Goal: Task Accomplishment & Management: Manage account settings

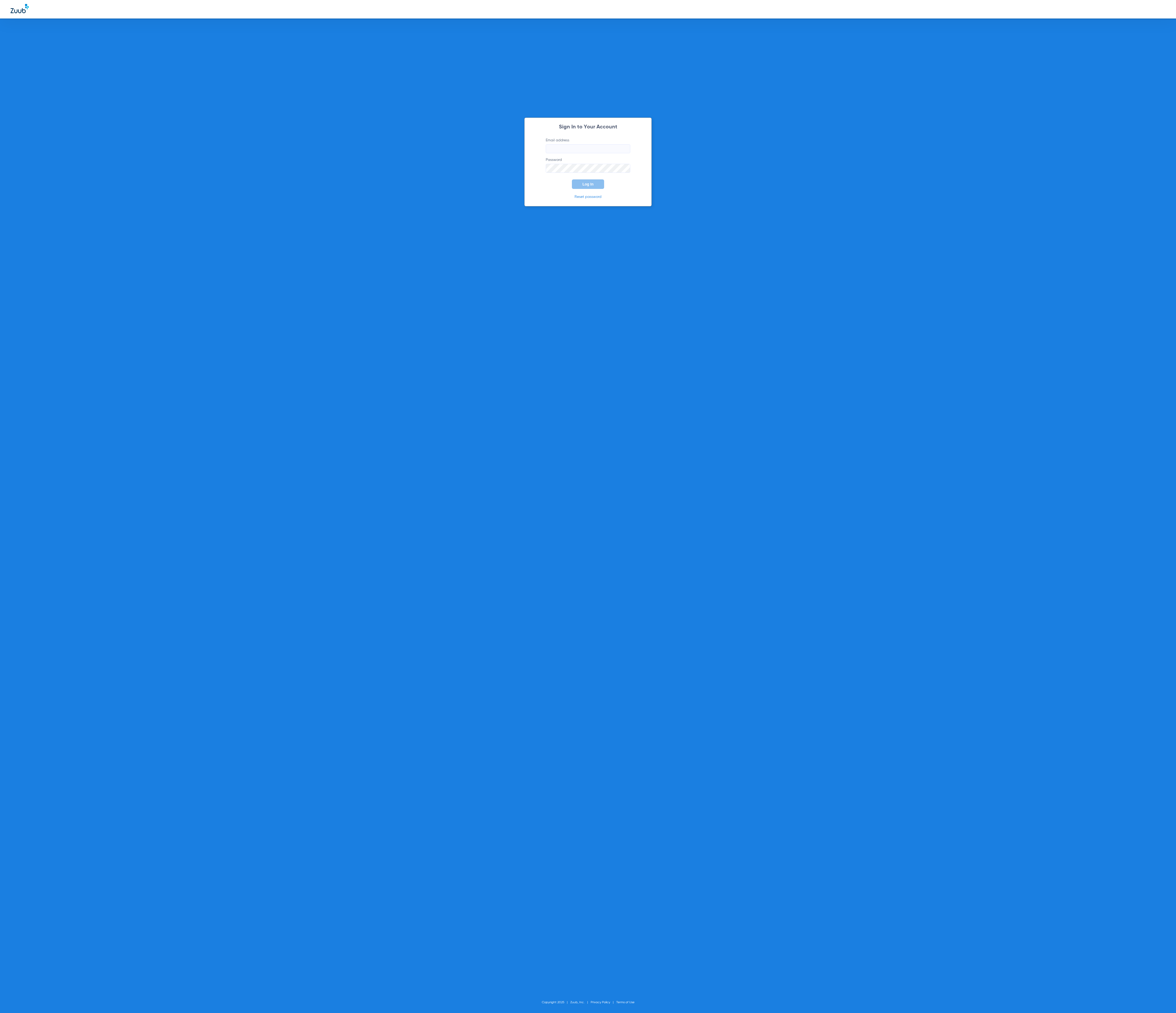
type input "tammey.bell@zuub.com"
click at [595, 187] on button "Log In" at bounding box center [588, 184] width 32 height 10
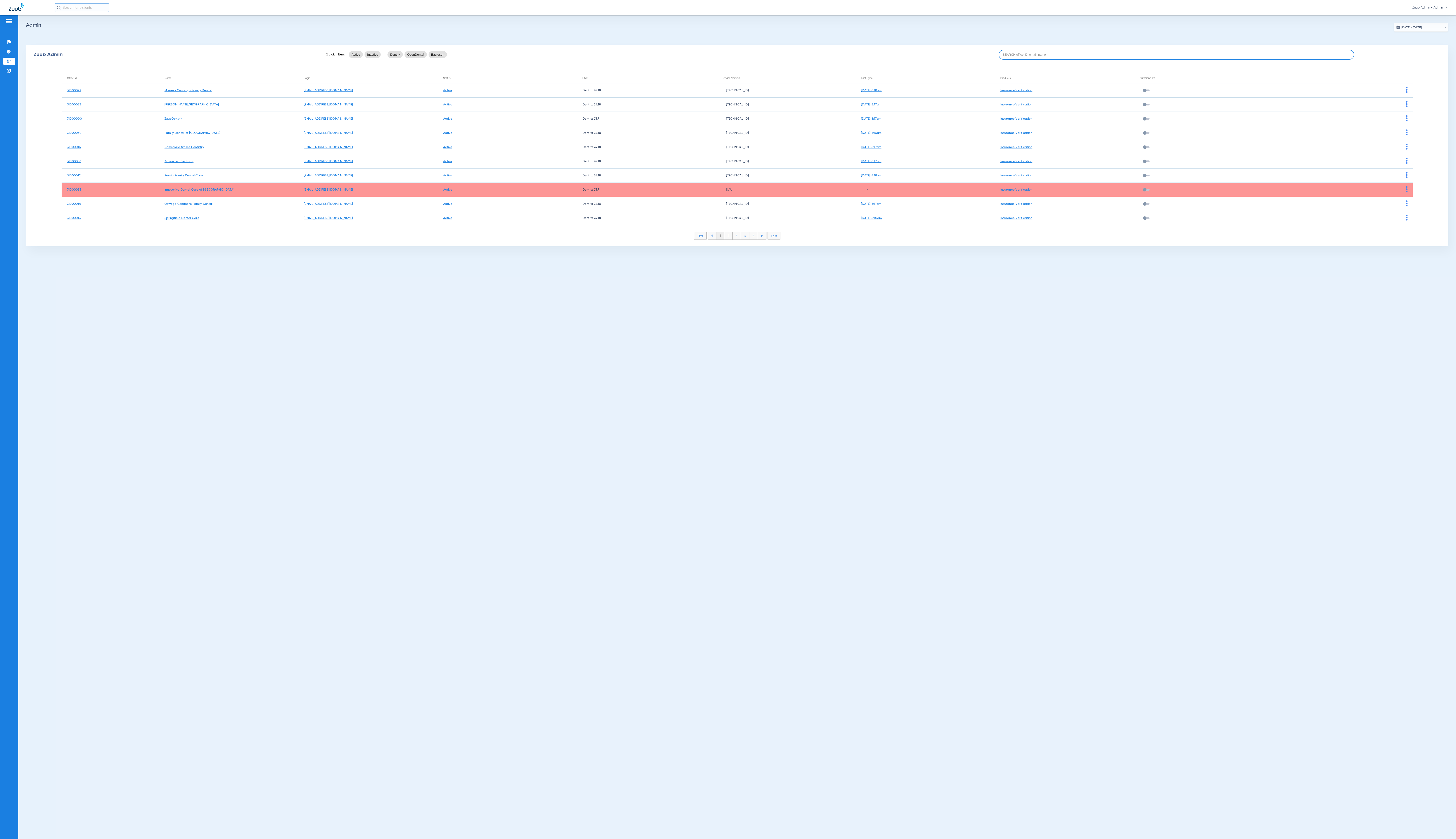
click at [972, 59] on input at bounding box center [1176, 54] width 356 height 10
paste input "31000009"
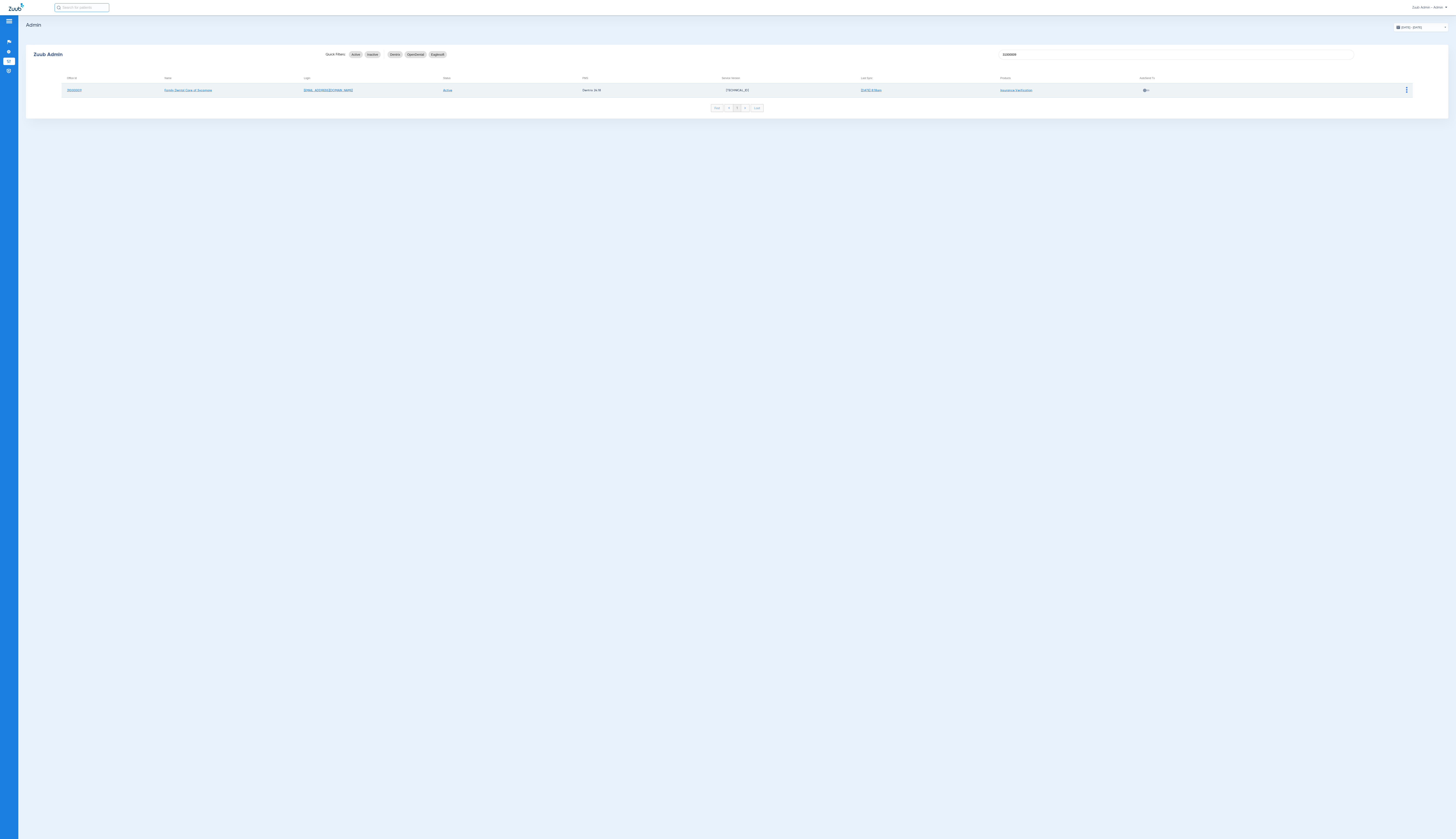
type input "31000009"
click at [972, 91] on img at bounding box center [1407, 90] width 2 height 6
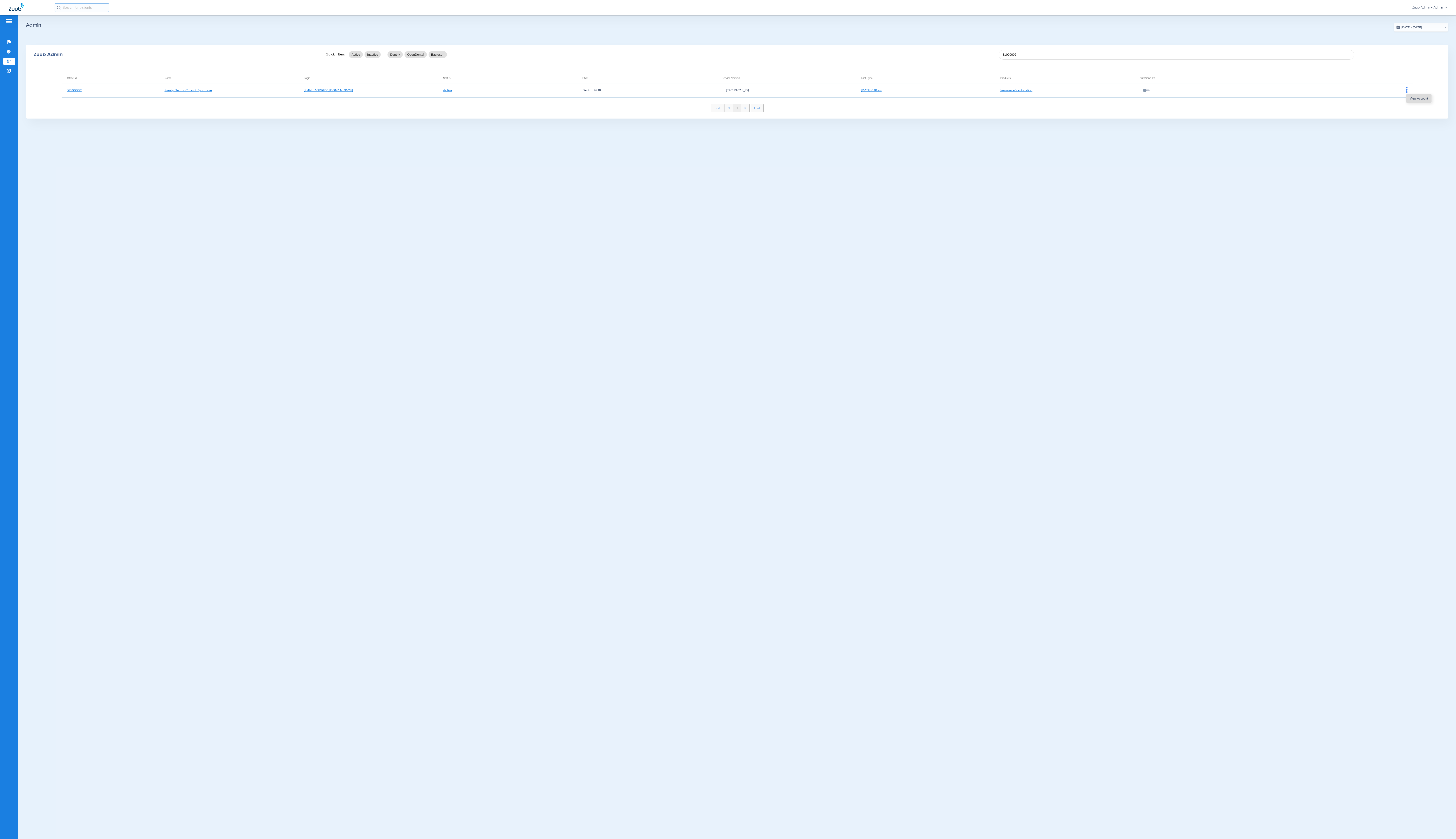
click at [972, 97] on span "View Account" at bounding box center [1419, 98] width 18 height 3
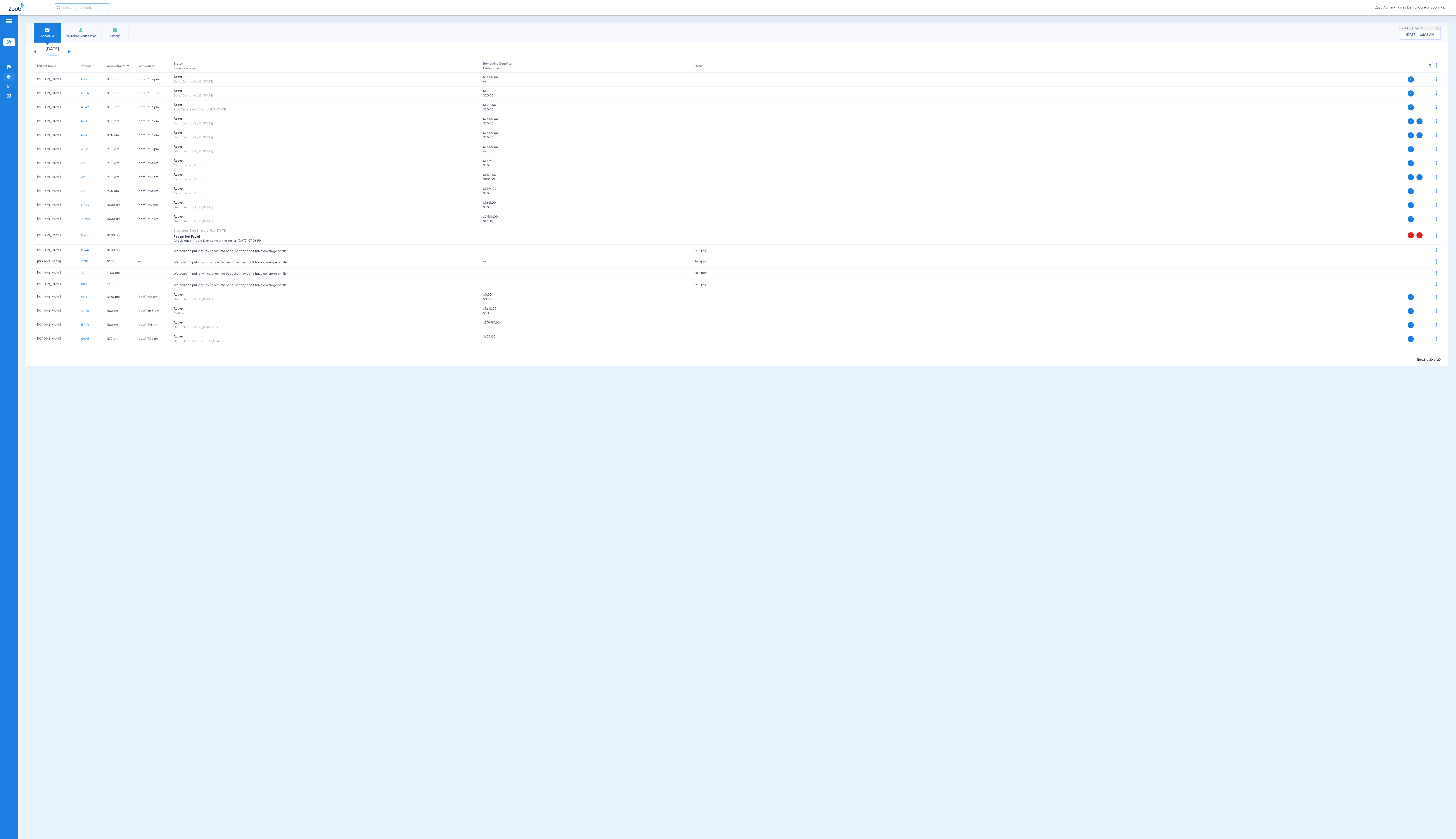
click at [10, 80] on li "Settings" at bounding box center [9, 76] width 12 height 7
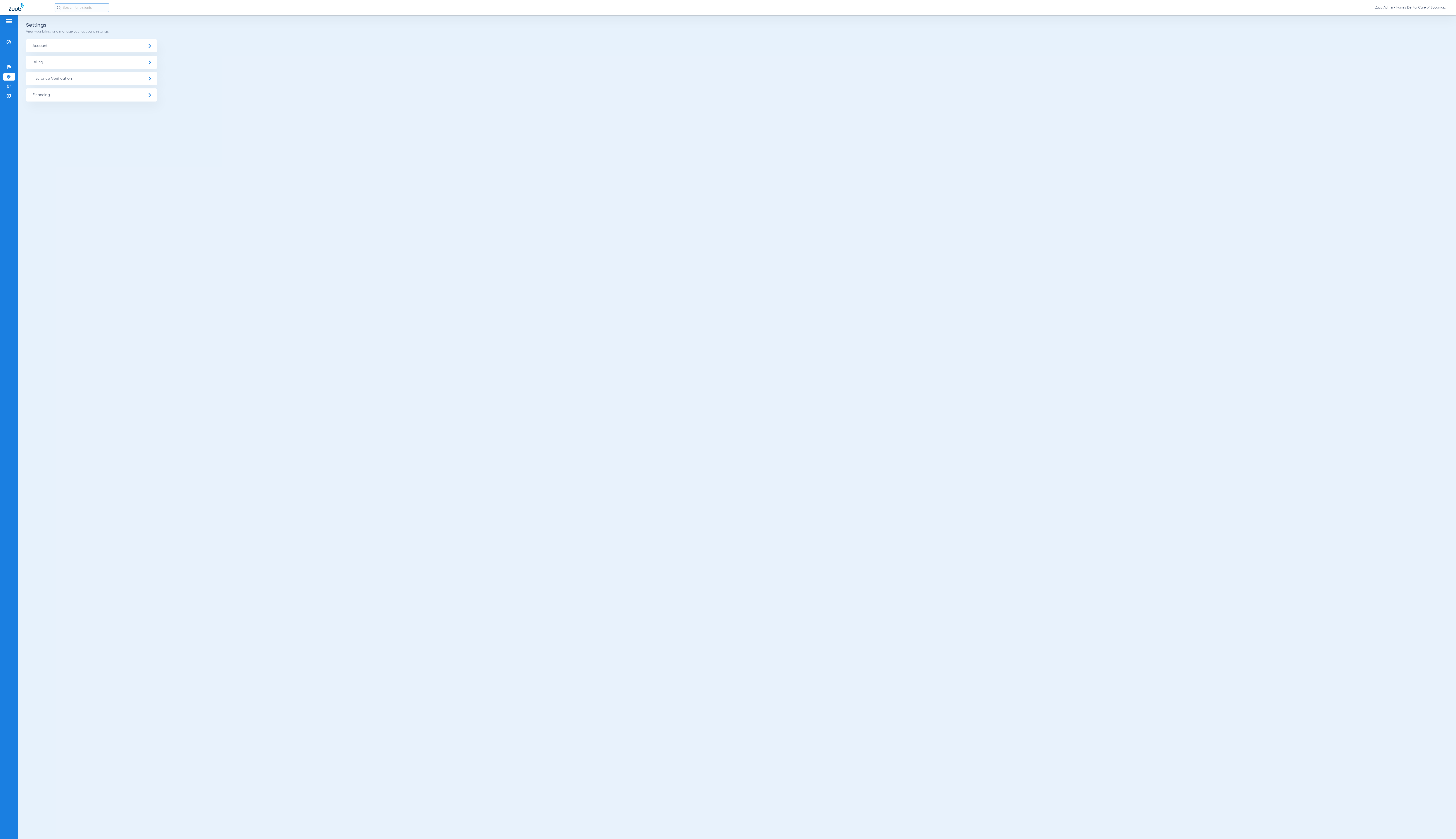
click at [120, 81] on span "Insurance Verification" at bounding box center [92, 79] width 131 height 13
click at [137, 111] on li "Insurance Payer Mapping" at bounding box center [92, 113] width 131 height 11
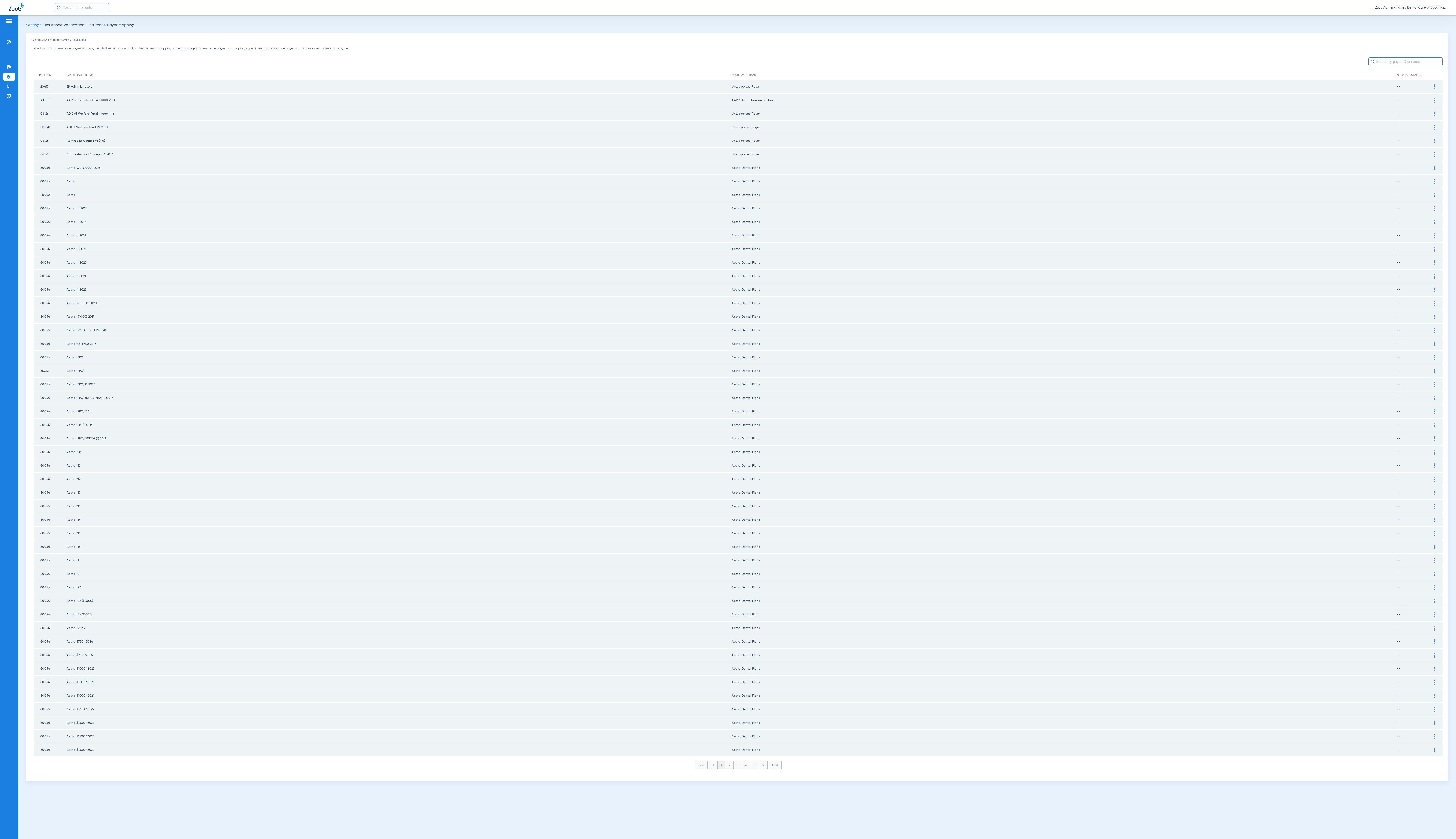
click at [730, 762] on li "2" at bounding box center [729, 765] width 8 height 7
click at [736, 762] on li "3" at bounding box center [738, 765] width 8 height 7
click at [745, 762] on li "4" at bounding box center [746, 765] width 8 height 7
click at [758, 762] on li "5" at bounding box center [755, 765] width 8 height 7
click at [758, 762] on li "6" at bounding box center [755, 765] width 8 height 7
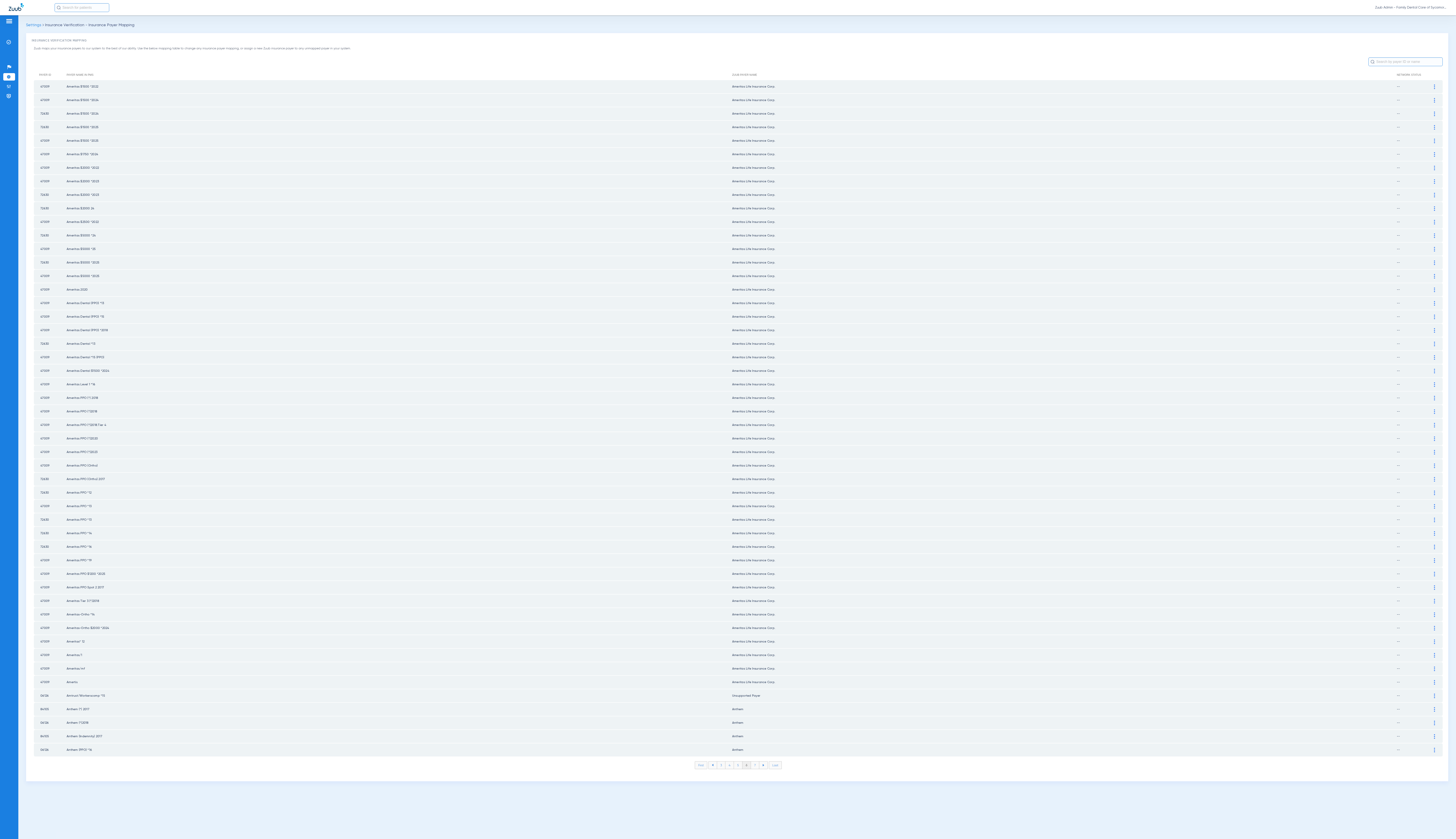
click at [758, 762] on li "7" at bounding box center [755, 765] width 8 height 7
click at [758, 762] on li "8" at bounding box center [755, 765] width 8 height 7
click at [758, 762] on li "9" at bounding box center [755, 765] width 8 height 7
click at [758, 762] on li "10" at bounding box center [755, 765] width 10 height 7
click at [758, 762] on li "11" at bounding box center [756, 765] width 9 height 7
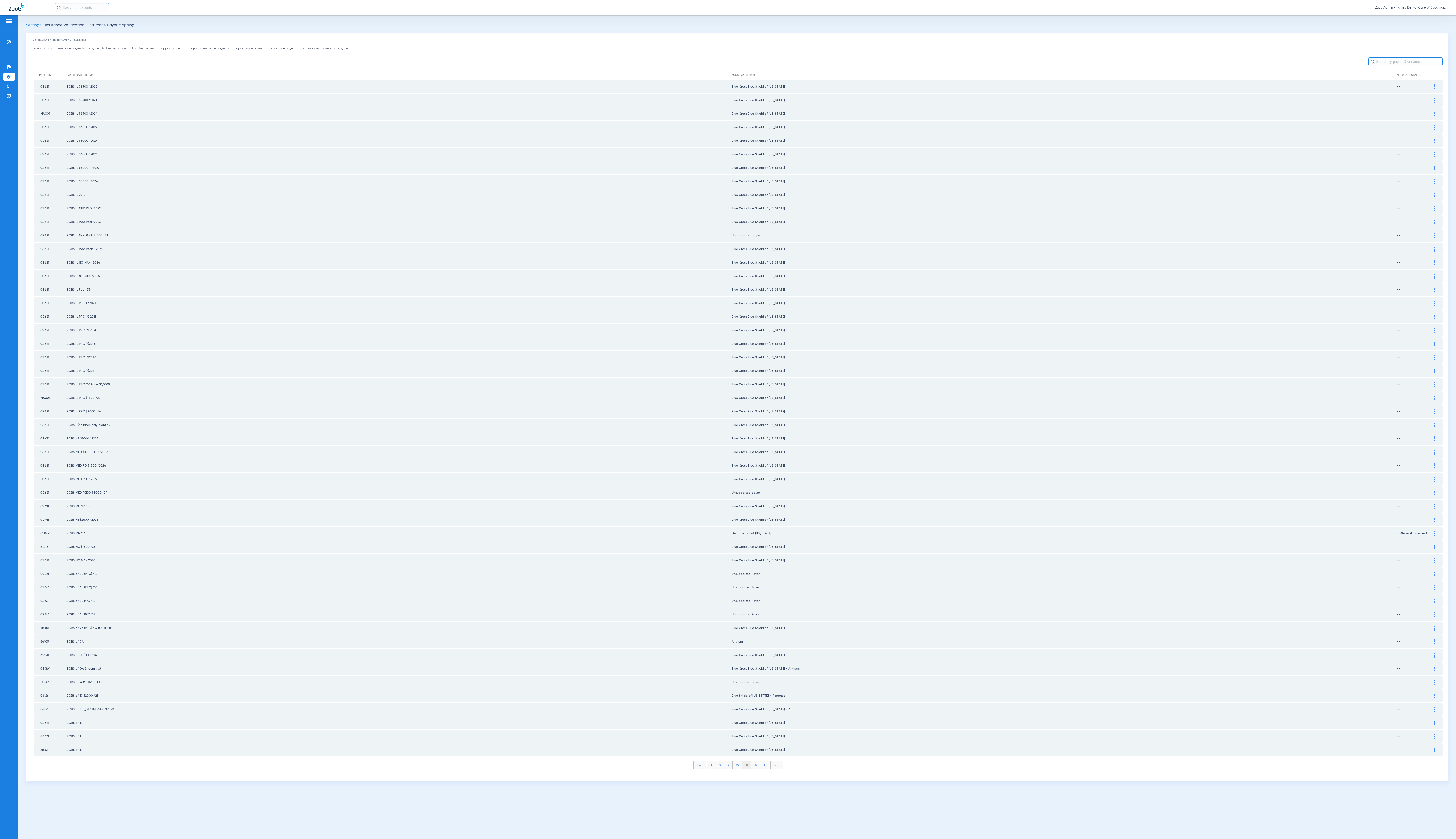
click at [758, 762] on li "12" at bounding box center [756, 765] width 10 height 7
click at [757, 762] on li "13" at bounding box center [756, 765] width 10 height 7
click at [757, 762] on li "14" at bounding box center [757, 765] width 10 height 7
click at [757, 762] on li "15" at bounding box center [757, 765] width 10 height 7
click at [757, 762] on li "16" at bounding box center [757, 765] width 10 height 7
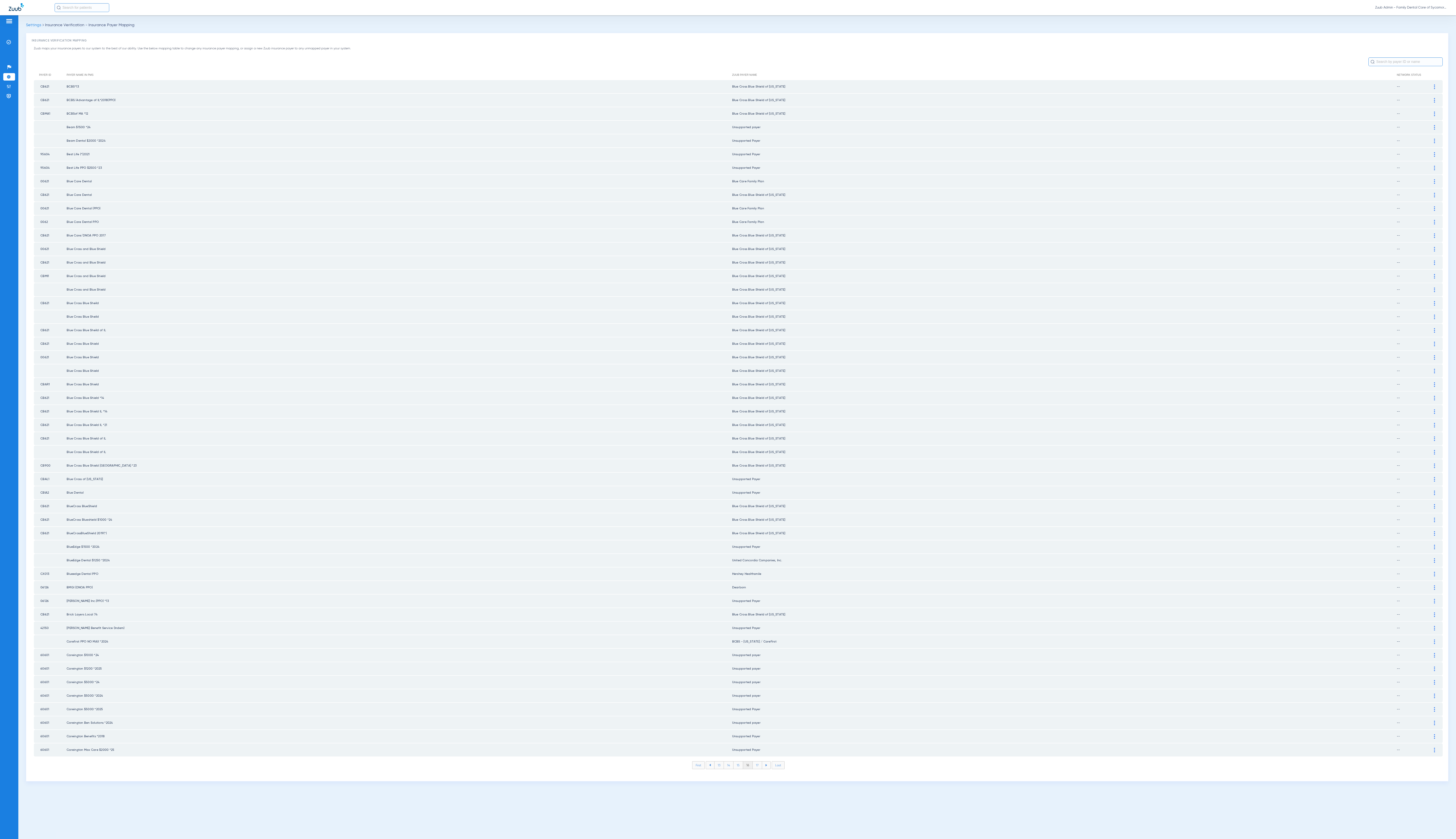
click at [757, 762] on li "17" at bounding box center [757, 765] width 10 height 7
click at [757, 762] on li "18" at bounding box center [757, 765] width 10 height 7
click at [757, 762] on li "19" at bounding box center [757, 765] width 10 height 7
click at [757, 762] on li "20" at bounding box center [757, 765] width 10 height 7
click at [757, 762] on li "21" at bounding box center [757, 765] width 10 height 7
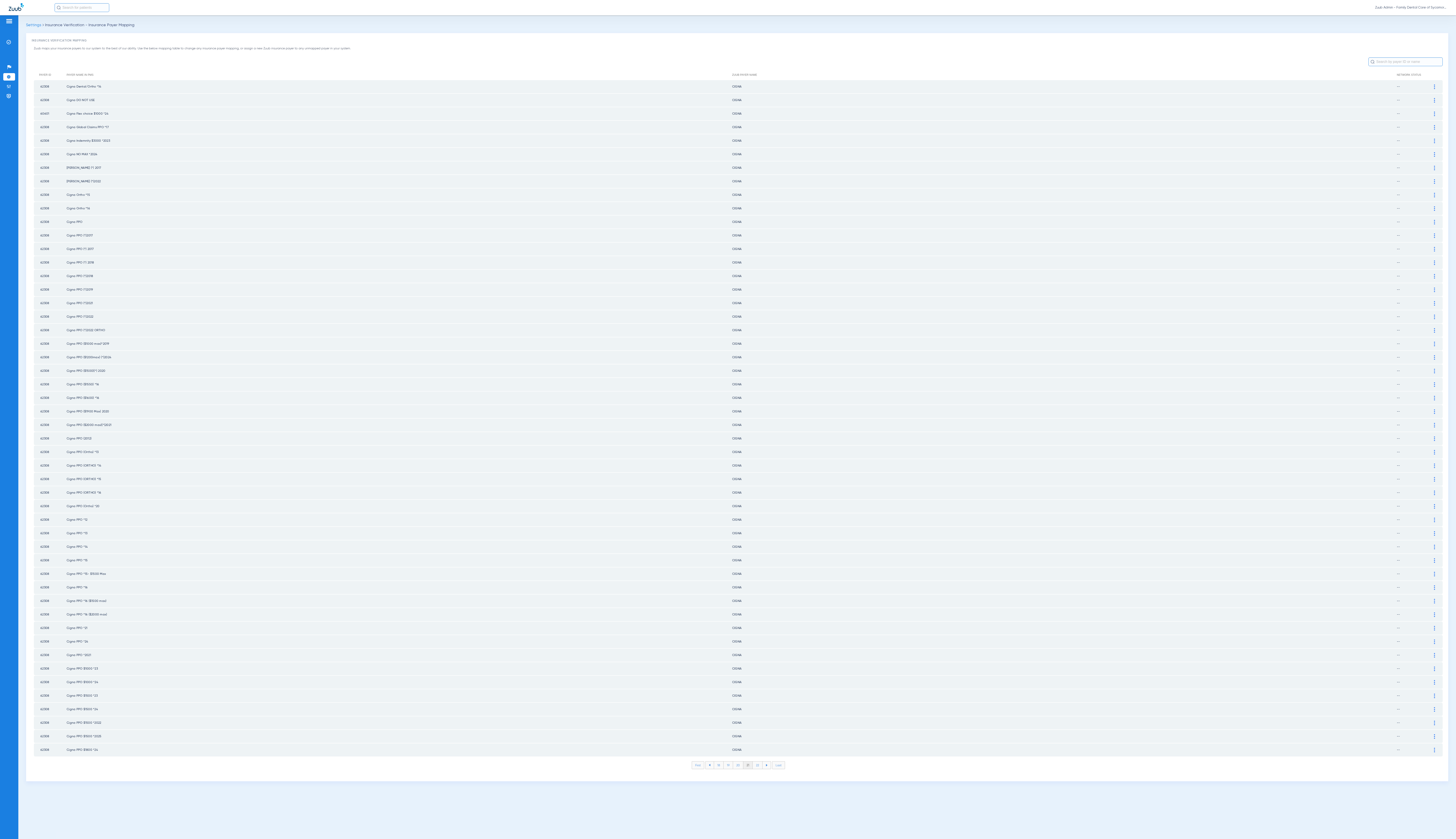
click at [757, 762] on li "22" at bounding box center [757, 765] width 10 height 7
click at [757, 762] on li "23" at bounding box center [757, 765] width 10 height 7
click at [757, 762] on li "24" at bounding box center [758, 765] width 10 height 7
click at [757, 762] on li "25" at bounding box center [758, 765] width 10 height 7
click at [757, 762] on li "26" at bounding box center [757, 765] width 10 height 7
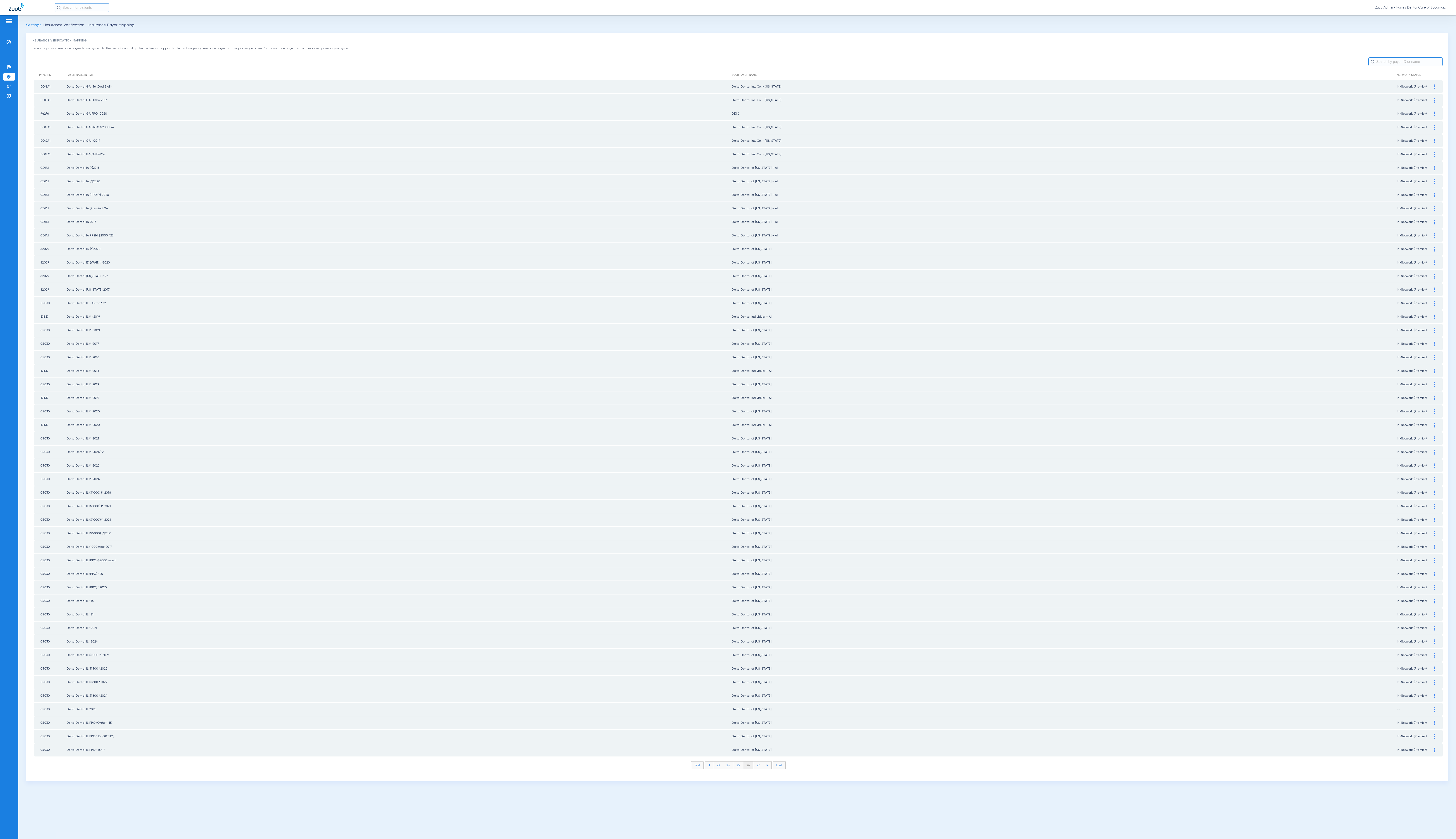
click at [757, 762] on li "27" at bounding box center [758, 765] width 10 height 7
click at [757, 762] on li "28" at bounding box center [758, 765] width 10 height 7
click at [757, 762] on li "29" at bounding box center [757, 765] width 10 height 7
click at [757, 762] on li "30" at bounding box center [758, 765] width 10 height 7
click at [757, 762] on li "31" at bounding box center [758, 765] width 10 height 7
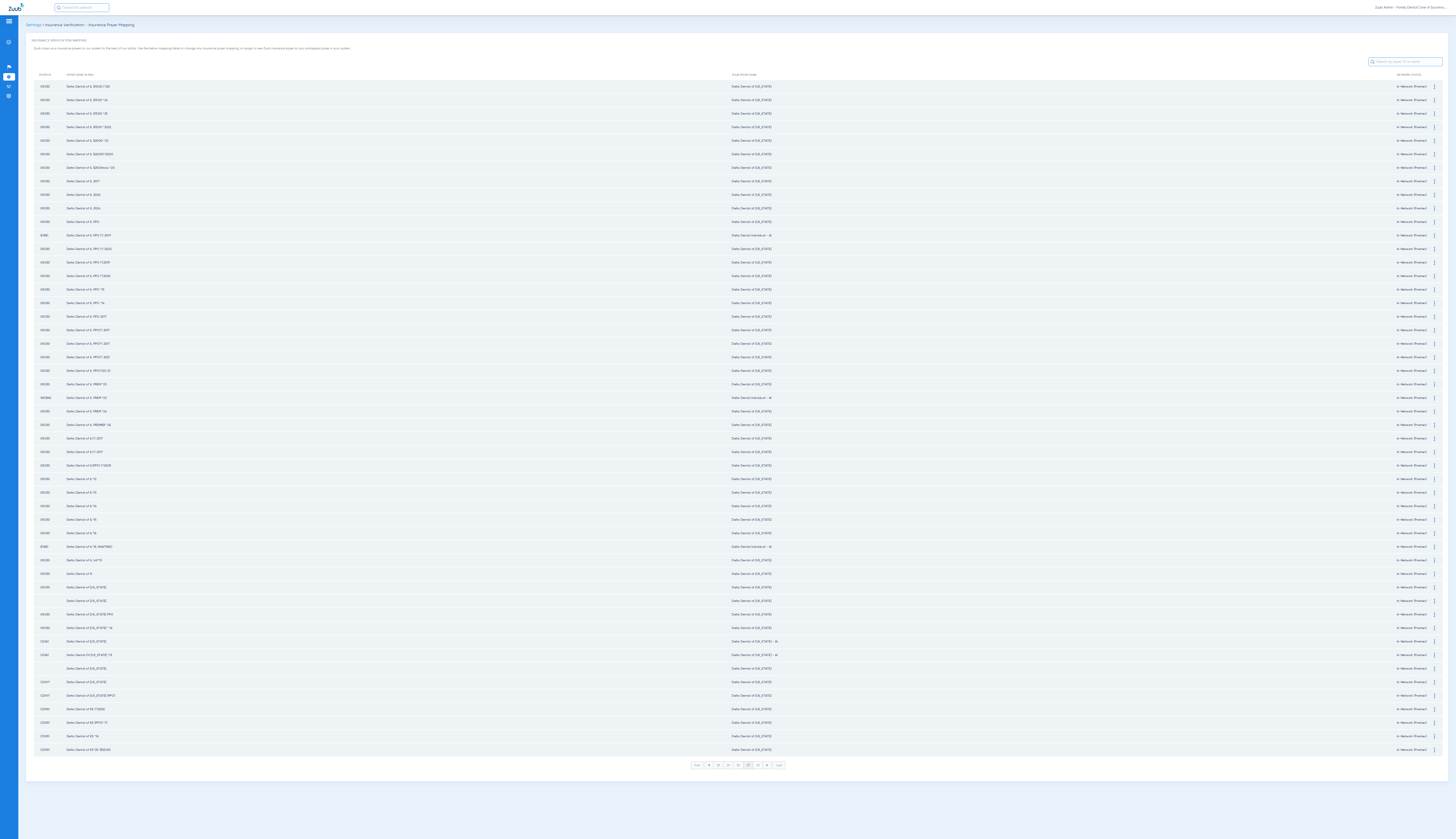
click at [757, 762] on li "32" at bounding box center [757, 765] width 10 height 7
click at [757, 762] on li "33" at bounding box center [757, 765] width 10 height 7
click at [757, 762] on li "34" at bounding box center [758, 765] width 10 height 7
click at [757, 762] on li "35" at bounding box center [758, 765] width 10 height 7
click at [757, 762] on li "36" at bounding box center [758, 765] width 10 height 7
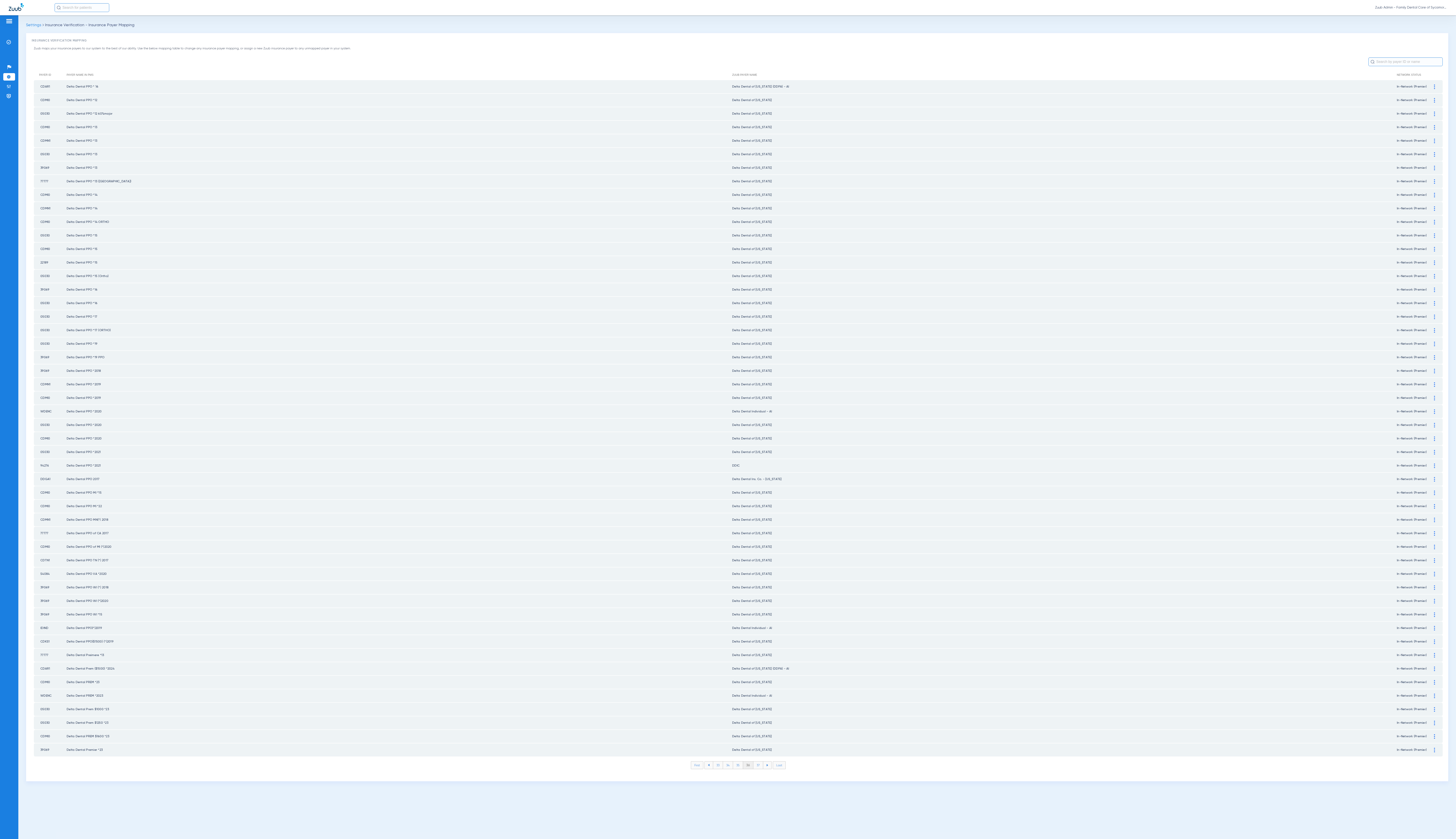
click at [757, 762] on li "37" at bounding box center [758, 765] width 10 height 7
click at [757, 762] on li "38" at bounding box center [758, 765] width 10 height 7
click at [757, 762] on li "39" at bounding box center [758, 765] width 10 height 7
click at [757, 762] on li "40" at bounding box center [758, 765] width 11 height 7
click at [757, 762] on li "41" at bounding box center [758, 765] width 10 height 7
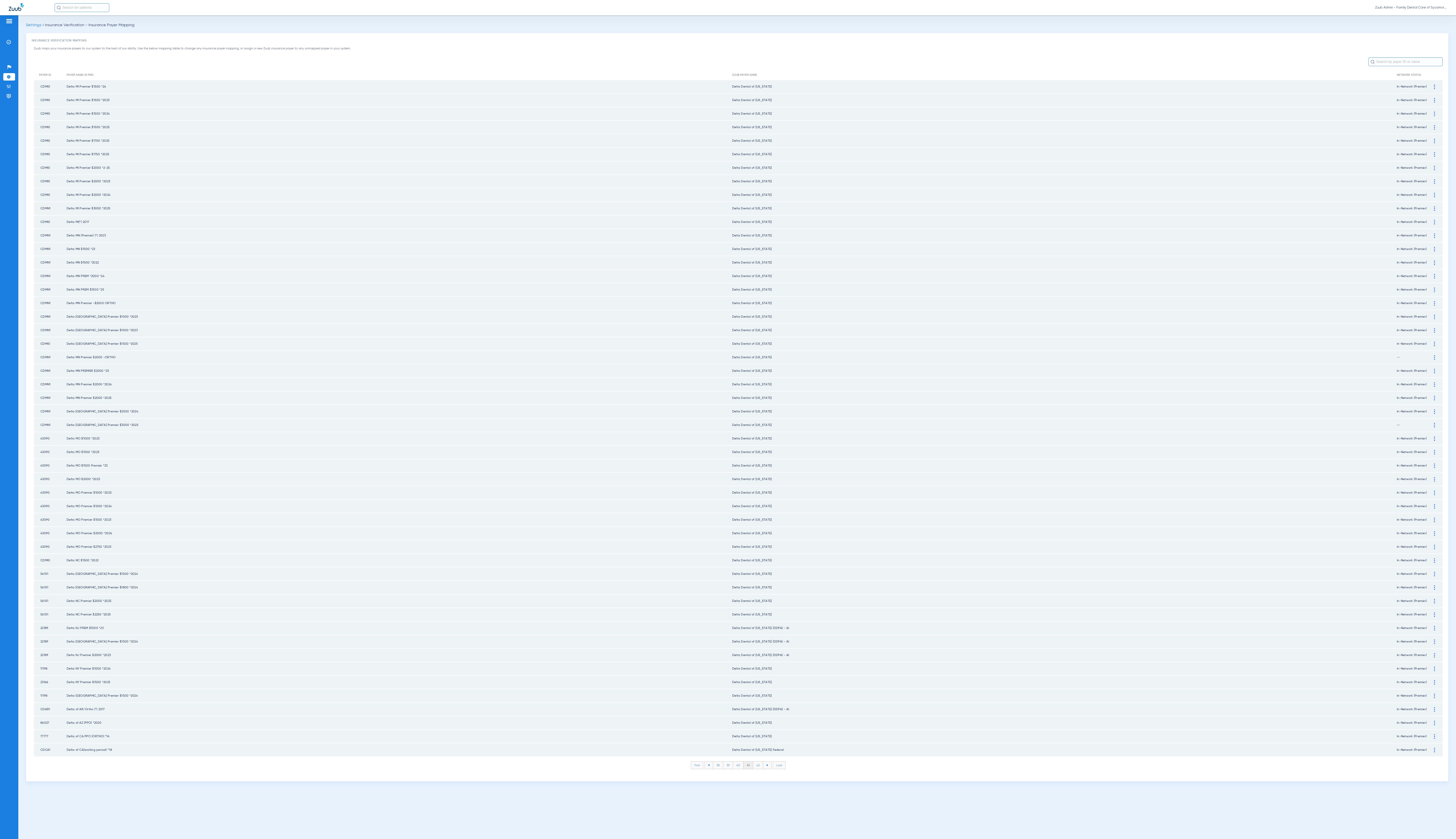
click at [757, 762] on li "42" at bounding box center [758, 765] width 10 height 7
click at [757, 762] on li "43" at bounding box center [758, 765] width 10 height 7
click at [757, 762] on li "44" at bounding box center [759, 765] width 10 height 7
click at [757, 762] on li "45" at bounding box center [758, 765] width 10 height 7
click at [757, 762] on li "46" at bounding box center [759, 765] width 10 height 7
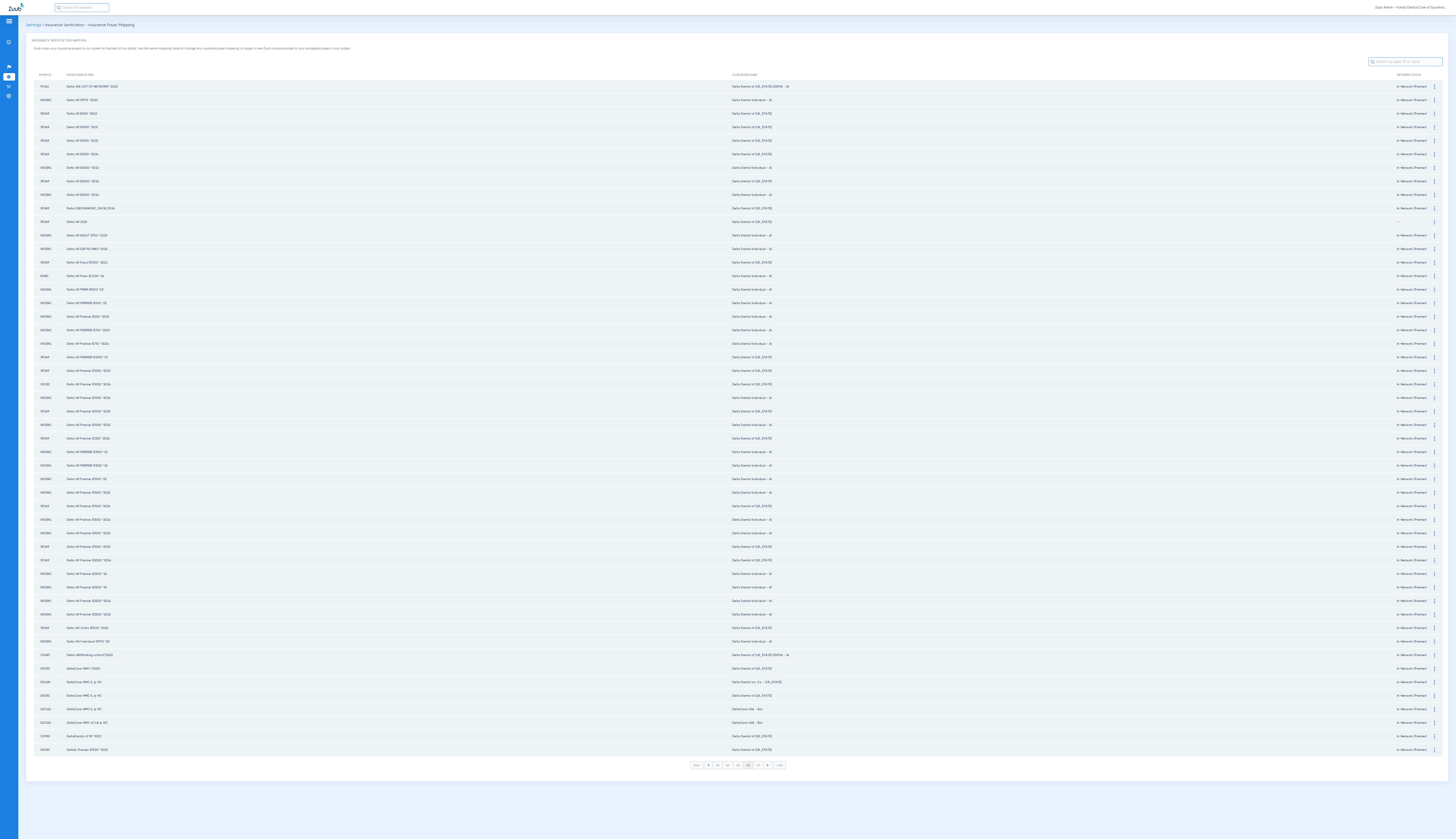
click at [757, 762] on li "47" at bounding box center [759, 765] width 10 height 7
click at [757, 762] on li "48" at bounding box center [759, 765] width 10 height 7
click at [757, 762] on li "49" at bounding box center [759, 765] width 10 height 7
click at [757, 762] on li "50" at bounding box center [759, 765] width 11 height 7
click at [757, 762] on li "51" at bounding box center [759, 765] width 10 height 7
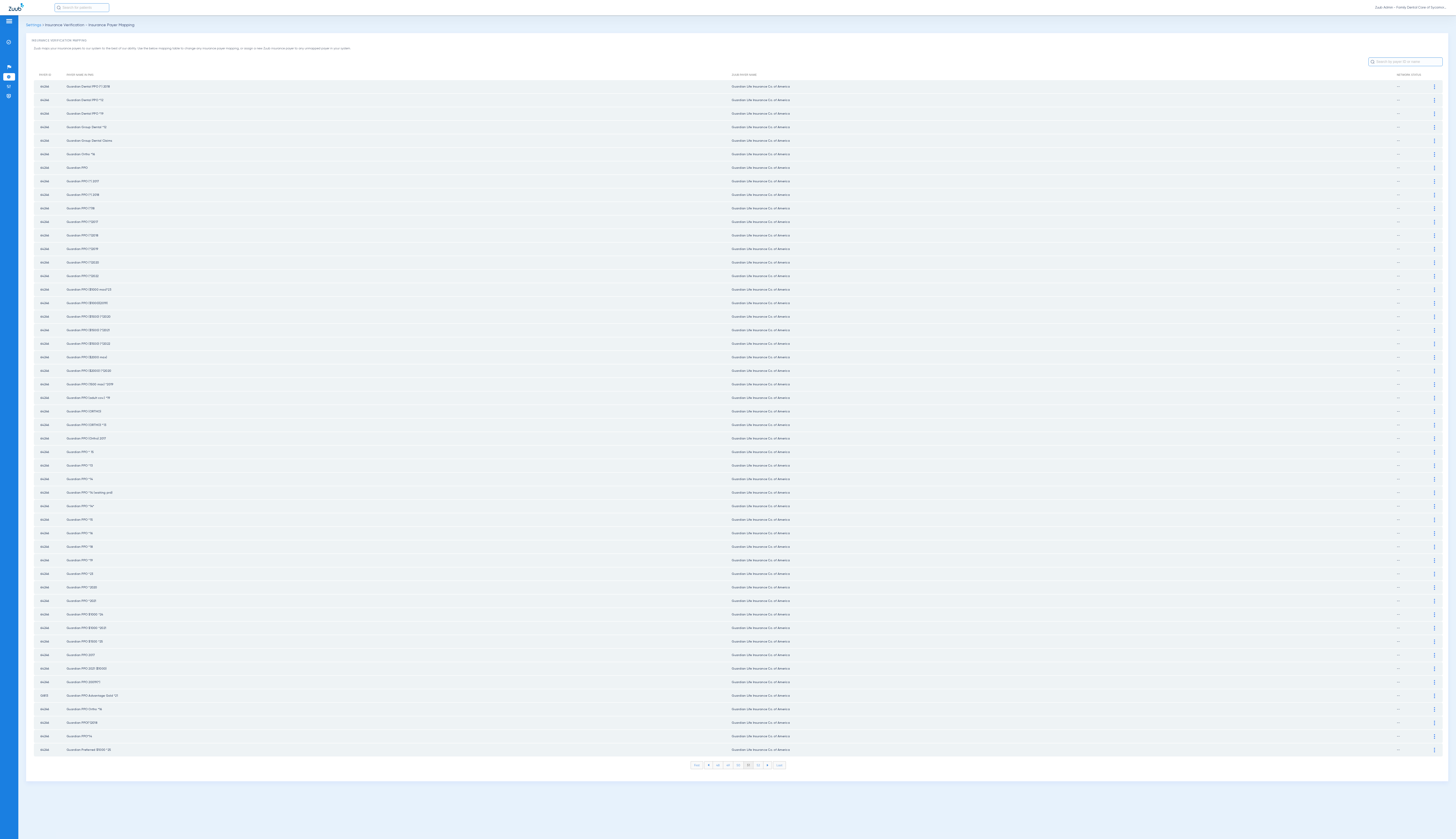
click at [757, 762] on li "52" at bounding box center [759, 765] width 10 height 7
click at [757, 762] on li "53" at bounding box center [759, 765] width 10 height 7
click at [757, 762] on li "54" at bounding box center [759, 765] width 10 height 7
click at [757, 762] on li "55" at bounding box center [758, 765] width 10 height 7
click at [757, 762] on li "56" at bounding box center [759, 765] width 10 height 7
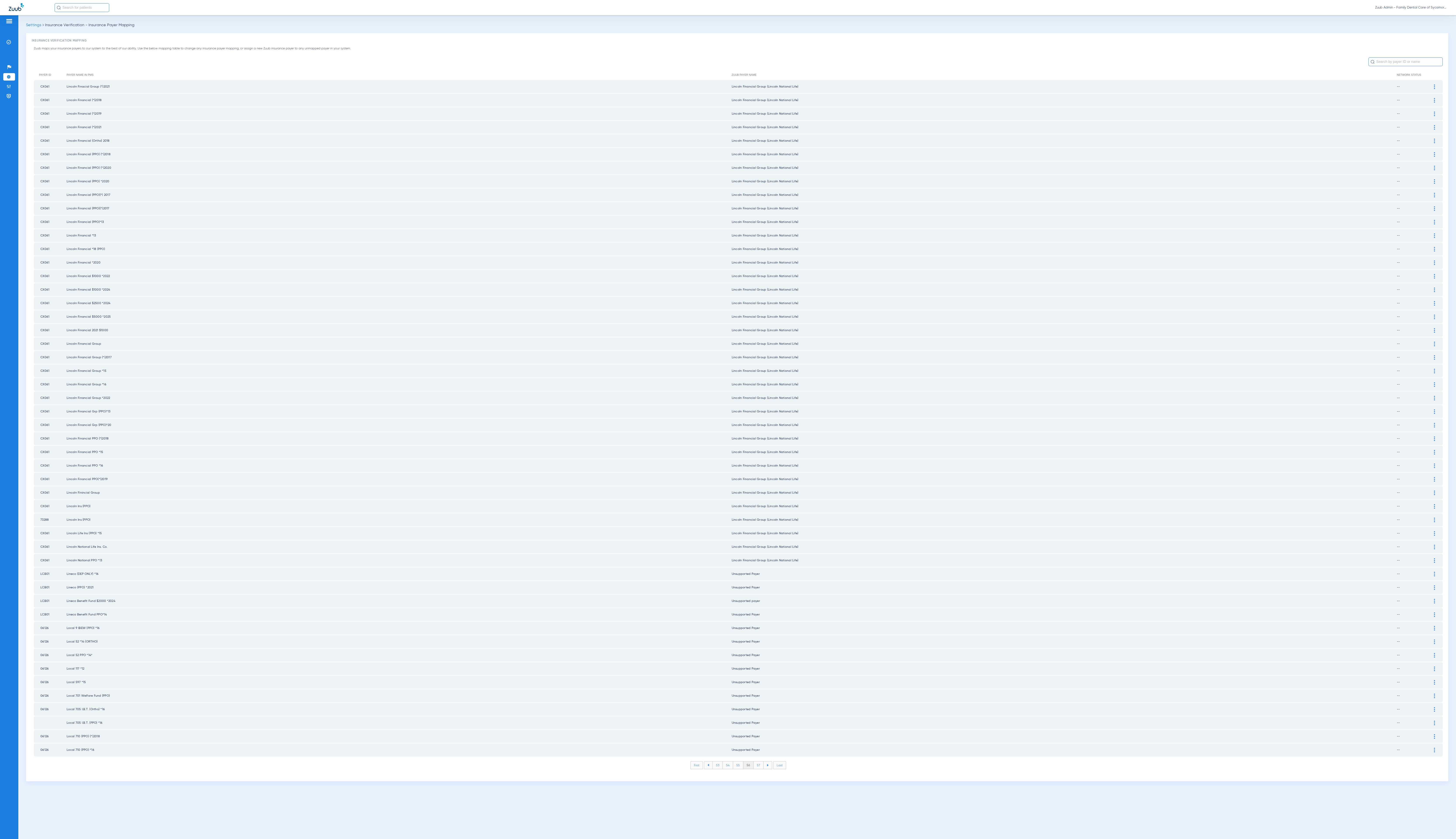
click at [757, 762] on li "57" at bounding box center [759, 765] width 10 height 7
click at [757, 762] on li "58" at bounding box center [759, 765] width 10 height 7
click at [757, 762] on li "59" at bounding box center [759, 765] width 10 height 7
click at [757, 762] on li "60" at bounding box center [759, 765] width 10 height 7
click at [757, 762] on li "61" at bounding box center [759, 765] width 10 height 7
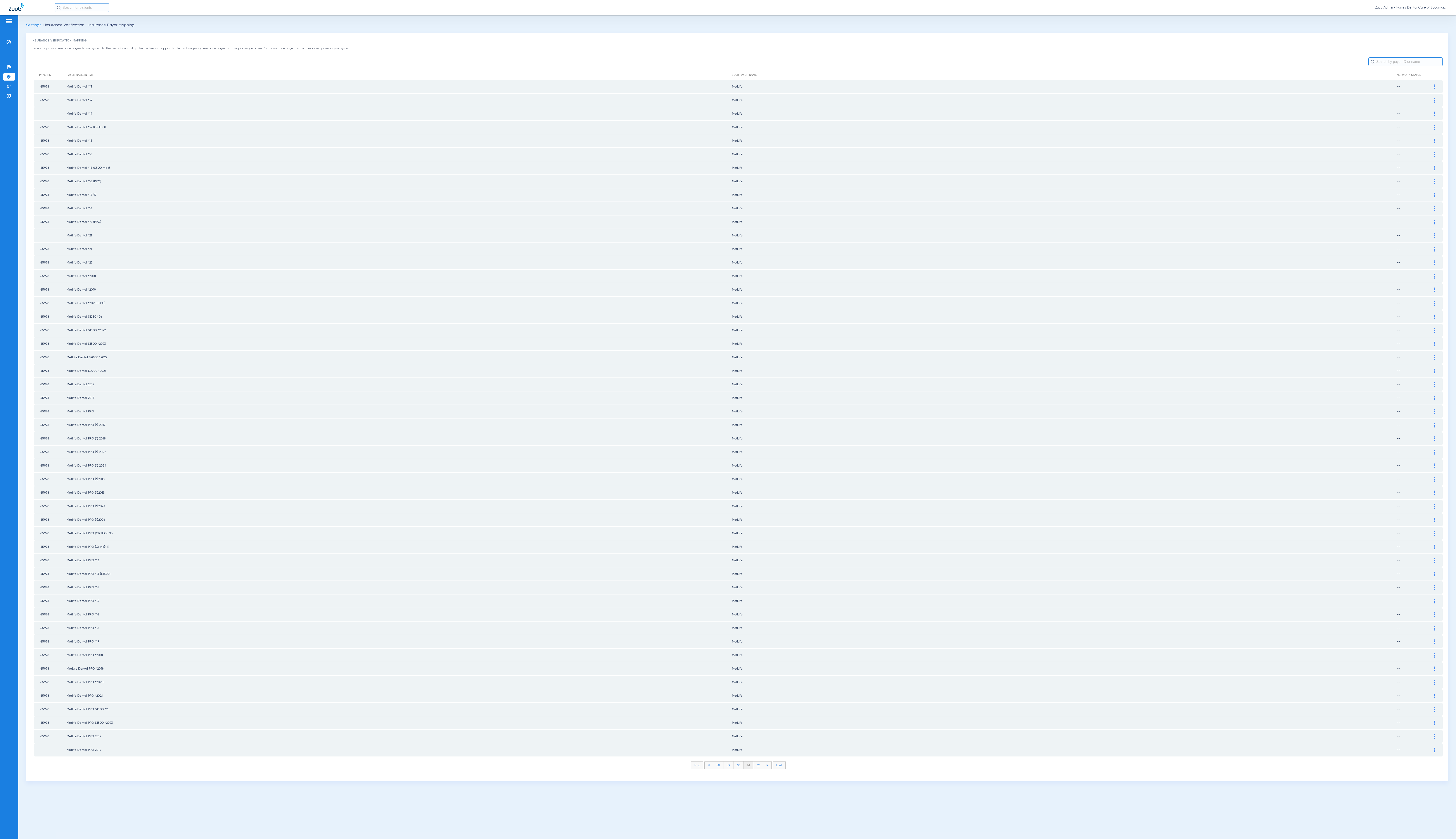
click at [757, 762] on li "62" at bounding box center [758, 765] width 10 height 7
click at [757, 762] on li "63" at bounding box center [757, 765] width 10 height 7
click at [757, 762] on li "64" at bounding box center [758, 765] width 10 height 7
click at [757, 762] on li "65" at bounding box center [758, 765] width 10 height 7
click at [757, 762] on li "66" at bounding box center [758, 765] width 10 height 7
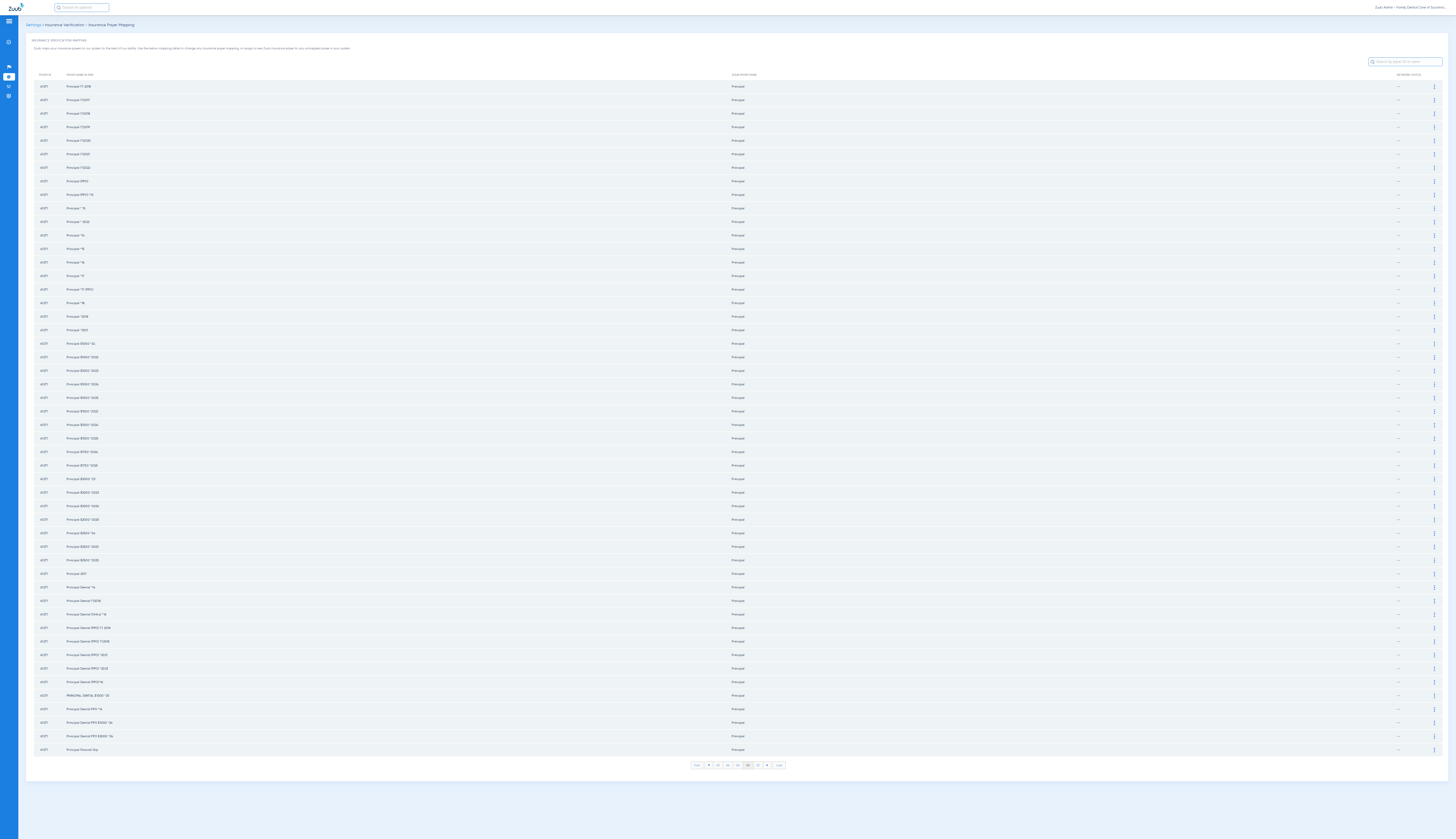
click at [757, 762] on li "67" at bounding box center [758, 765] width 10 height 7
click at [757, 762] on li "68" at bounding box center [758, 765] width 10 height 7
click at [757, 762] on li "69" at bounding box center [758, 765] width 10 height 7
click at [757, 762] on li "70" at bounding box center [758, 765] width 10 height 7
click at [757, 762] on li "71" at bounding box center [758, 765] width 10 height 7
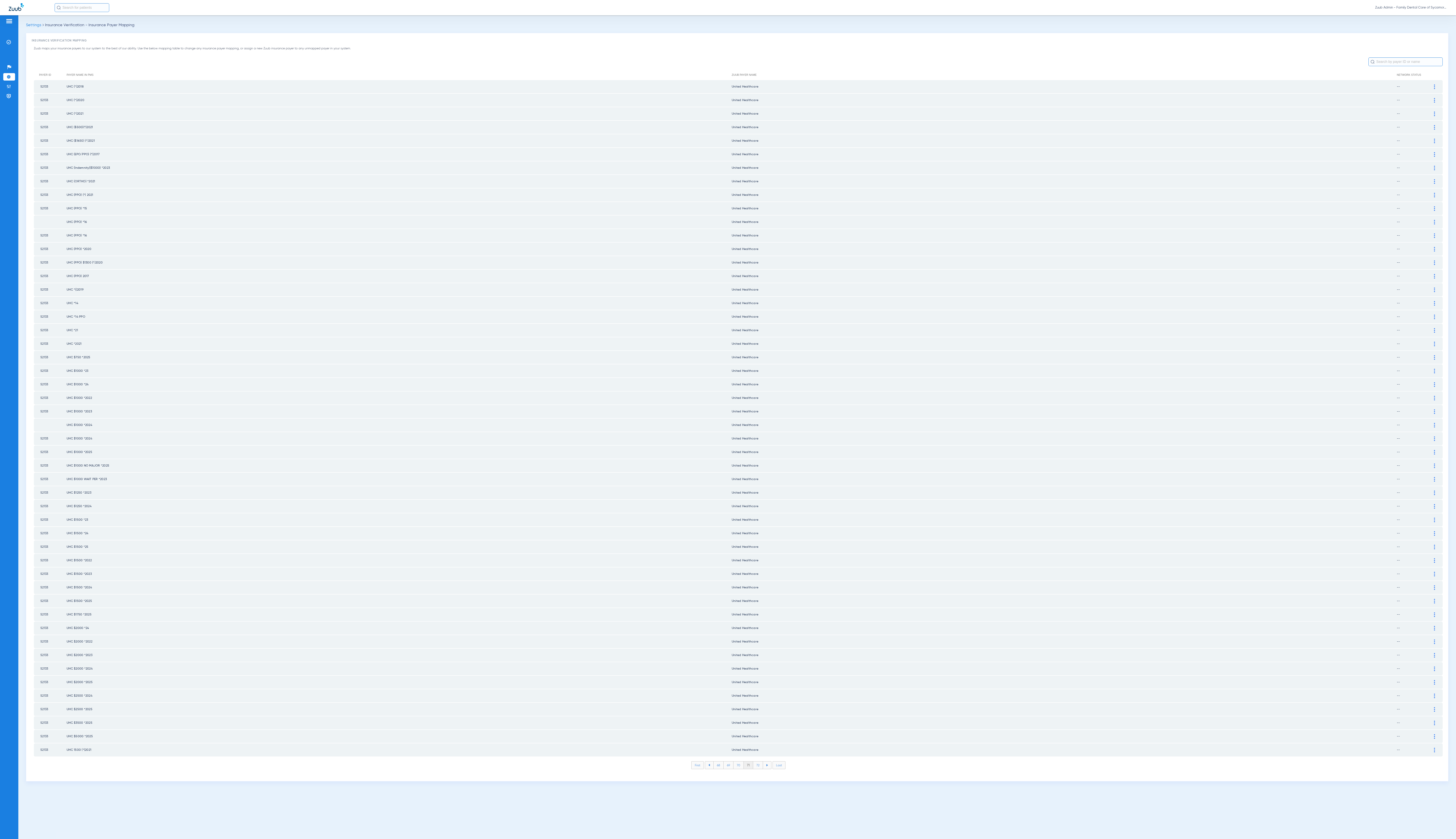
click at [757, 762] on li "72" at bounding box center [757, 765] width 10 height 7
click at [757, 762] on li "73" at bounding box center [757, 765] width 10 height 7
click at [757, 762] on li "74" at bounding box center [758, 765] width 10 height 7
click at [757, 762] on li "75" at bounding box center [758, 765] width 10 height 7
click at [757, 762] on li "76" at bounding box center [757, 765] width 10 height 7
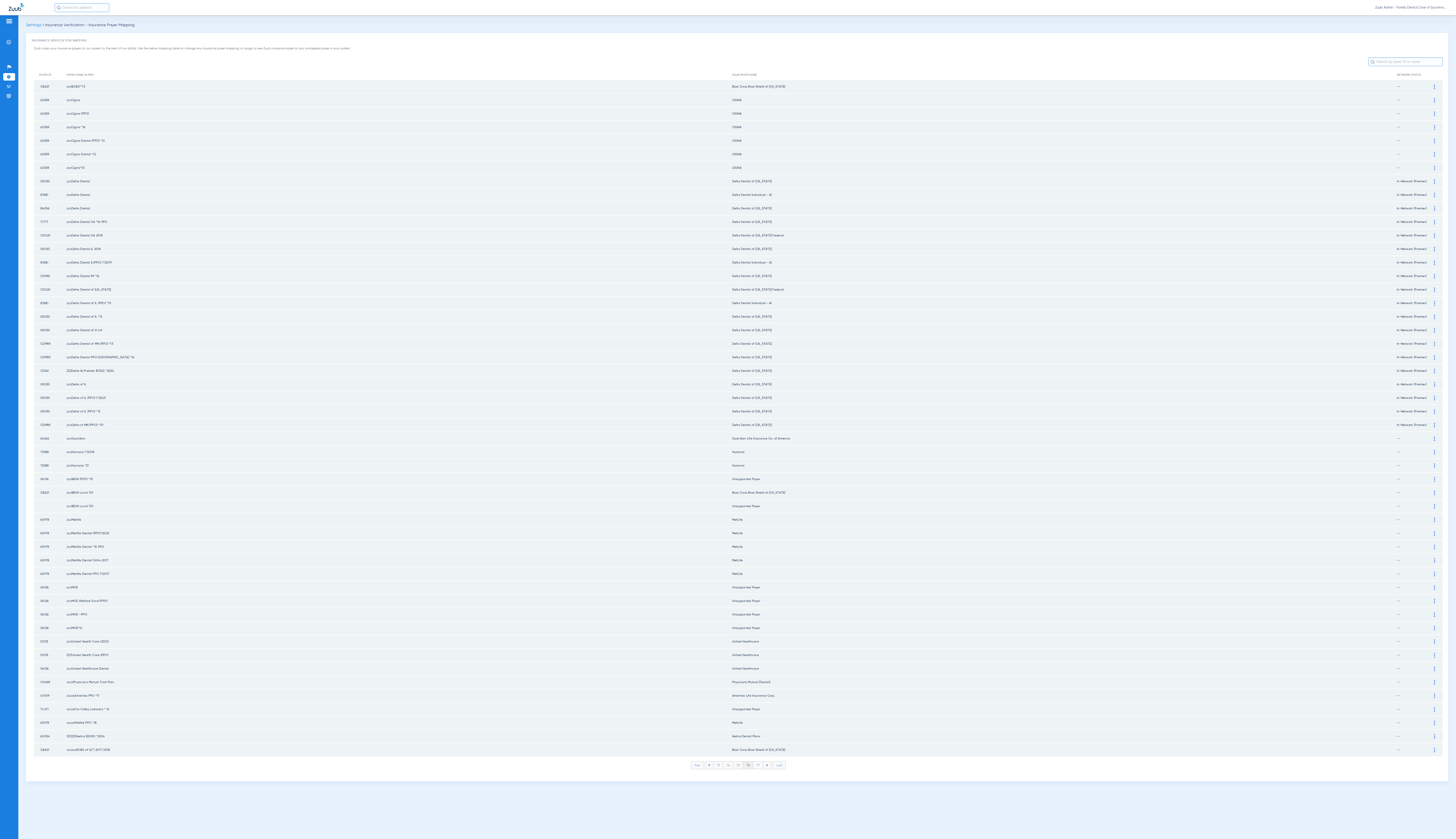
click at [757, 762] on li "77" at bounding box center [758, 765] width 10 height 7
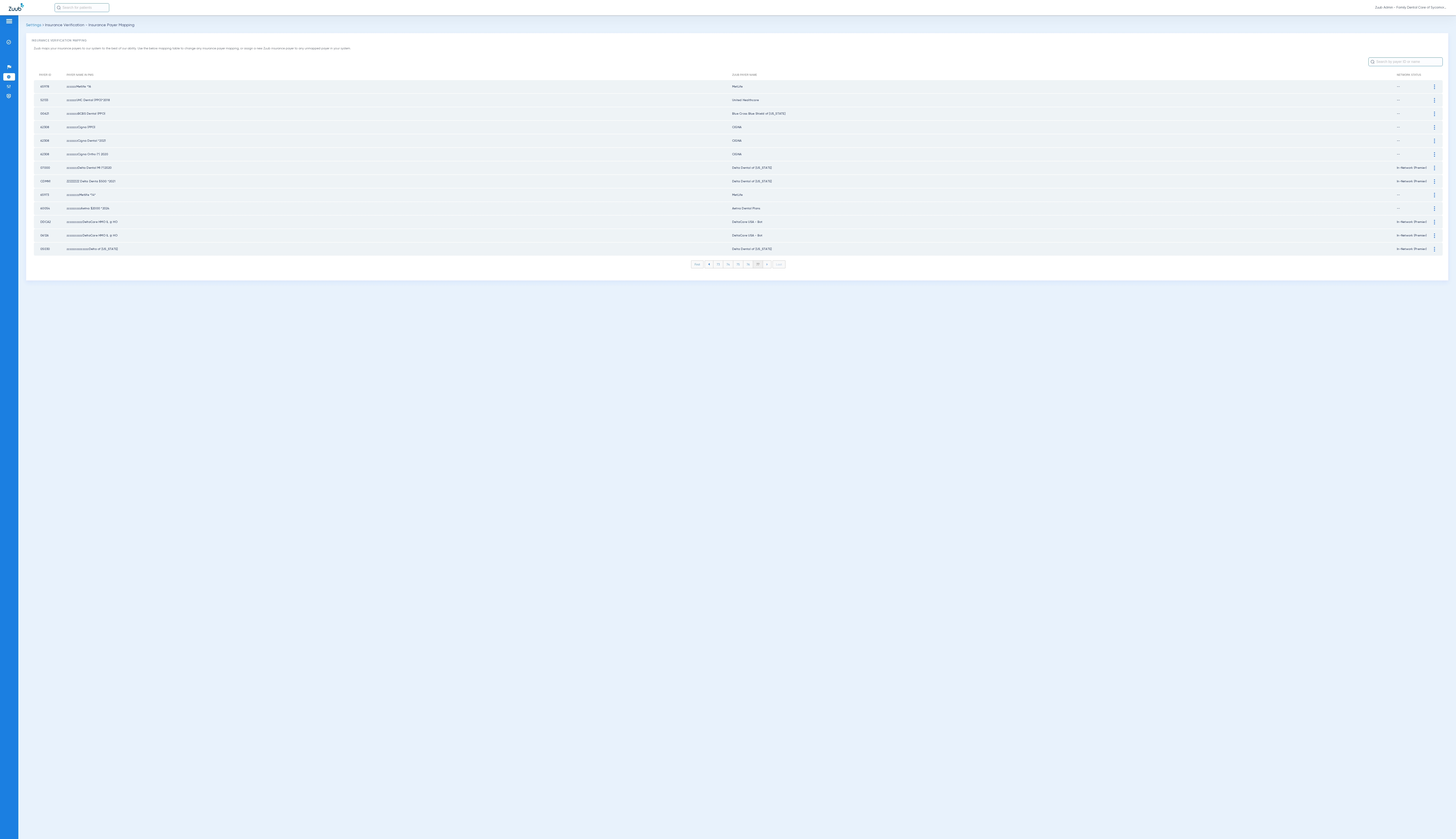
drag, startPoint x: 10, startPoint y: 86, endPoint x: 161, endPoint y: 1, distance: 173.3
click at [10, 86] on img at bounding box center [9, 86] width 5 height 5
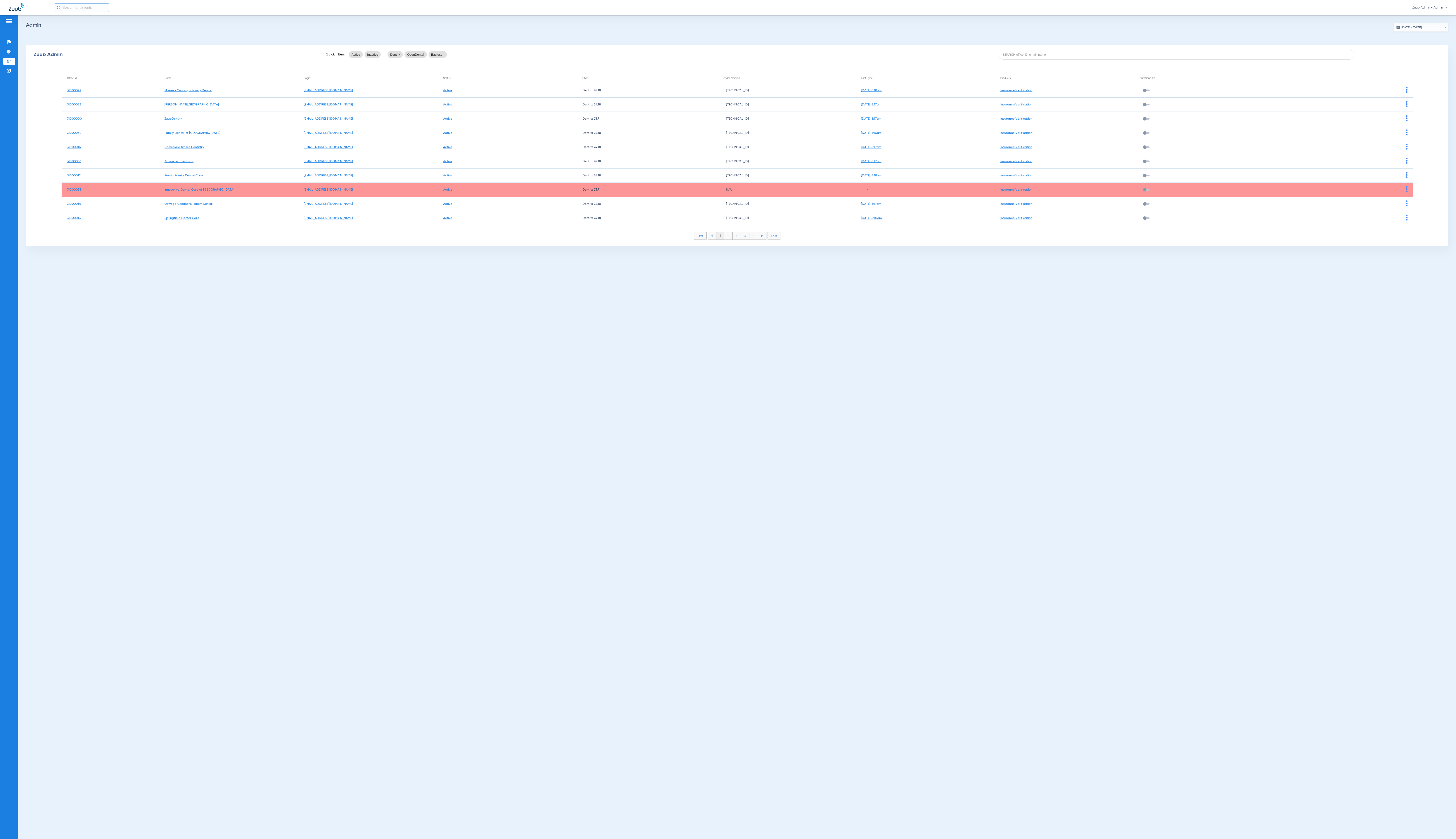
click at [972, 66] on div "Zuub Admin Quick Filters: Active Inactive Dentrix OpenDental Eaglesoft Office I…" at bounding box center [737, 145] width 1422 height 202
click at [972, 53] on input at bounding box center [1176, 54] width 356 height 10
paste input "31000037"
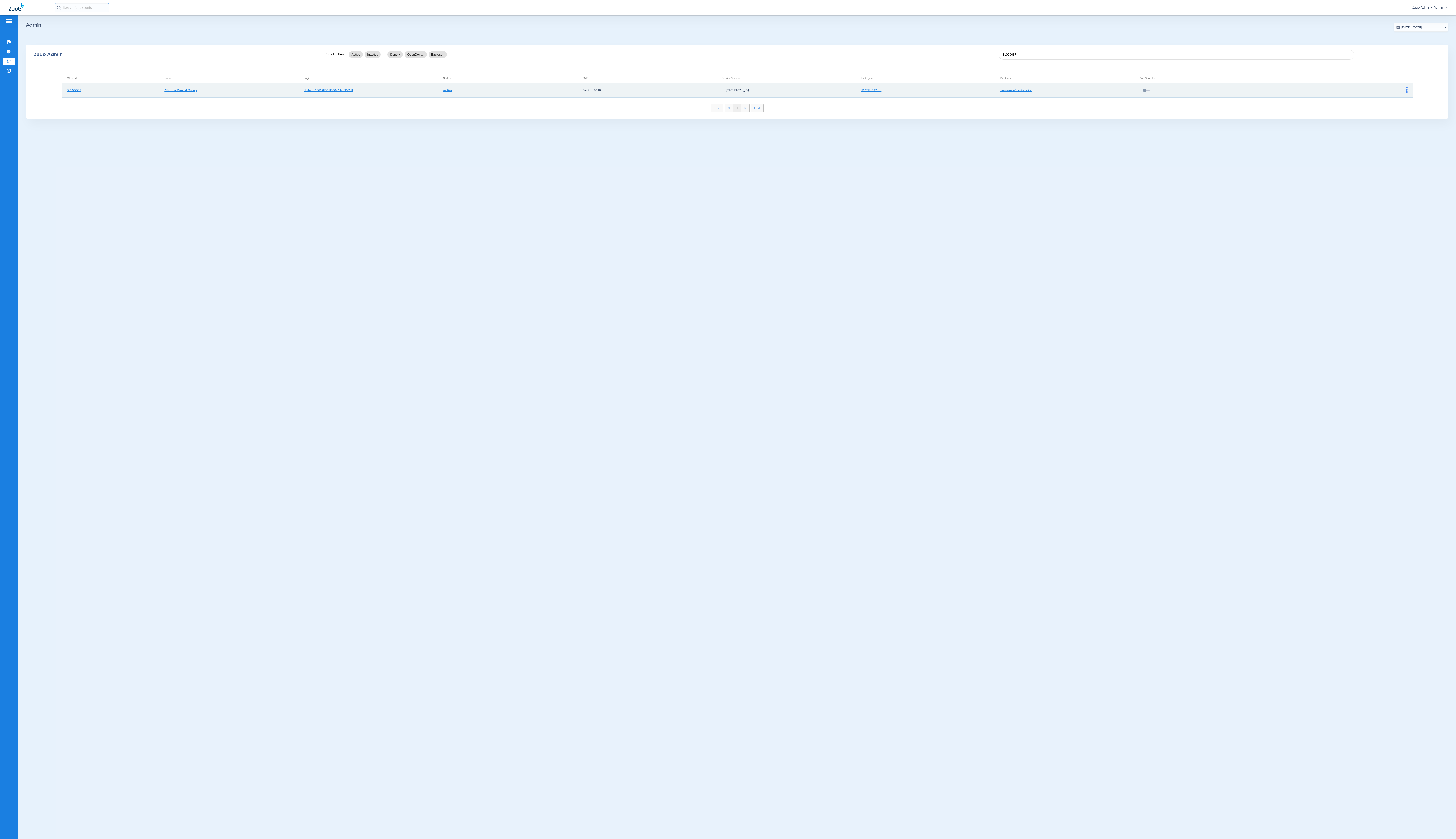
type input "31000037"
click at [972, 89] on img at bounding box center [1407, 90] width 2 height 6
drag, startPoint x: 1411, startPoint y: 97, endPoint x: 1408, endPoint y: 97, distance: 3.0
click at [972, 97] on span "View Account" at bounding box center [1419, 98] width 18 height 3
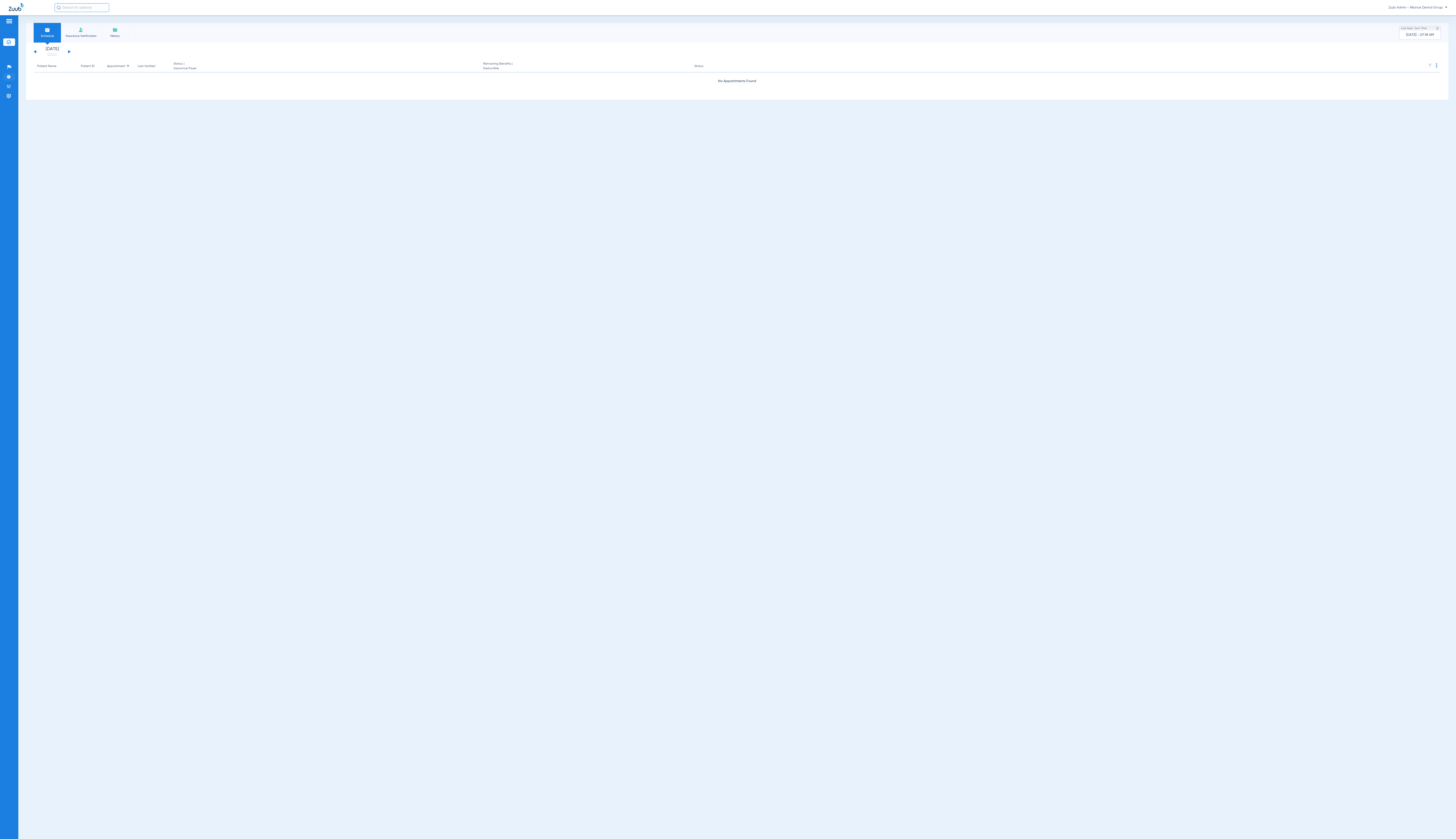
click at [5, 79] on li "Settings" at bounding box center [9, 76] width 12 height 7
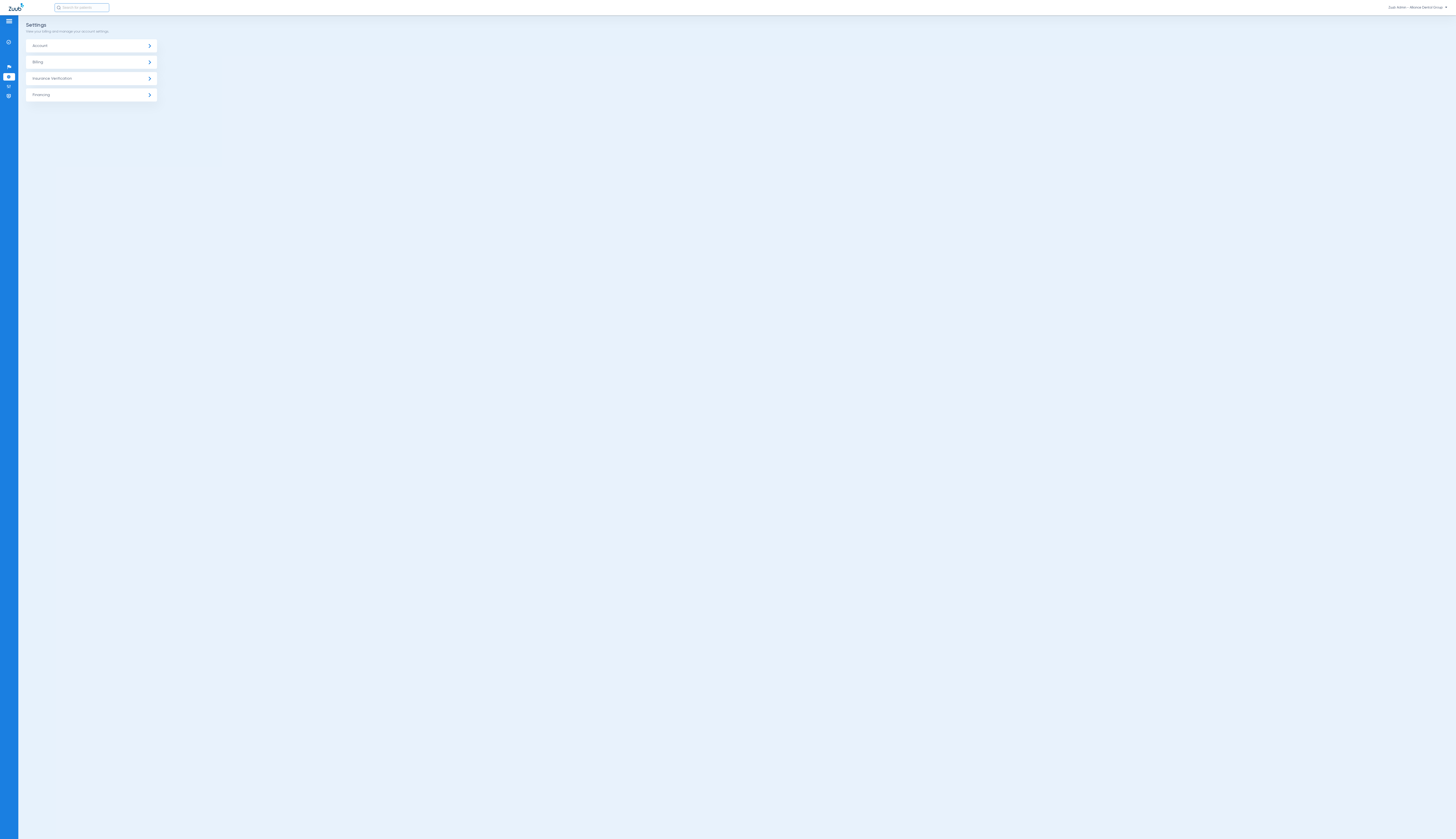
click at [83, 80] on span "Insurance Verification" at bounding box center [92, 79] width 131 height 13
click at [121, 108] on li "Insurance Payer Mapping" at bounding box center [92, 113] width 131 height 11
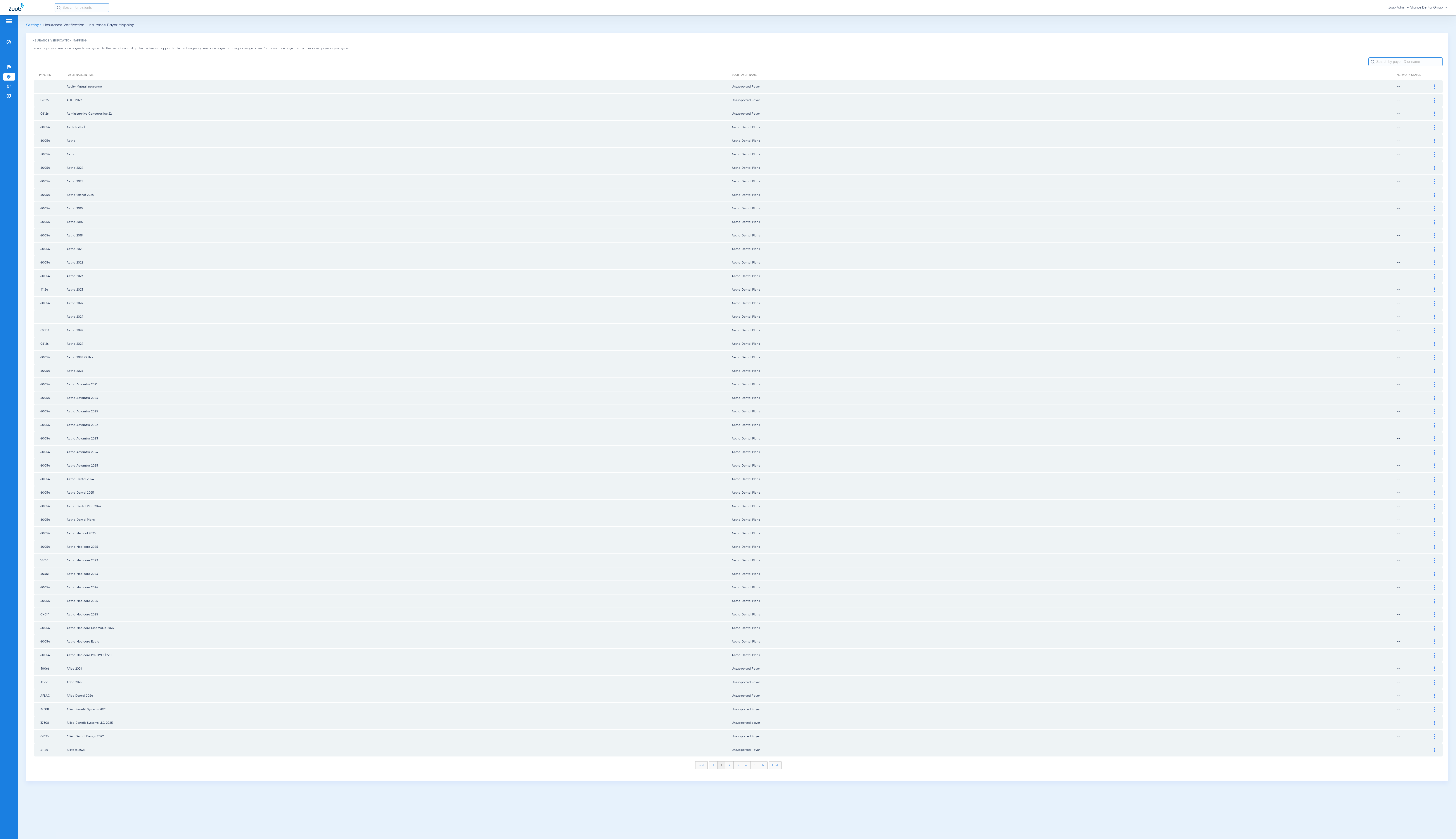
click at [733, 762] on li "2" at bounding box center [729, 765] width 8 height 7
click at [738, 762] on li "3" at bounding box center [738, 765] width 8 height 7
click at [746, 762] on li "4" at bounding box center [746, 765] width 8 height 7
click at [753, 762] on li "5" at bounding box center [755, 765] width 8 height 7
click at [753, 762] on li "6" at bounding box center [755, 765] width 8 height 7
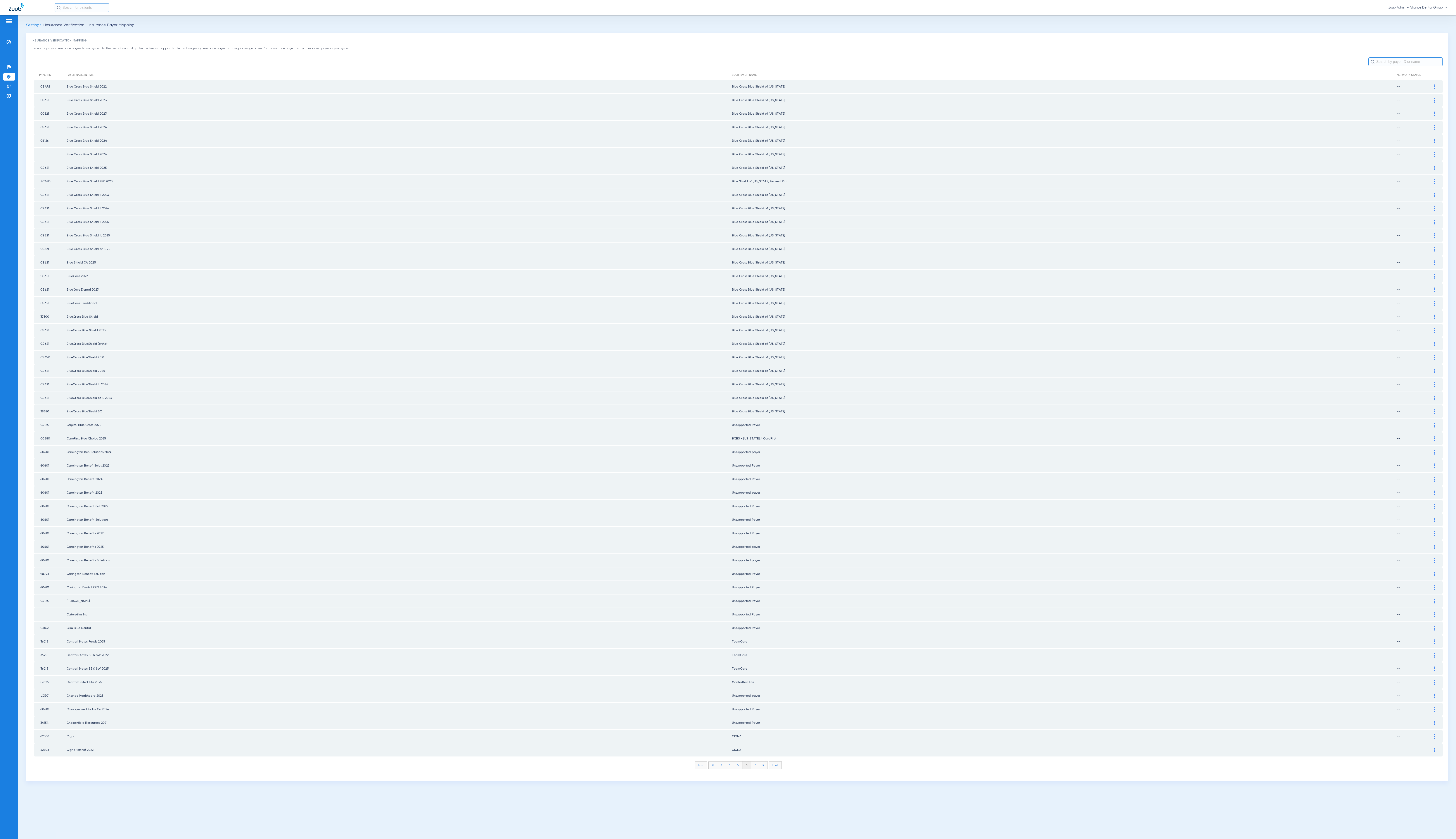
click at [753, 762] on li "7" at bounding box center [755, 765] width 8 height 7
click at [753, 762] on li "8" at bounding box center [755, 765] width 8 height 7
click at [753, 762] on li "9" at bounding box center [755, 765] width 8 height 7
click at [753, 762] on li "10" at bounding box center [755, 765] width 10 height 7
click at [753, 762] on li "11" at bounding box center [756, 765] width 9 height 7
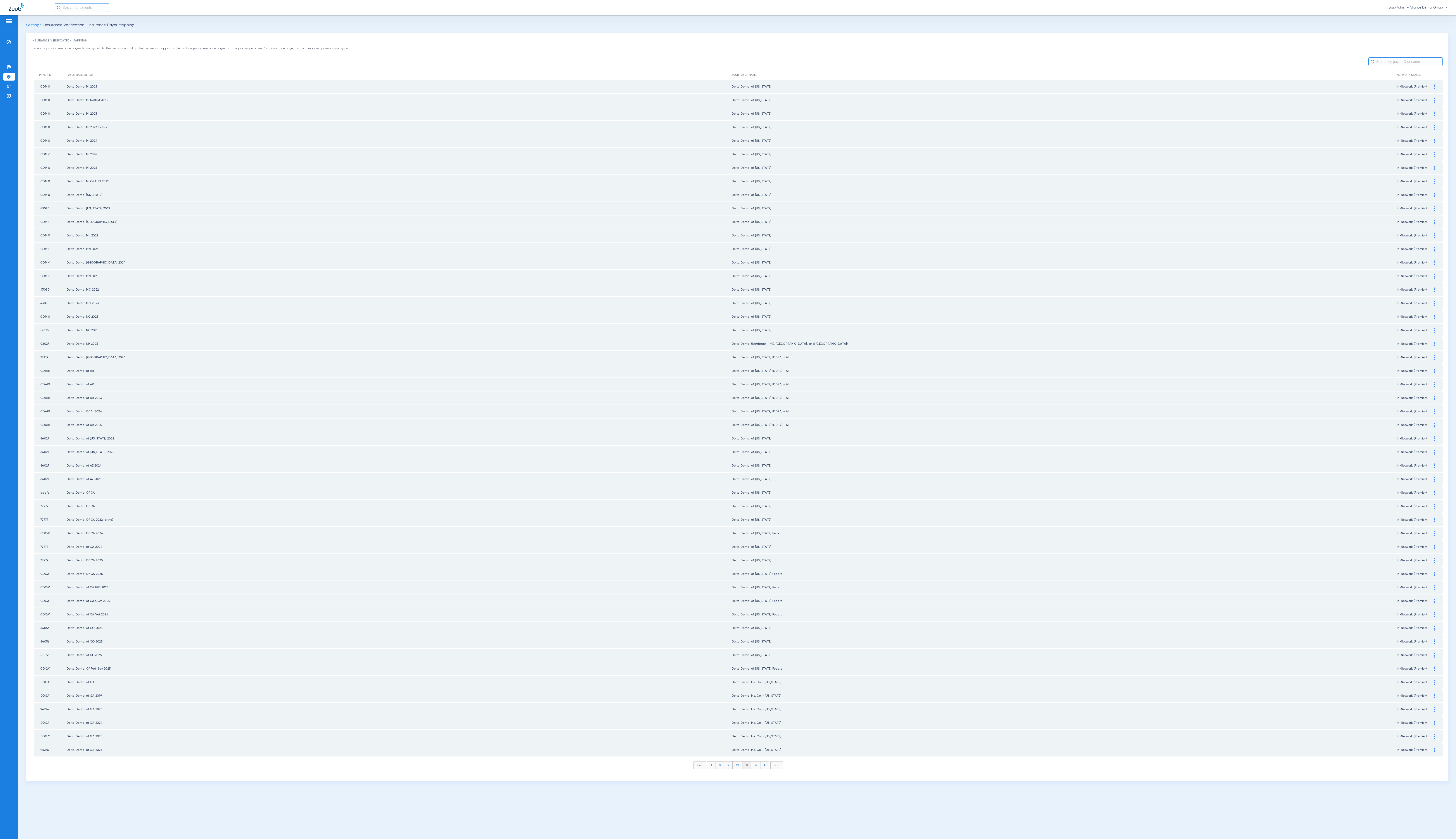
click at [753, 762] on li "12" at bounding box center [756, 765] width 10 height 7
click at [753, 762] on li "13" at bounding box center [756, 765] width 10 height 7
click at [753, 762] on li "14" at bounding box center [757, 765] width 10 height 7
click at [753, 762] on li "15" at bounding box center [757, 765] width 10 height 7
click at [753, 762] on li "16" at bounding box center [757, 765] width 10 height 7
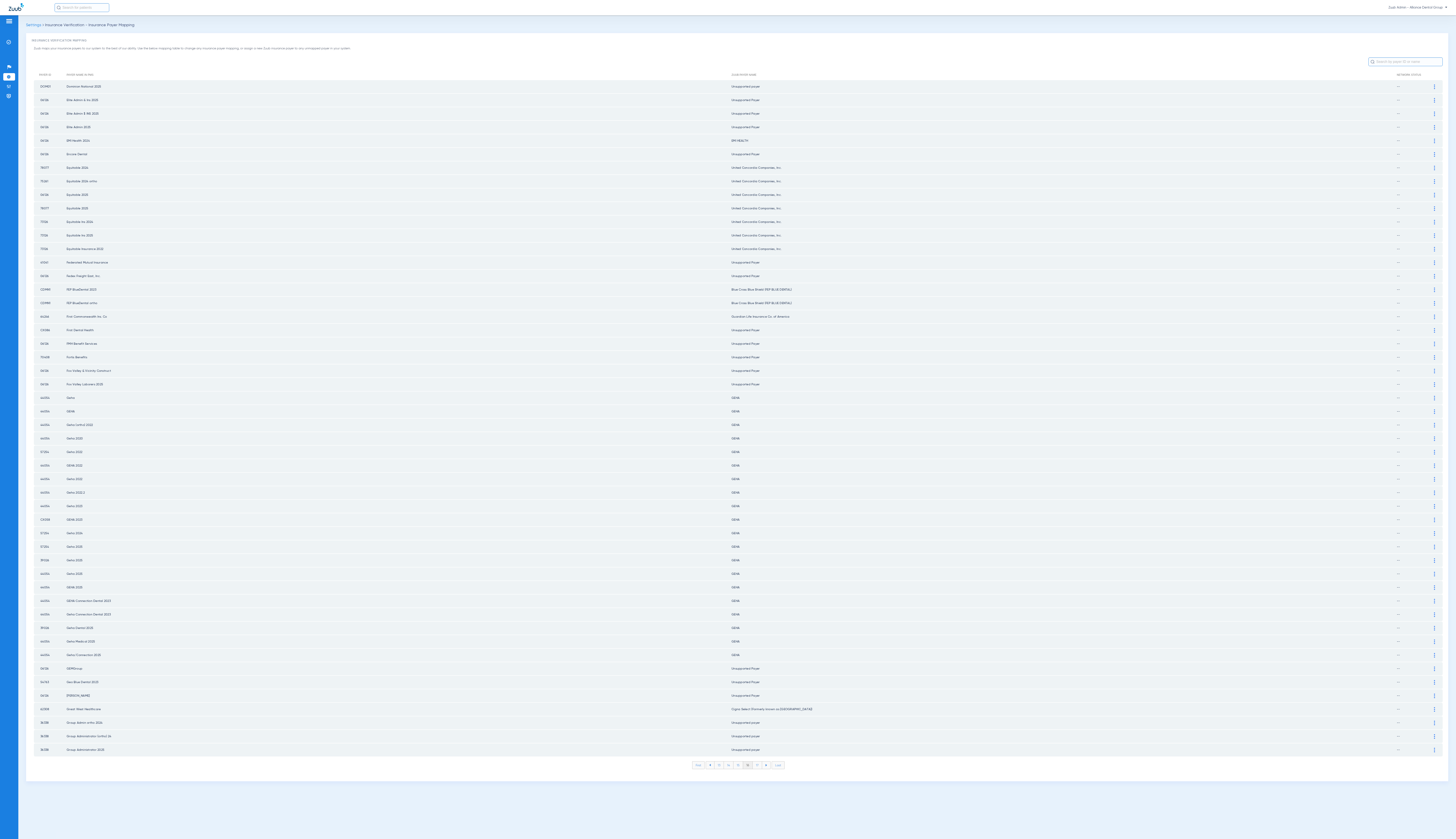
click at [753, 762] on li "17" at bounding box center [757, 765] width 10 height 7
click at [753, 762] on li "18" at bounding box center [757, 765] width 10 height 7
click at [753, 762] on li "19" at bounding box center [757, 765] width 10 height 7
click at [753, 762] on li "20" at bounding box center [757, 765] width 10 height 7
click at [753, 762] on li "21" at bounding box center [757, 765] width 10 height 7
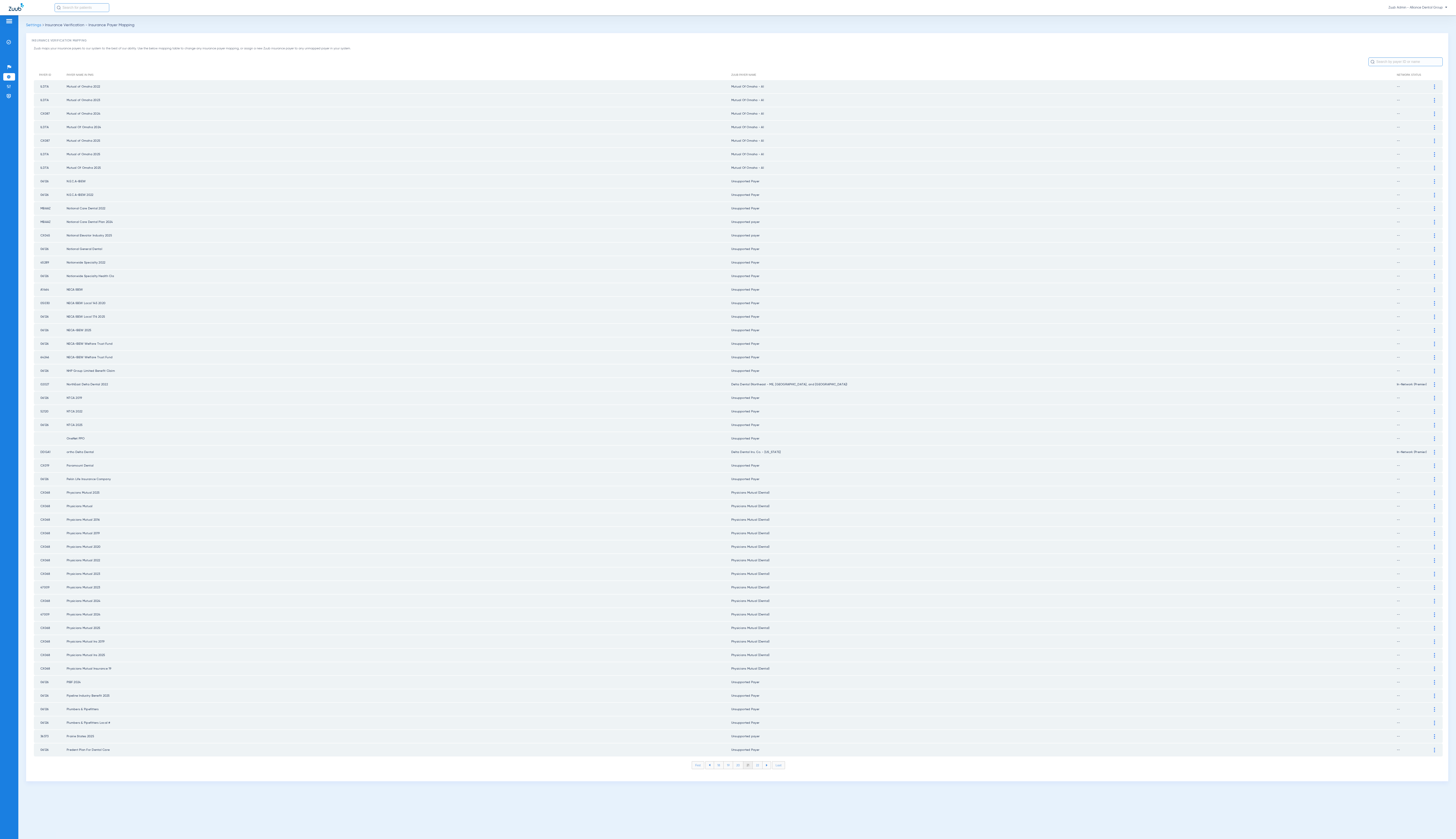
click at [753, 762] on li "22" at bounding box center [757, 765] width 10 height 7
click at [753, 762] on li "23" at bounding box center [757, 765] width 10 height 7
click at [753, 762] on li "24" at bounding box center [758, 765] width 10 height 7
click at [739, 762] on li "23" at bounding box center [738, 765] width 10 height 7
click at [729, 581] on td "Sunlife 2025" at bounding box center [399, 587] width 665 height 13
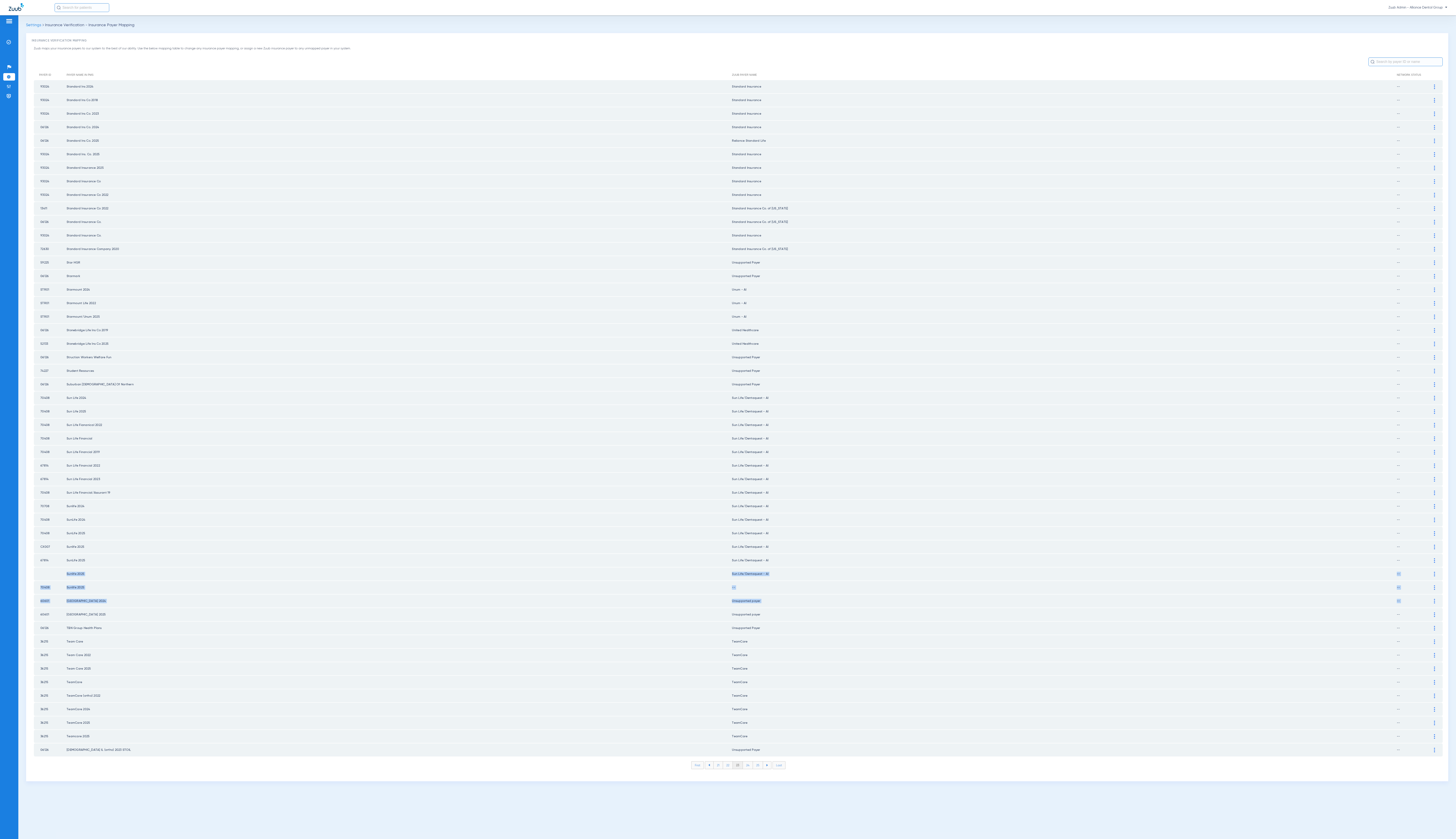
drag, startPoint x: 67, startPoint y: 559, endPoint x: 1434, endPoint y: 578, distance: 1367.1
click at [1434, 578] on tbody "93024 Standard Ins 2024 Standard Insurance -- Payer Electronic ID 93024 Payer M…" at bounding box center [738, 419] width 1409 height 677
click at [1436, 585] on div at bounding box center [1435, 588] width 8 height 5
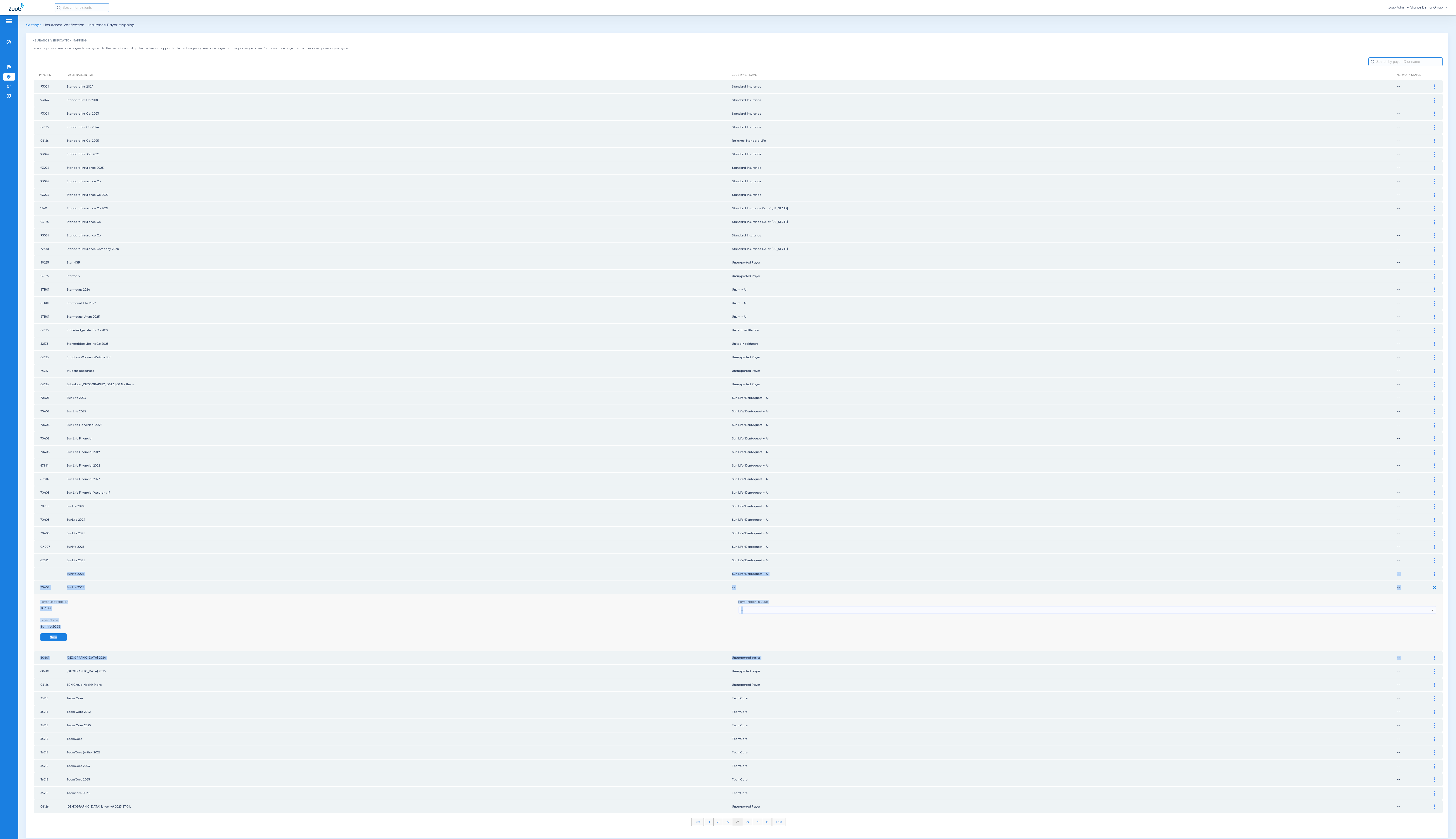
click at [847, 607] on div "--" at bounding box center [1086, 610] width 691 height 7
type input "sun"
click at [843, 618] on mat-option "Sun Life/Dentaquest - AI" at bounding box center [1087, 619] width 697 height 7
click at [1419, 633] on button "Save" at bounding box center [1423, 637] width 26 height 8
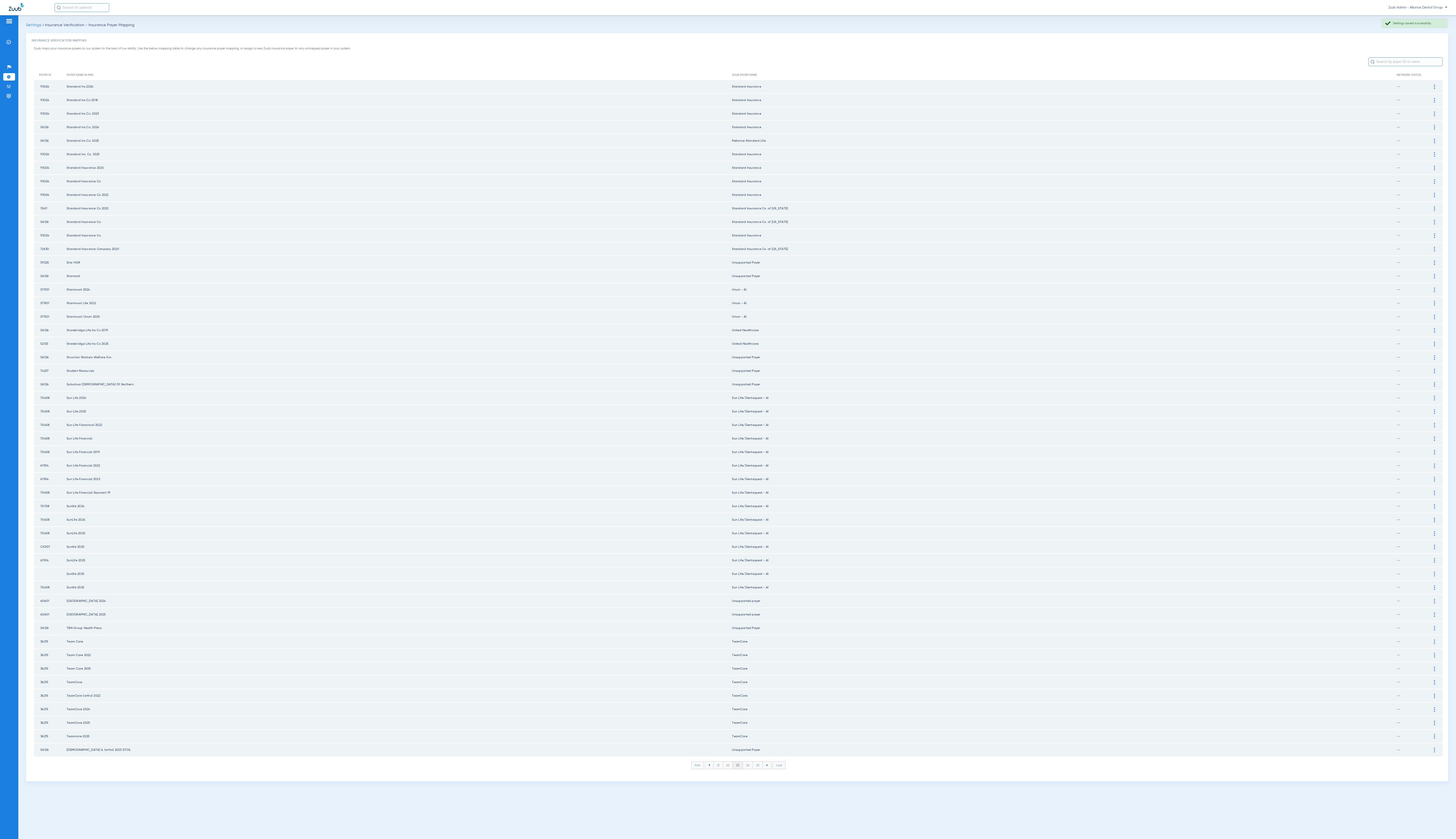
click at [747, 762] on li "24" at bounding box center [748, 765] width 10 height 7
click at [757, 762] on li "25" at bounding box center [758, 765] width 10 height 7
click at [757, 762] on li "26" at bounding box center [757, 765] width 10 height 7
click at [757, 762] on li "27" at bounding box center [758, 765] width 10 height 7
click at [757, 762] on li "28" at bounding box center [758, 765] width 10 height 7
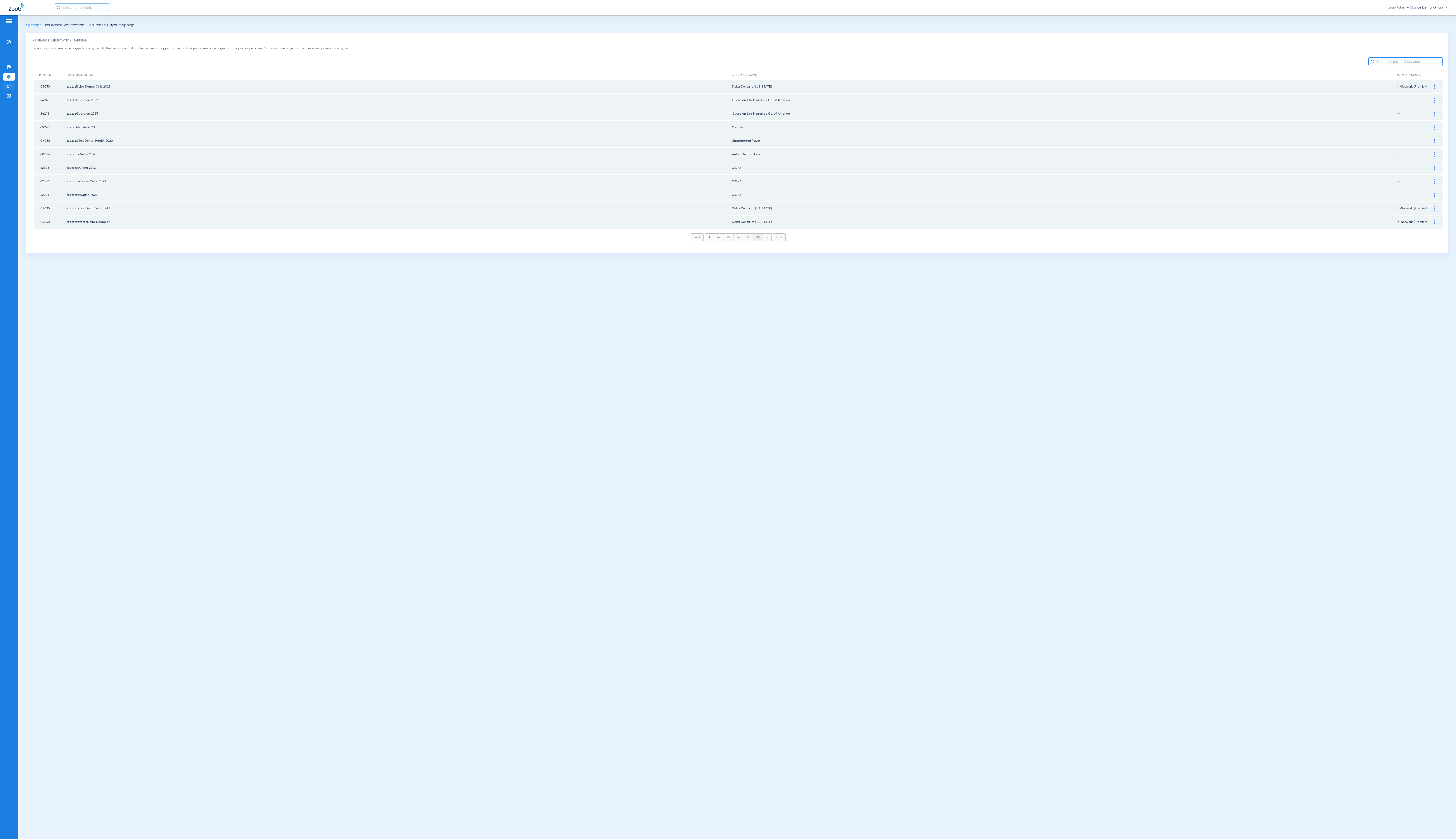
click at [10, 84] on img at bounding box center [9, 86] width 5 height 5
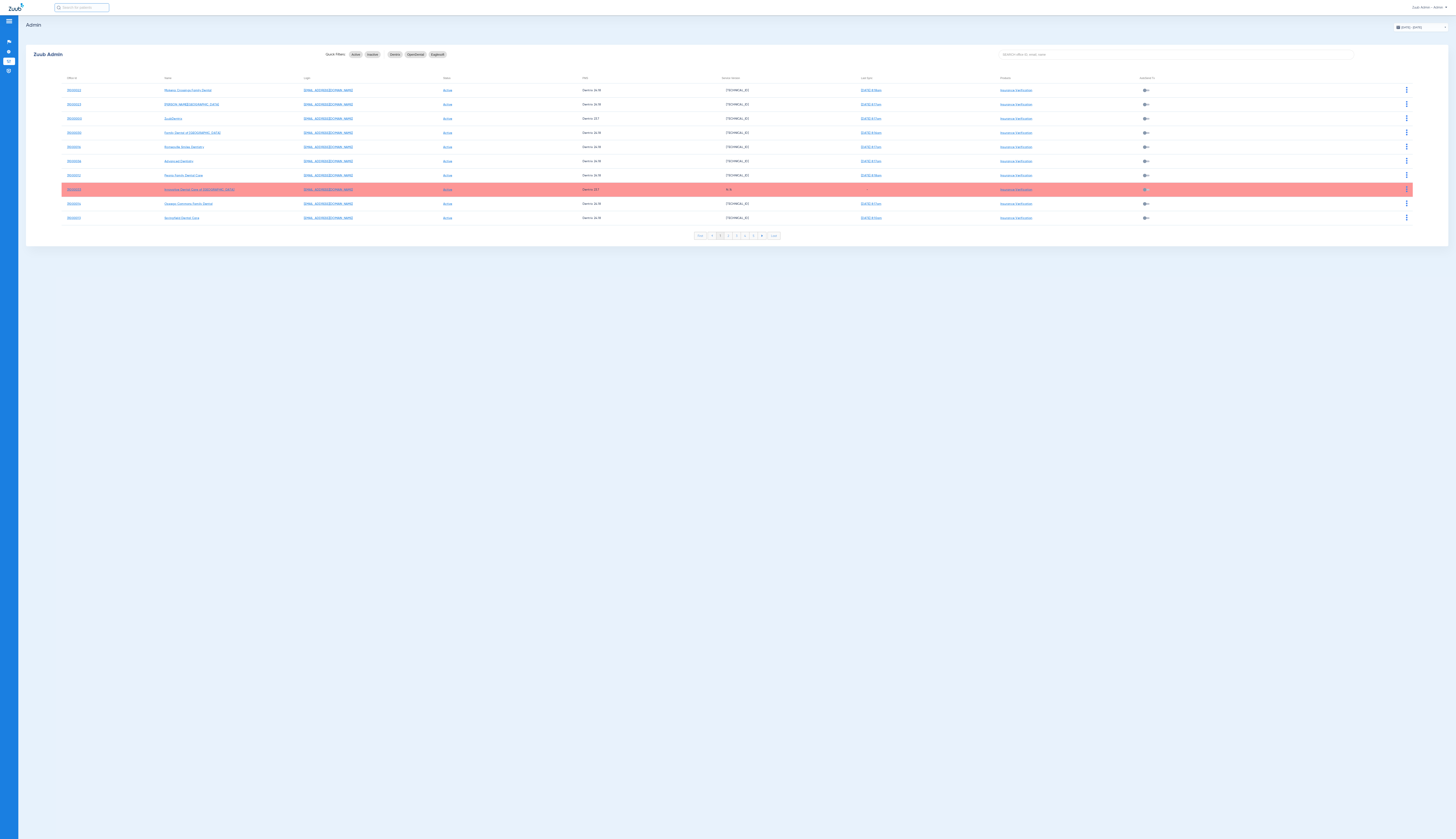
click at [1103, 43] on app-admin-dashboard "09/03/2025 - 10/03/2025 Oct 2025 Su Mo Tu We Th Fr Sa 28 29 30 1 2 3 4 5 6 7 8 …" at bounding box center [737, 134] width 1422 height 223
click at [1103, 50] on input at bounding box center [1176, 54] width 356 height 10
paste input "31000035"
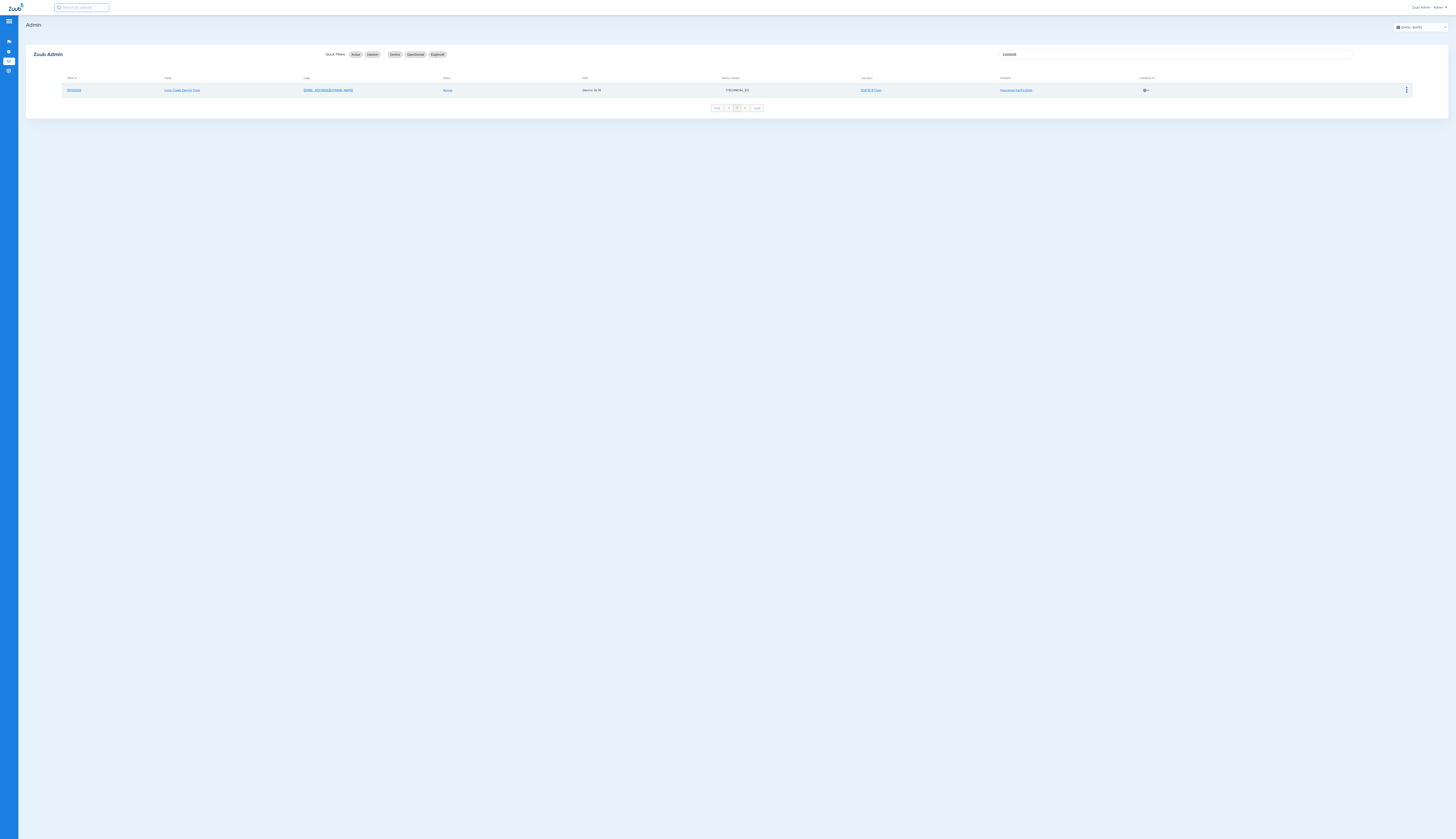
type input "31000035"
click at [1406, 91] on img at bounding box center [1407, 90] width 2 height 6
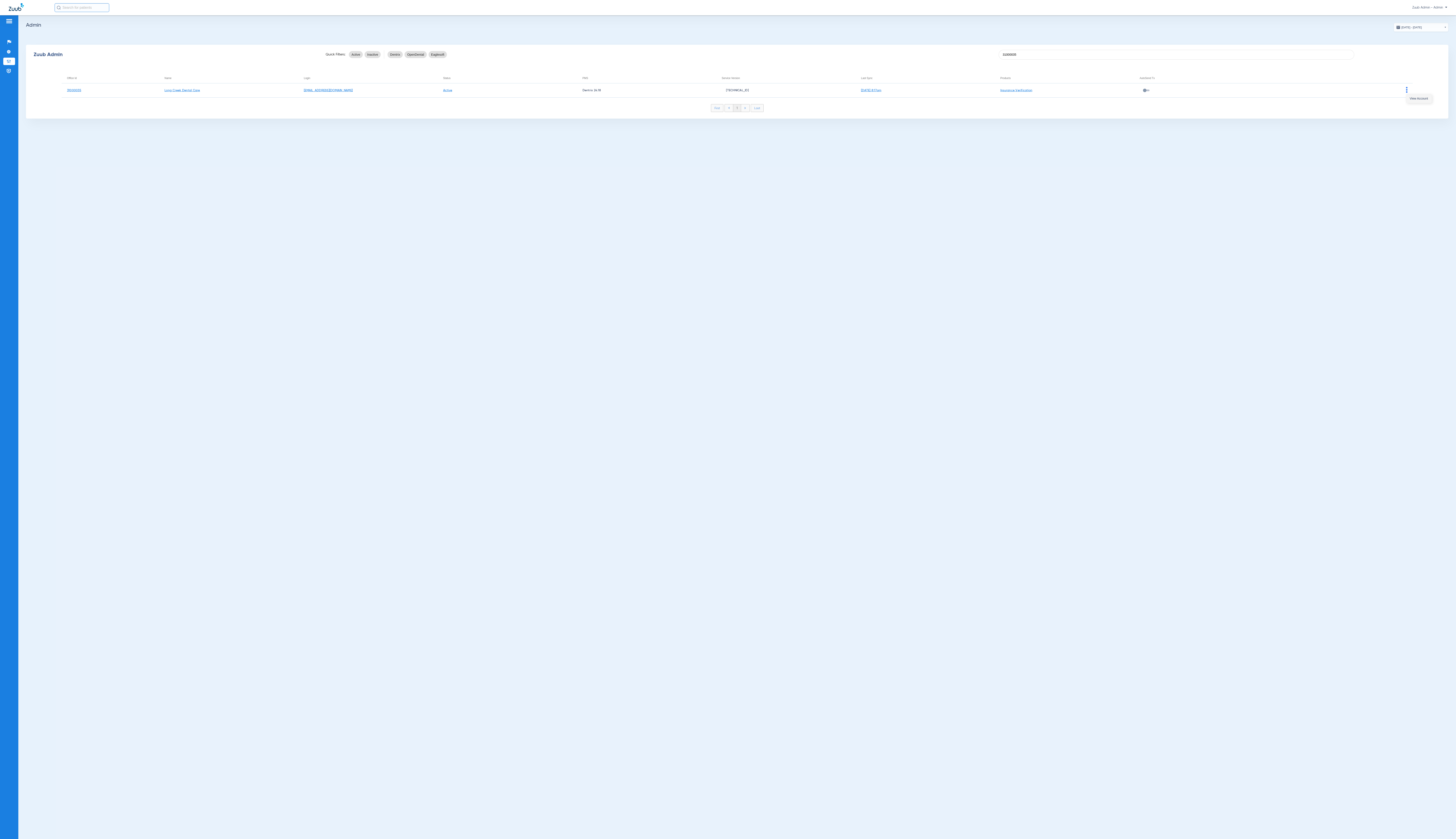
click at [1409, 97] on button "View Account" at bounding box center [1419, 98] width 25 height 8
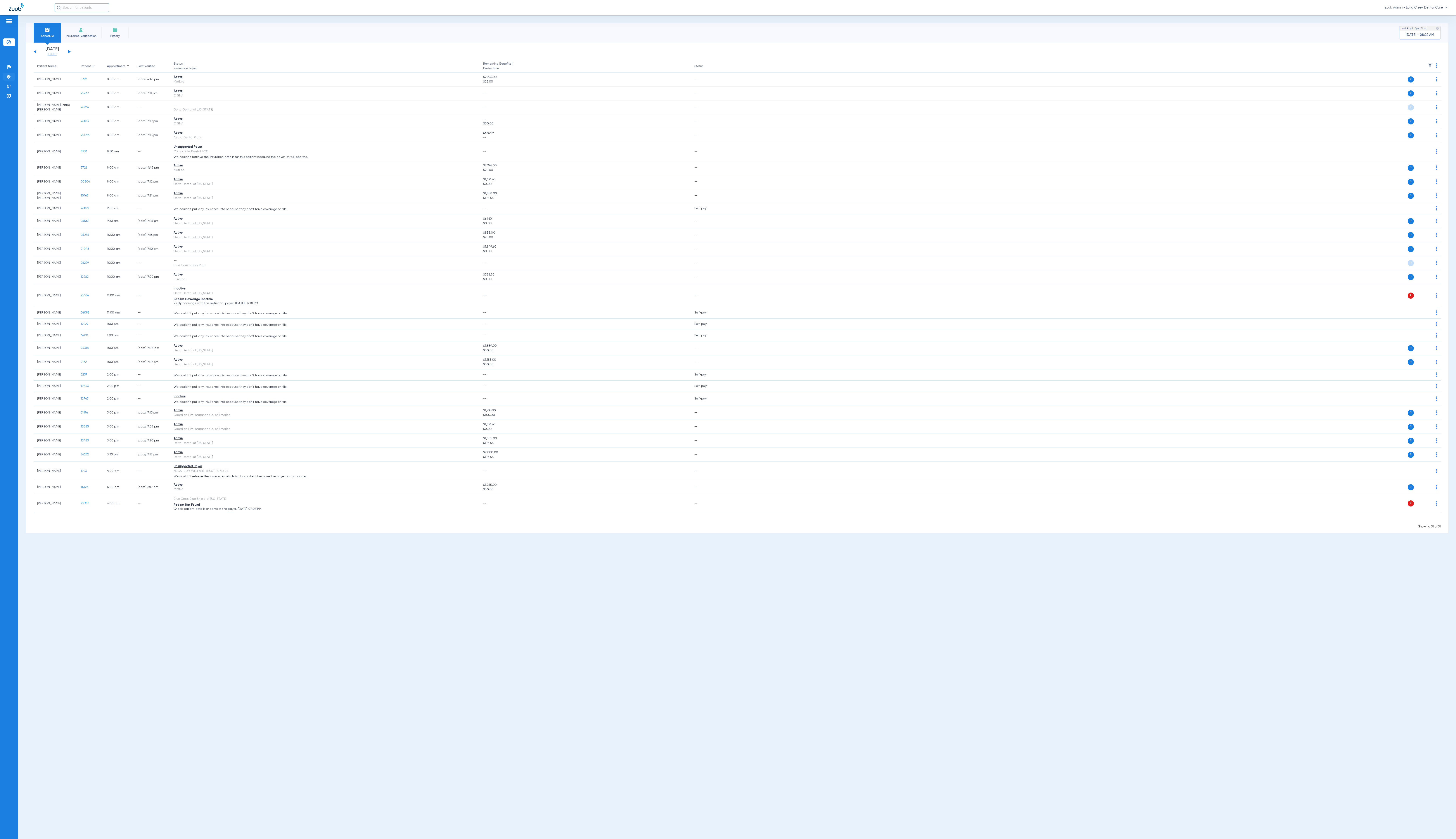
click at [13, 77] on li "Settings" at bounding box center [9, 76] width 12 height 7
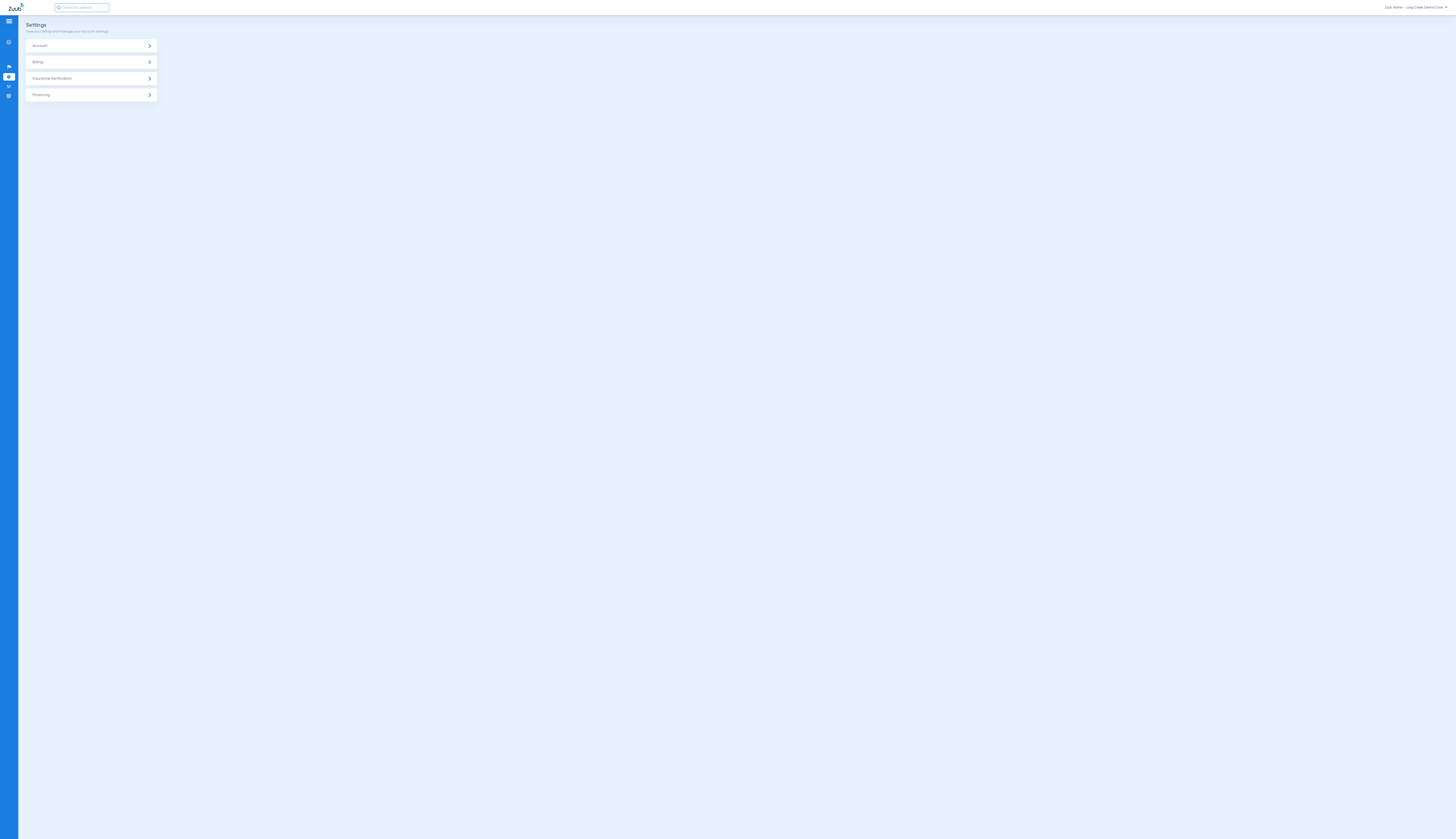
click at [42, 76] on span "Insurance Verification" at bounding box center [92, 79] width 131 height 13
click at [93, 111] on li "Insurance Payer Mapping" at bounding box center [92, 113] width 131 height 11
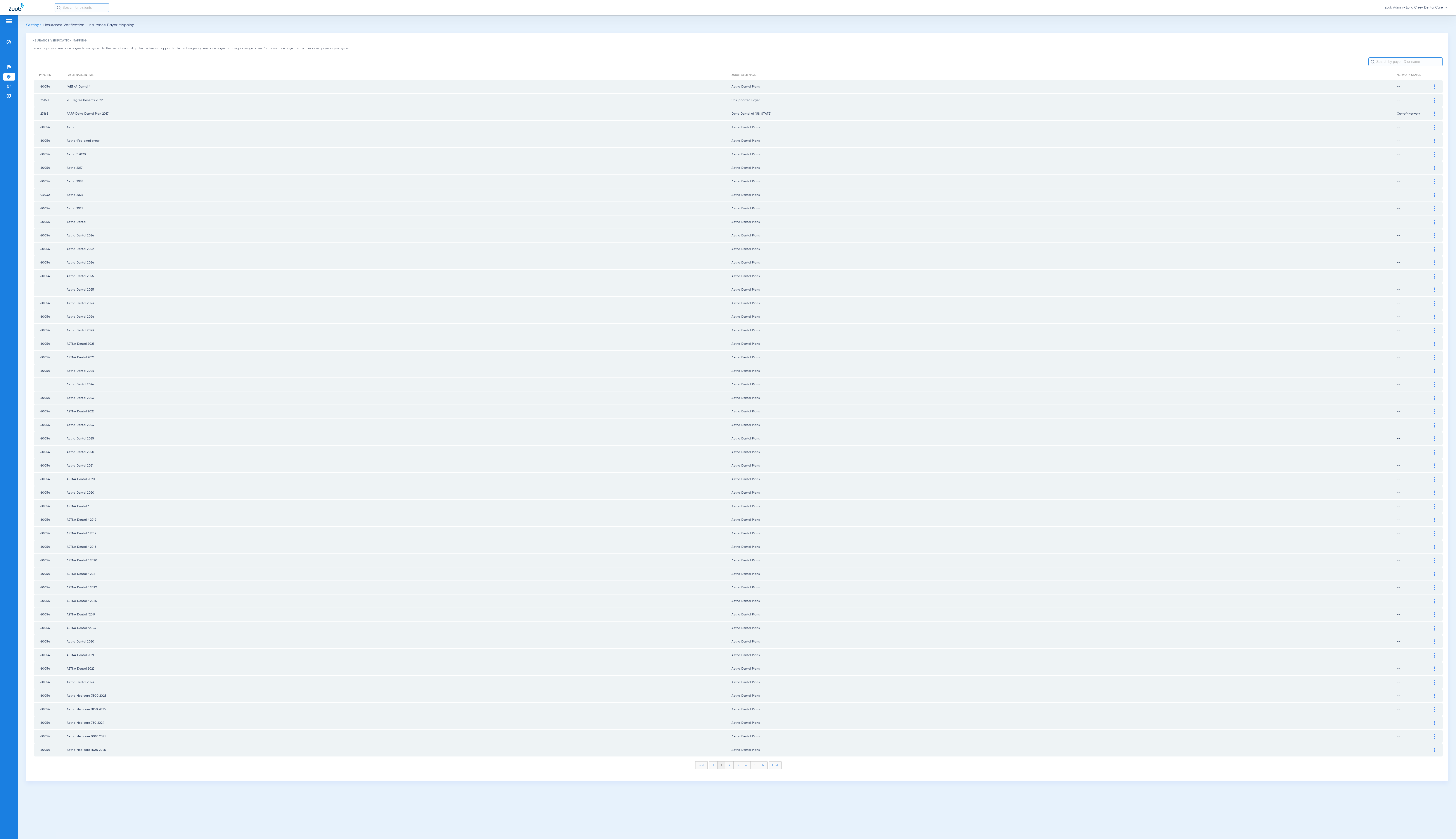
click at [731, 762] on li "2" at bounding box center [729, 765] width 8 height 7
click at [736, 762] on li "3" at bounding box center [738, 765] width 8 height 7
click at [746, 762] on li "4" at bounding box center [746, 765] width 8 height 7
click at [754, 762] on li "5" at bounding box center [755, 765] width 8 height 7
click at [754, 762] on li "6" at bounding box center [755, 765] width 8 height 7
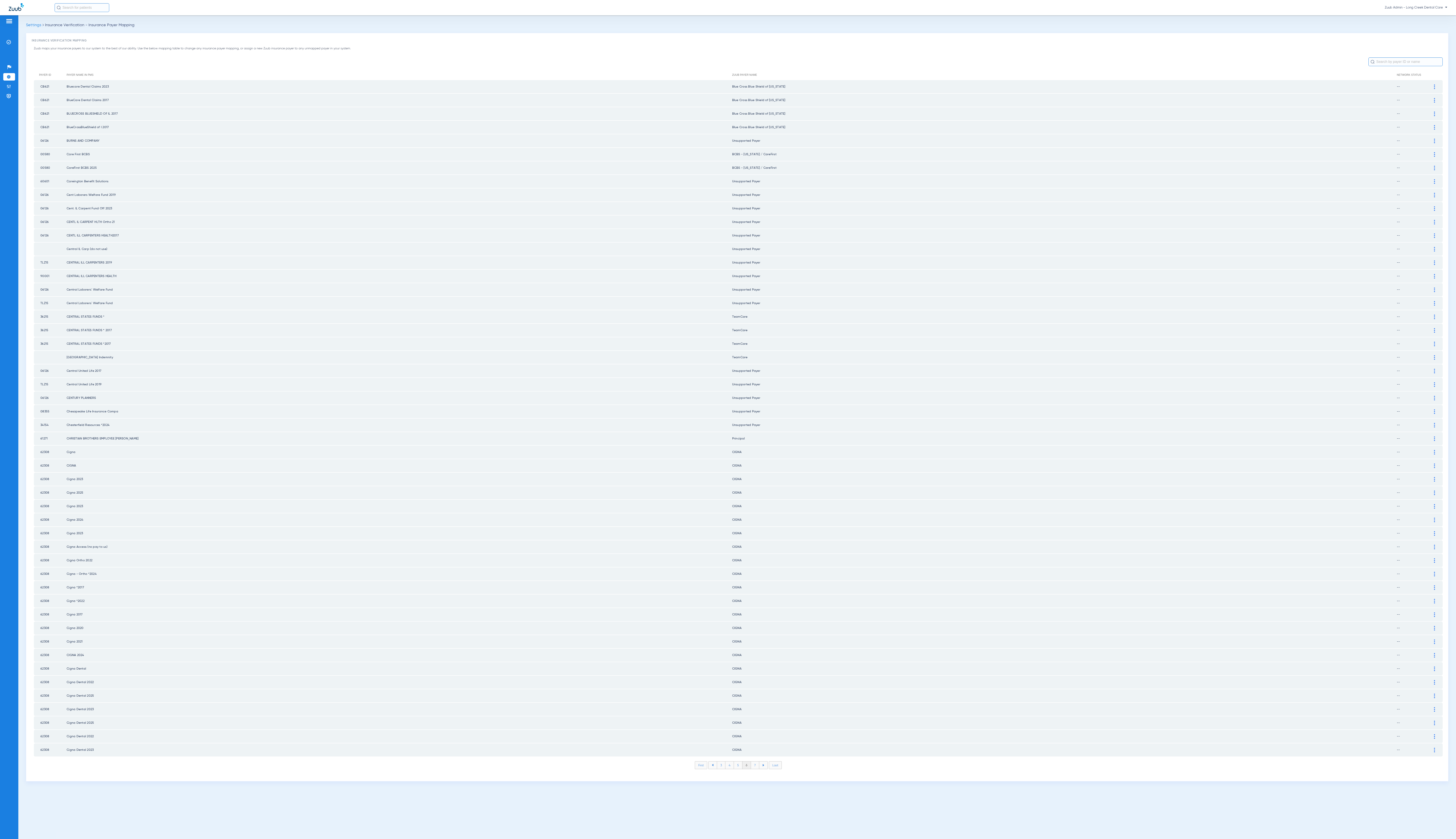
click at [754, 762] on li "7" at bounding box center [755, 765] width 8 height 7
click at [754, 762] on li "8" at bounding box center [755, 765] width 8 height 7
click at [754, 762] on li "9" at bounding box center [755, 765] width 8 height 7
click at [754, 762] on li "10" at bounding box center [755, 765] width 10 height 7
click at [754, 762] on li "11" at bounding box center [756, 765] width 9 height 7
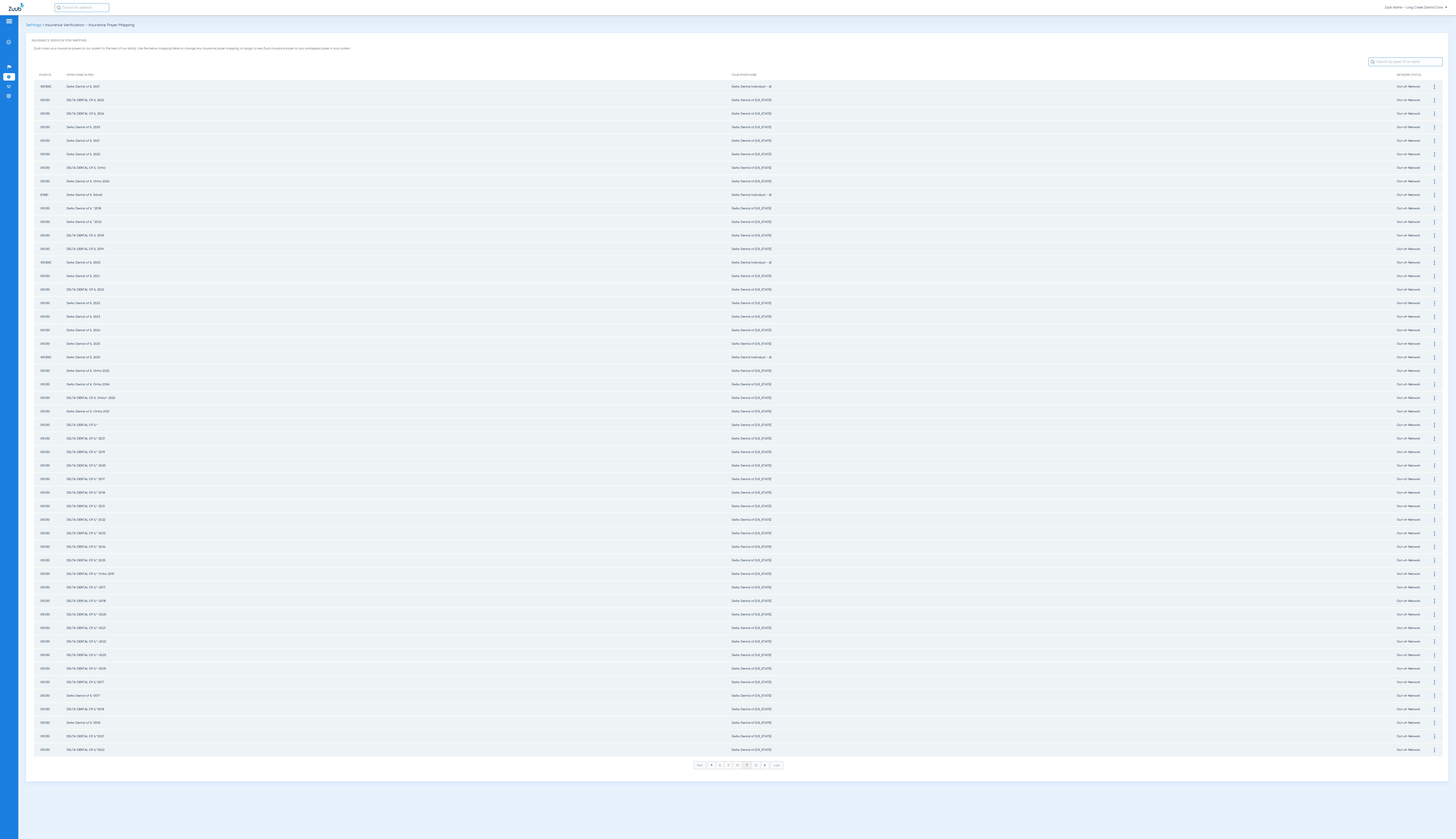
click at [754, 762] on li "12" at bounding box center [756, 765] width 10 height 7
click at [754, 762] on li "13" at bounding box center [756, 765] width 10 height 7
click at [759, 762] on li "14" at bounding box center [757, 765] width 10 height 7
click at [759, 762] on li "15" at bounding box center [757, 765] width 10 height 7
click at [759, 762] on li "16" at bounding box center [757, 765] width 10 height 7
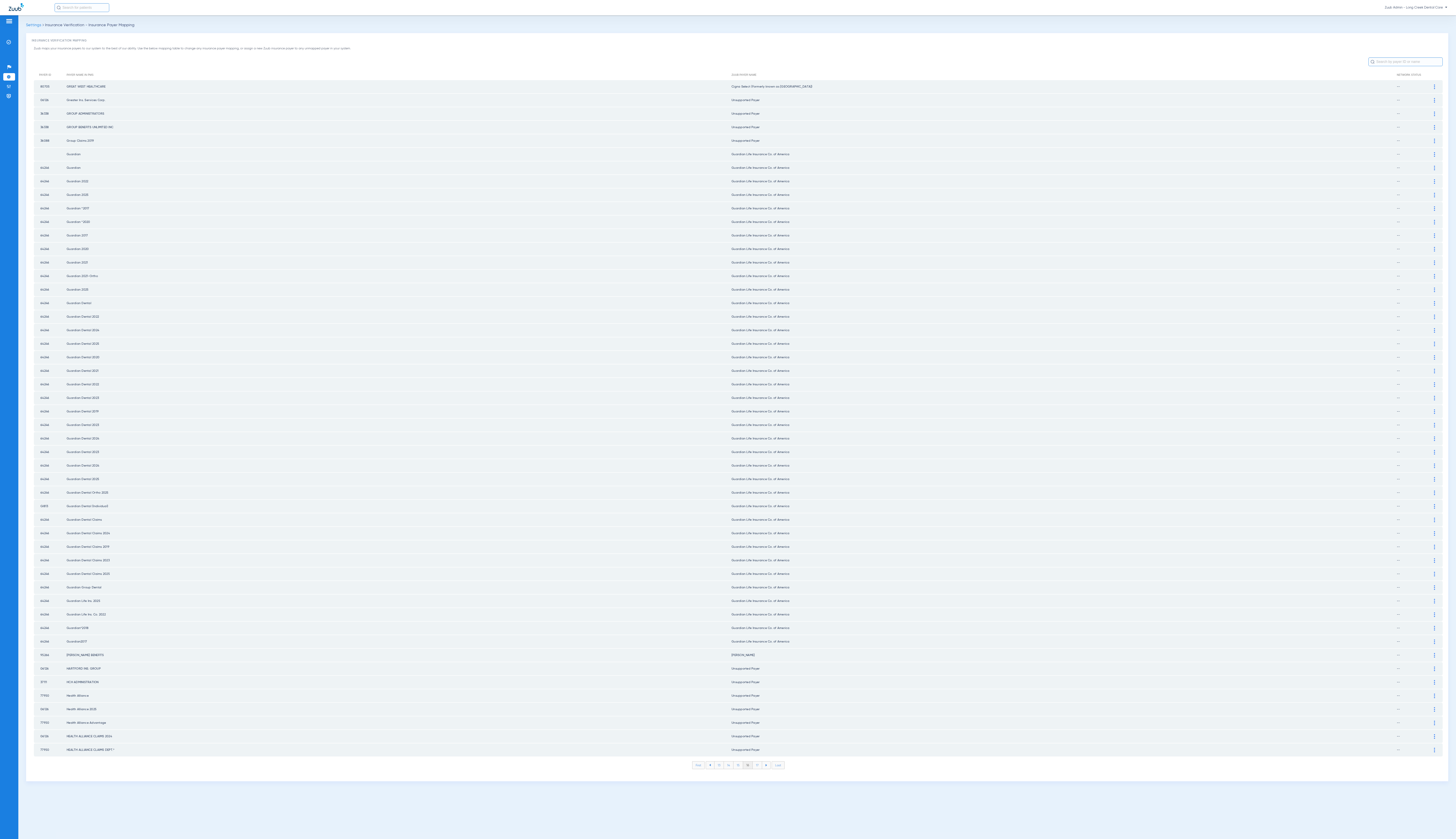
click at [759, 762] on li "17" at bounding box center [757, 765] width 10 height 7
click at [759, 762] on li "18" at bounding box center [757, 765] width 10 height 7
click at [759, 762] on li "19" at bounding box center [757, 765] width 10 height 7
click at [759, 762] on li "20" at bounding box center [757, 765] width 10 height 7
click at [759, 762] on li "21" at bounding box center [757, 765] width 10 height 7
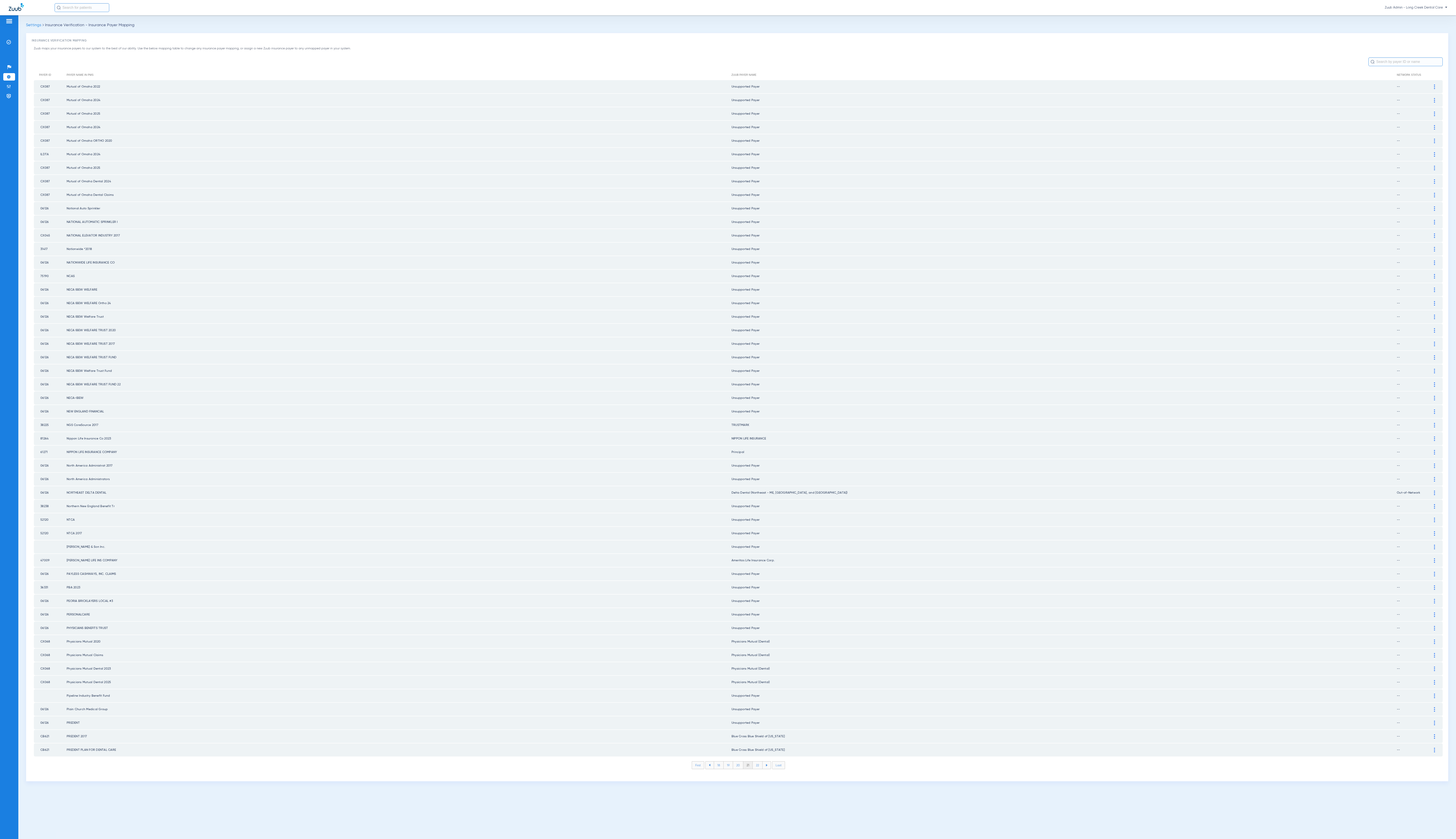
click at [759, 762] on li "22" at bounding box center [757, 765] width 10 height 7
click at [759, 762] on li "23" at bounding box center [757, 765] width 10 height 7
click at [759, 762] on li "24" at bounding box center [758, 765] width 10 height 7
click at [759, 762] on li "25" at bounding box center [758, 765] width 10 height 7
click at [759, 762] on li "26" at bounding box center [757, 765] width 10 height 7
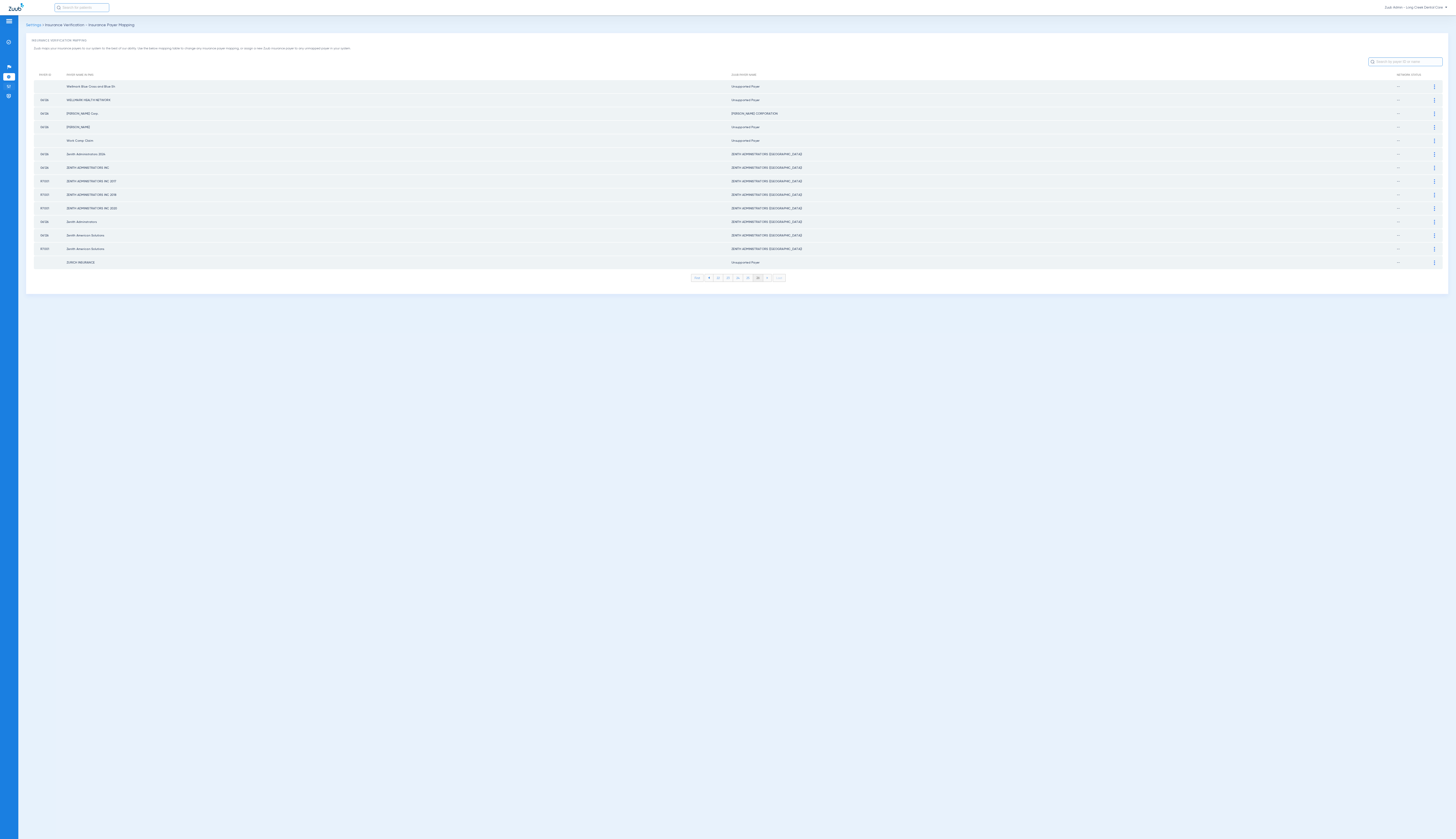
click at [6, 85] on li "Admin" at bounding box center [9, 86] width 12 height 7
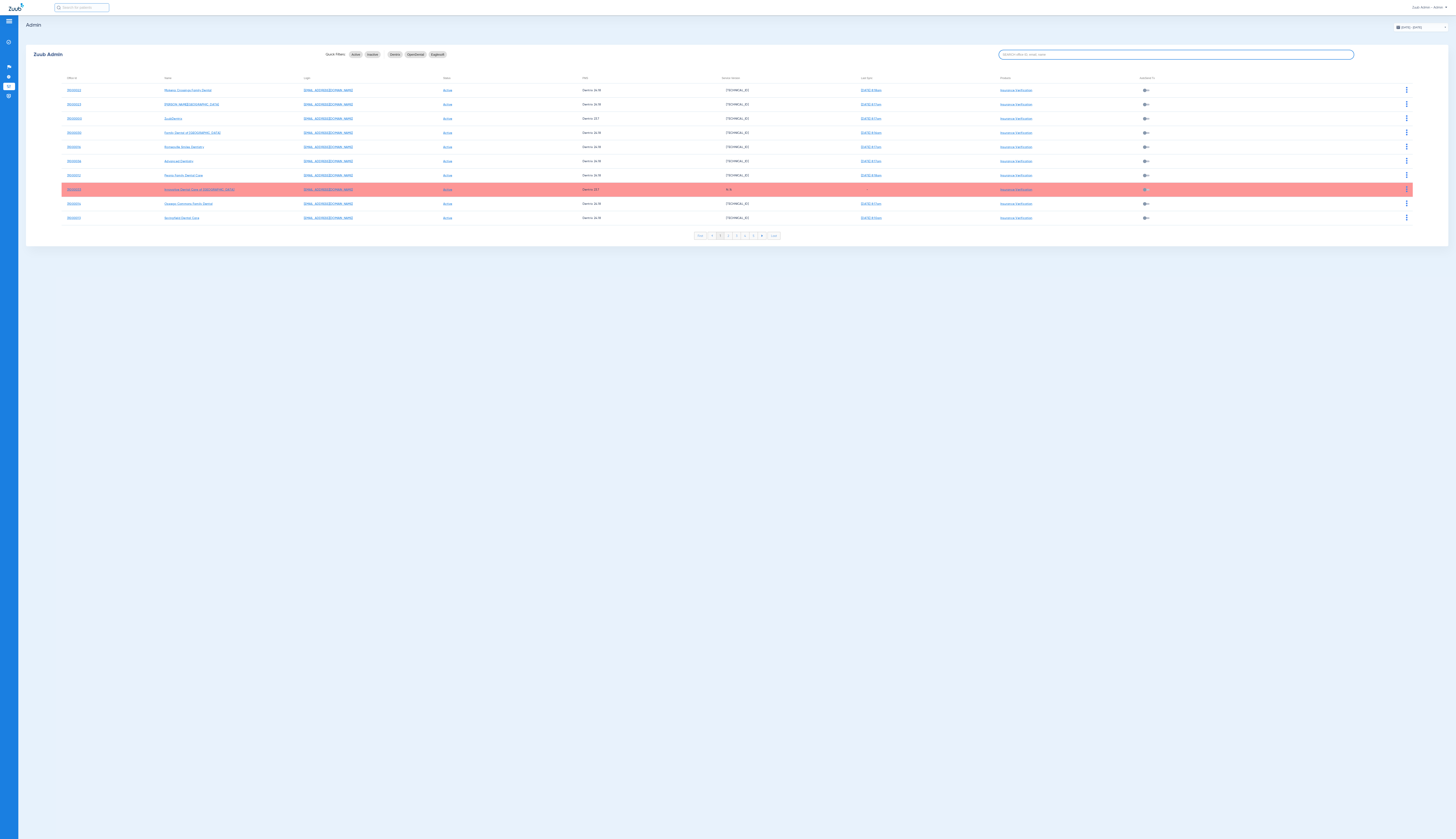
click at [1199, 56] on input at bounding box center [1176, 54] width 356 height 10
paste input "31000004"
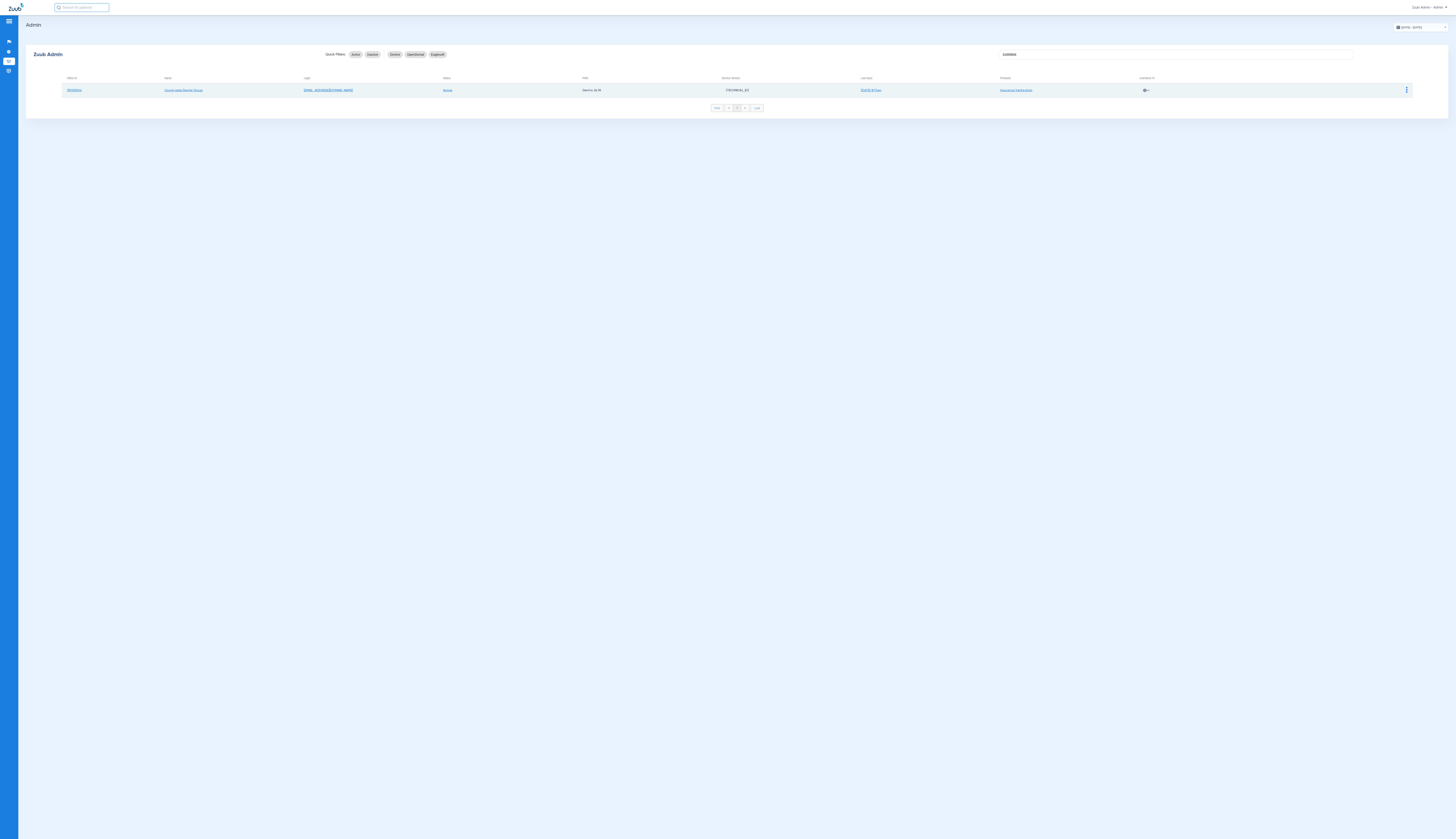
type input "31000004"
click at [1407, 88] on td at bounding box center [1343, 90] width 140 height 14
click at [1407, 90] on img at bounding box center [1407, 90] width 2 height 6
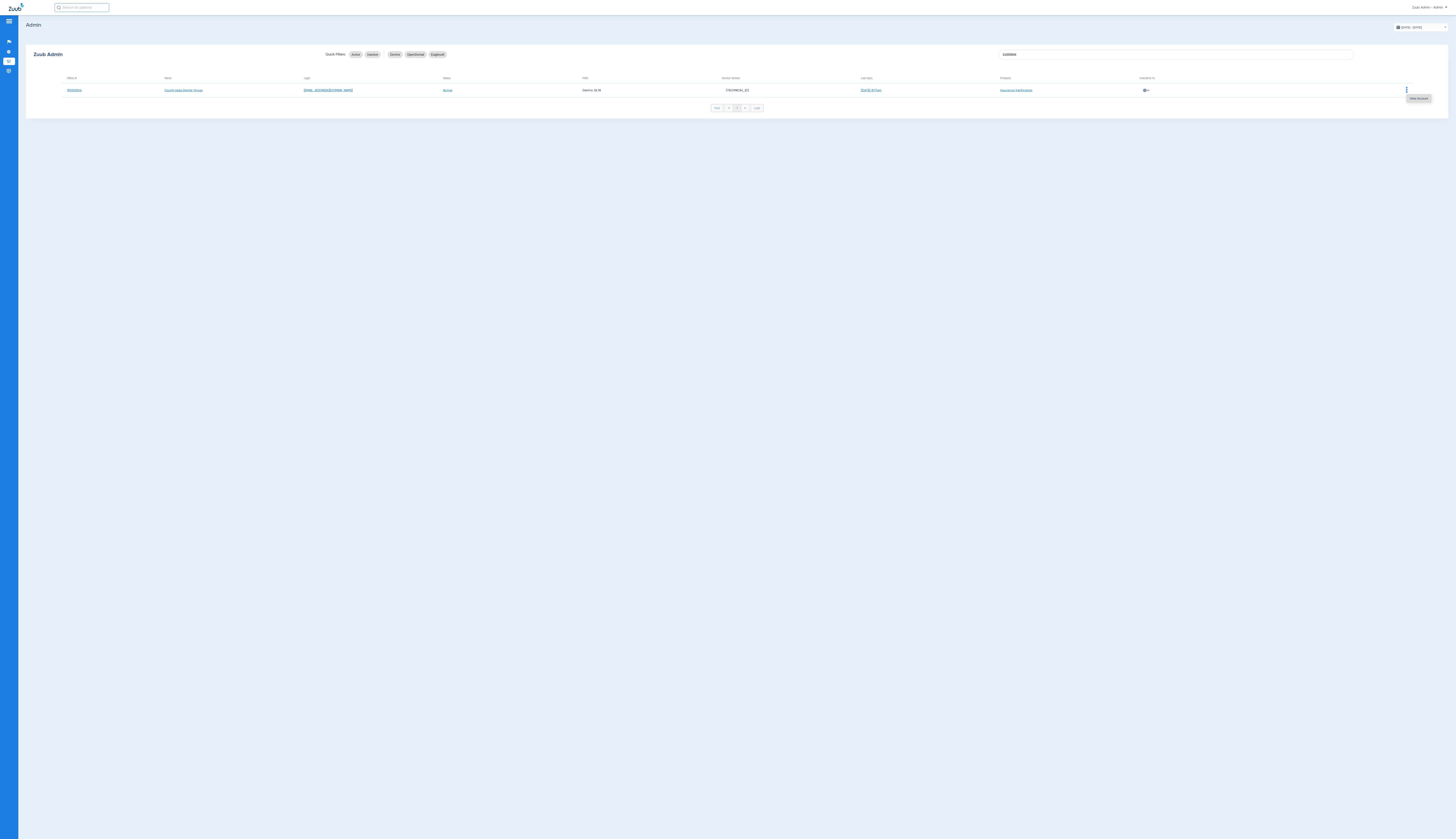
click at [1413, 97] on span "View Account" at bounding box center [1419, 98] width 18 height 3
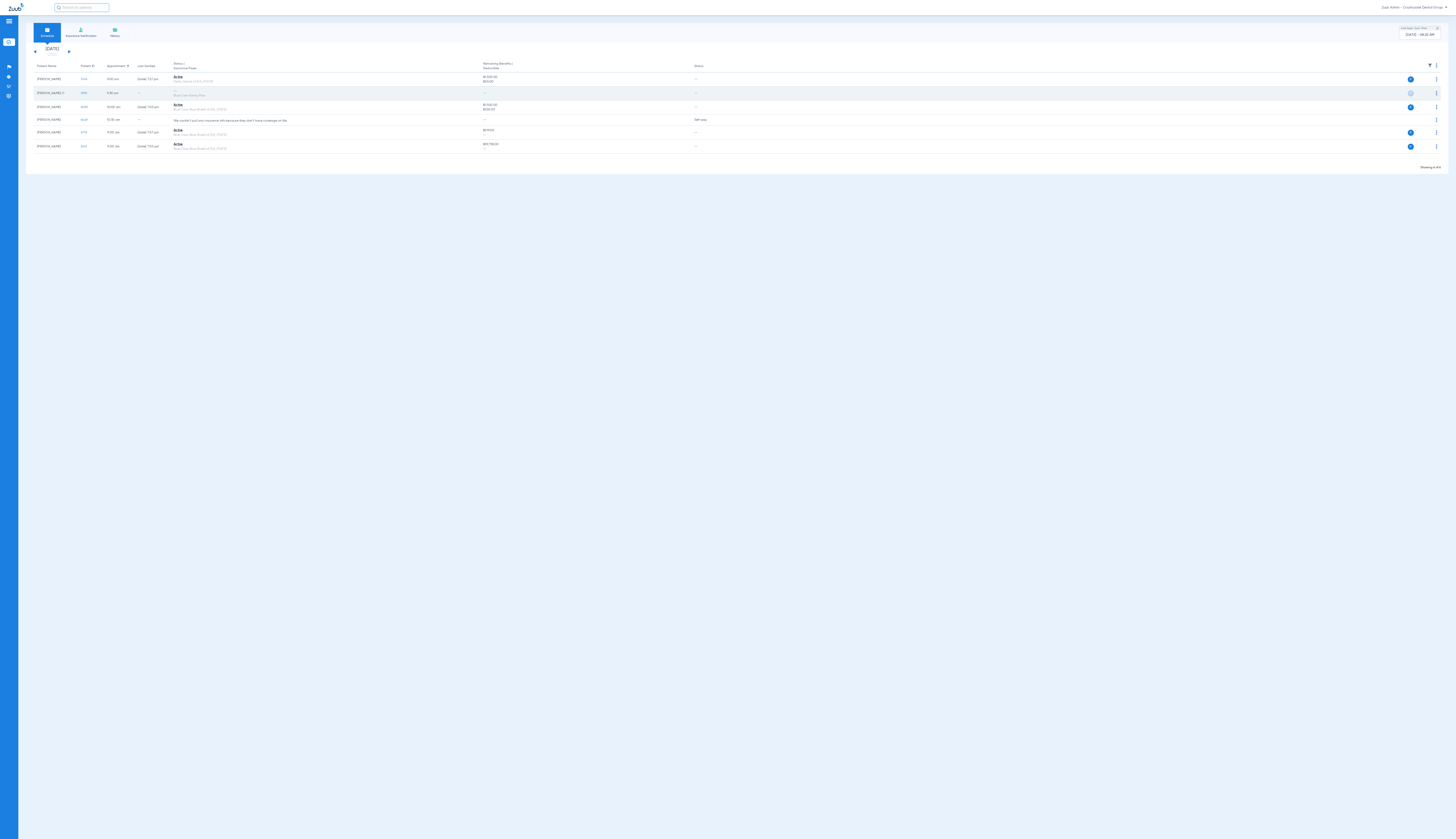
click at [1437, 94] on img at bounding box center [1436, 93] width 1 height 5
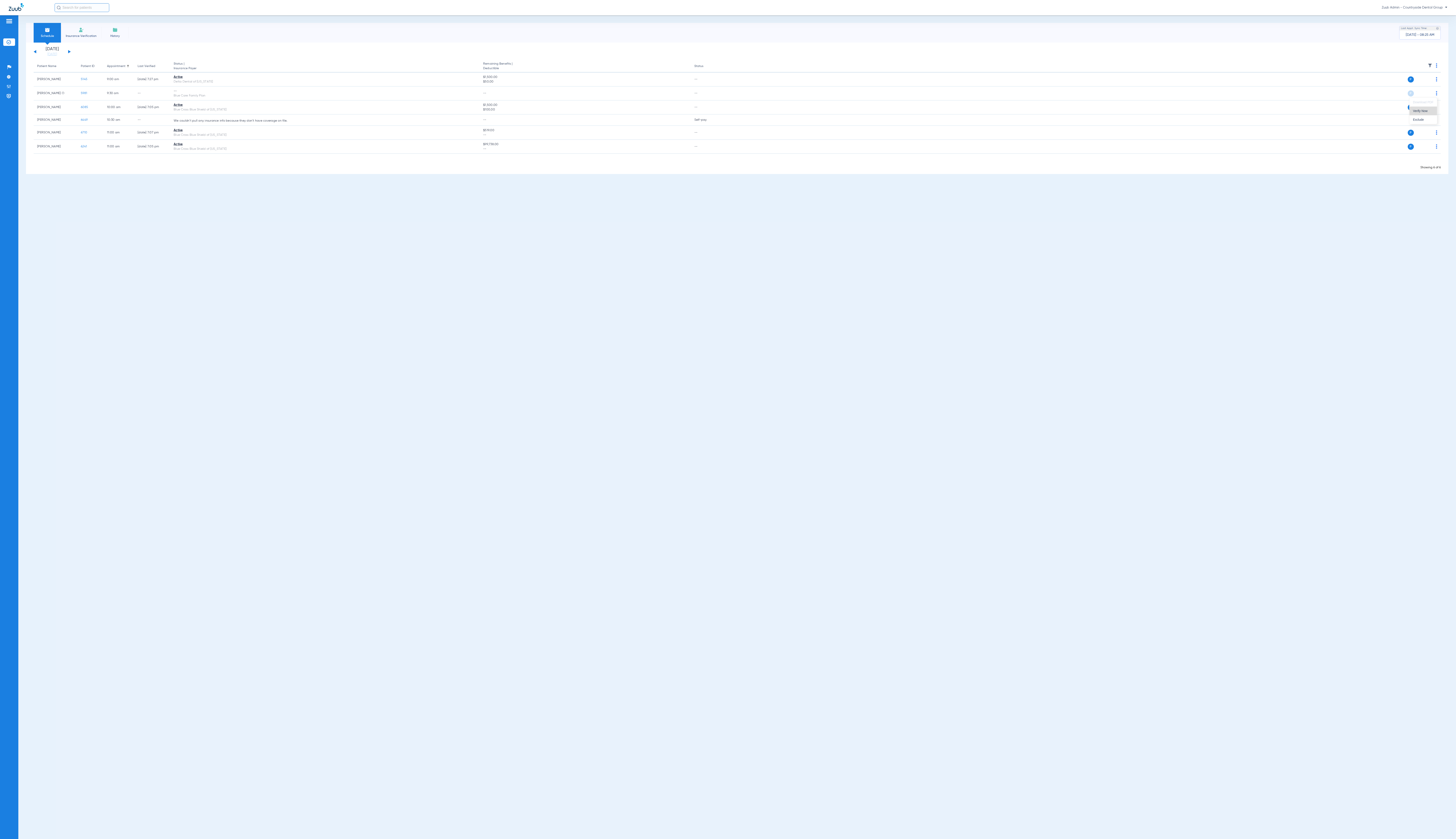
click at [1434, 108] on button "Verify Now" at bounding box center [1423, 111] width 28 height 8
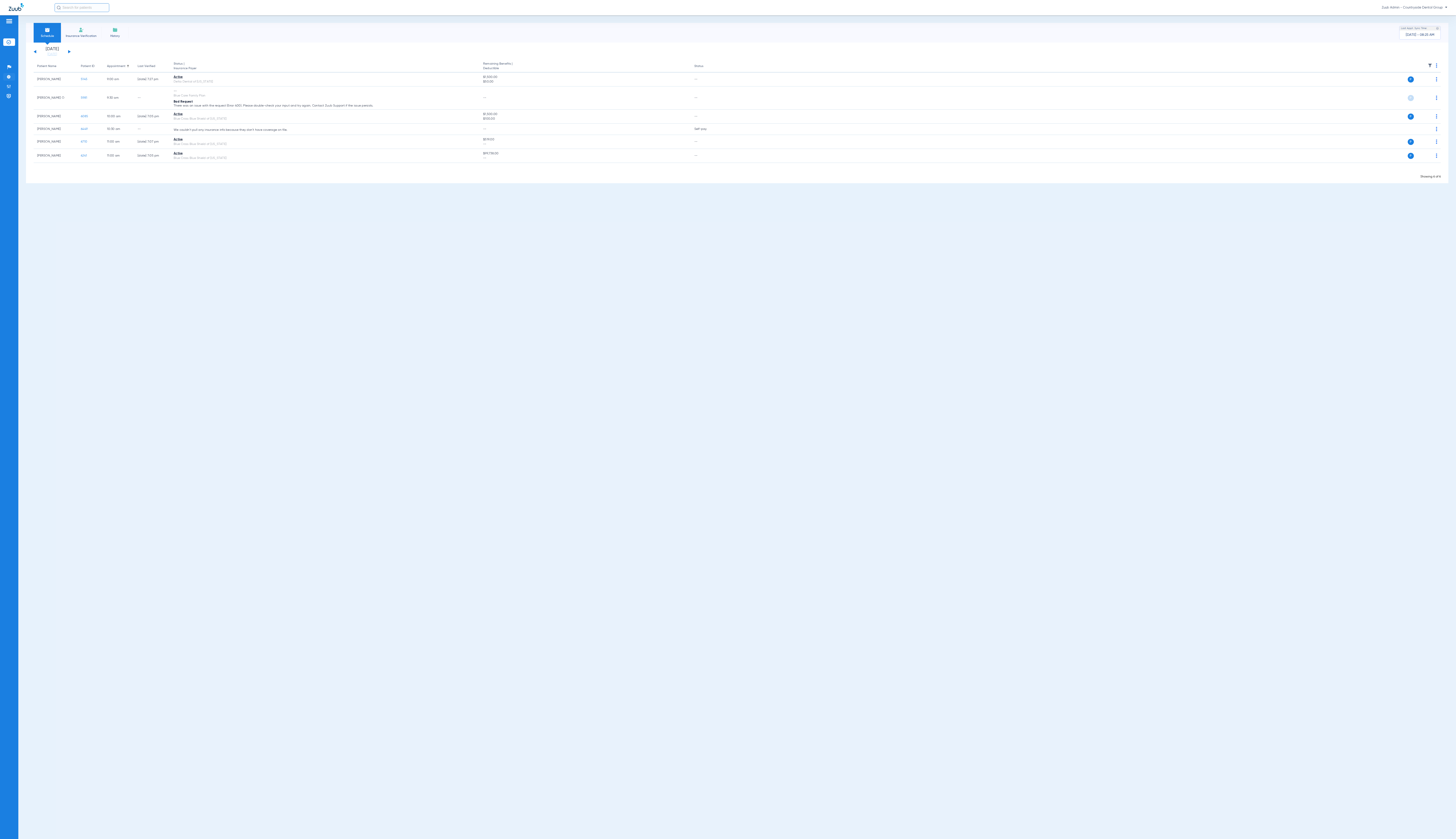
click at [15, 79] on li "Settings" at bounding box center [9, 76] width 12 height 7
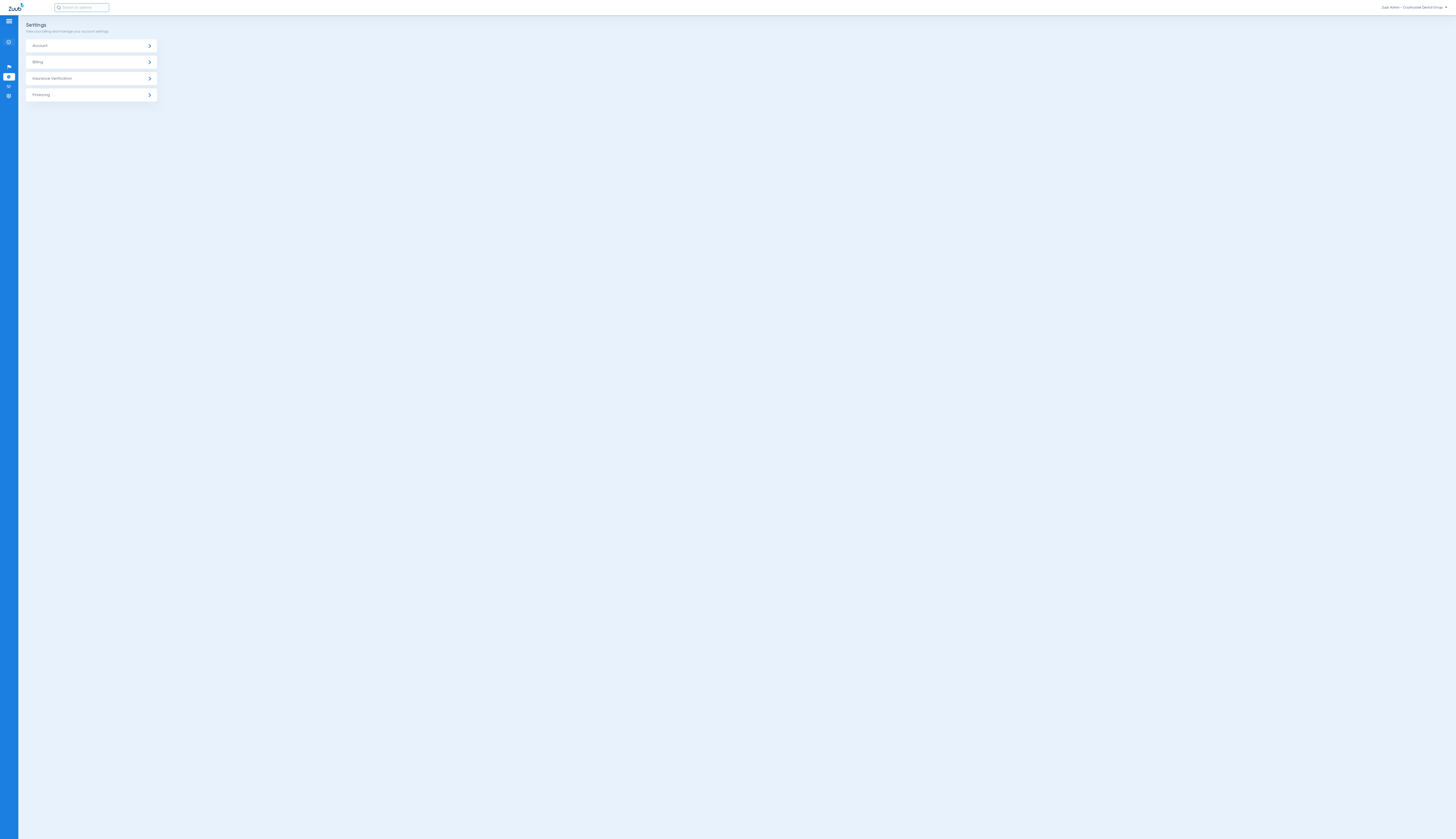
click at [11, 43] on img at bounding box center [9, 42] width 5 height 5
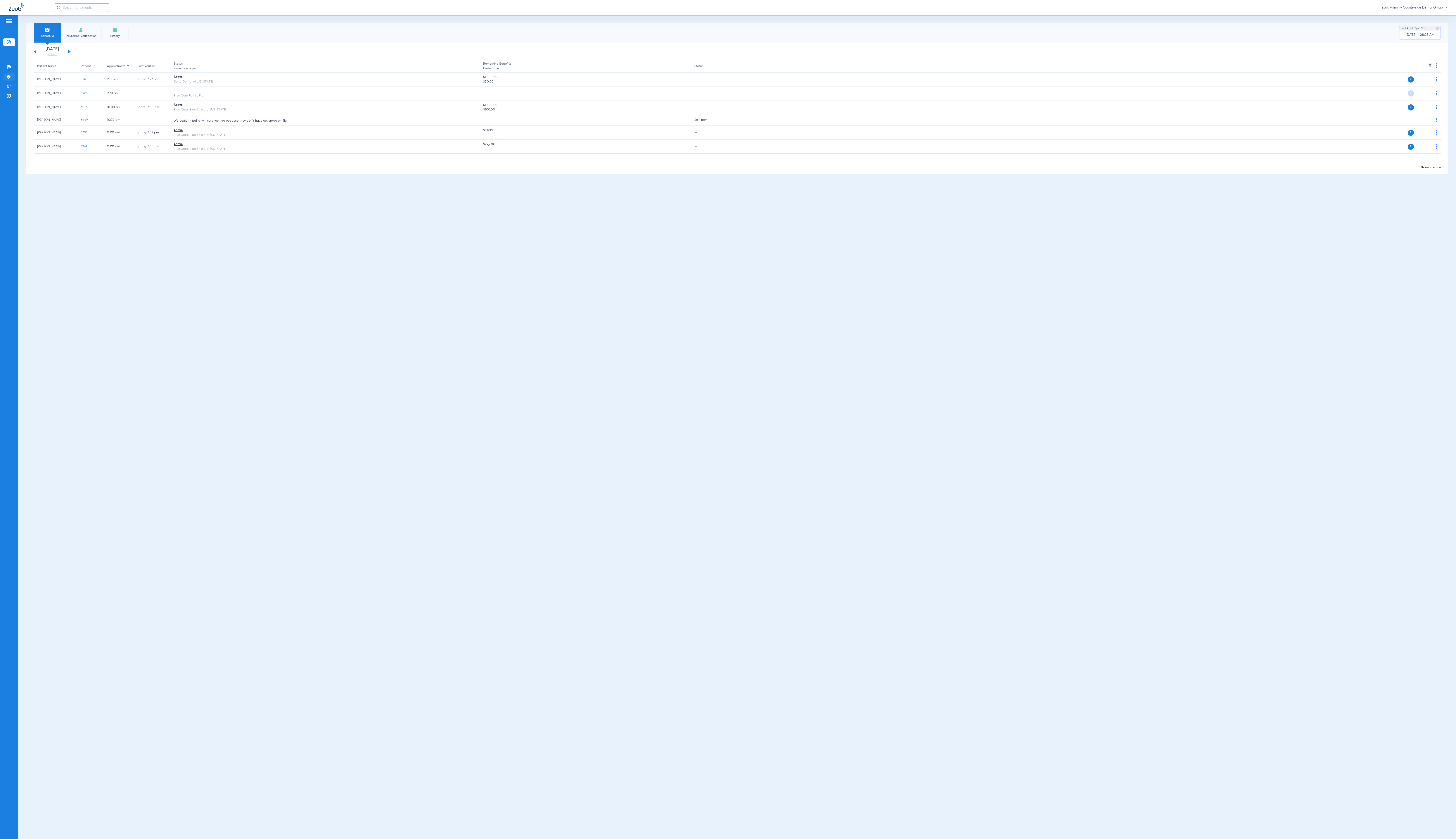
click at [8, 74] on li "Settings" at bounding box center [9, 76] width 12 height 7
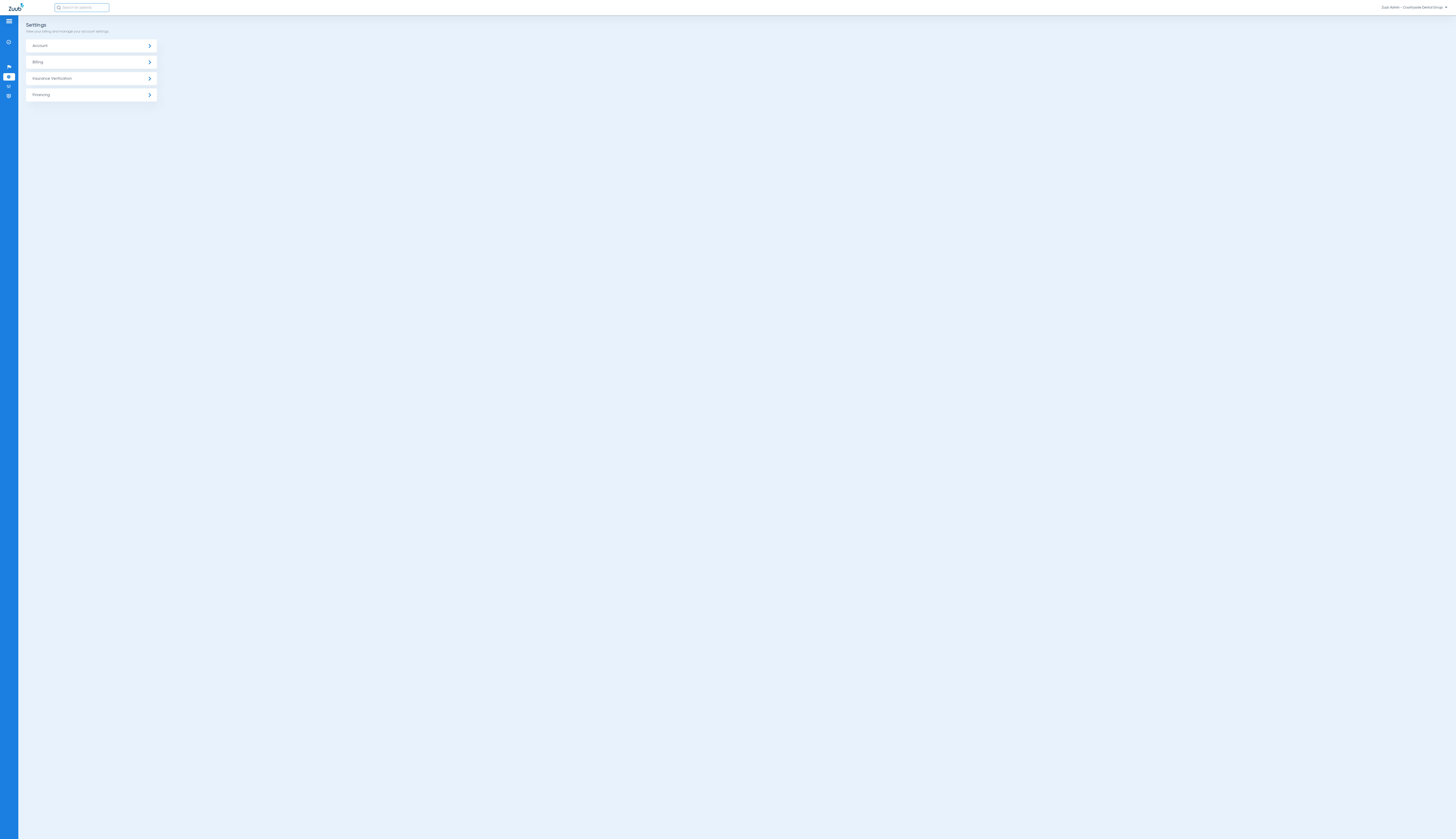
click at [46, 75] on span "Insurance Verification" at bounding box center [92, 79] width 131 height 13
click at [131, 110] on li "Insurance Payer Mapping" at bounding box center [92, 113] width 131 height 11
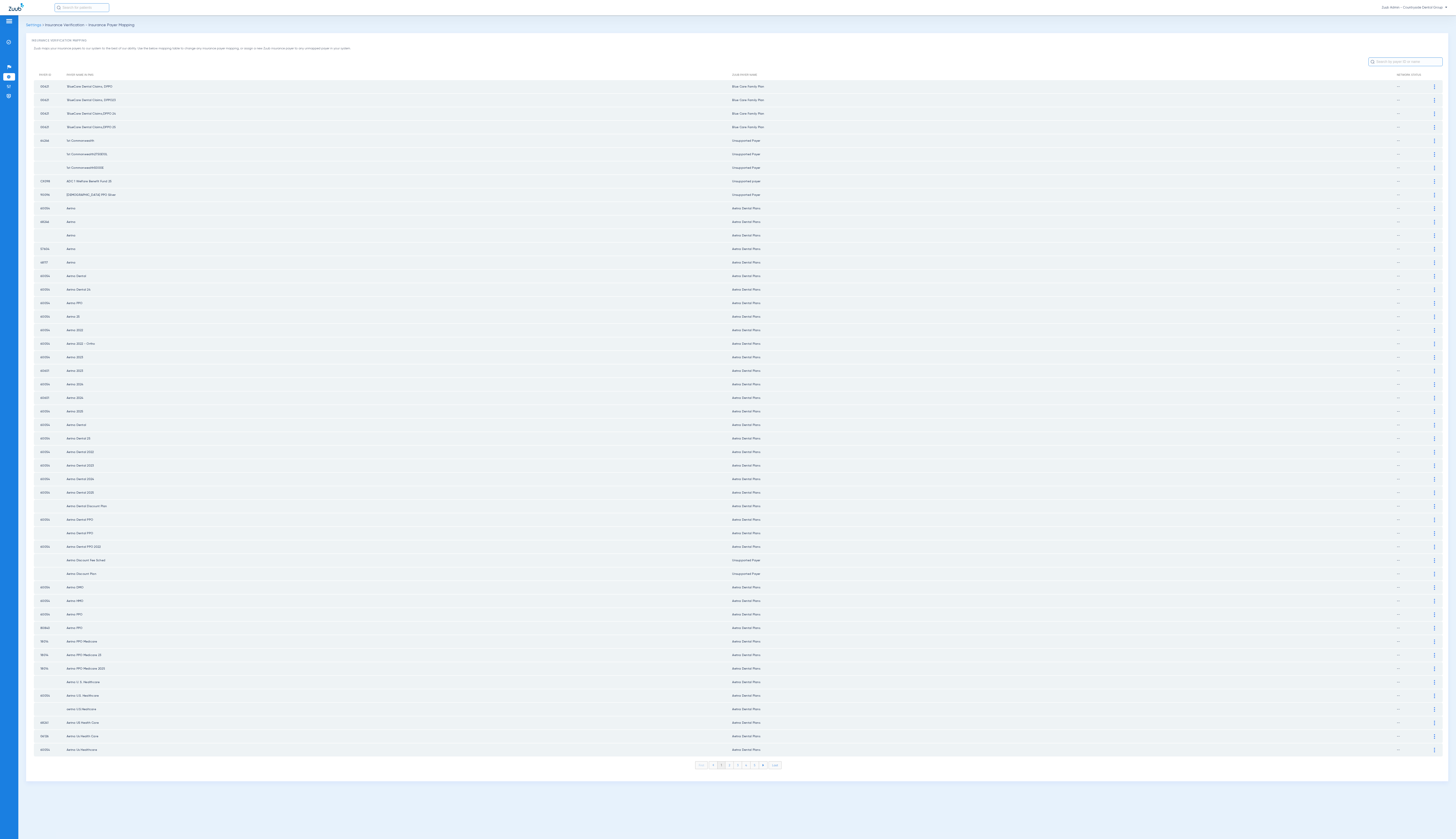
click at [730, 762] on li "2" at bounding box center [729, 765] width 8 height 7
click at [740, 762] on li "3" at bounding box center [738, 765] width 8 height 7
click at [748, 762] on li "4" at bounding box center [746, 765] width 8 height 7
click at [754, 762] on li "5" at bounding box center [755, 765] width 8 height 7
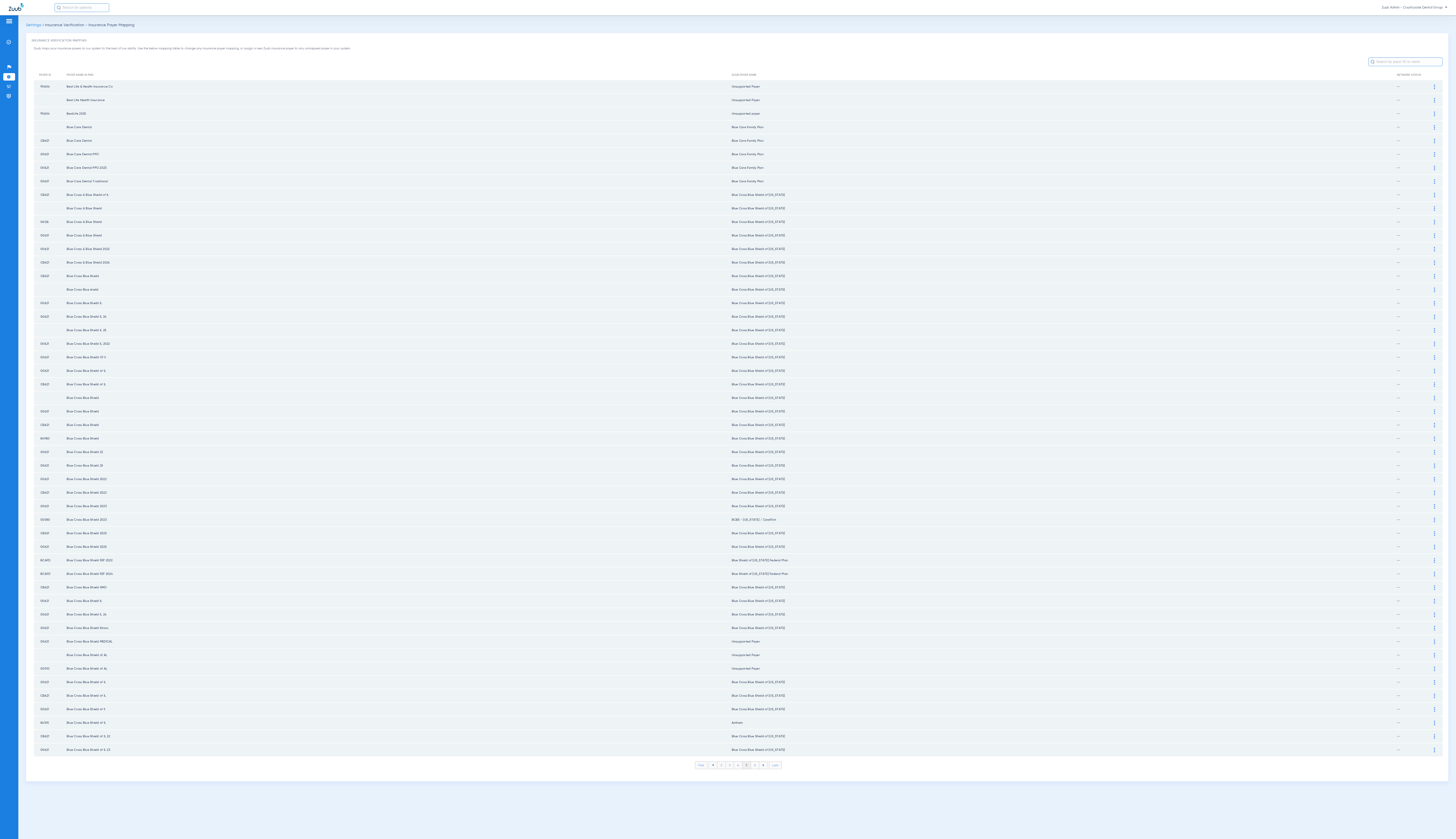
click at [754, 762] on li "6" at bounding box center [755, 765] width 8 height 7
click at [754, 762] on li "7" at bounding box center [755, 765] width 8 height 7
click at [754, 762] on li "8" at bounding box center [755, 765] width 8 height 7
click at [754, 762] on li "9" at bounding box center [755, 765] width 8 height 7
click at [754, 762] on li "10" at bounding box center [755, 765] width 10 height 7
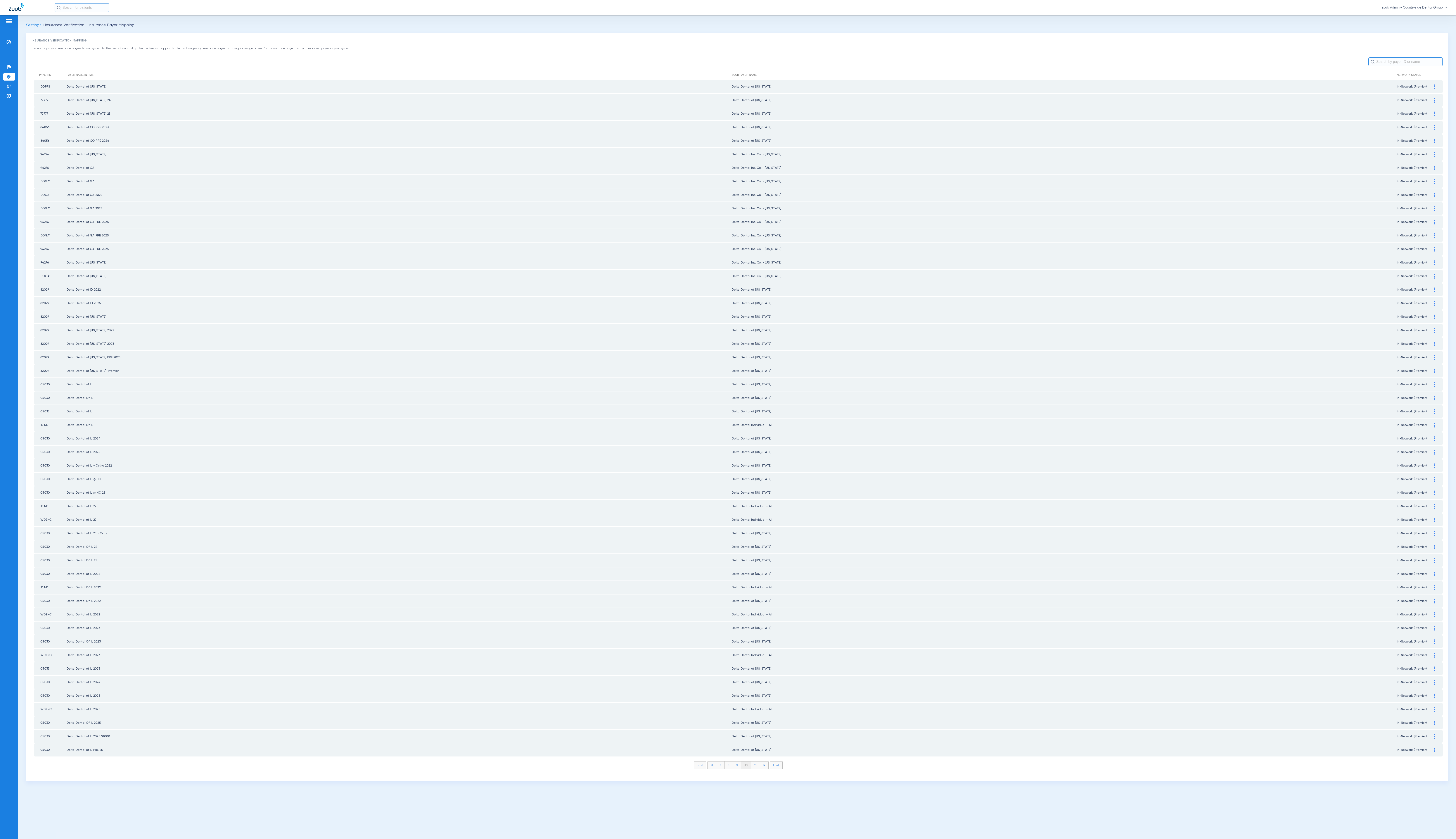
click at [754, 762] on li "11" at bounding box center [756, 765] width 9 height 7
click at [754, 762] on li "12" at bounding box center [756, 765] width 10 height 7
click at [754, 762] on li "13" at bounding box center [756, 765] width 10 height 7
click at [754, 762] on li "14" at bounding box center [757, 765] width 10 height 7
click at [754, 762] on li "15" at bounding box center [757, 765] width 10 height 7
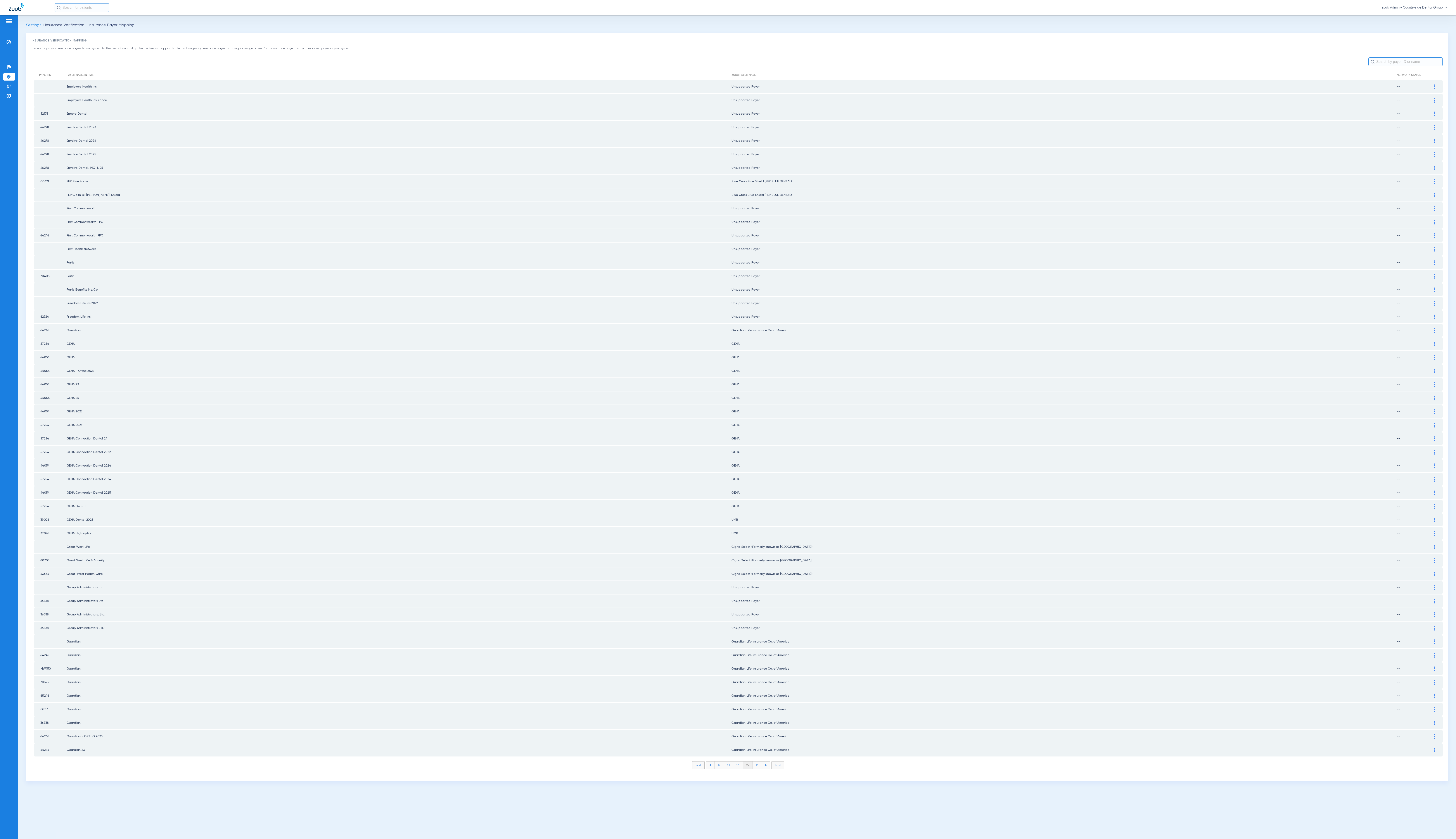
click at [754, 762] on li "16" at bounding box center [757, 765] width 10 height 7
click at [754, 762] on li "17" at bounding box center [757, 765] width 10 height 7
click at [754, 762] on li "18" at bounding box center [757, 765] width 10 height 7
click at [754, 762] on li "19" at bounding box center [757, 765] width 10 height 7
click at [754, 762] on li "20" at bounding box center [757, 765] width 10 height 7
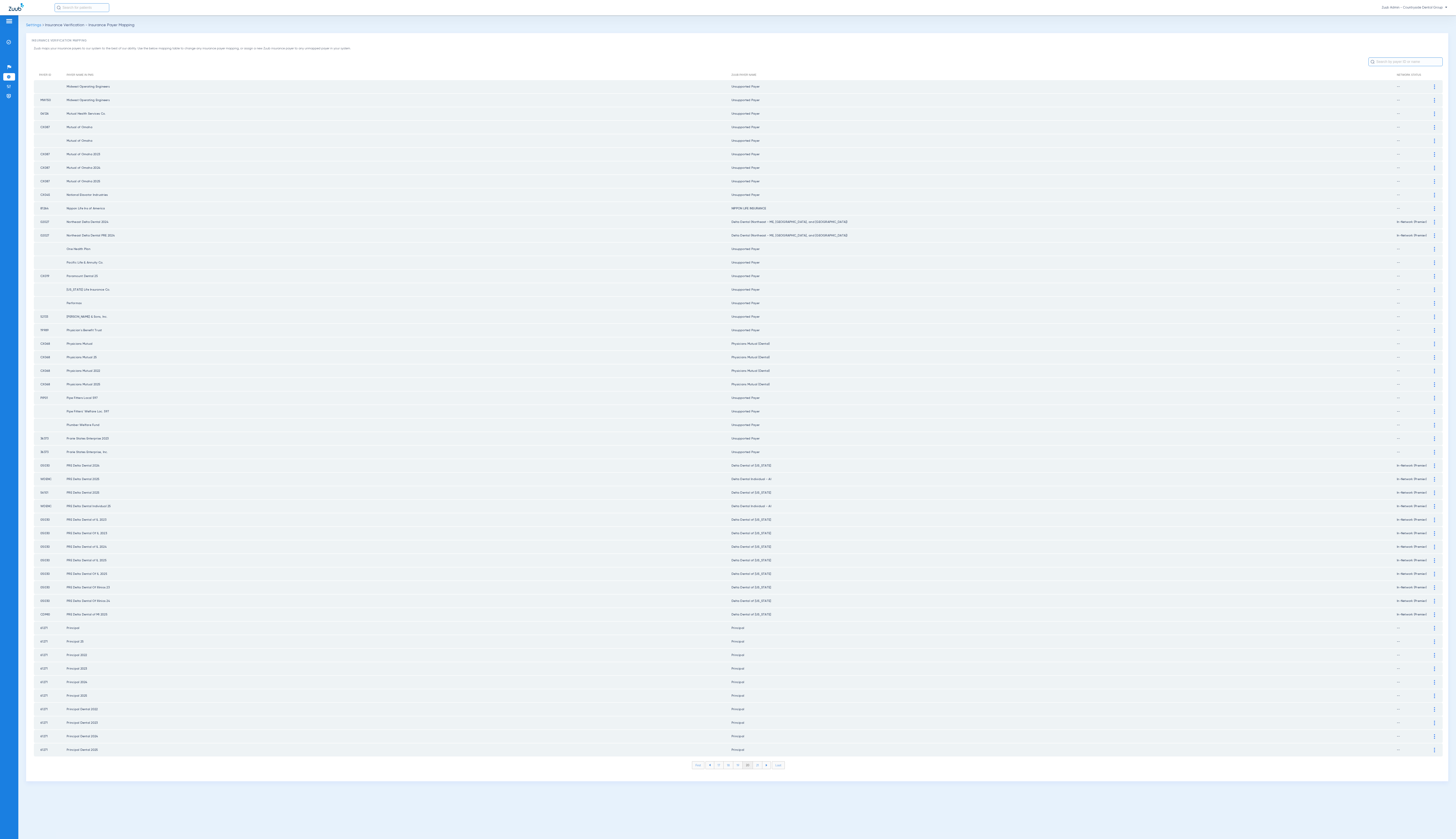
click at [754, 762] on li "21" at bounding box center [757, 765] width 10 height 7
click at [754, 762] on li "22" at bounding box center [757, 765] width 10 height 7
click at [754, 762] on li "23" at bounding box center [757, 765] width 10 height 7
click at [754, 762] on li "24" at bounding box center [758, 765] width 10 height 7
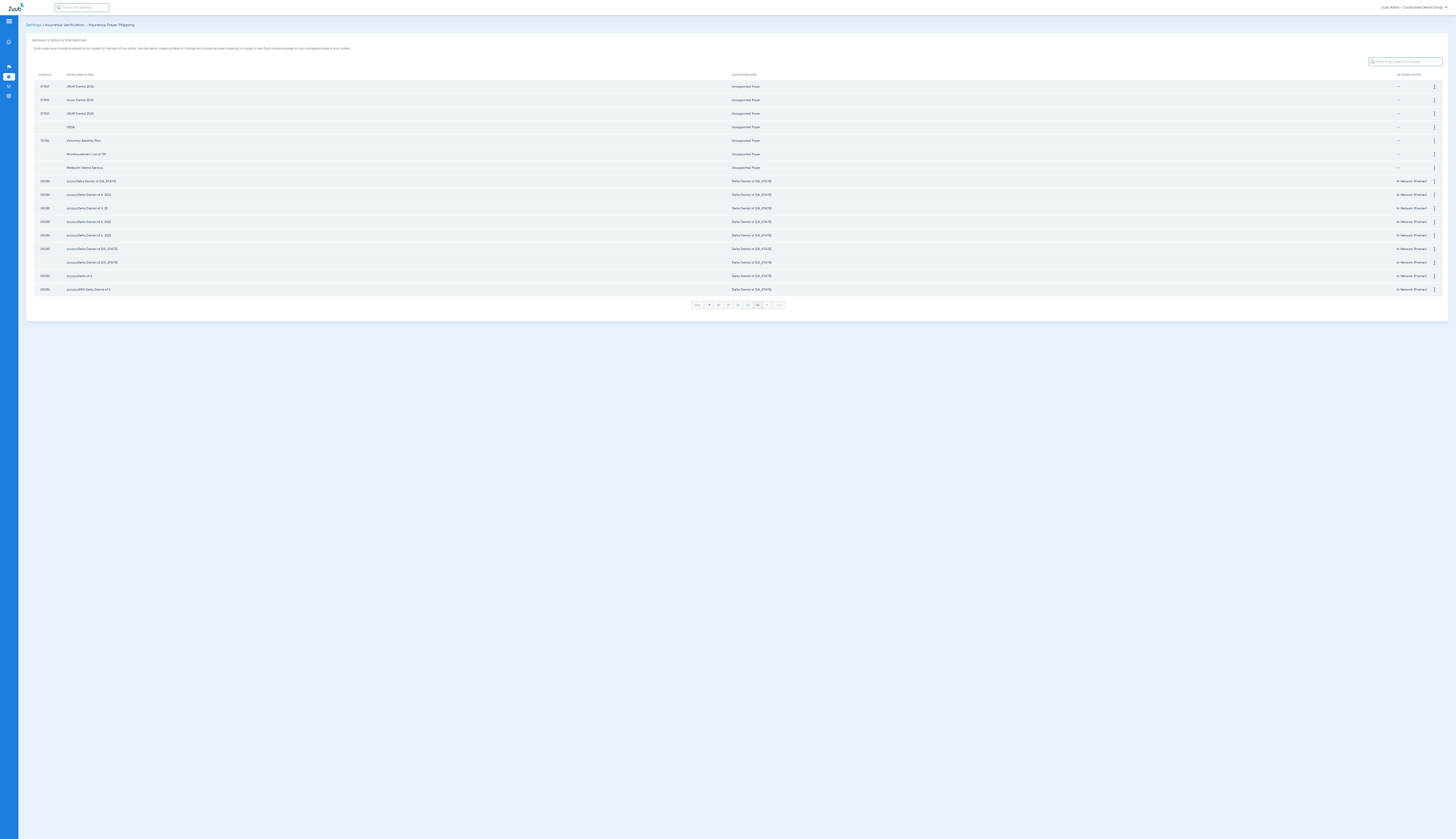
click at [10, 88] on img at bounding box center [9, 86] width 5 height 5
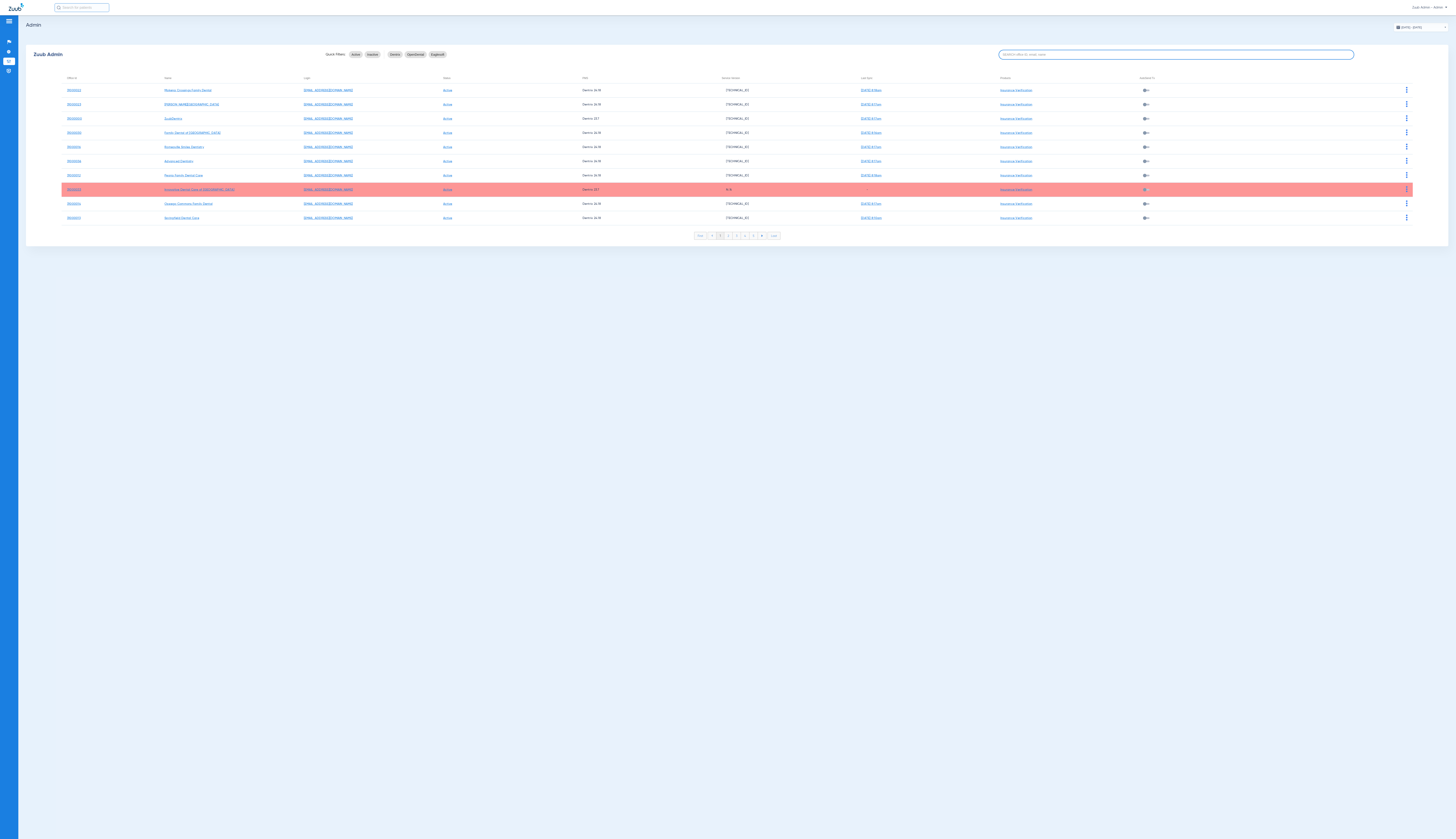
click at [1233, 51] on input at bounding box center [1176, 54] width 356 height 10
paste input "31000039"
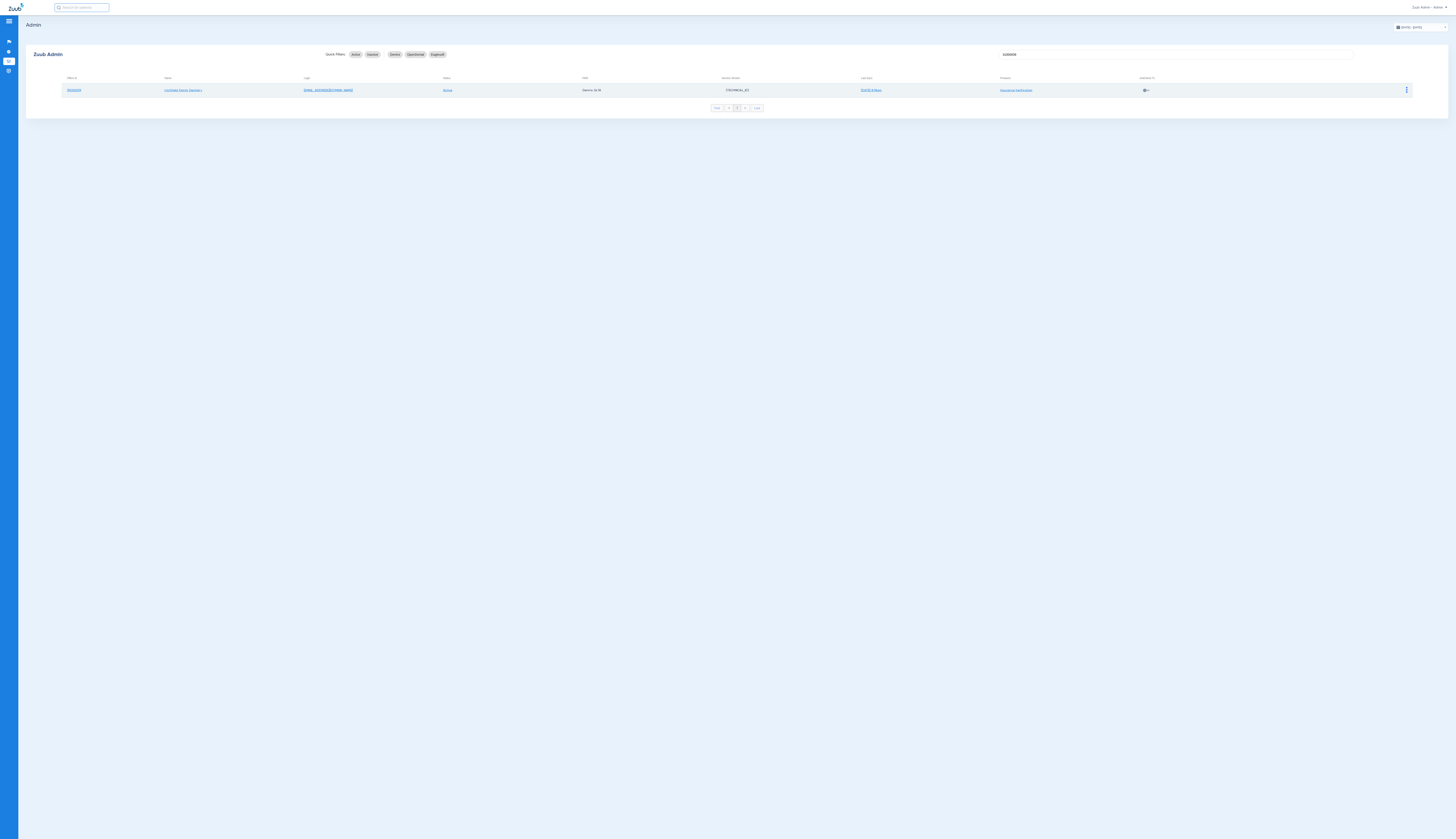
type input "31000039"
click at [1408, 90] on td at bounding box center [1343, 90] width 140 height 14
click at [1406, 88] on img at bounding box center [1407, 90] width 2 height 6
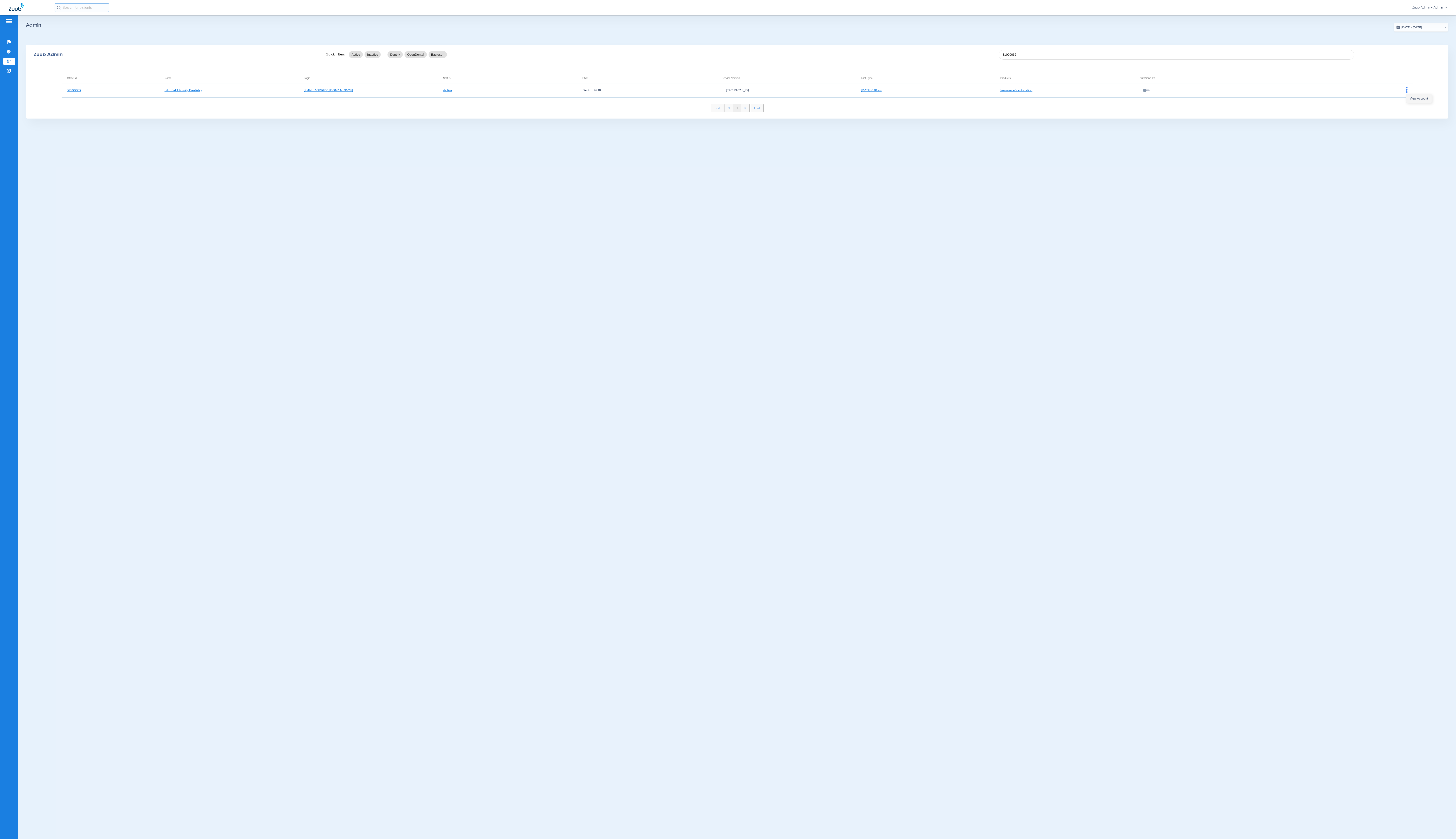
click at [1410, 99] on span "View Account" at bounding box center [1419, 98] width 18 height 3
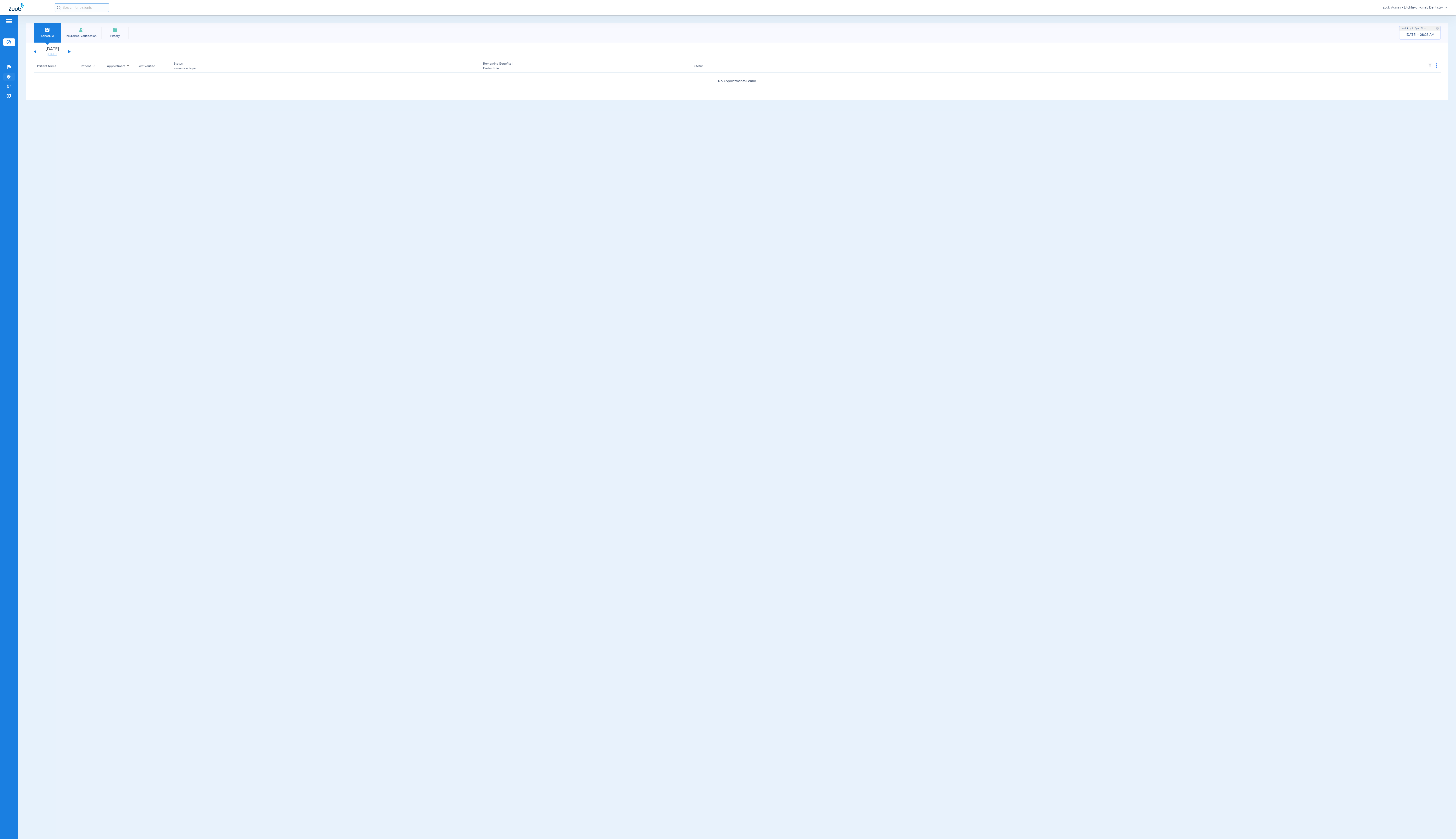
click at [11, 73] on li "Settings" at bounding box center [9, 76] width 12 height 7
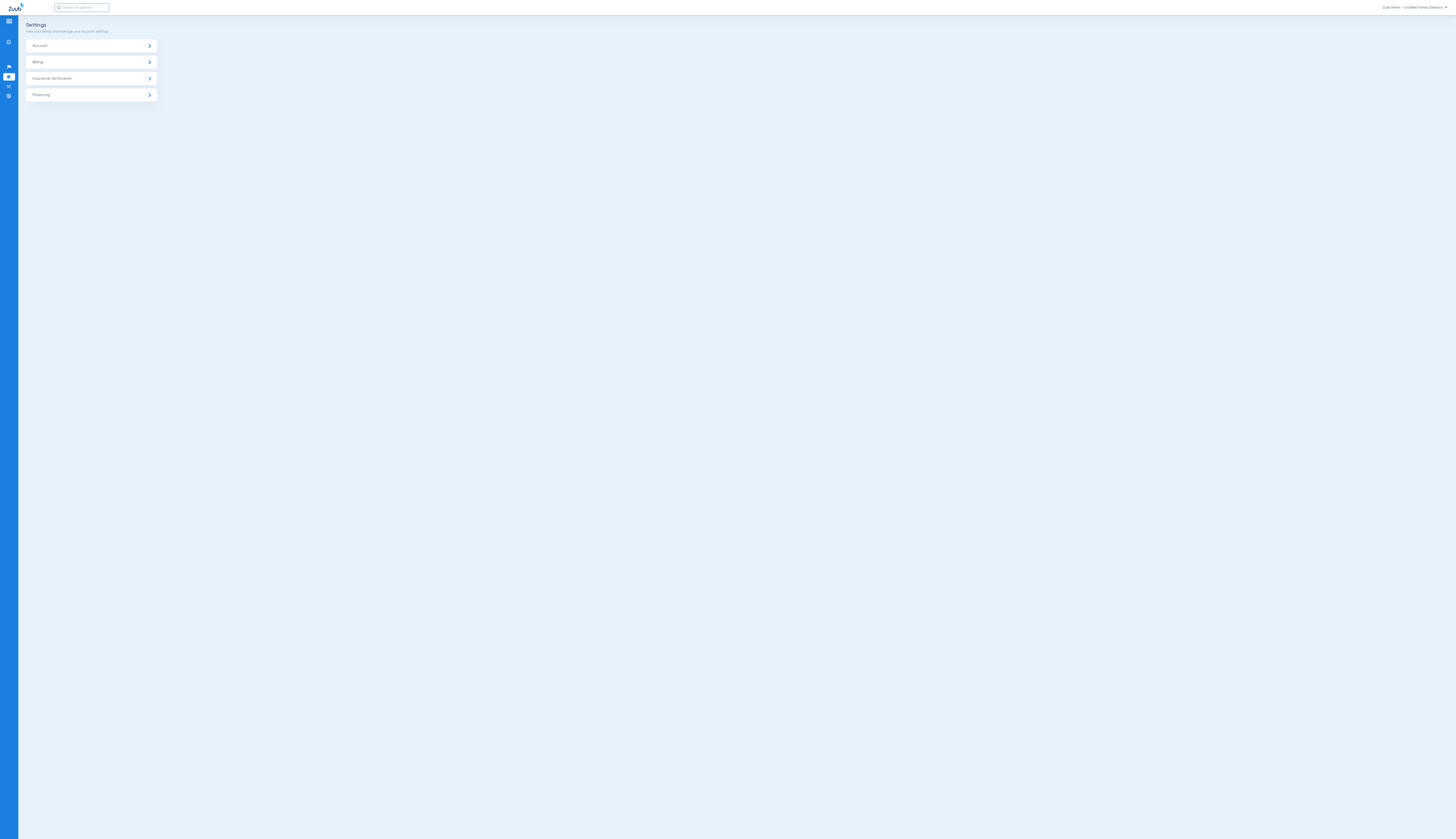
click at [53, 76] on span "Insurance Verification" at bounding box center [92, 79] width 131 height 13
click at [123, 110] on li "Insurance Payer Mapping" at bounding box center [92, 113] width 131 height 11
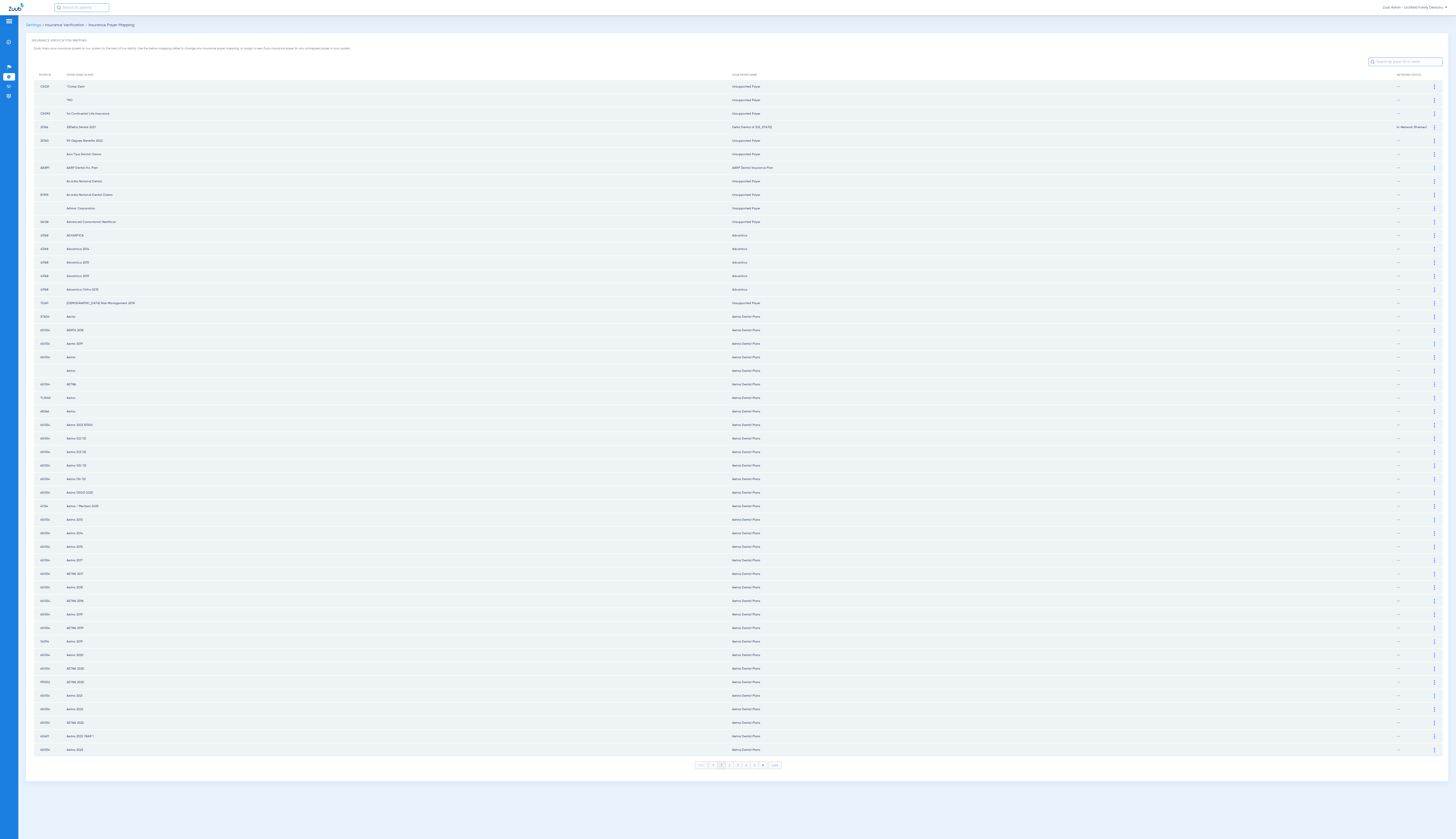
click at [730, 762] on li "2" at bounding box center [729, 765] width 8 height 7
click at [739, 762] on li "3" at bounding box center [738, 765] width 8 height 7
click at [748, 762] on li "4" at bounding box center [746, 765] width 8 height 7
click at [755, 762] on li "5" at bounding box center [755, 765] width 8 height 7
click at [755, 762] on li "6" at bounding box center [755, 765] width 8 height 7
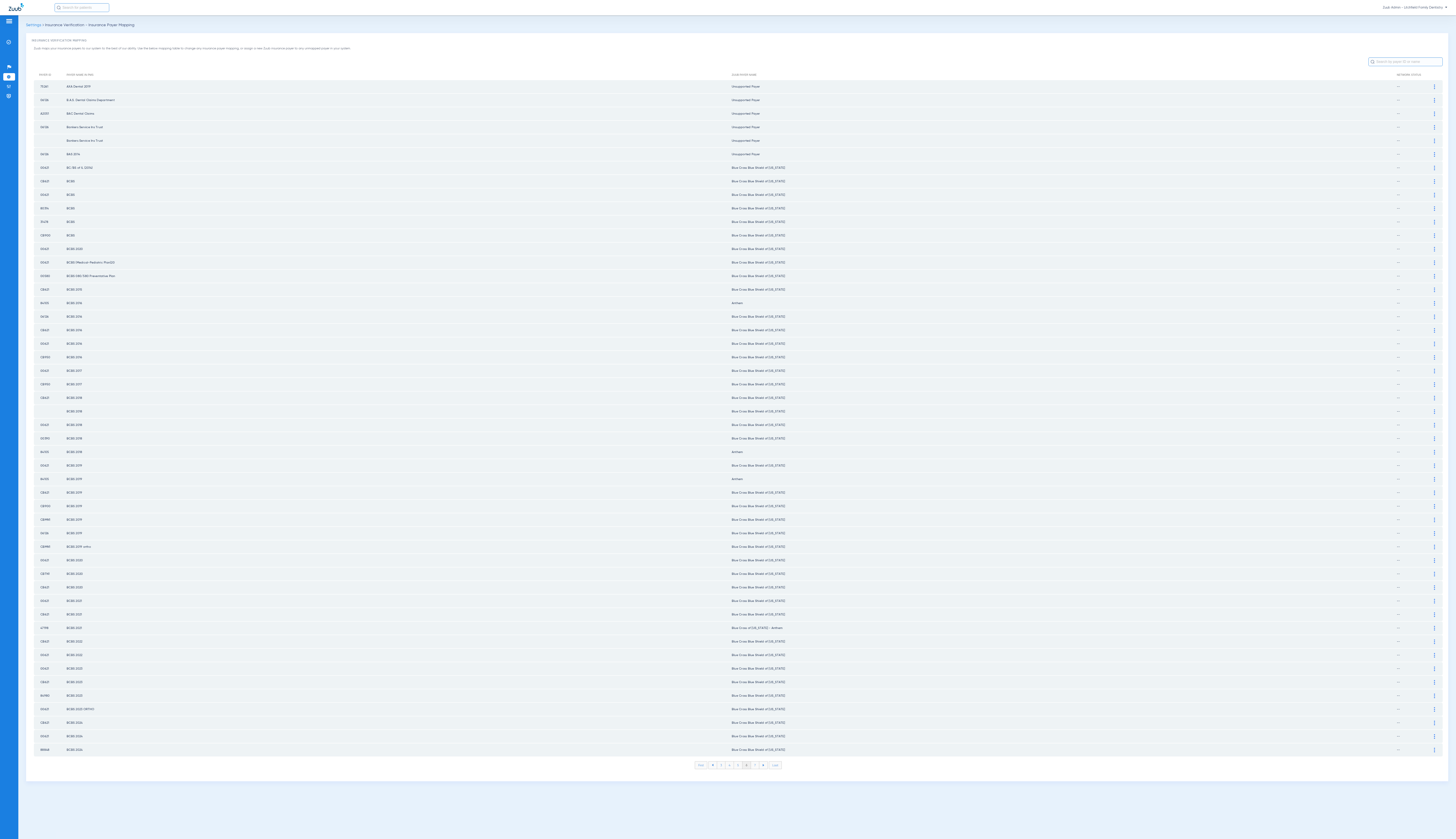
click at [755, 762] on li "7" at bounding box center [755, 765] width 8 height 7
click at [755, 762] on li "8" at bounding box center [755, 765] width 8 height 7
click at [755, 762] on li "9" at bounding box center [755, 765] width 8 height 7
click at [755, 762] on li "10" at bounding box center [755, 765] width 10 height 7
click at [755, 762] on li "11" at bounding box center [756, 765] width 9 height 7
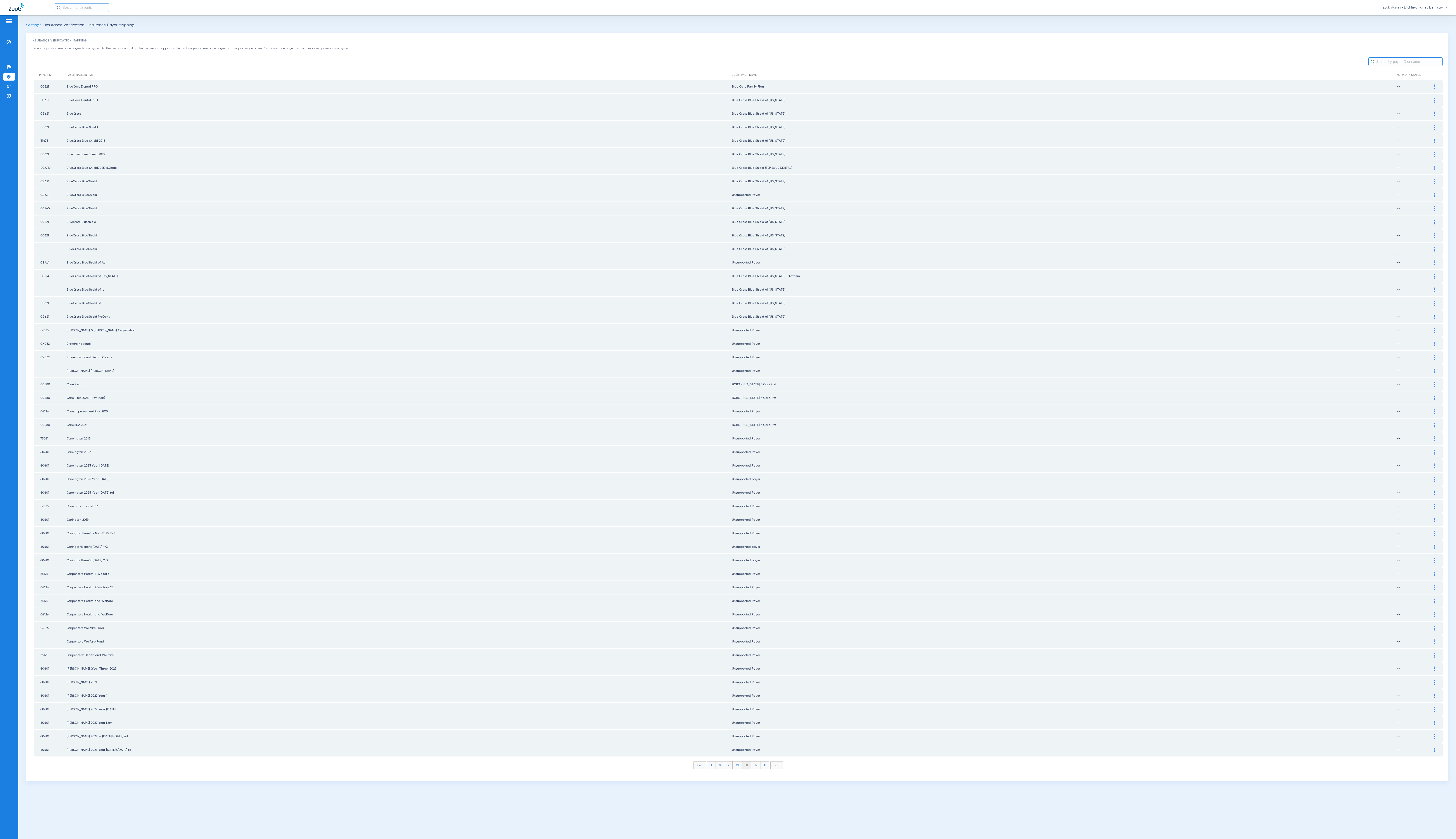
click at [755, 762] on li "12" at bounding box center [756, 765] width 10 height 7
click at [755, 762] on li "13" at bounding box center [756, 765] width 10 height 7
click at [755, 762] on li "14" at bounding box center [757, 765] width 10 height 7
click at [755, 762] on li "15" at bounding box center [757, 765] width 10 height 7
click at [758, 762] on li "16" at bounding box center [757, 765] width 10 height 7
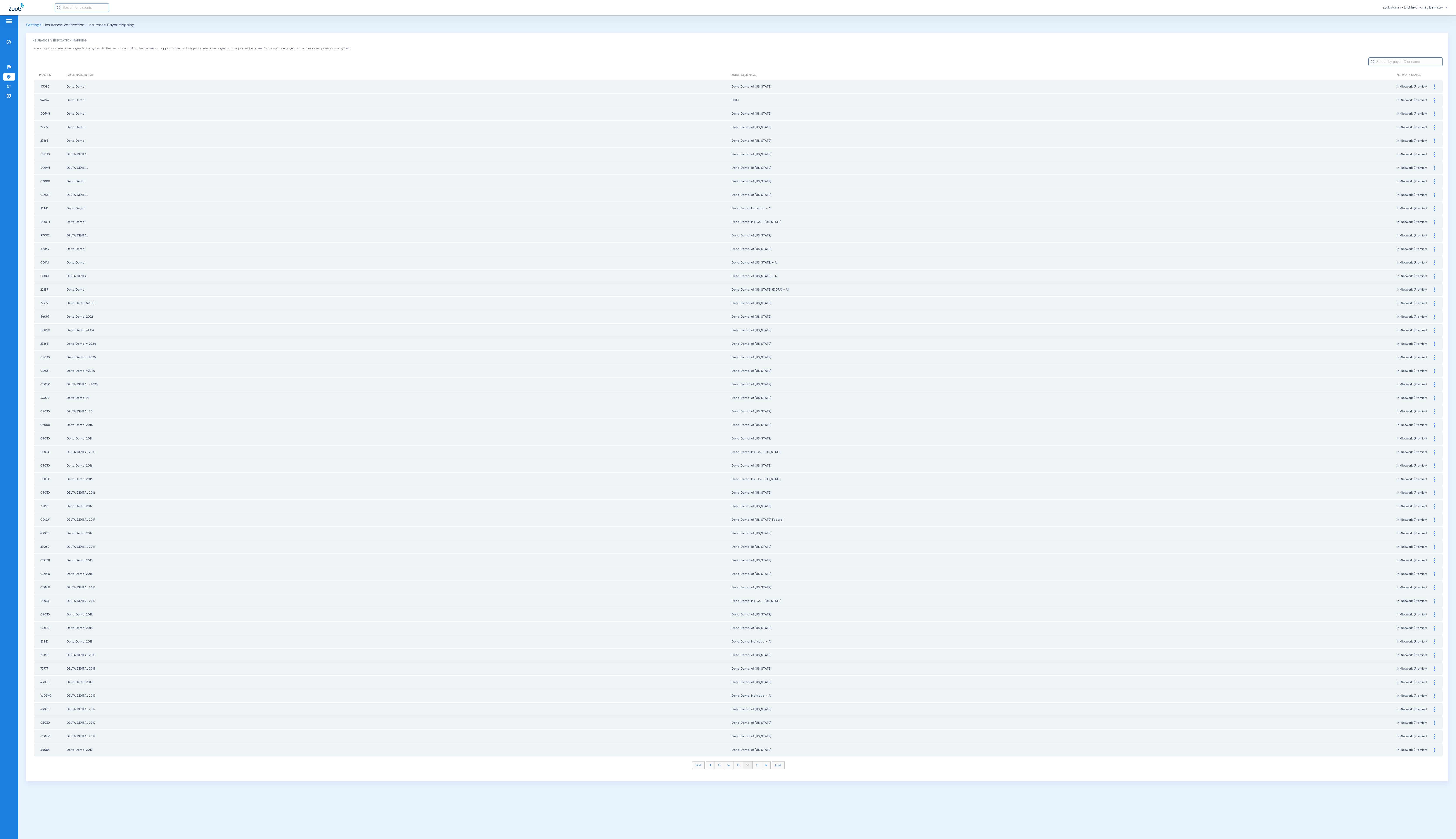
click at [758, 762] on li "17" at bounding box center [757, 765] width 10 height 7
click at [758, 762] on li "18" at bounding box center [757, 765] width 10 height 7
click at [758, 762] on li "19" at bounding box center [757, 765] width 10 height 7
click at [758, 762] on li "20" at bounding box center [757, 765] width 10 height 7
click at [758, 762] on li "21" at bounding box center [757, 765] width 10 height 7
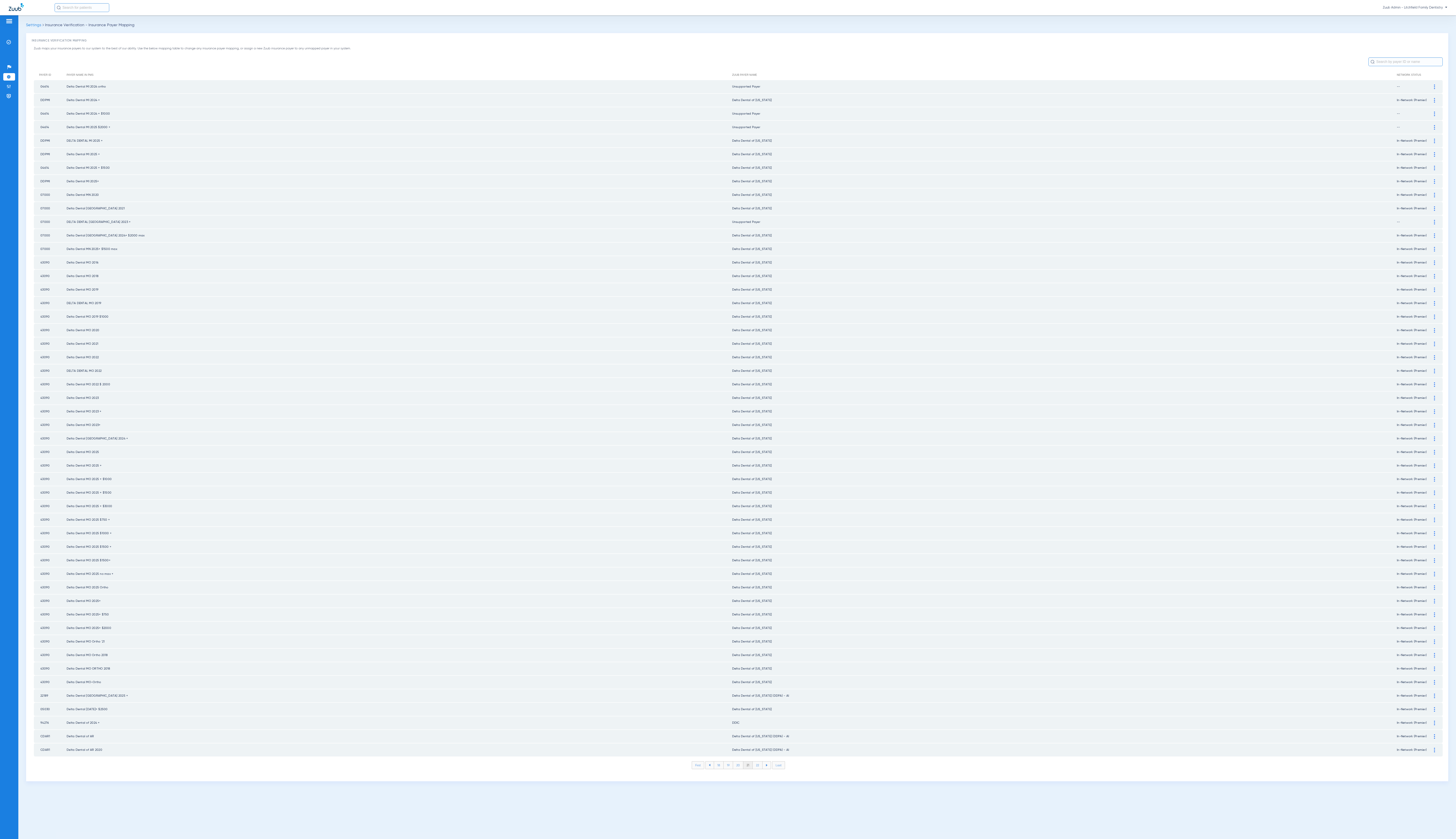
click at [758, 762] on li "22" at bounding box center [757, 765] width 10 height 7
click at [758, 762] on li "23" at bounding box center [757, 765] width 10 height 7
click at [758, 762] on li "24" at bounding box center [758, 765] width 10 height 7
click at [758, 762] on li "25" at bounding box center [758, 765] width 10 height 7
click at [758, 762] on li "26" at bounding box center [757, 765] width 10 height 7
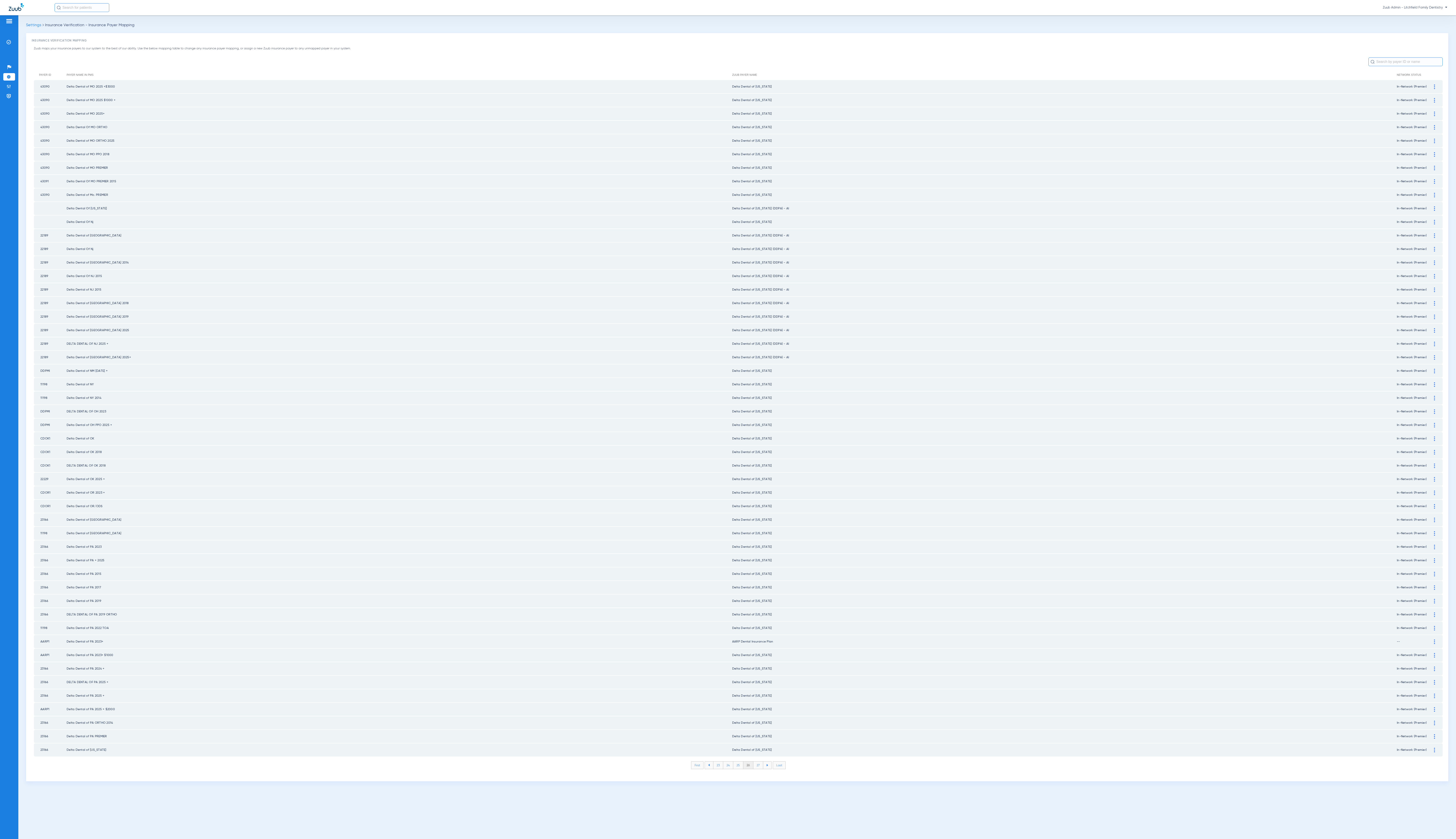
click at [758, 762] on li "27" at bounding box center [758, 765] width 10 height 7
click at [758, 762] on li "28" at bounding box center [758, 765] width 10 height 7
click at [758, 762] on li "29" at bounding box center [757, 765] width 10 height 7
click at [758, 762] on li "30" at bounding box center [758, 765] width 10 height 7
click at [758, 762] on li "31" at bounding box center [758, 765] width 10 height 7
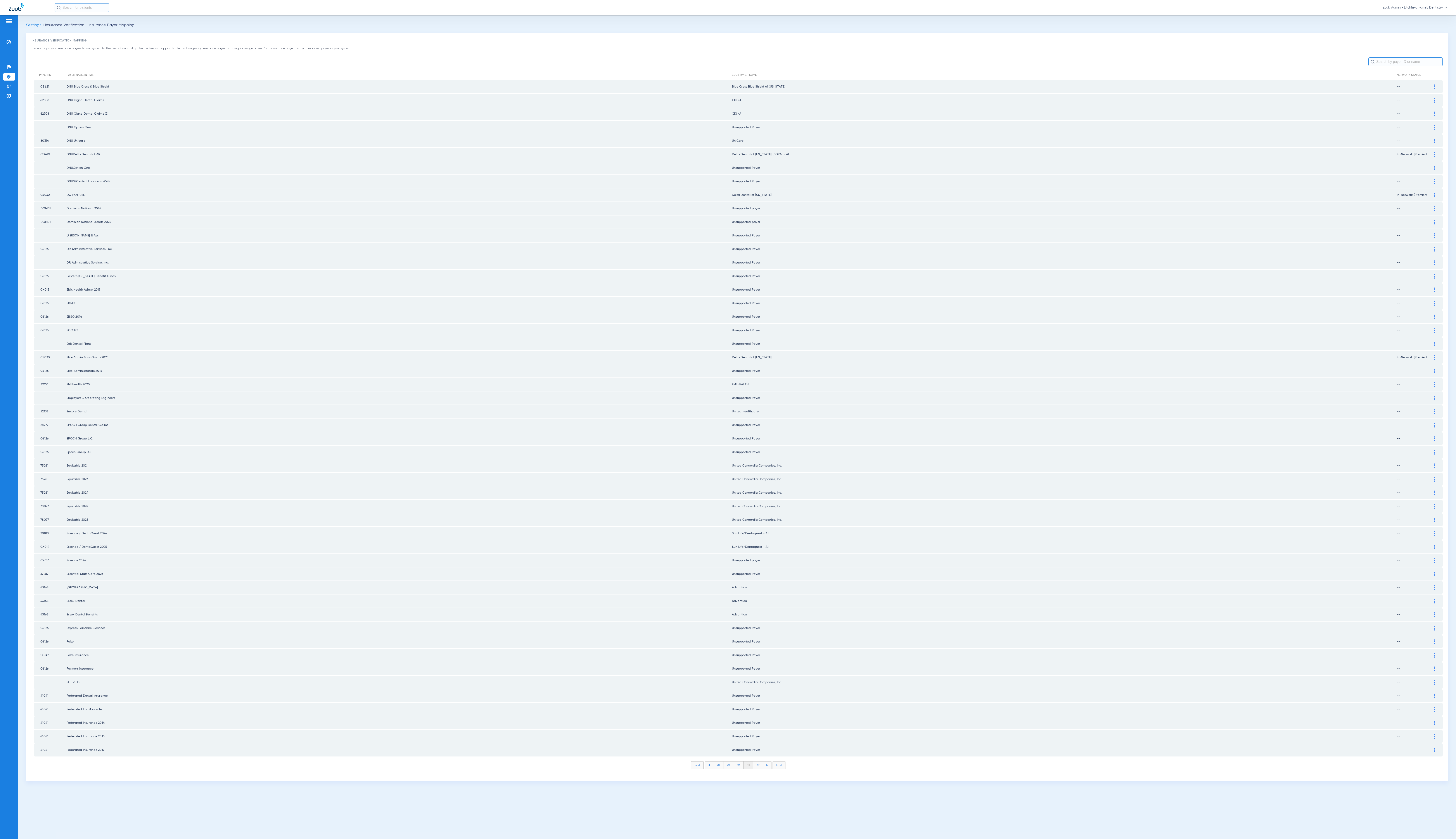
click at [758, 762] on li "32" at bounding box center [757, 765] width 10 height 7
click at [758, 762] on li "33" at bounding box center [757, 765] width 10 height 7
click at [758, 762] on li "34" at bounding box center [758, 765] width 10 height 7
click at [758, 762] on li "35" at bounding box center [758, 765] width 10 height 7
click at [758, 762] on li "36" at bounding box center [758, 765] width 10 height 7
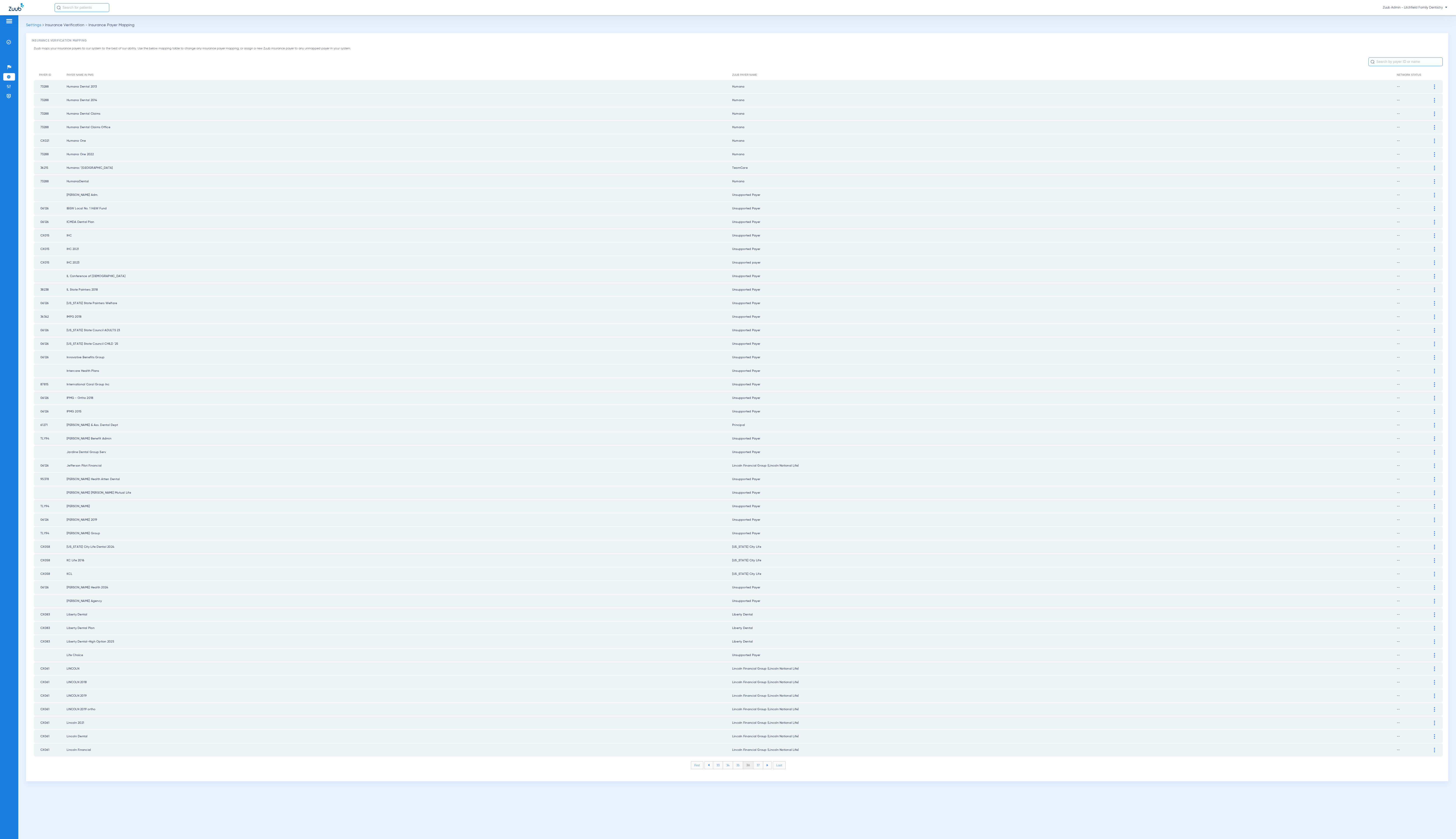
click at [760, 762] on li "37" at bounding box center [758, 765] width 10 height 7
click at [760, 762] on li "38" at bounding box center [758, 765] width 10 height 7
click at [760, 762] on li "39" at bounding box center [758, 765] width 10 height 7
click at [760, 762] on li "40" at bounding box center [758, 765] width 11 height 7
click at [760, 762] on li "41" at bounding box center [758, 765] width 10 height 7
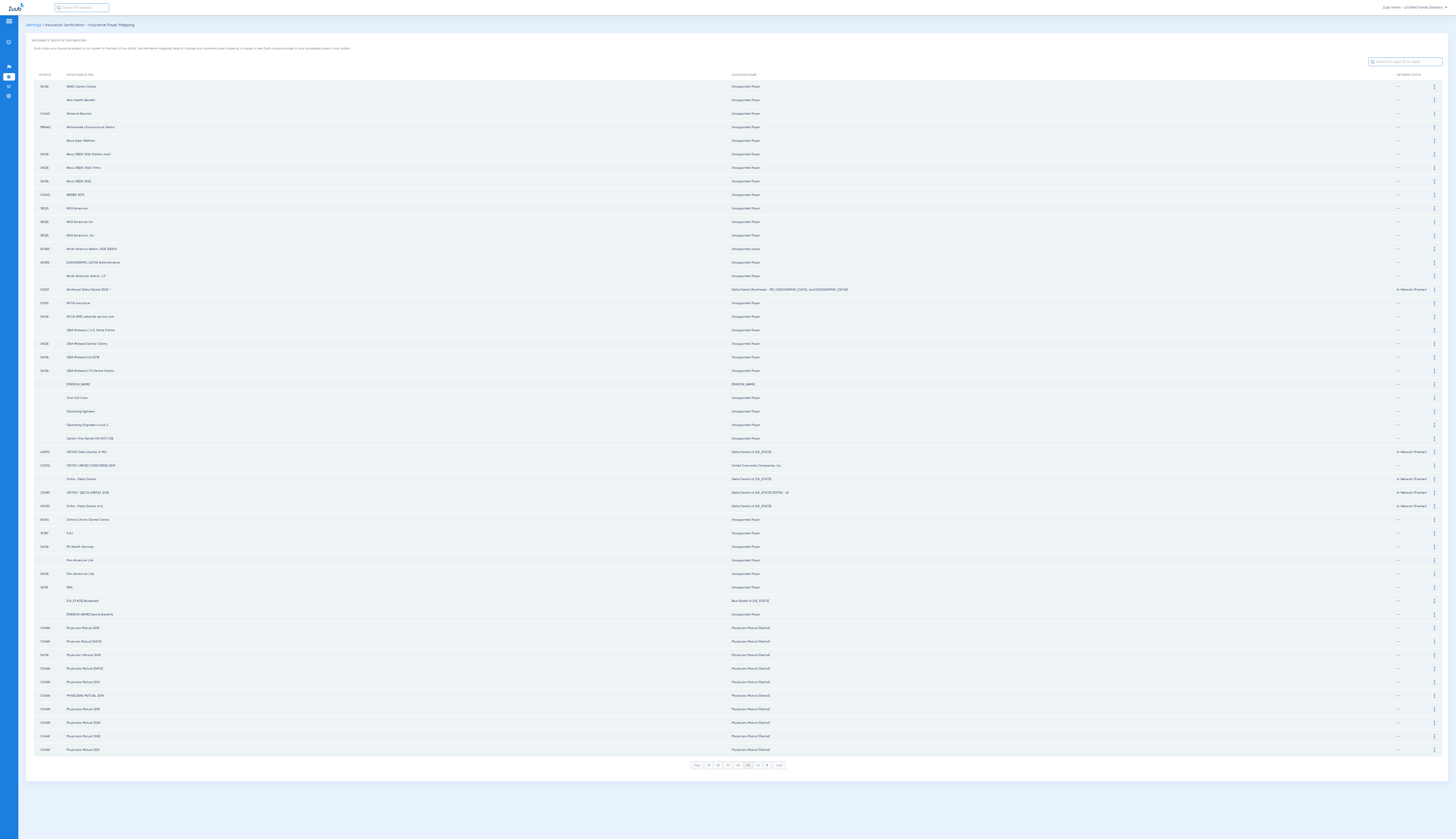
click at [760, 762] on li "42" at bounding box center [758, 765] width 10 height 7
click at [760, 762] on li "43" at bounding box center [758, 765] width 10 height 7
click at [760, 762] on li "44" at bounding box center [759, 765] width 10 height 7
click at [739, 762] on li "43" at bounding box center [738, 765] width 10 height 7
click at [1434, 721] on img at bounding box center [1435, 723] width 1 height 5
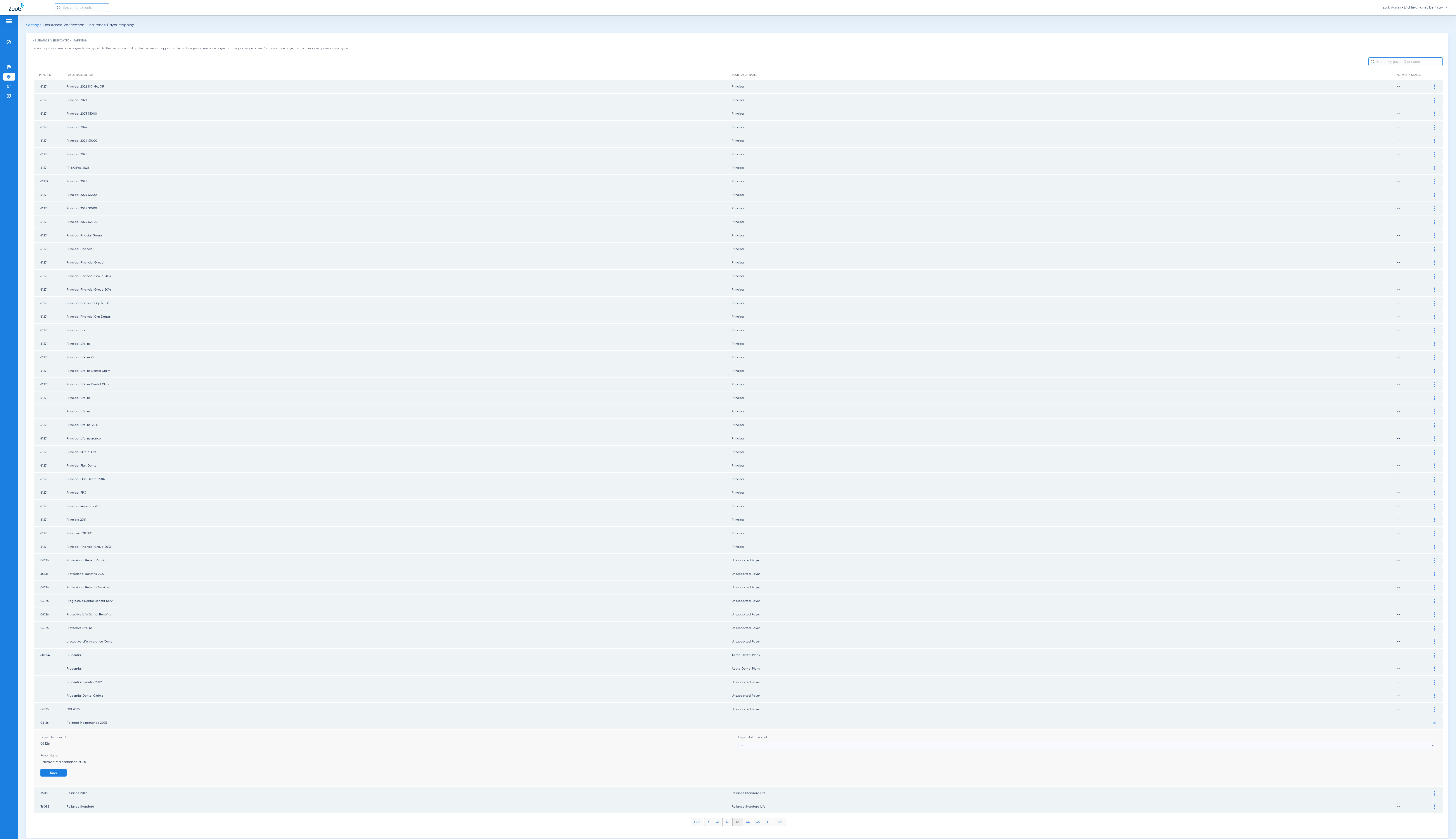
click at [778, 729] on form "Payer Electronic ID 06126 Payer Match in Zuub -- Payer Name Railroad Maintenanc…" at bounding box center [738, 758] width 1396 height 56
click at [778, 742] on div "--" at bounding box center [1086, 745] width 691 height 7
type input "unsu"
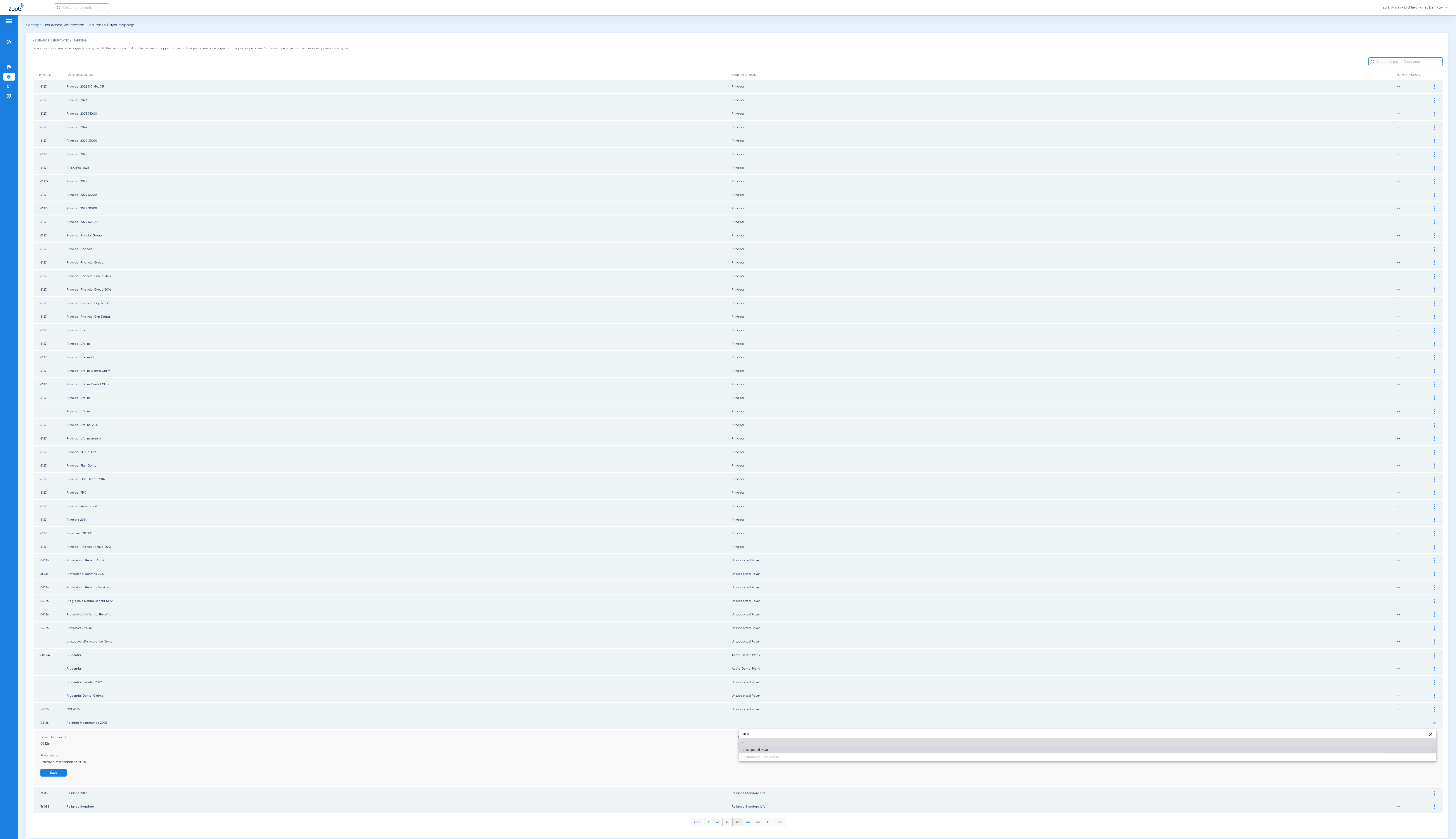
click at [772, 754] on mat-option "Unsupported Payer" at bounding box center [1087, 749] width 697 height 7
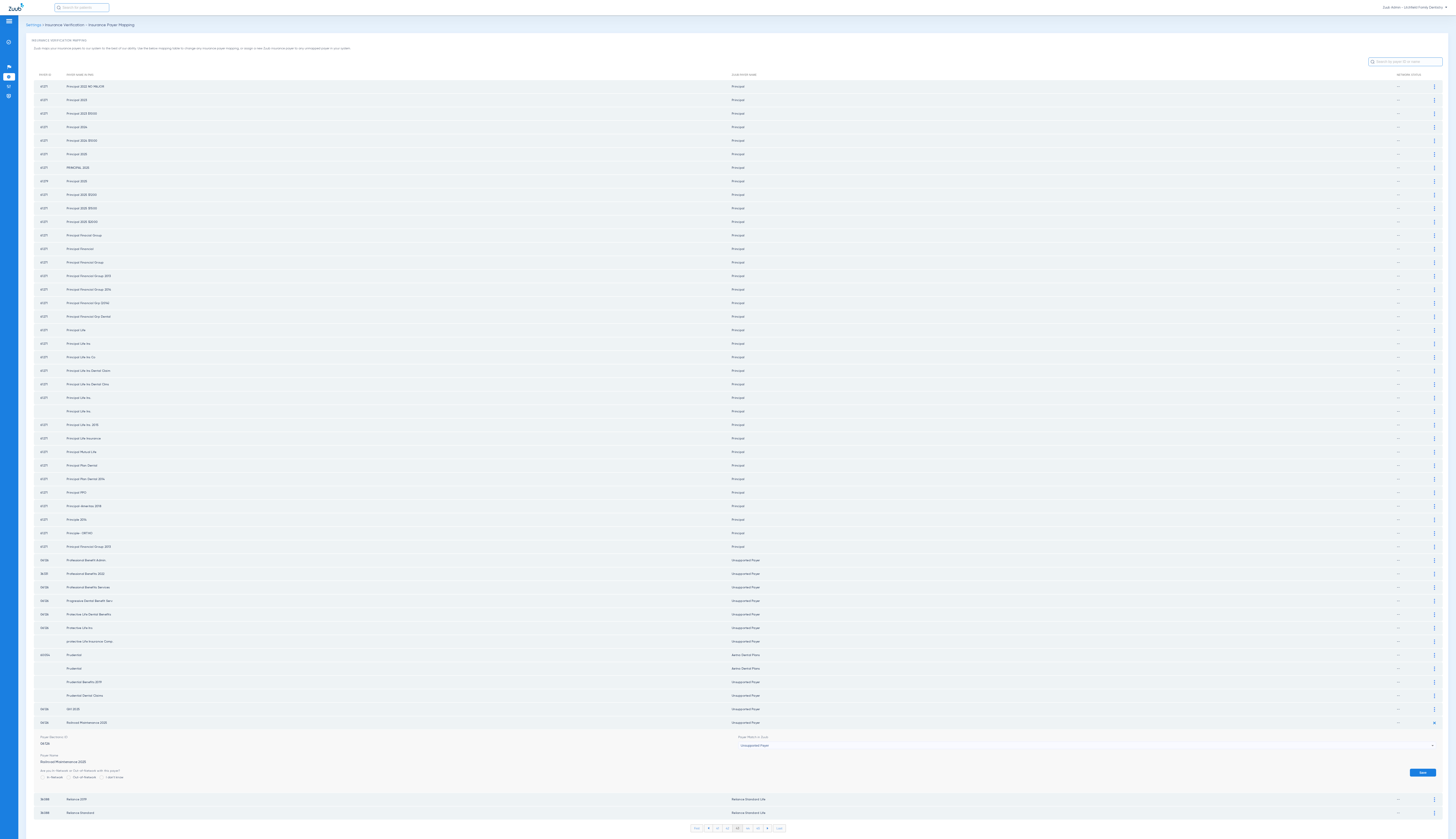
click at [1415, 769] on button "Save" at bounding box center [1423, 773] width 26 height 8
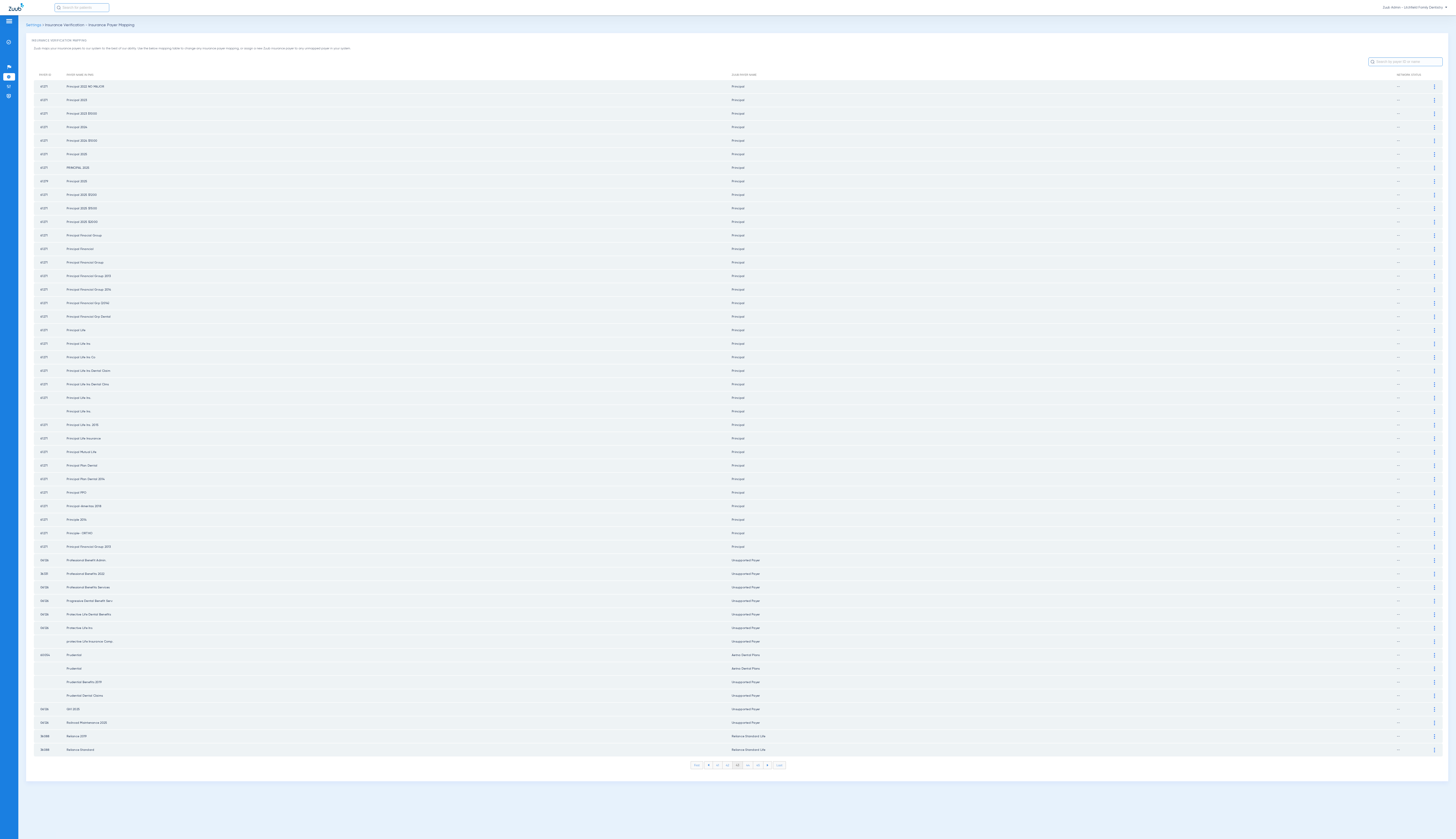
click at [746, 762] on li "44" at bounding box center [748, 765] width 10 height 7
click at [759, 762] on li "45" at bounding box center [758, 765] width 10 height 7
click at [759, 762] on li "46" at bounding box center [759, 765] width 10 height 7
click at [759, 762] on li "47" at bounding box center [759, 765] width 10 height 7
click at [759, 762] on li "48" at bounding box center [759, 765] width 10 height 7
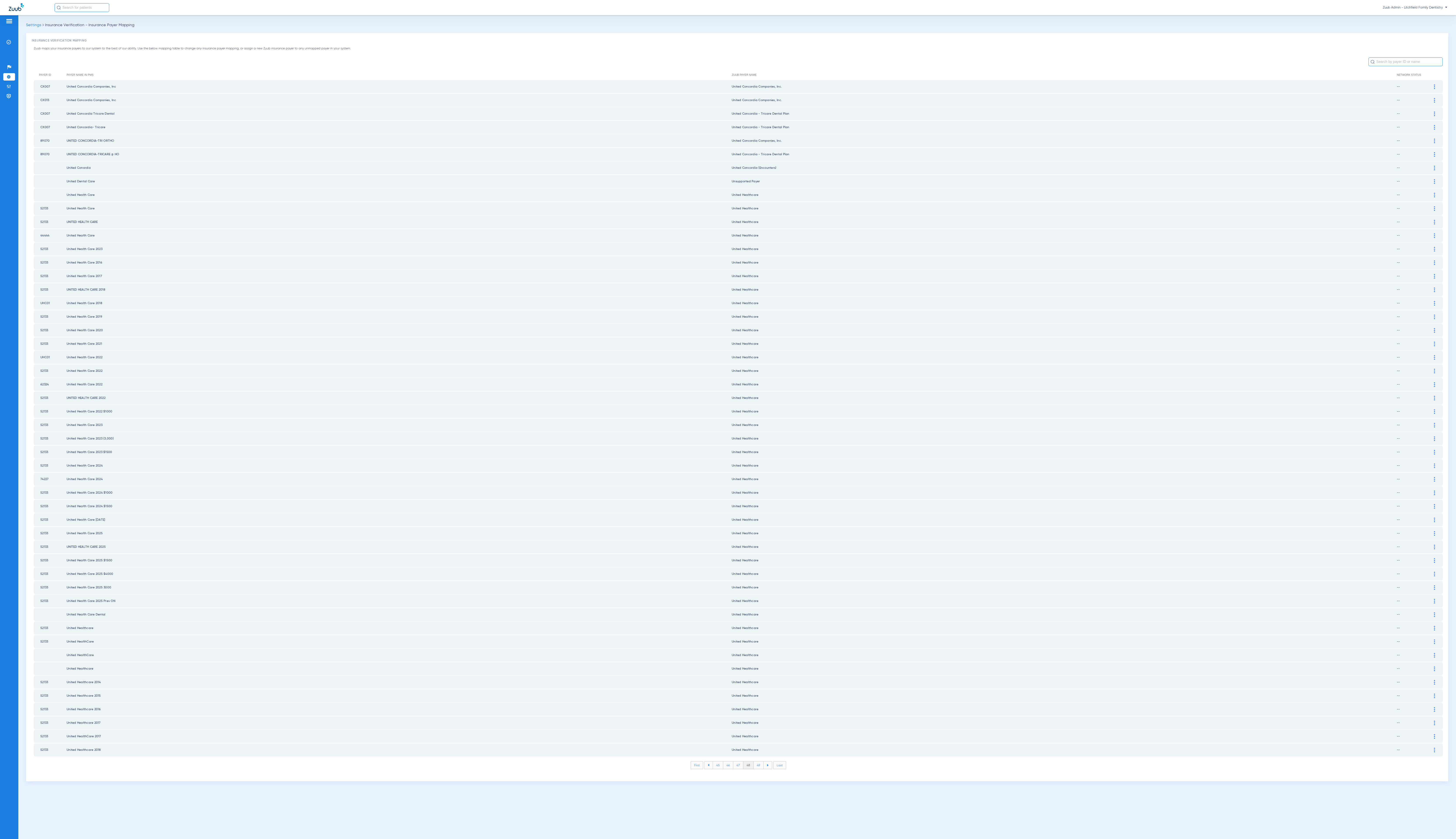
click at [759, 762] on li "49" at bounding box center [759, 765] width 10 height 7
click at [759, 762] on li "50" at bounding box center [759, 765] width 11 height 7
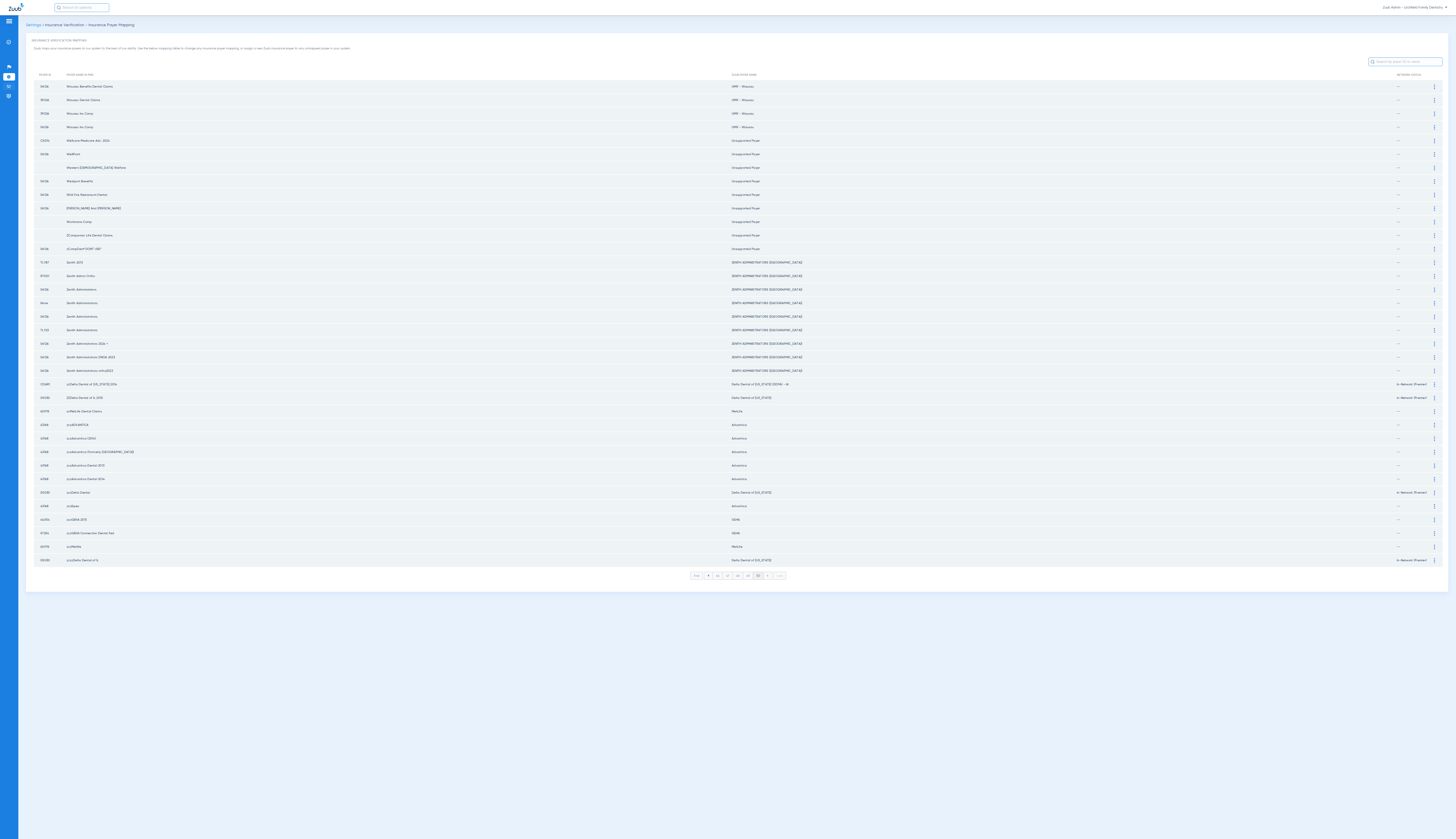
click at [7, 88] on img at bounding box center [9, 86] width 5 height 5
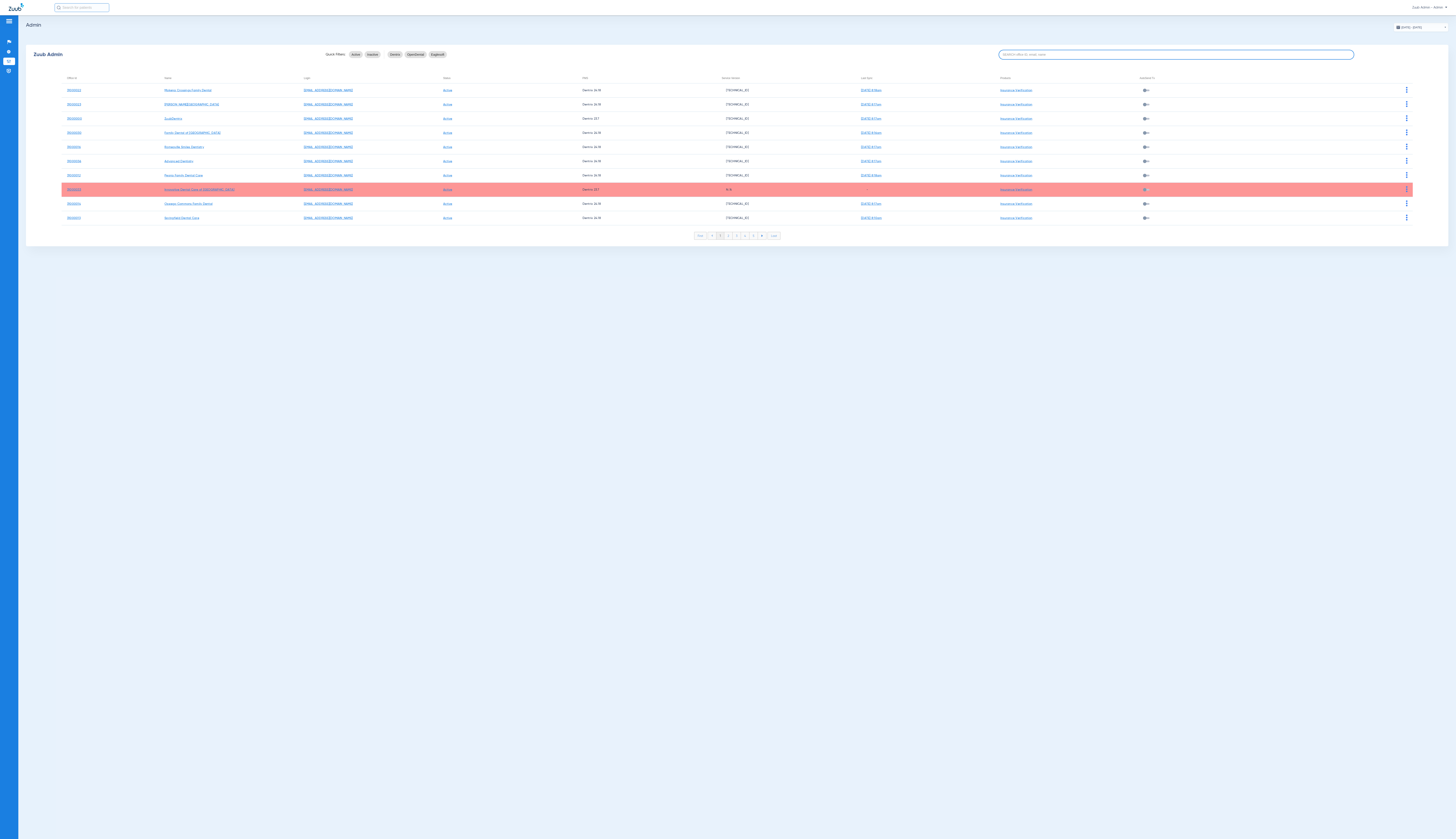
click at [1205, 59] on input at bounding box center [1176, 54] width 356 height 10
paste input "31000014"
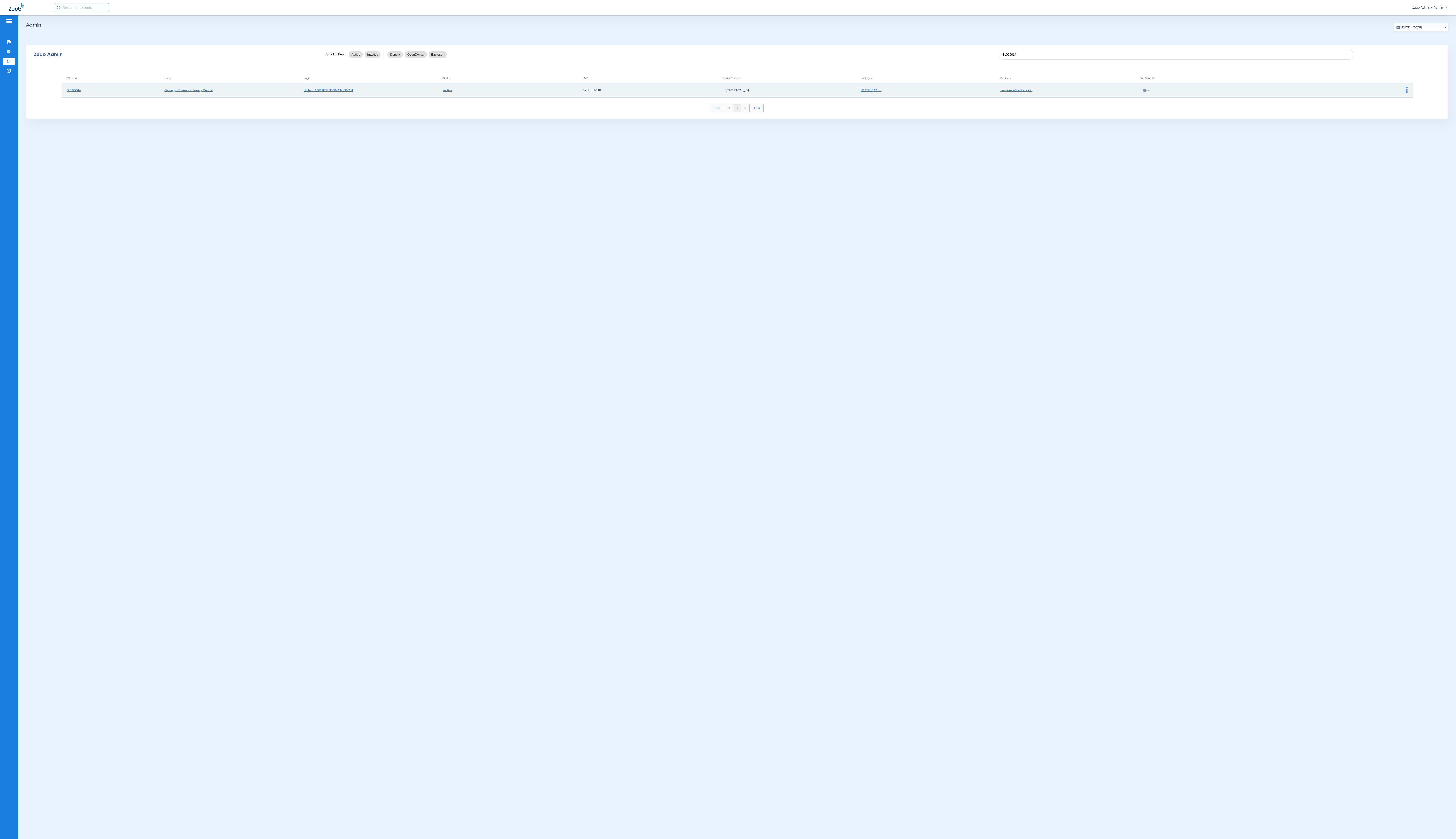
type input "31000014"
click at [1408, 91] on td at bounding box center [1343, 90] width 140 height 14
click at [1406, 90] on img at bounding box center [1407, 90] width 2 height 6
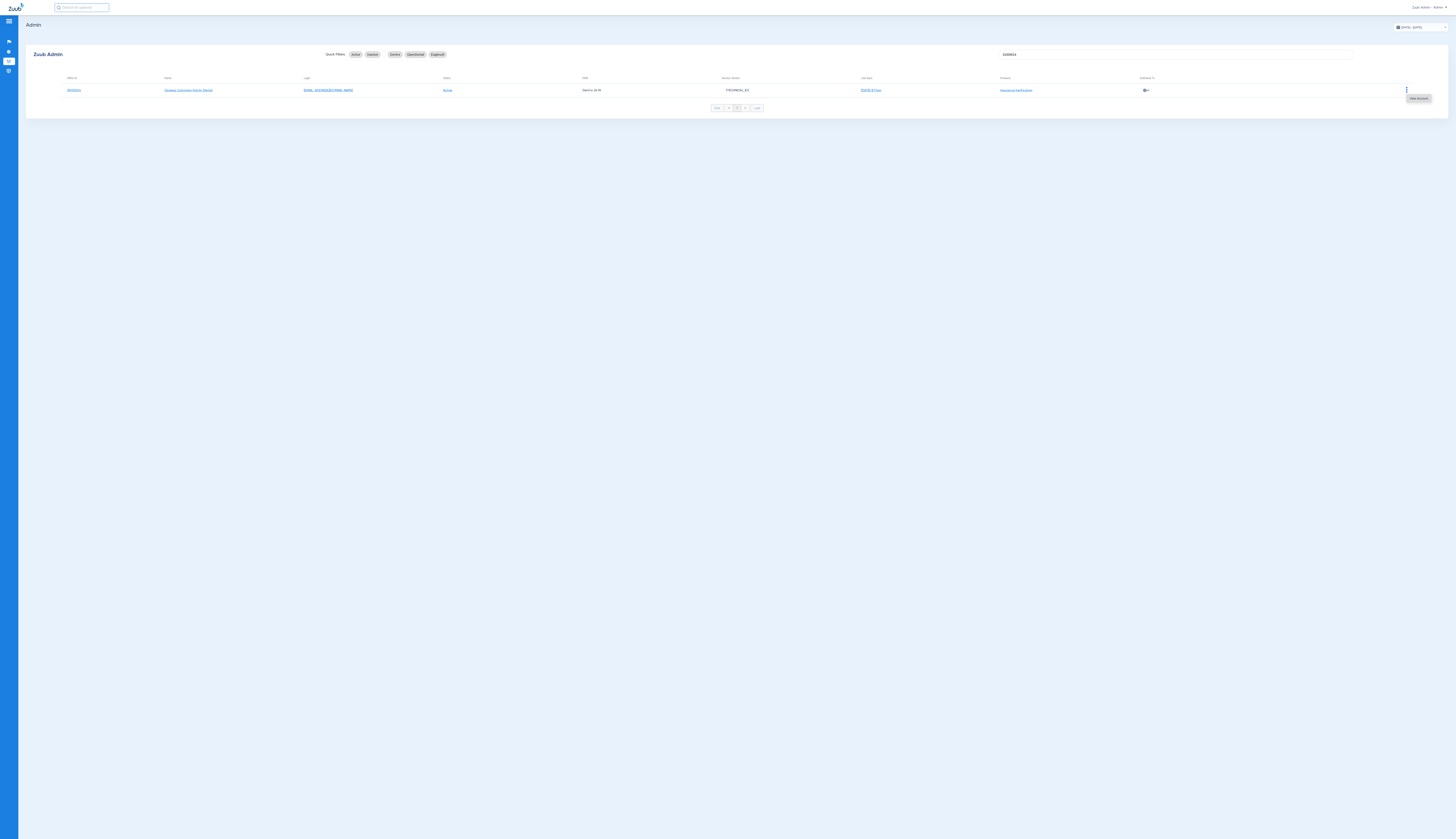
click at [1410, 95] on button "View Account" at bounding box center [1419, 98] width 25 height 8
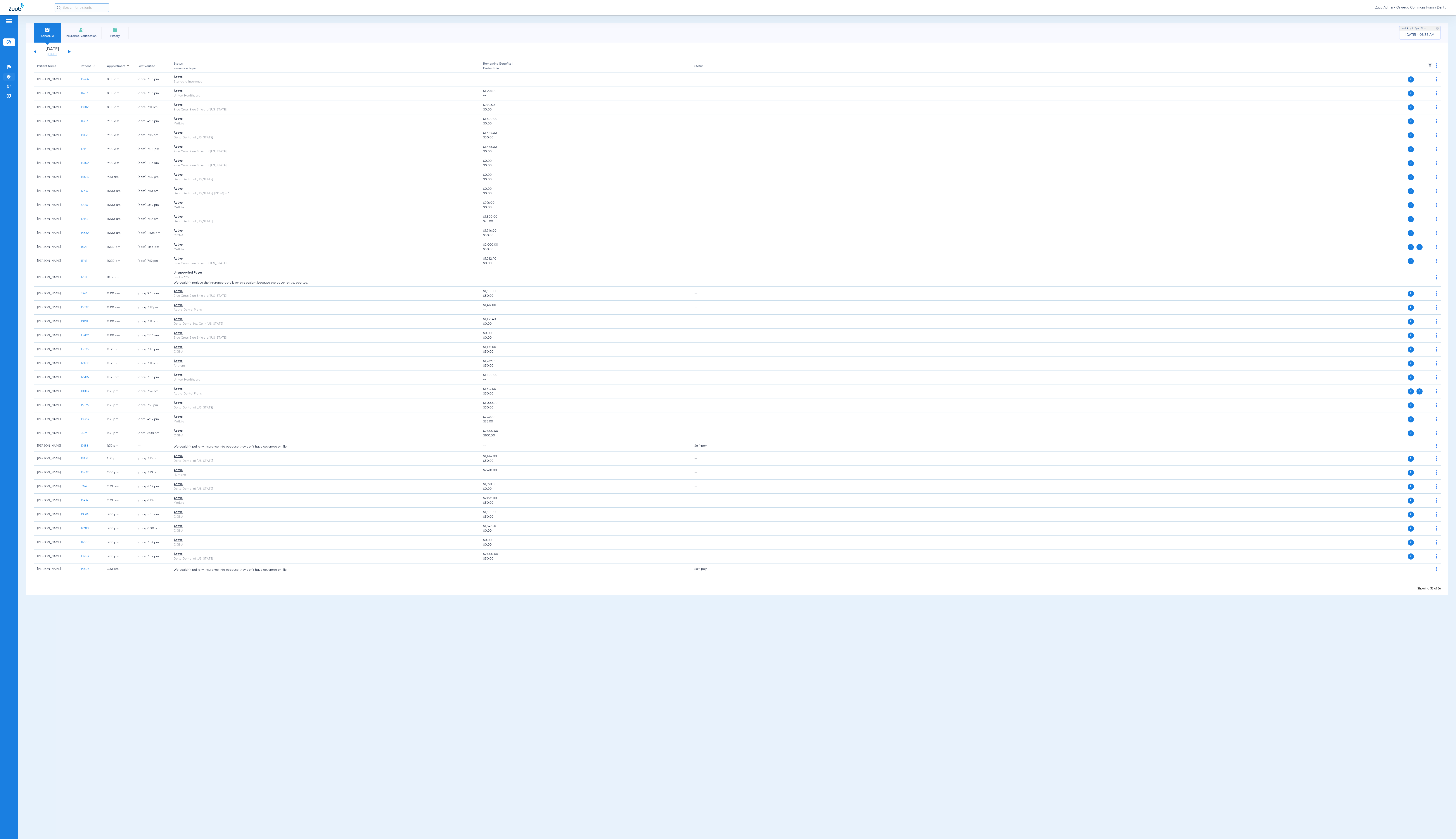
click at [11, 78] on li "Settings" at bounding box center [9, 76] width 12 height 7
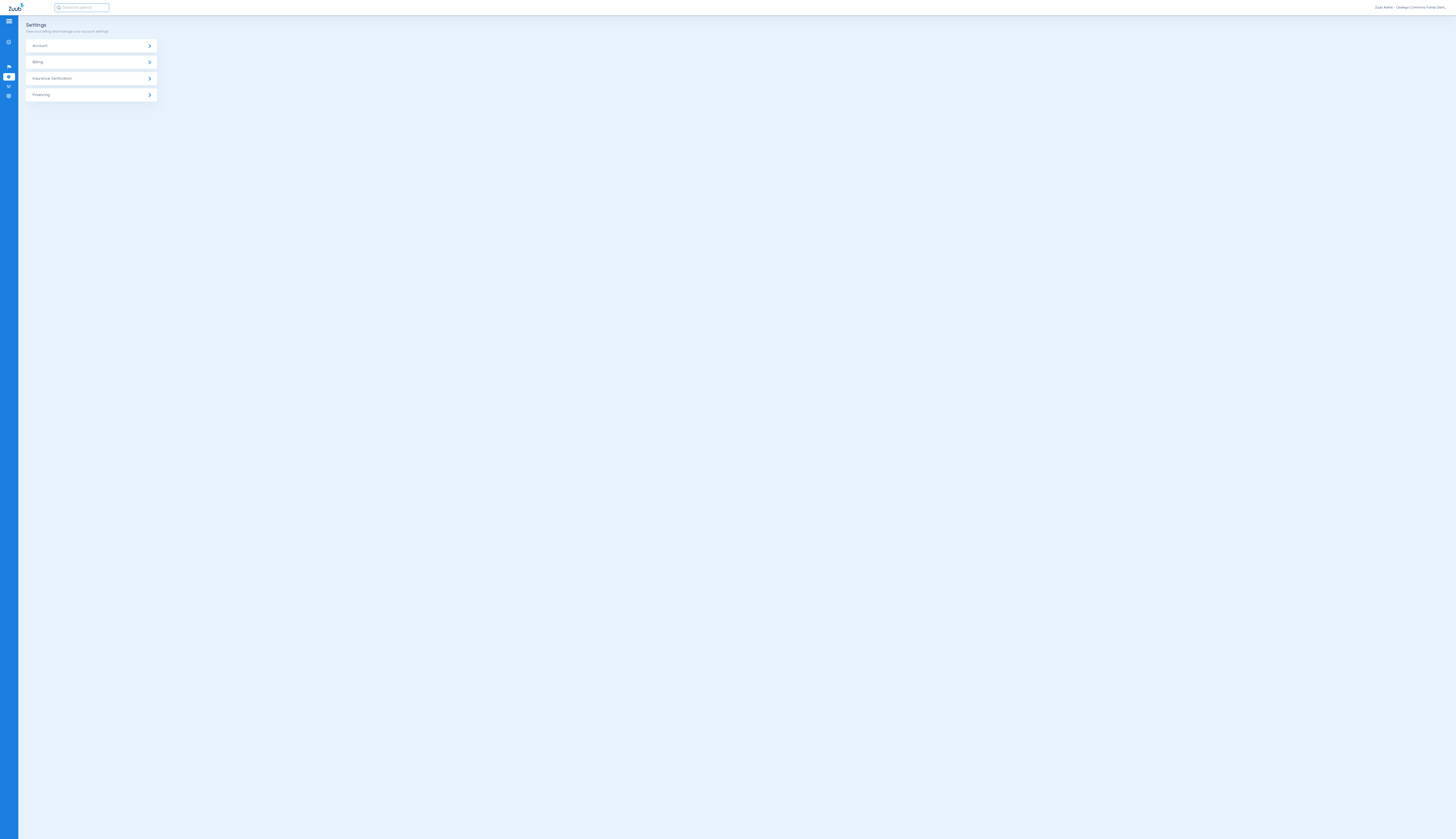
click at [83, 79] on span "Insurance Verification" at bounding box center [92, 79] width 131 height 13
click at [133, 108] on li "Insurance Payer Mapping" at bounding box center [92, 113] width 131 height 11
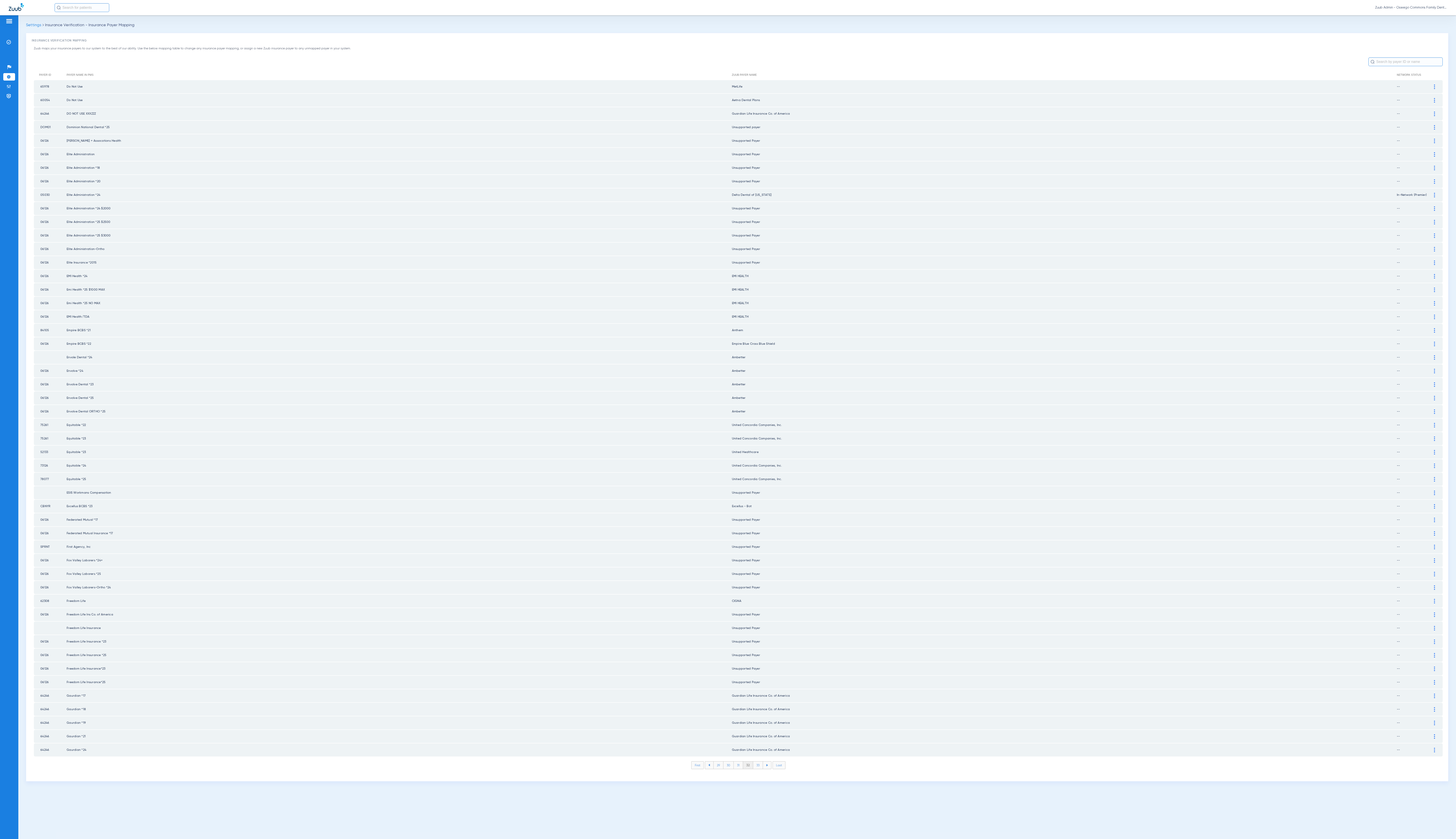
click at [761, 762] on li "33" at bounding box center [757, 765] width 10 height 7
click at [761, 762] on li "34" at bounding box center [758, 765] width 10 height 7
click at [761, 762] on li "35" at bounding box center [758, 765] width 10 height 7
click at [761, 762] on li "36" at bounding box center [758, 765] width 10 height 7
click at [761, 762] on li "37" at bounding box center [758, 765] width 10 height 7
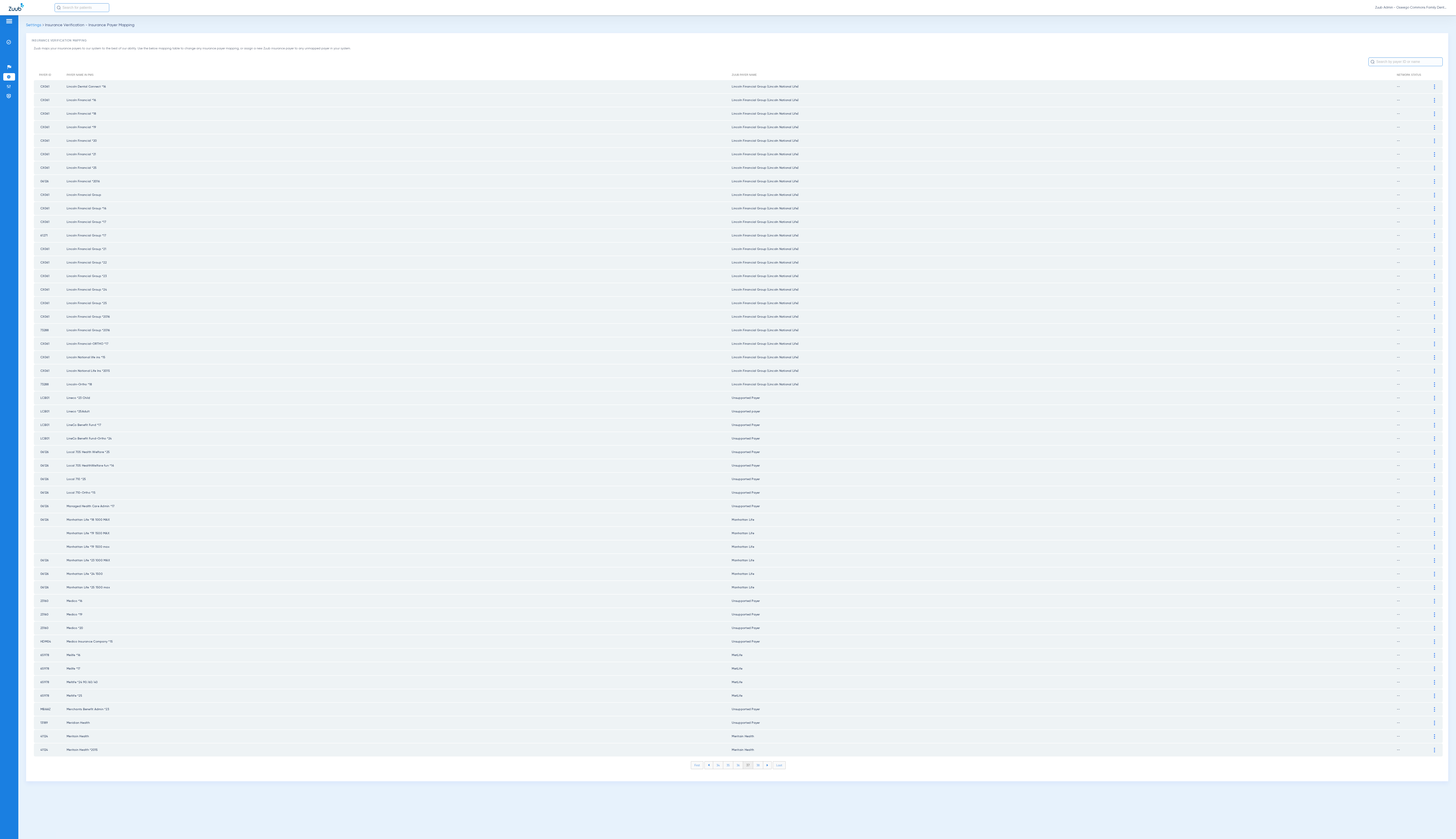
click at [758, 762] on li "38" at bounding box center [758, 765] width 10 height 7
click at [758, 762] on li "39" at bounding box center [758, 765] width 10 height 7
click at [758, 762] on li "40" at bounding box center [758, 765] width 11 height 7
click at [758, 762] on li "41" at bounding box center [758, 765] width 10 height 7
click at [758, 762] on li "42" at bounding box center [758, 765] width 10 height 7
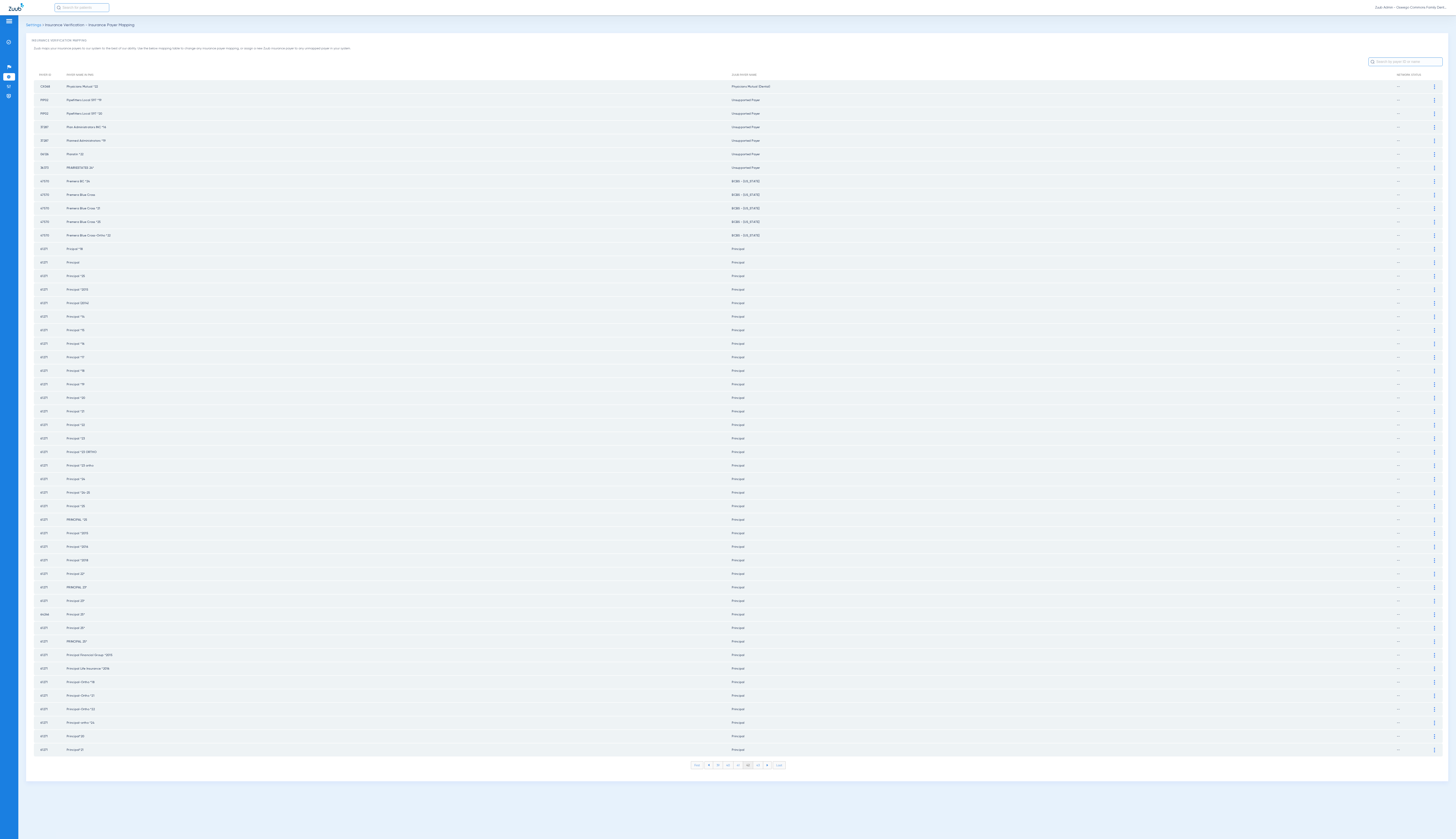
click at [758, 762] on li "43" at bounding box center [758, 765] width 10 height 7
click at [758, 762] on li "44" at bounding box center [759, 765] width 10 height 7
click at [758, 762] on li "45" at bounding box center [758, 765] width 10 height 7
click at [758, 762] on li "46" at bounding box center [759, 765] width 10 height 7
click at [758, 762] on li "47" at bounding box center [759, 765] width 10 height 7
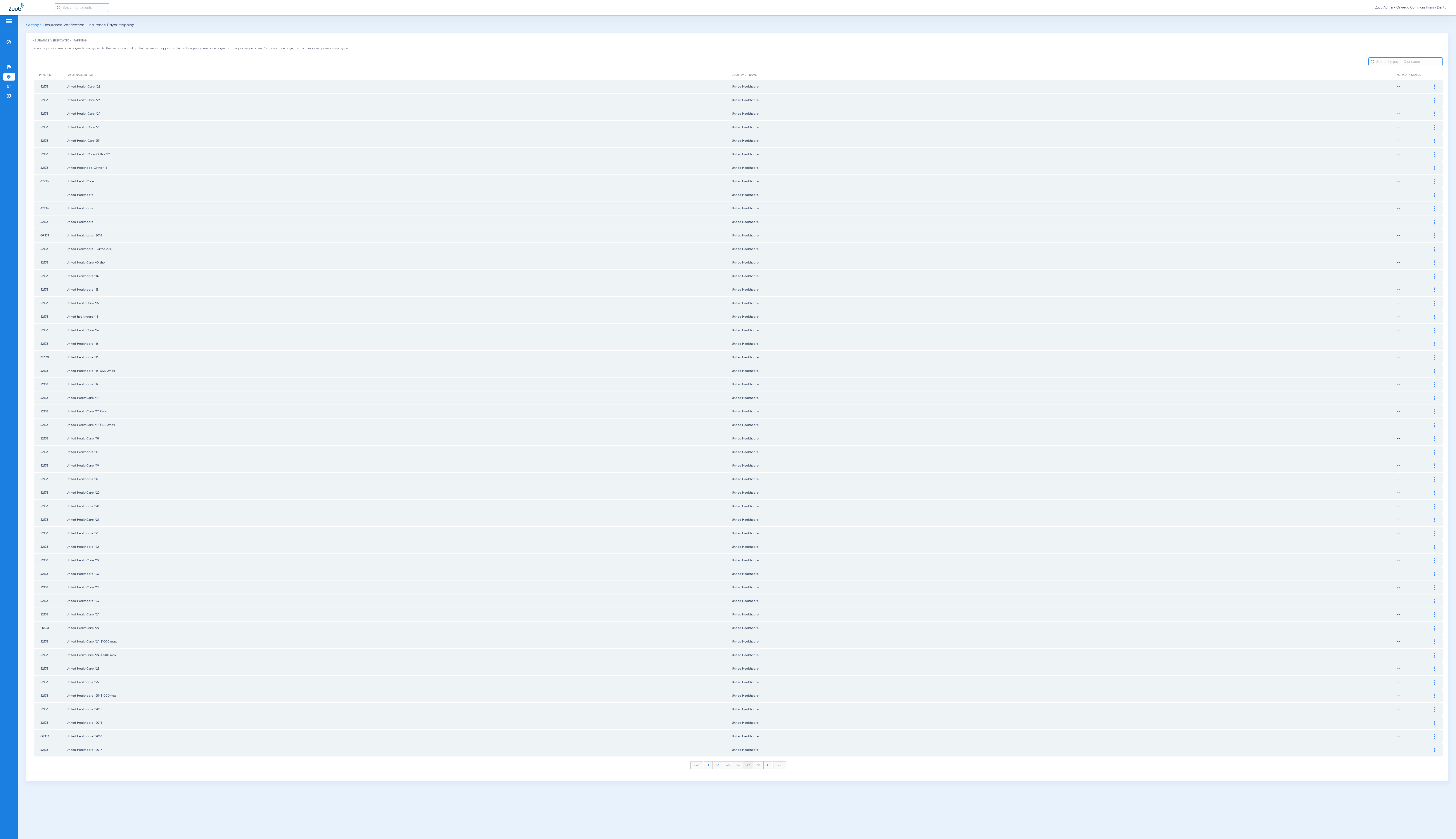
click at [758, 762] on li "48" at bounding box center [759, 765] width 10 height 7
click at [758, 762] on li "49" at bounding box center [759, 765] width 10 height 7
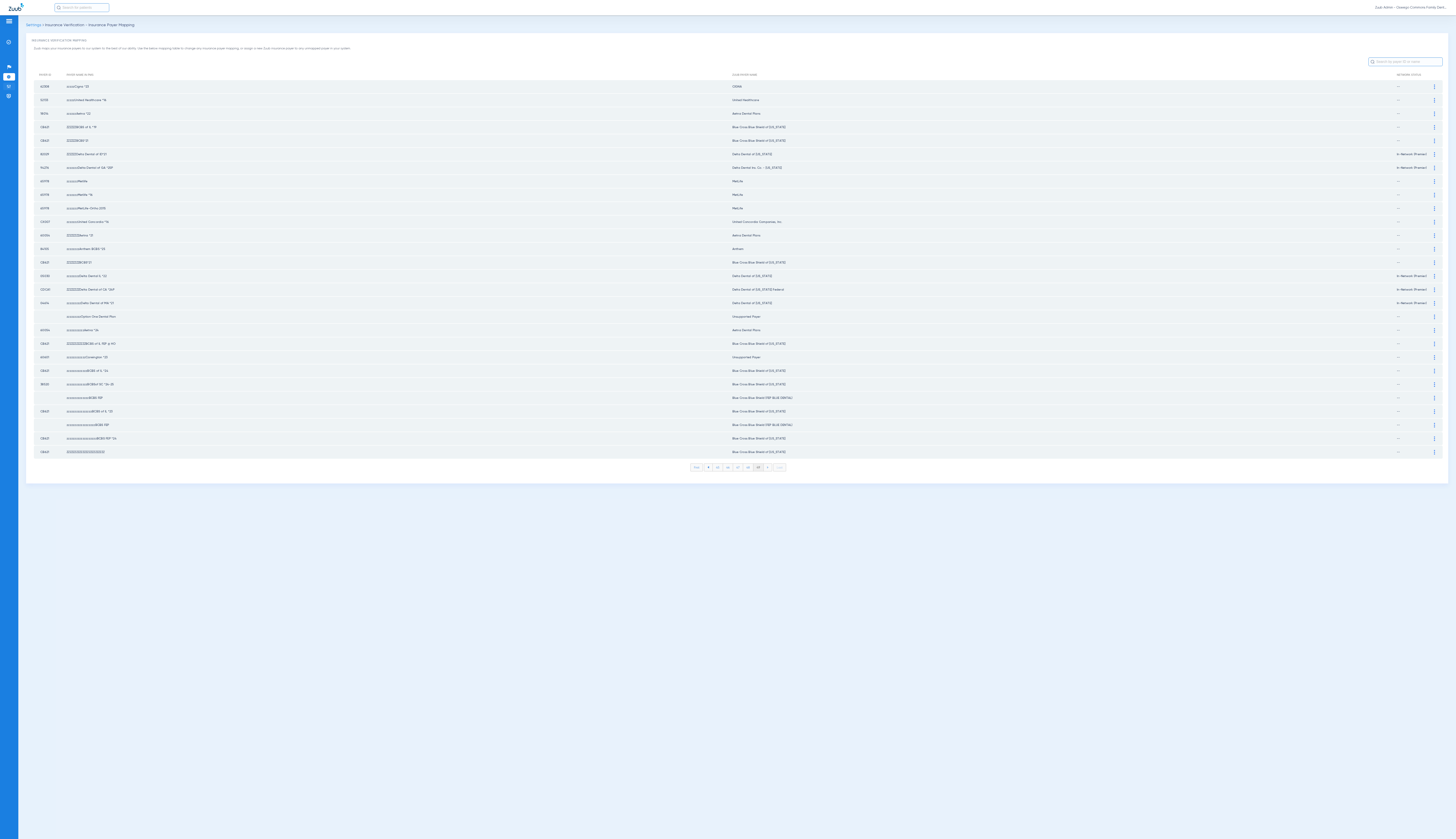
click at [12, 88] on li "Admin" at bounding box center [9, 86] width 12 height 7
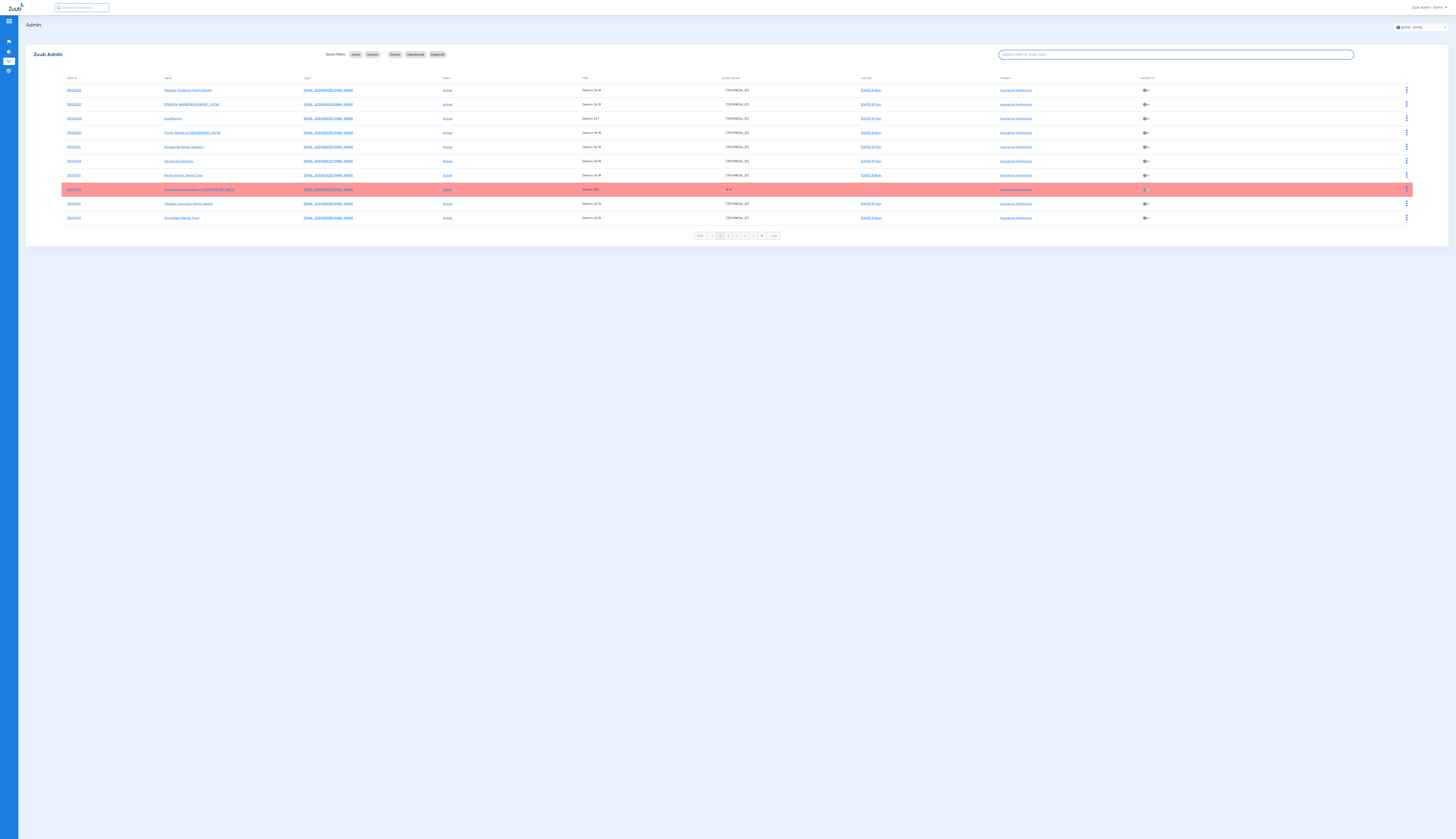
click at [1235, 55] on input at bounding box center [1176, 54] width 356 height 10
paste input "31000030"
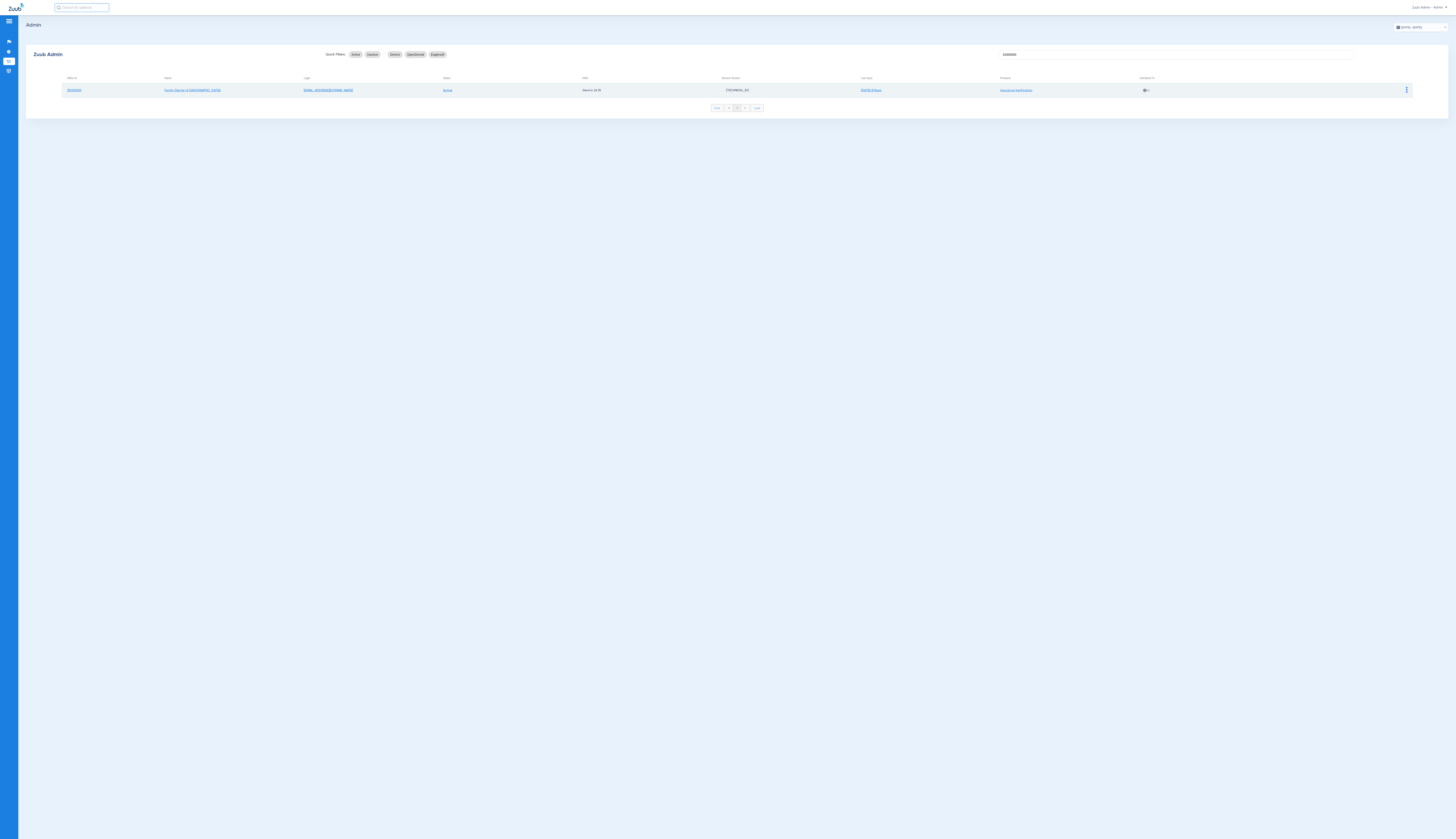
type input "31000030"
click at [1406, 90] on img at bounding box center [1407, 90] width 2 height 6
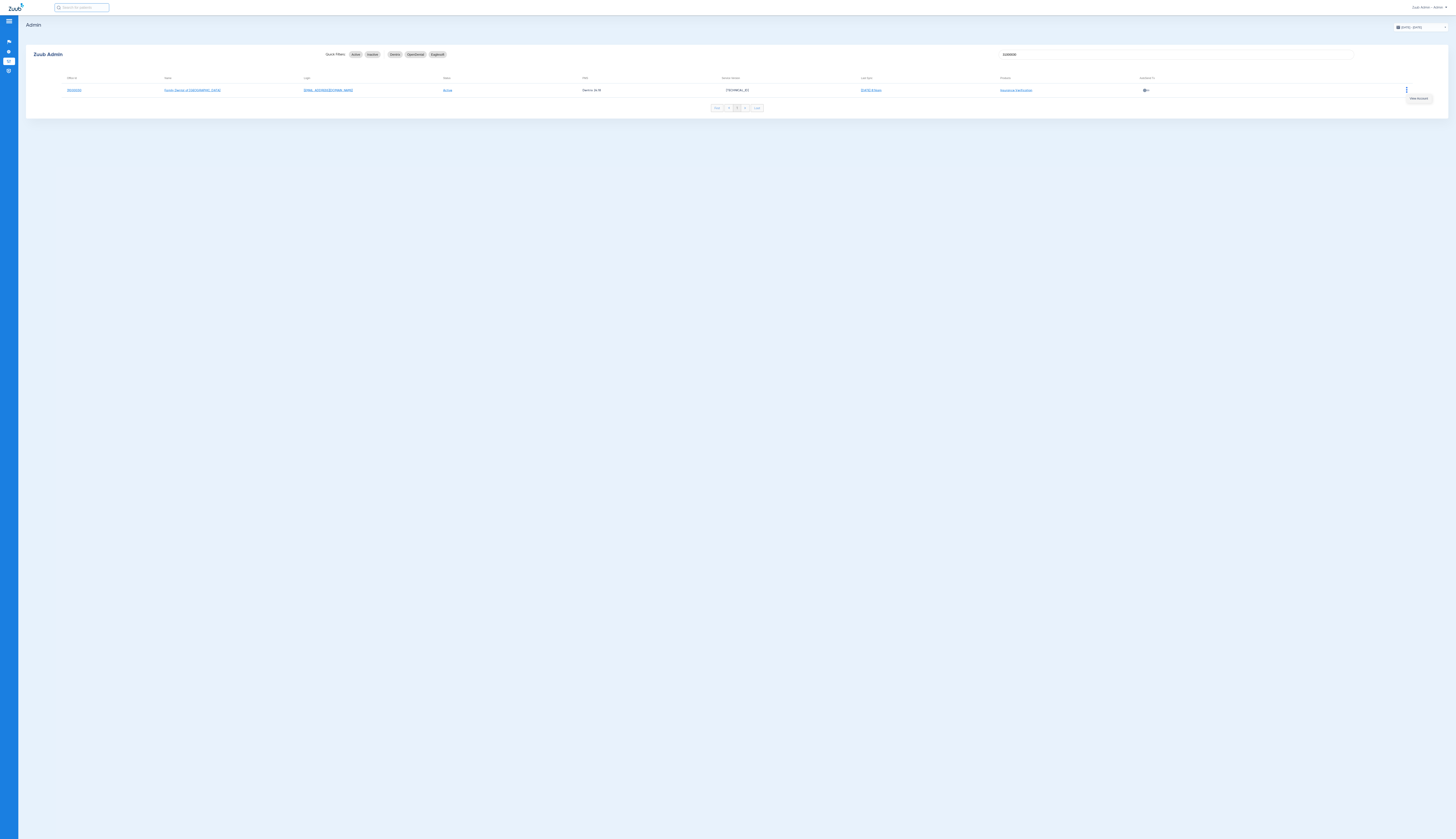
click at [1411, 97] on span "View Account" at bounding box center [1419, 98] width 18 height 3
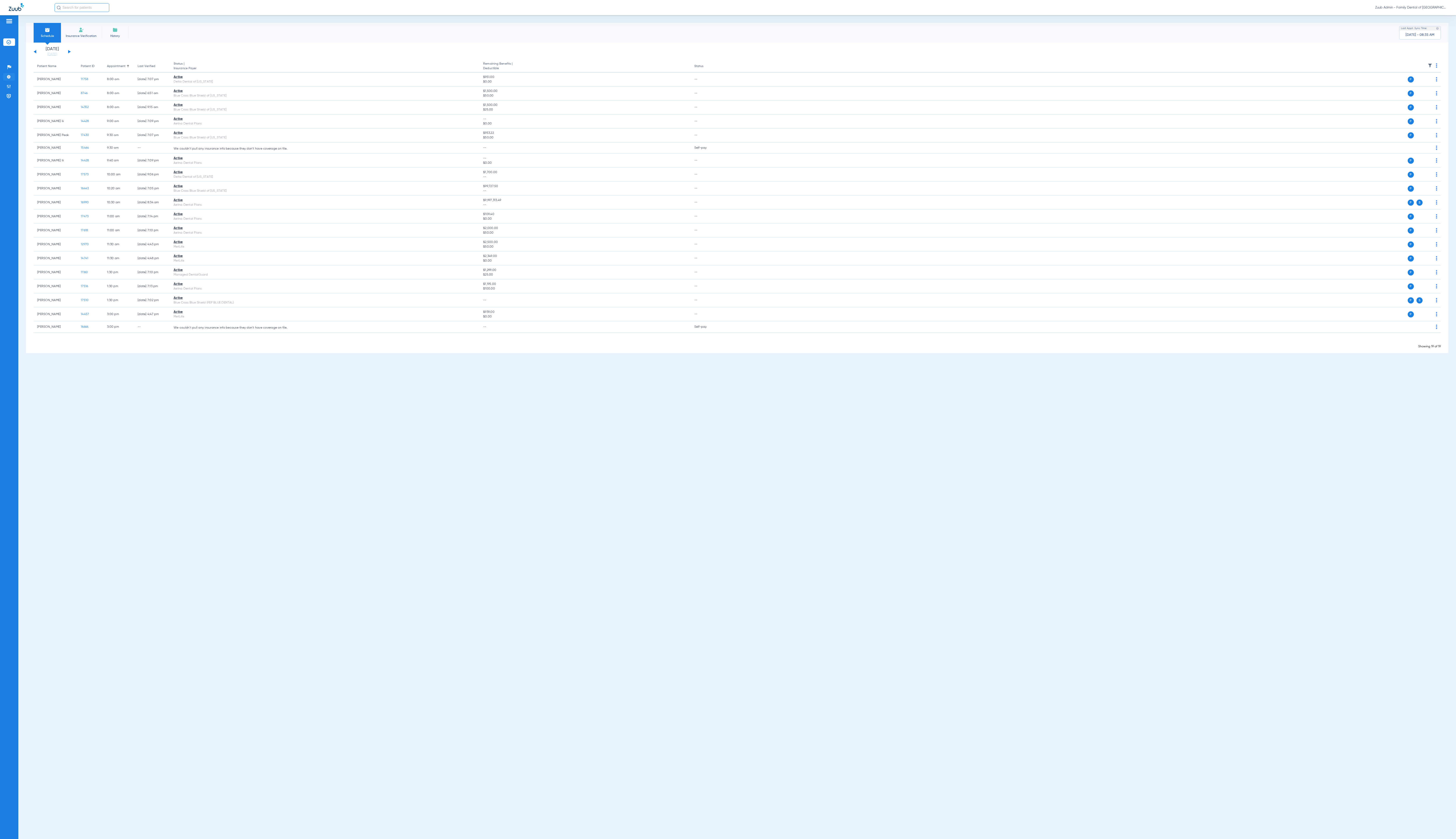
click at [12, 78] on li "Settings" at bounding box center [9, 76] width 12 height 7
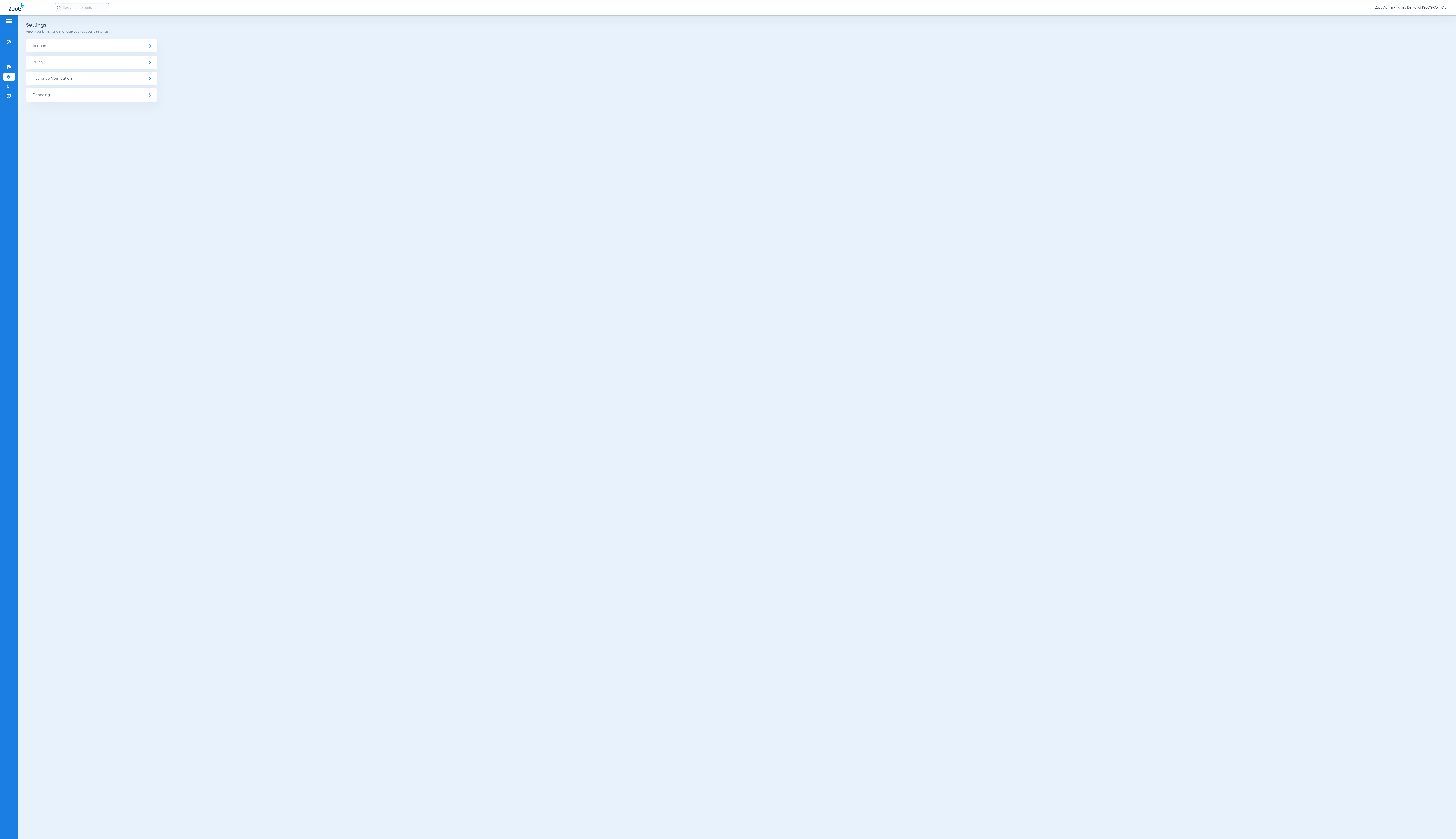
click at [55, 82] on span "Insurance Verification" at bounding box center [92, 79] width 131 height 13
click at [110, 109] on li "Insurance Payer Mapping" at bounding box center [92, 113] width 131 height 11
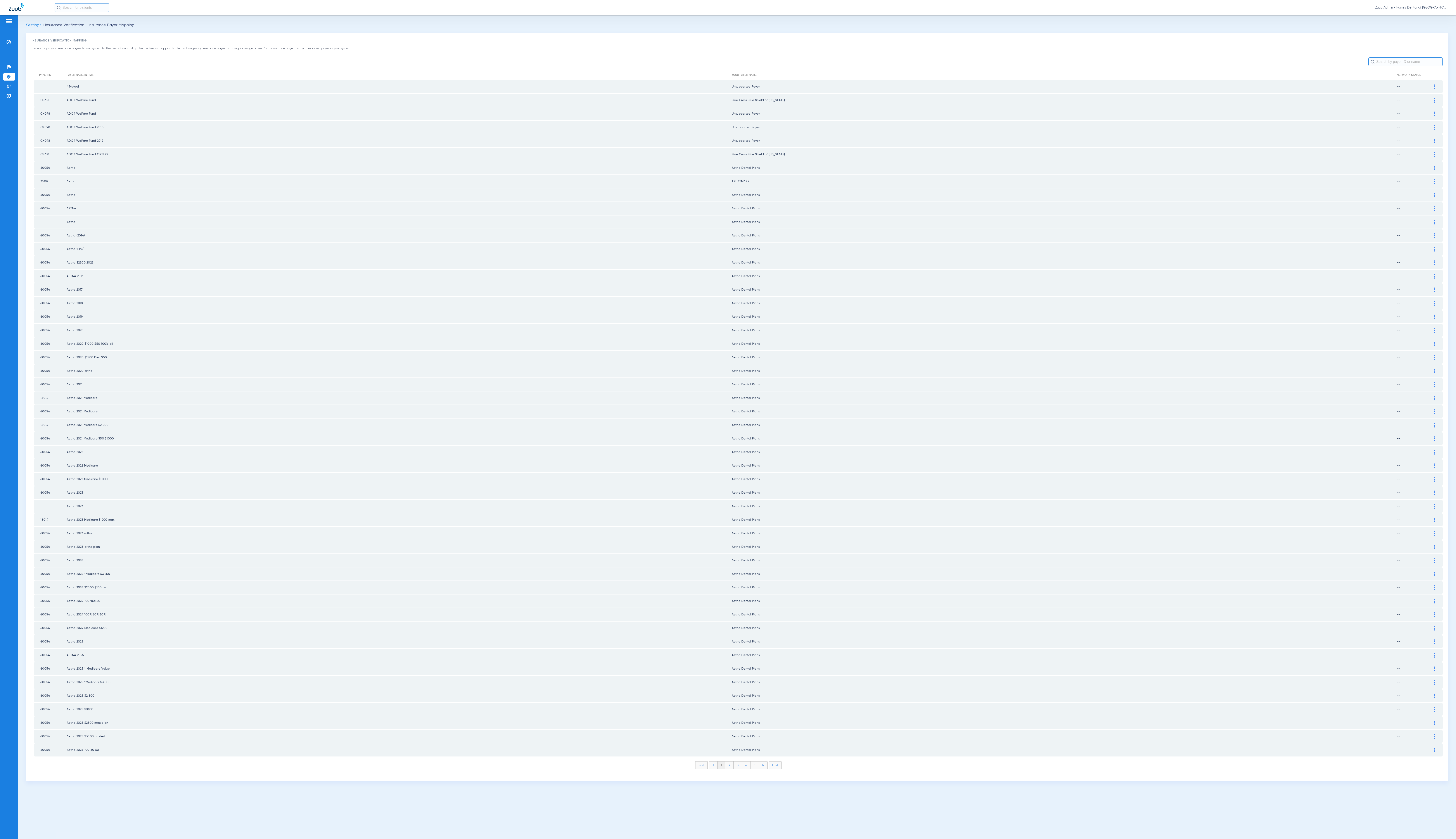
click at [730, 762] on li "2" at bounding box center [729, 765] width 8 height 7
click at [736, 762] on li "3" at bounding box center [738, 765] width 8 height 7
click at [747, 762] on li "4" at bounding box center [746, 765] width 8 height 7
click at [754, 762] on li "5" at bounding box center [755, 765] width 8 height 7
click at [754, 762] on li "6" at bounding box center [755, 765] width 8 height 7
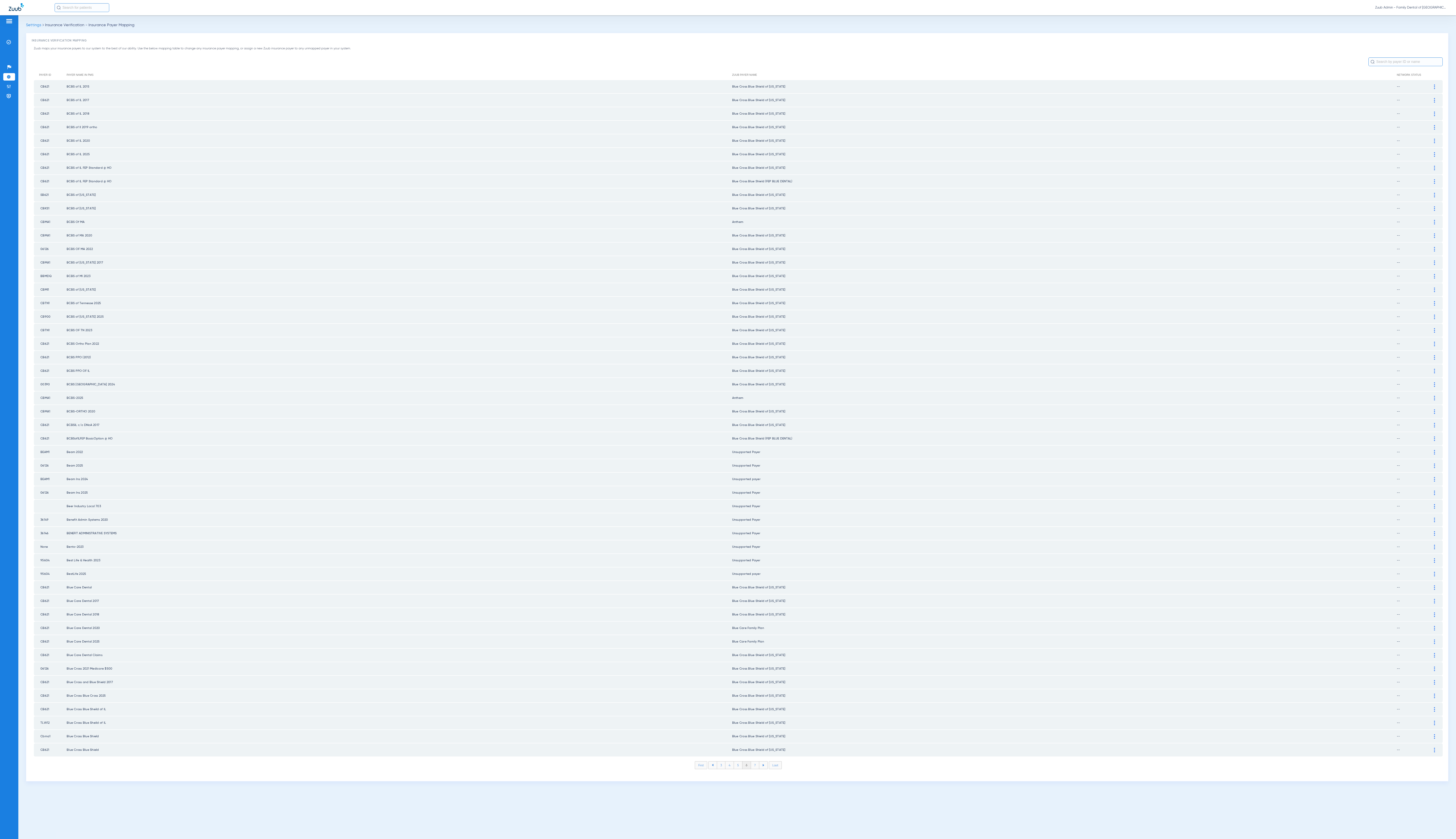
click at [754, 762] on li "7" at bounding box center [755, 765] width 8 height 7
click at [754, 762] on li "8" at bounding box center [755, 765] width 8 height 7
click at [754, 762] on li "9" at bounding box center [755, 765] width 8 height 7
click at [754, 762] on li "10" at bounding box center [755, 765] width 10 height 7
click at [754, 762] on li "11" at bounding box center [756, 765] width 9 height 7
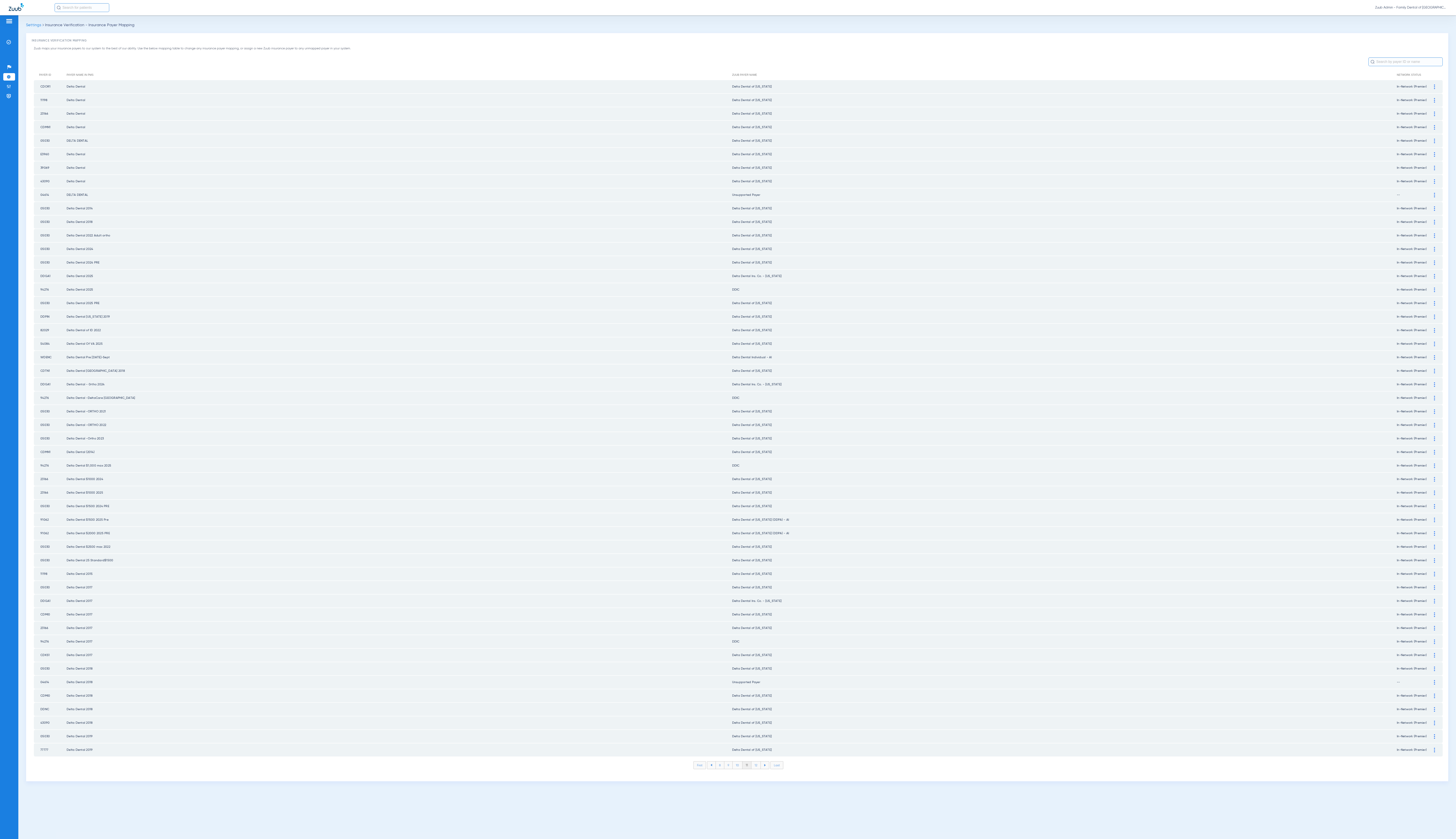
click at [754, 762] on li "12" at bounding box center [756, 765] width 10 height 7
click at [754, 762] on li "13" at bounding box center [756, 765] width 10 height 7
click at [755, 762] on li "14" at bounding box center [757, 765] width 10 height 7
click at [755, 762] on li "15" at bounding box center [757, 765] width 10 height 7
click at [755, 762] on li "16" at bounding box center [757, 765] width 10 height 7
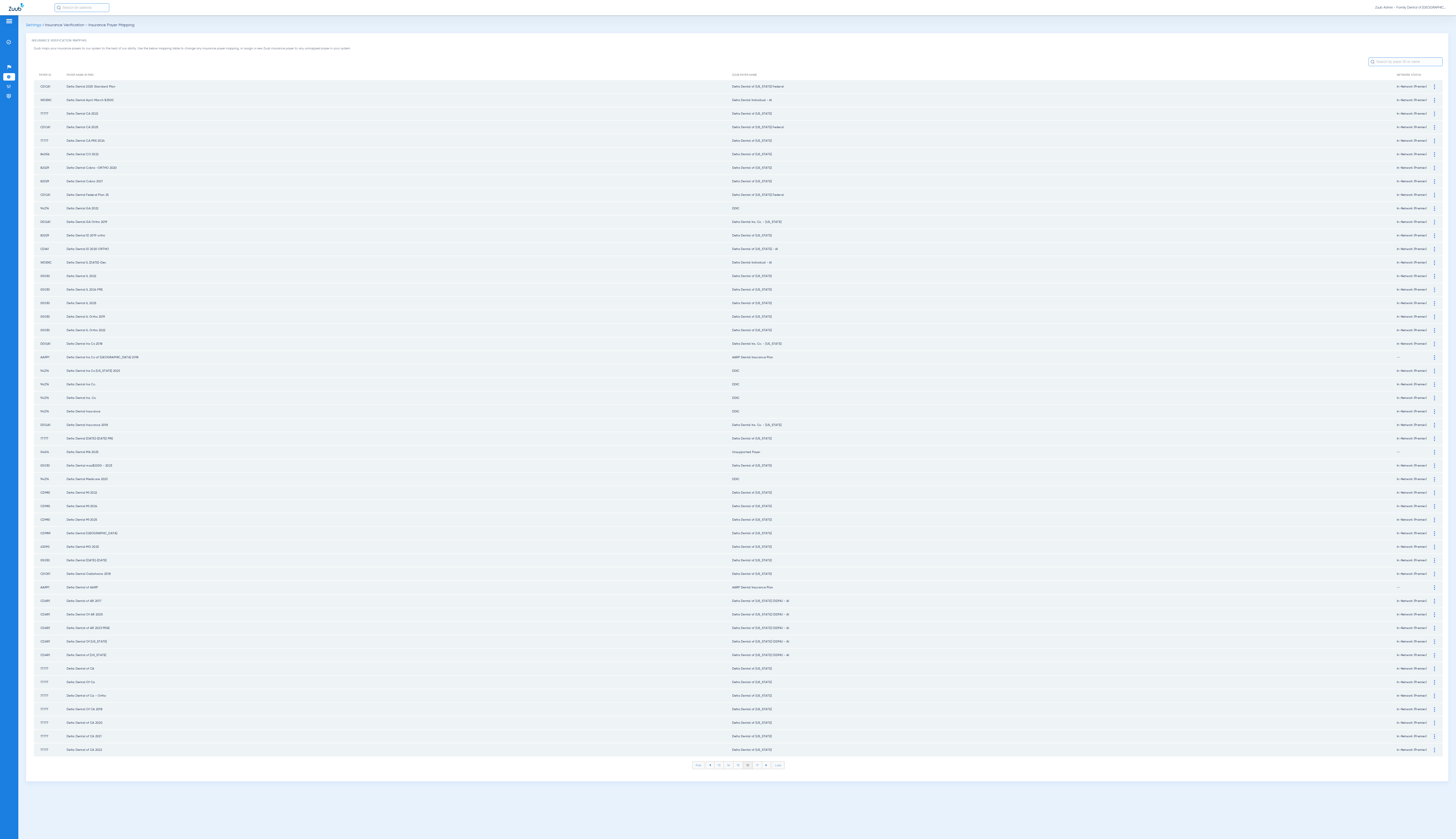
click at [759, 762] on li "17" at bounding box center [757, 765] width 10 height 7
click at [759, 762] on li "18" at bounding box center [757, 765] width 10 height 7
click at [759, 762] on li "19" at bounding box center [757, 765] width 10 height 7
click at [759, 762] on li "20" at bounding box center [757, 765] width 10 height 7
click at [759, 762] on li "21" at bounding box center [757, 765] width 10 height 7
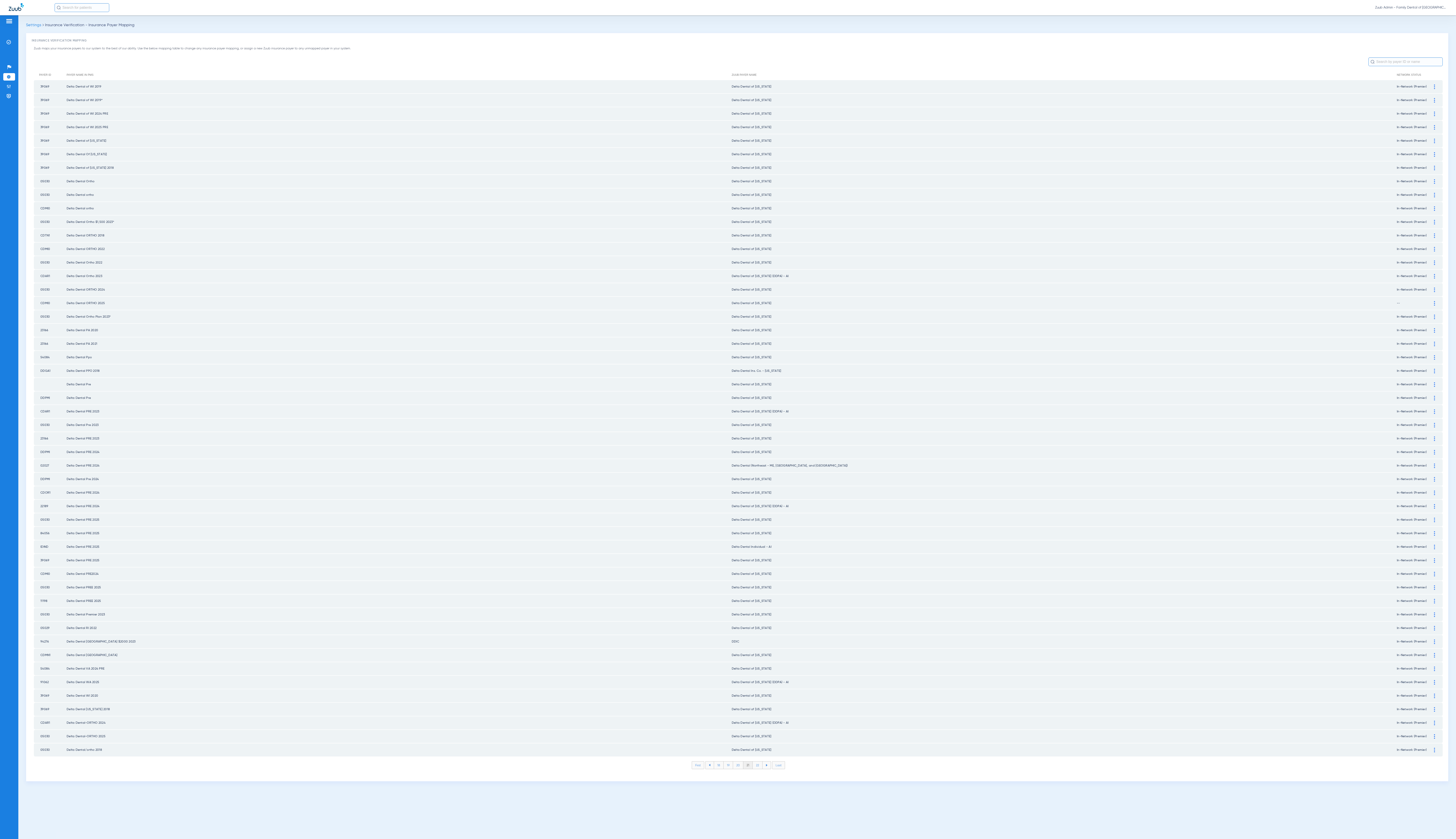
click at [759, 762] on li "22" at bounding box center [757, 765] width 10 height 7
click at [759, 762] on li "23" at bounding box center [757, 765] width 10 height 7
click at [759, 762] on li "24" at bounding box center [758, 765] width 10 height 7
click at [759, 762] on li "25" at bounding box center [758, 765] width 10 height 7
click at [759, 762] on li "26" at bounding box center [757, 765] width 10 height 7
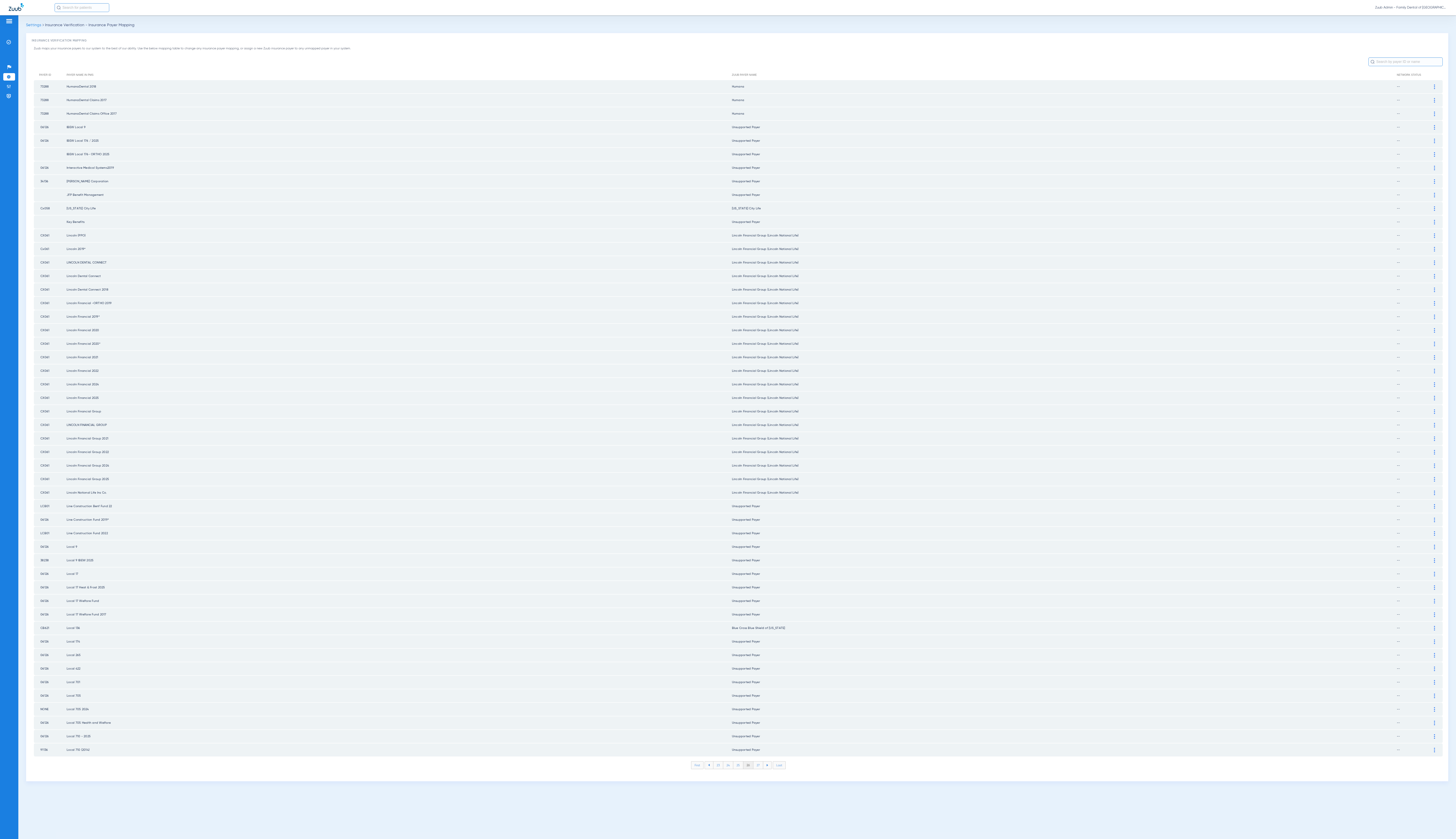
click at [759, 762] on li "27" at bounding box center [758, 765] width 10 height 7
click at [759, 762] on li "28" at bounding box center [758, 765] width 10 height 7
click at [759, 762] on li "29" at bounding box center [757, 765] width 10 height 7
click at [759, 762] on li "30" at bounding box center [758, 765] width 10 height 7
click at [759, 762] on li "31" at bounding box center [758, 765] width 10 height 7
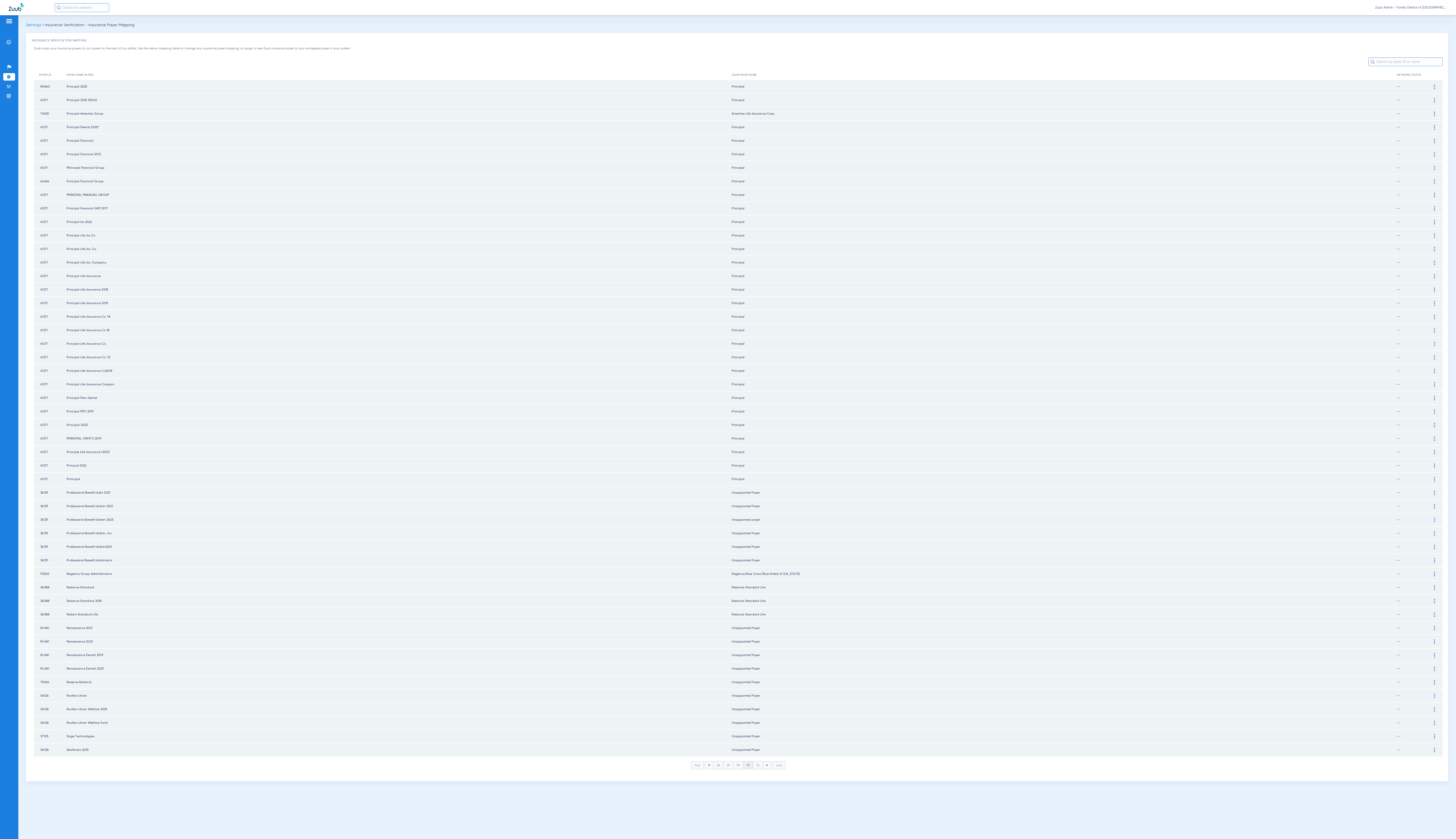
click at [759, 762] on li "32" at bounding box center [757, 765] width 10 height 7
click at [759, 762] on li "33" at bounding box center [757, 765] width 10 height 7
click at [759, 762] on li "34" at bounding box center [758, 765] width 10 height 7
click at [759, 762] on li "35" at bounding box center [758, 765] width 10 height 7
click at [759, 762] on li "36" at bounding box center [758, 765] width 10 height 7
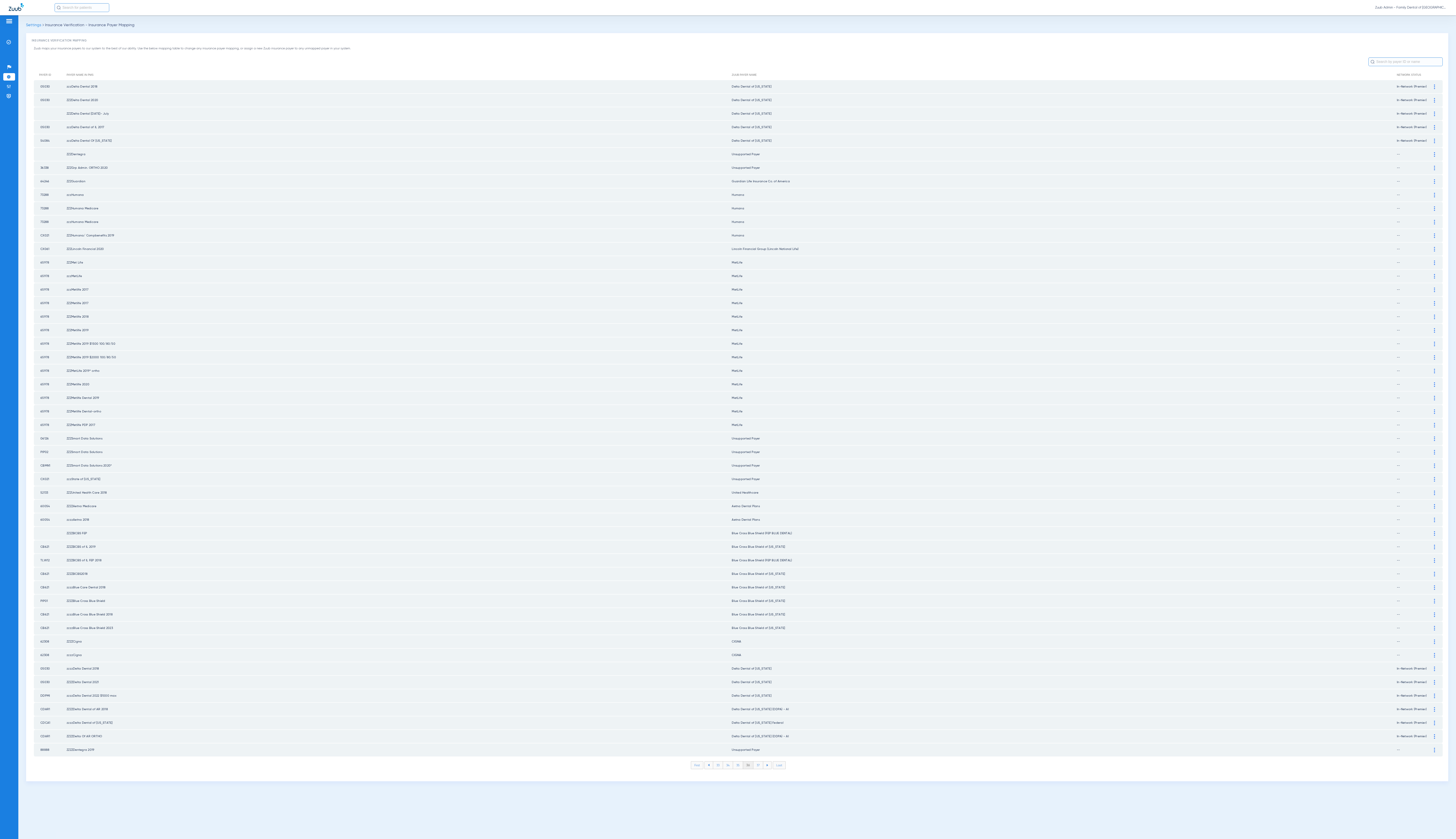
click at [759, 762] on li "37" at bounding box center [758, 765] width 10 height 7
click at [759, 762] on li "38" at bounding box center [758, 765] width 10 height 7
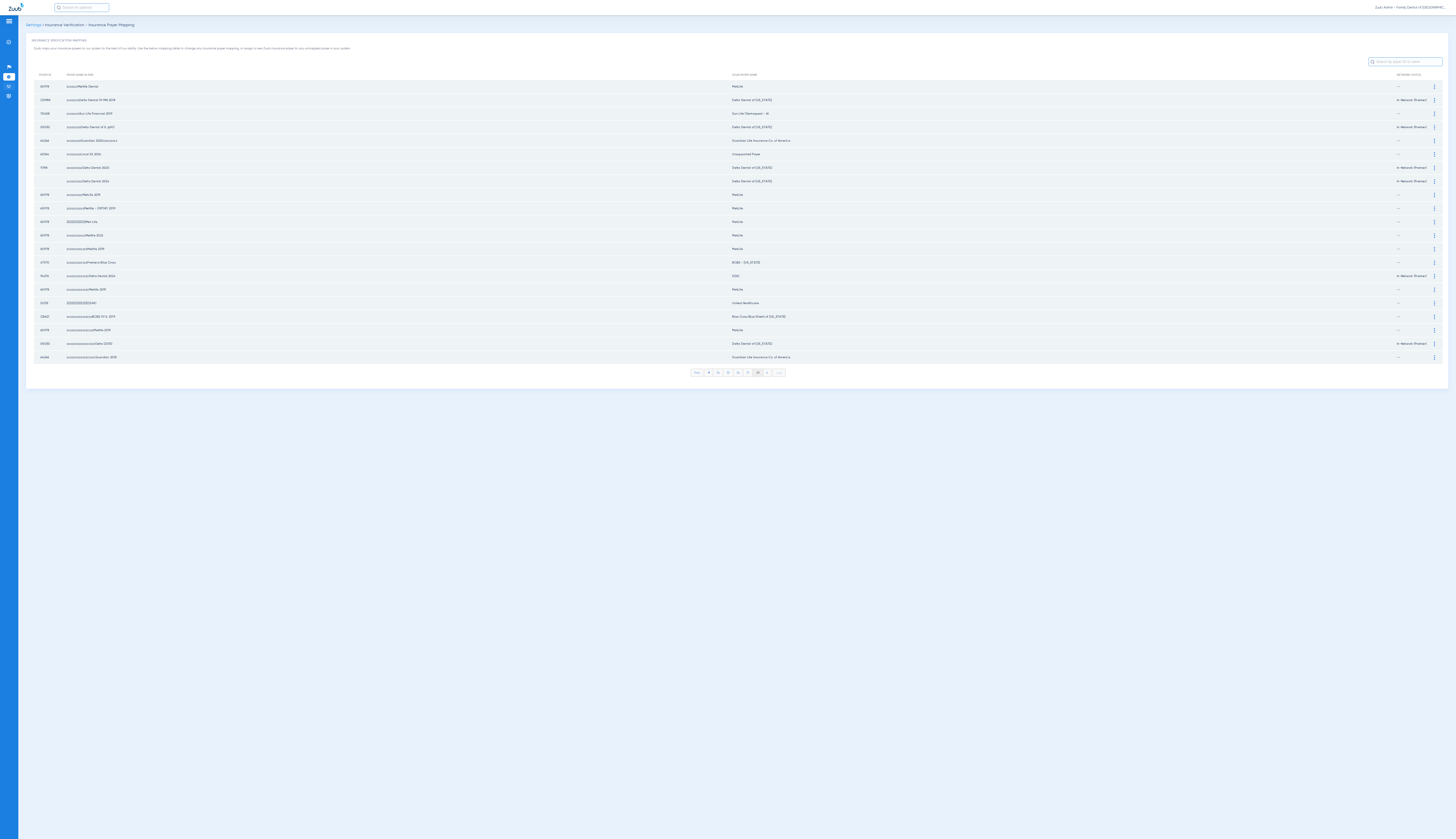
click at [7, 89] on li "Admin" at bounding box center [9, 86] width 12 height 7
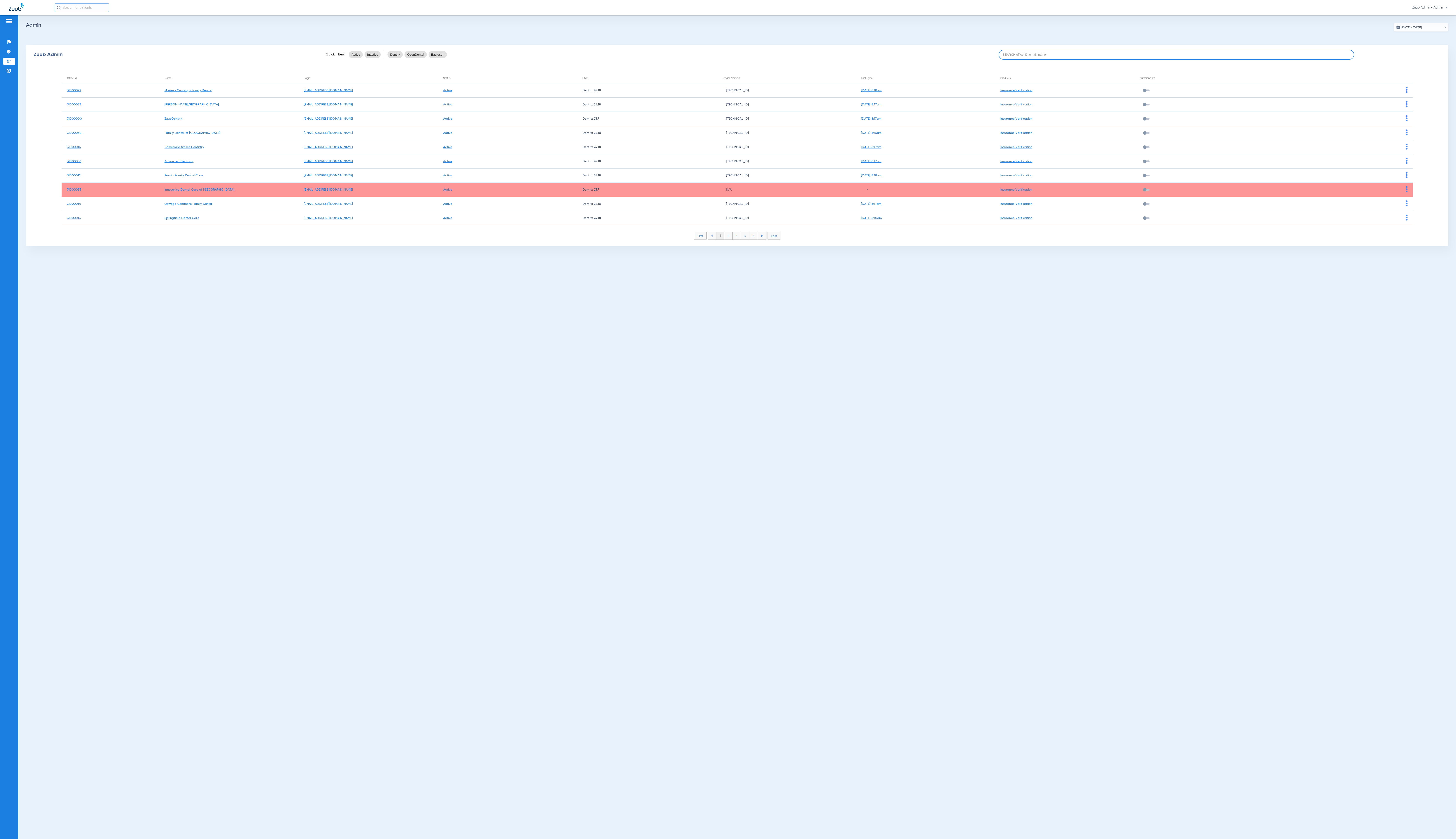
click at [1157, 59] on input at bounding box center [1176, 54] width 356 height 10
paste input "31000028"
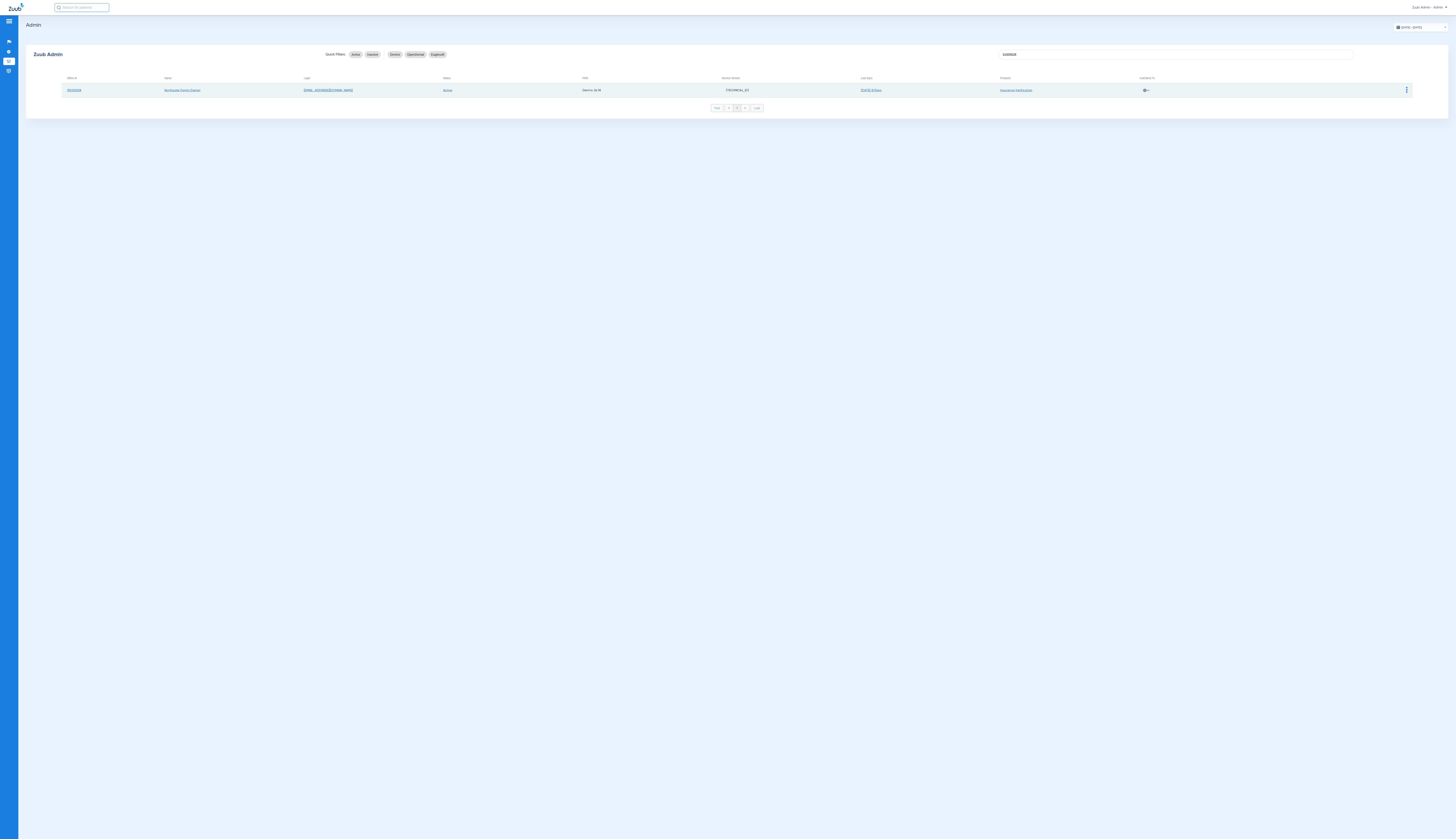
type input "31000028"
click at [1408, 90] on td at bounding box center [1343, 90] width 140 height 14
click at [1406, 90] on img at bounding box center [1407, 90] width 2 height 6
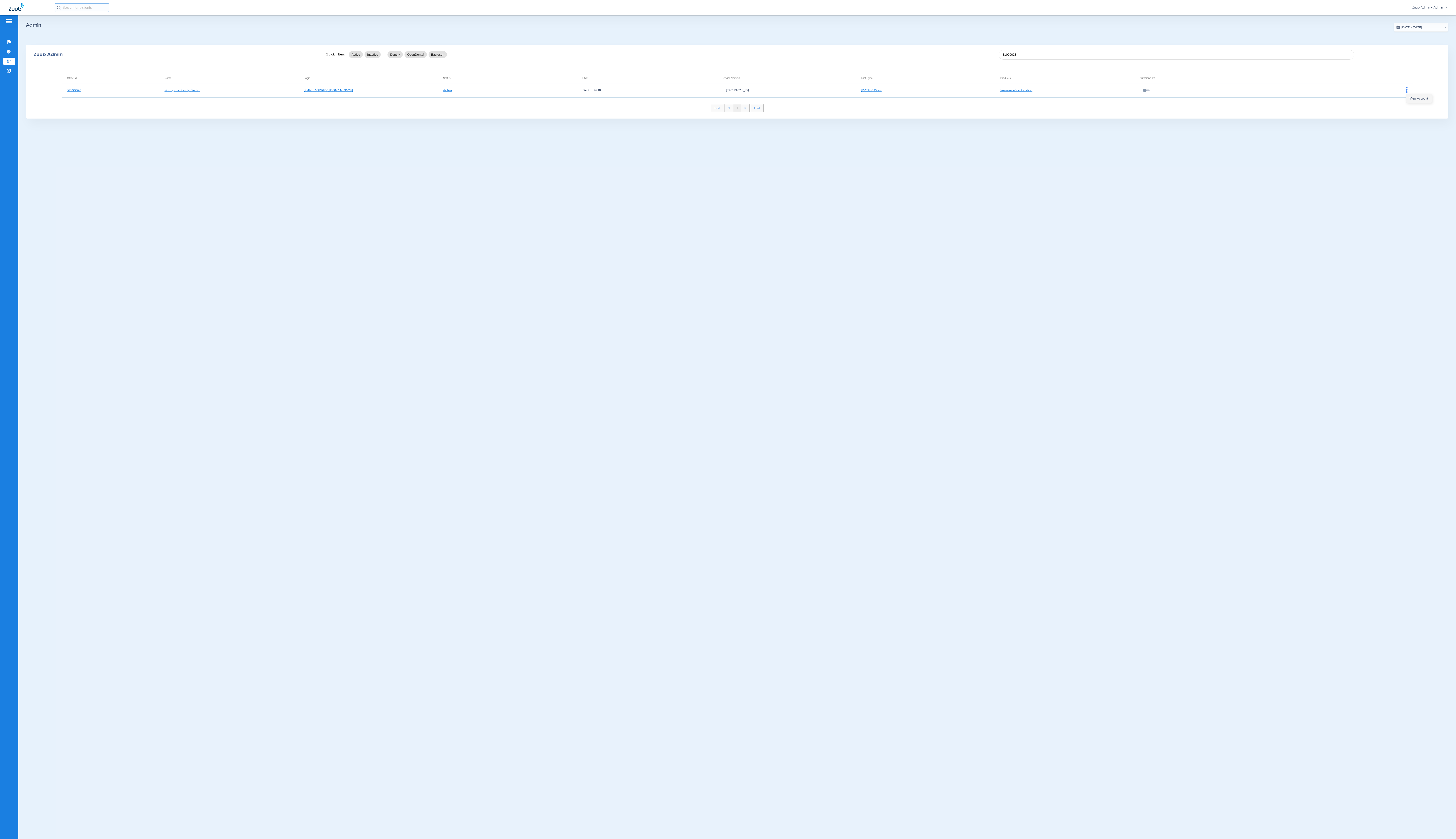
click at [1410, 97] on span "View Account" at bounding box center [1419, 98] width 18 height 3
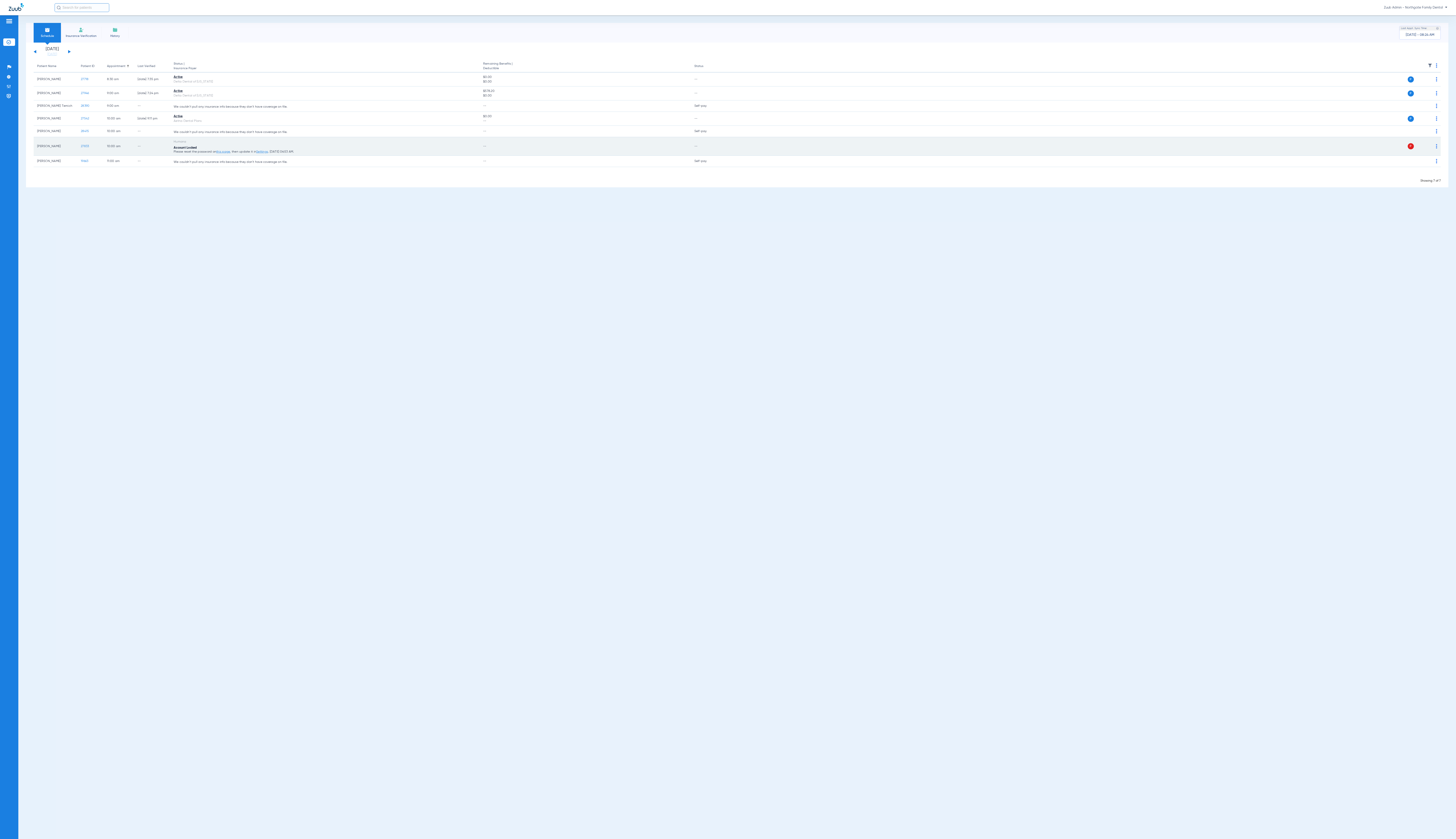
click at [1437, 149] on img at bounding box center [1436, 146] width 1 height 5
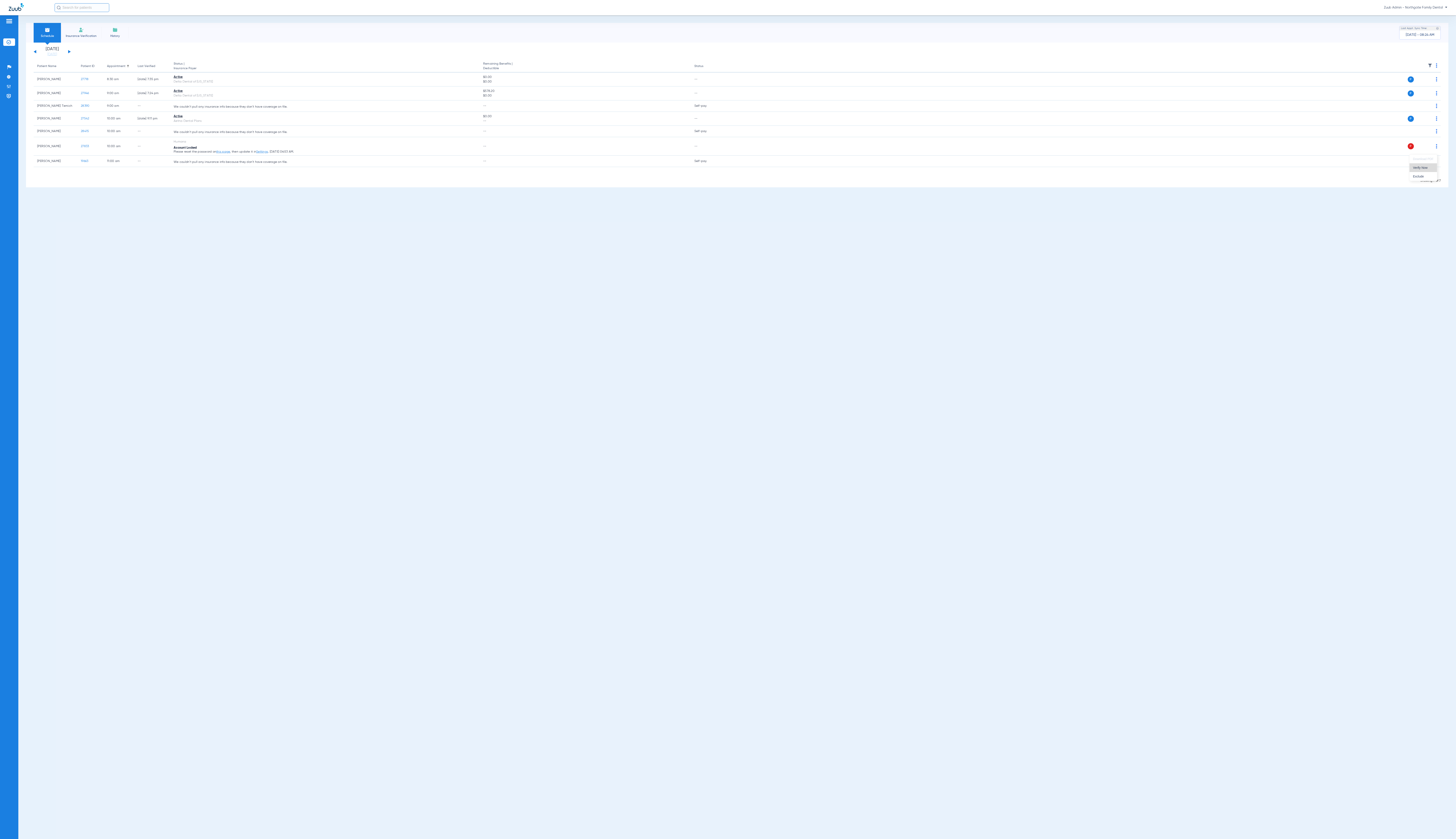
click at [1432, 165] on button "Verify Now" at bounding box center [1423, 167] width 28 height 8
click at [11, 77] on li "Settings" at bounding box center [9, 76] width 12 height 7
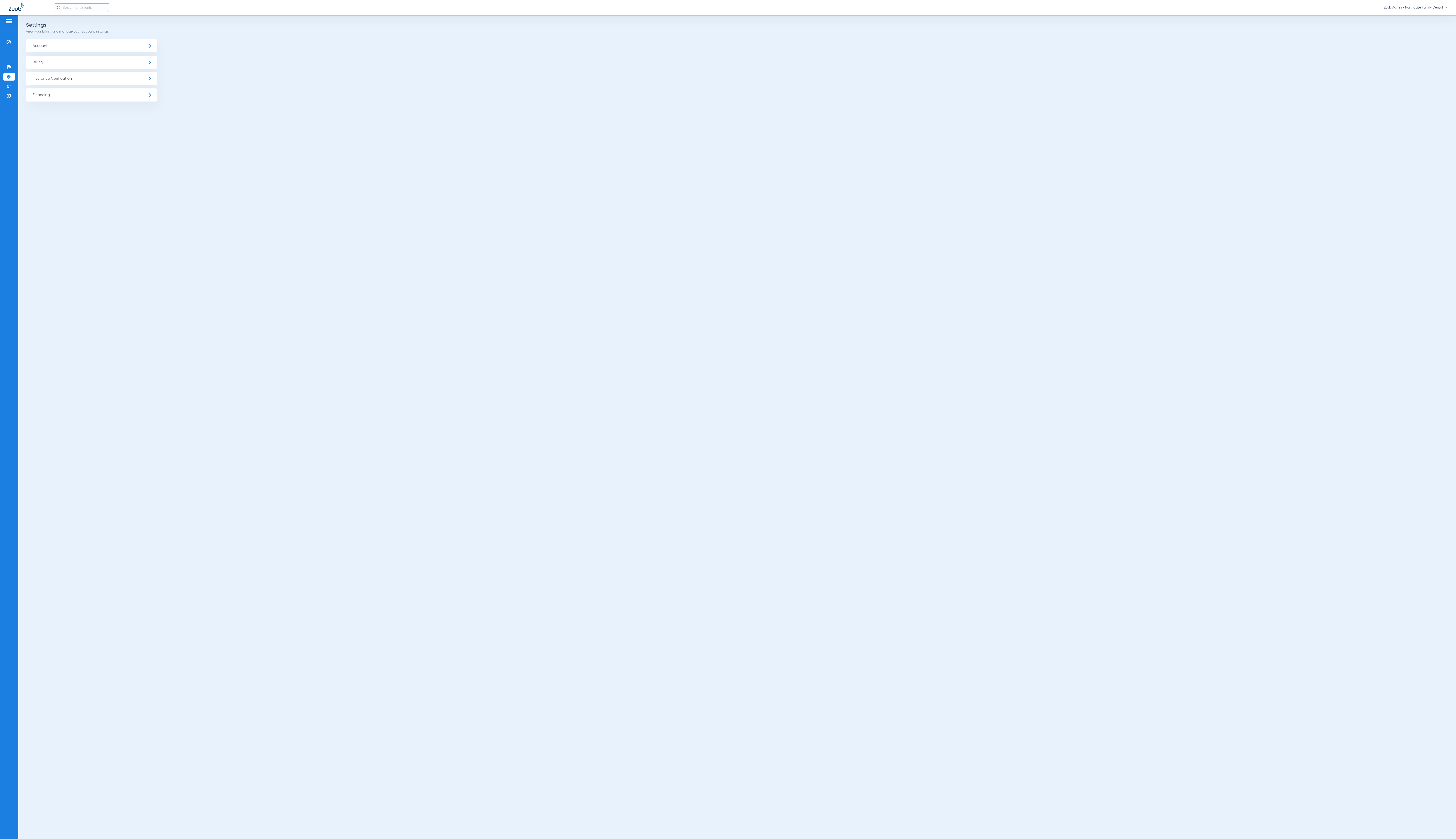
click at [70, 77] on span "Insurance Verification" at bounding box center [92, 79] width 131 height 13
click at [136, 110] on li "Insurance Payer Mapping" at bounding box center [92, 113] width 131 height 11
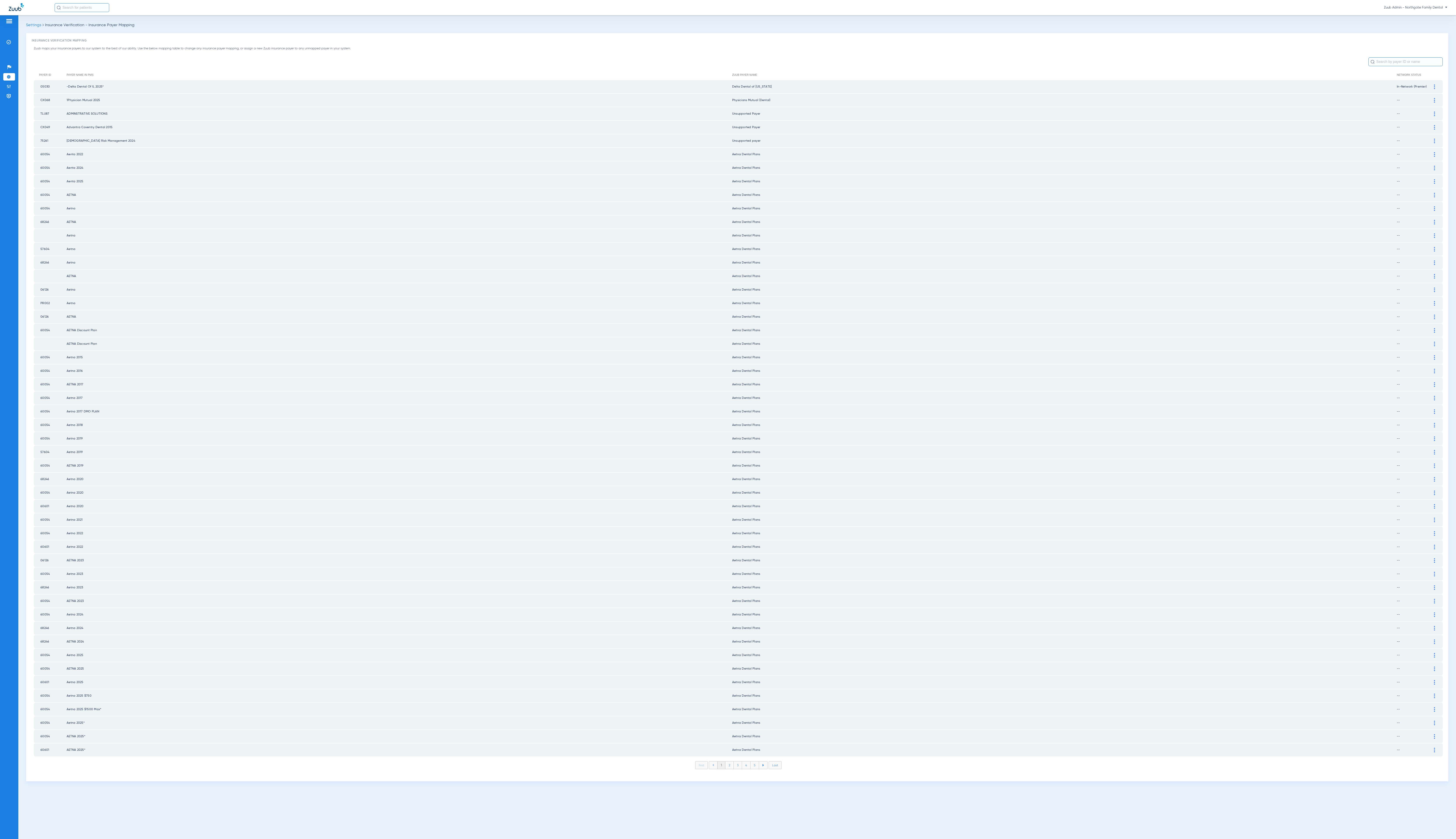
drag, startPoint x: 730, startPoint y: 745, endPoint x: 734, endPoint y: 746, distance: 4.1
click at [730, 762] on li "2" at bounding box center [729, 765] width 8 height 7
click at [738, 762] on li "3" at bounding box center [738, 765] width 8 height 7
click at [747, 762] on li "4" at bounding box center [746, 765] width 8 height 7
click at [756, 762] on li "5" at bounding box center [755, 765] width 8 height 7
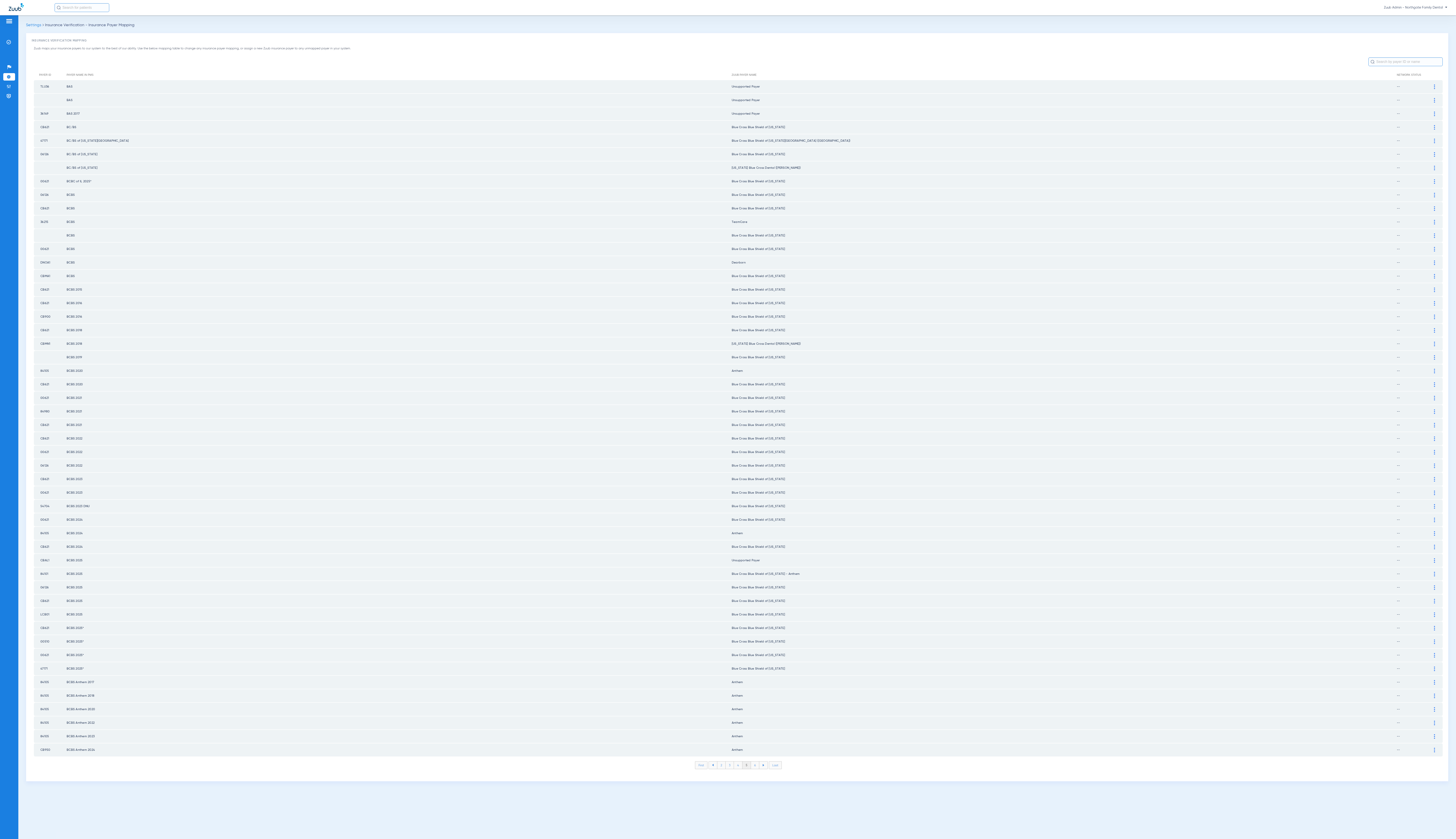
click at [756, 762] on li "6" at bounding box center [755, 765] width 8 height 7
click at [756, 762] on li "7" at bounding box center [755, 765] width 8 height 7
click at [756, 762] on li "8" at bounding box center [755, 765] width 8 height 7
click at [756, 762] on li "9" at bounding box center [755, 765] width 8 height 7
click at [756, 762] on li "10" at bounding box center [755, 765] width 10 height 7
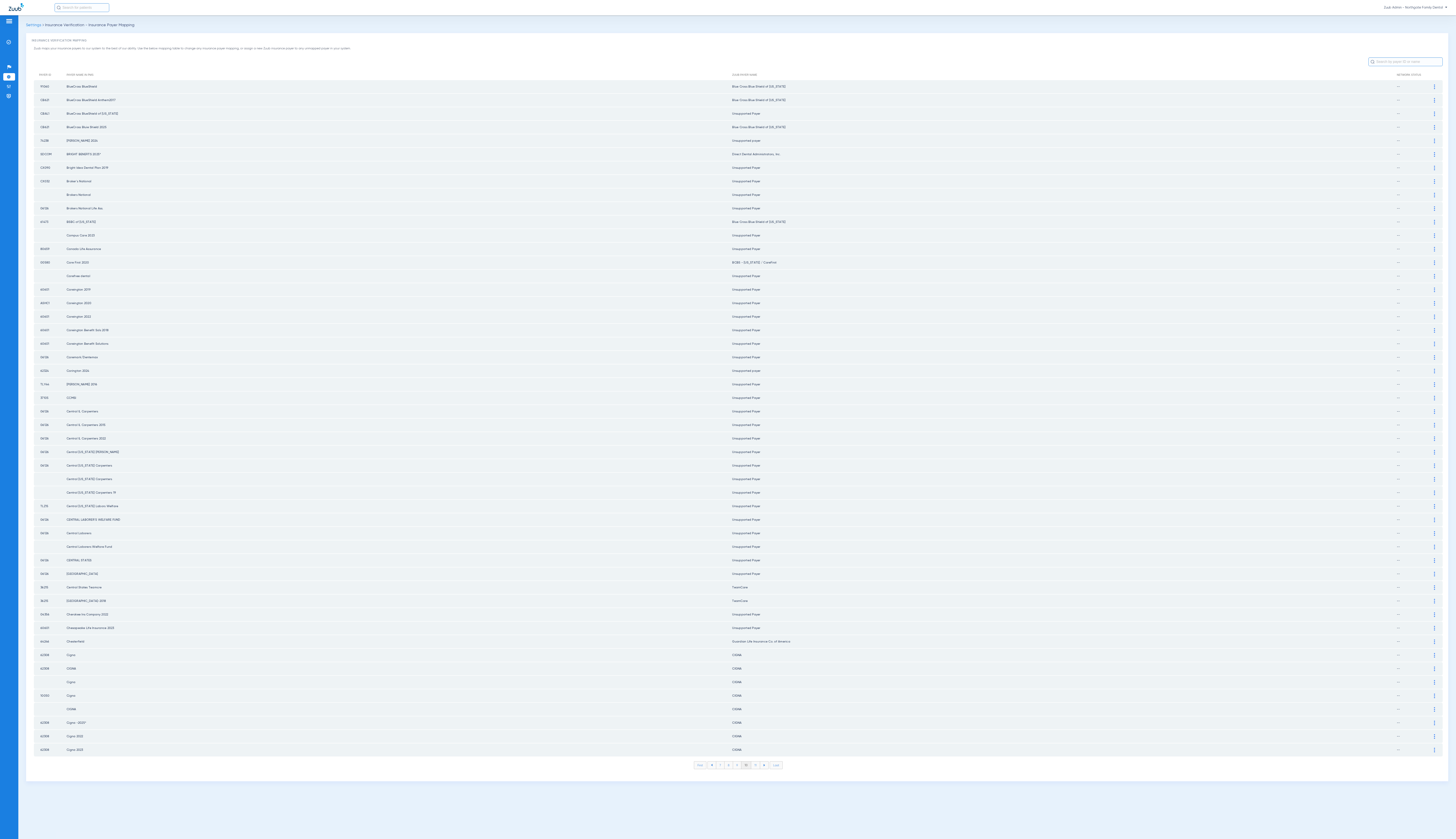
click at [756, 762] on li "11" at bounding box center [756, 765] width 9 height 7
click at [756, 762] on li "12" at bounding box center [756, 765] width 10 height 7
click at [756, 762] on li "13" at bounding box center [756, 765] width 10 height 7
click at [756, 762] on li "14" at bounding box center [757, 765] width 10 height 7
click at [756, 762] on li "15" at bounding box center [757, 765] width 10 height 7
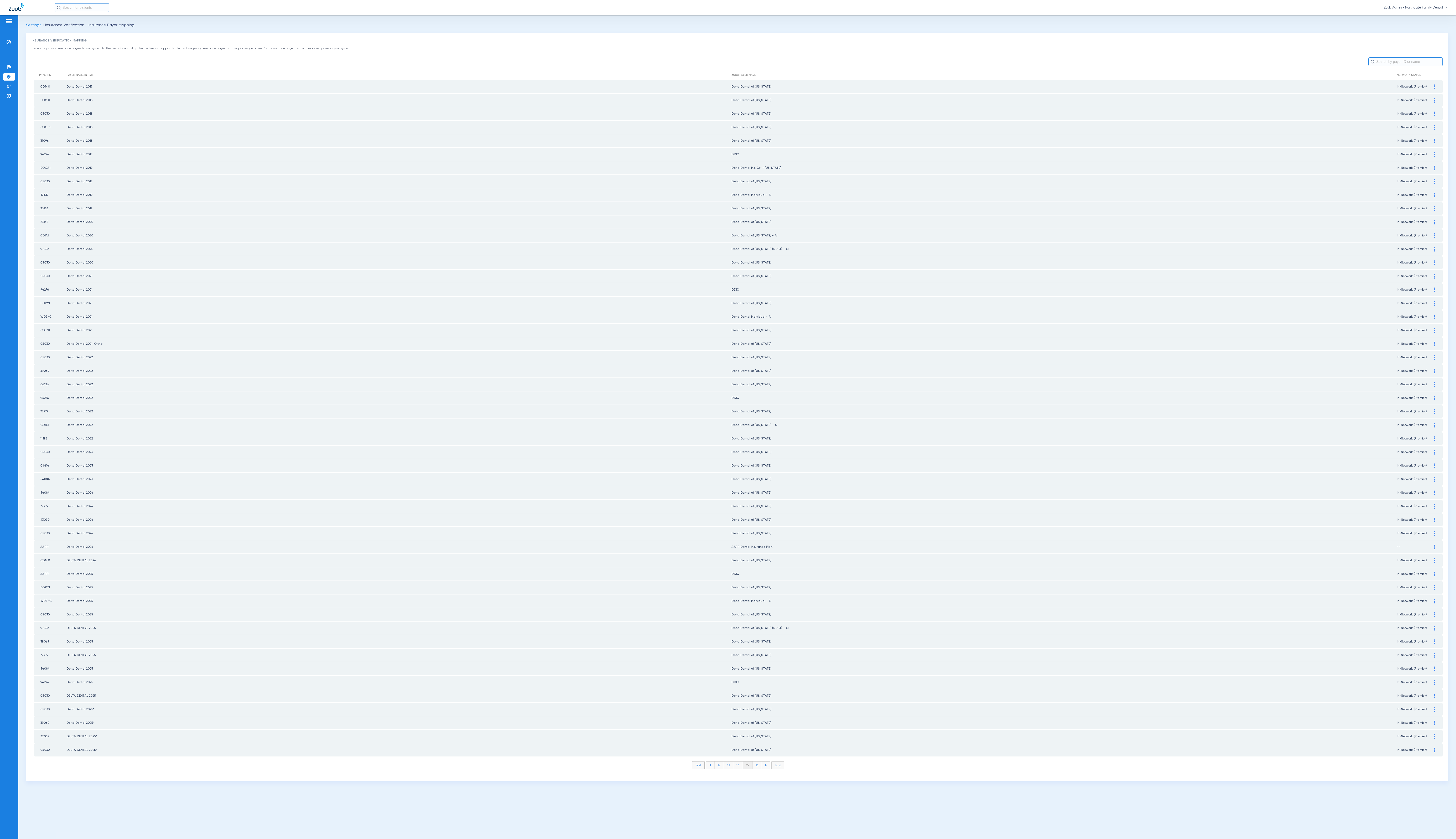
click at [758, 762] on li "16" at bounding box center [757, 765] width 10 height 7
click at [758, 762] on li "17" at bounding box center [757, 765] width 10 height 7
click at [758, 762] on li "18" at bounding box center [757, 765] width 10 height 7
click at [758, 762] on li "19" at bounding box center [757, 765] width 10 height 7
click at [758, 762] on li "20" at bounding box center [757, 765] width 10 height 7
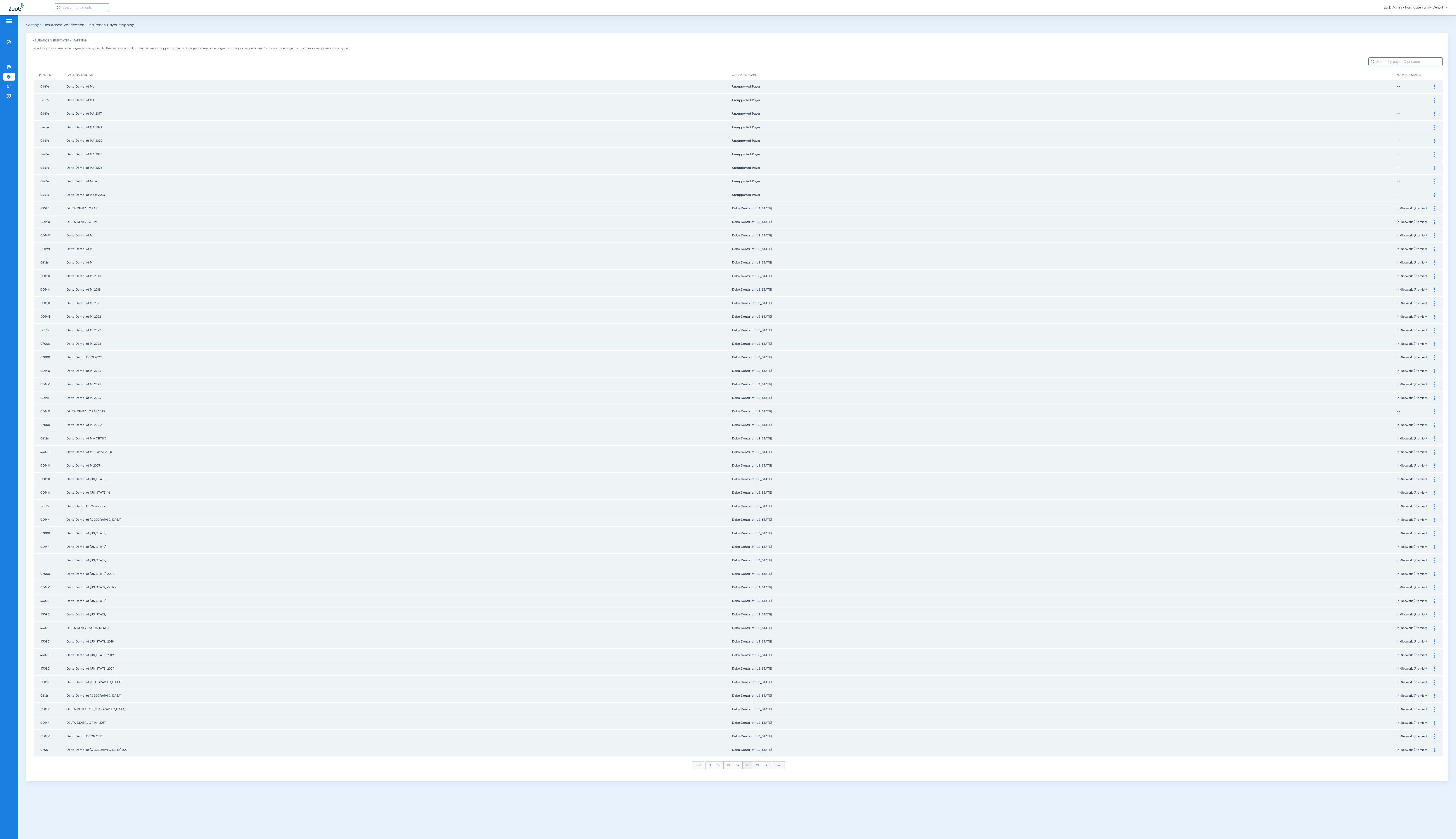
click at [758, 762] on li "21" at bounding box center [757, 765] width 10 height 7
click at [758, 762] on li "22" at bounding box center [757, 765] width 10 height 7
click at [758, 762] on li "23" at bounding box center [757, 765] width 10 height 7
click at [758, 762] on li "24" at bounding box center [758, 765] width 10 height 7
click at [758, 762] on li "25" at bounding box center [758, 765] width 10 height 7
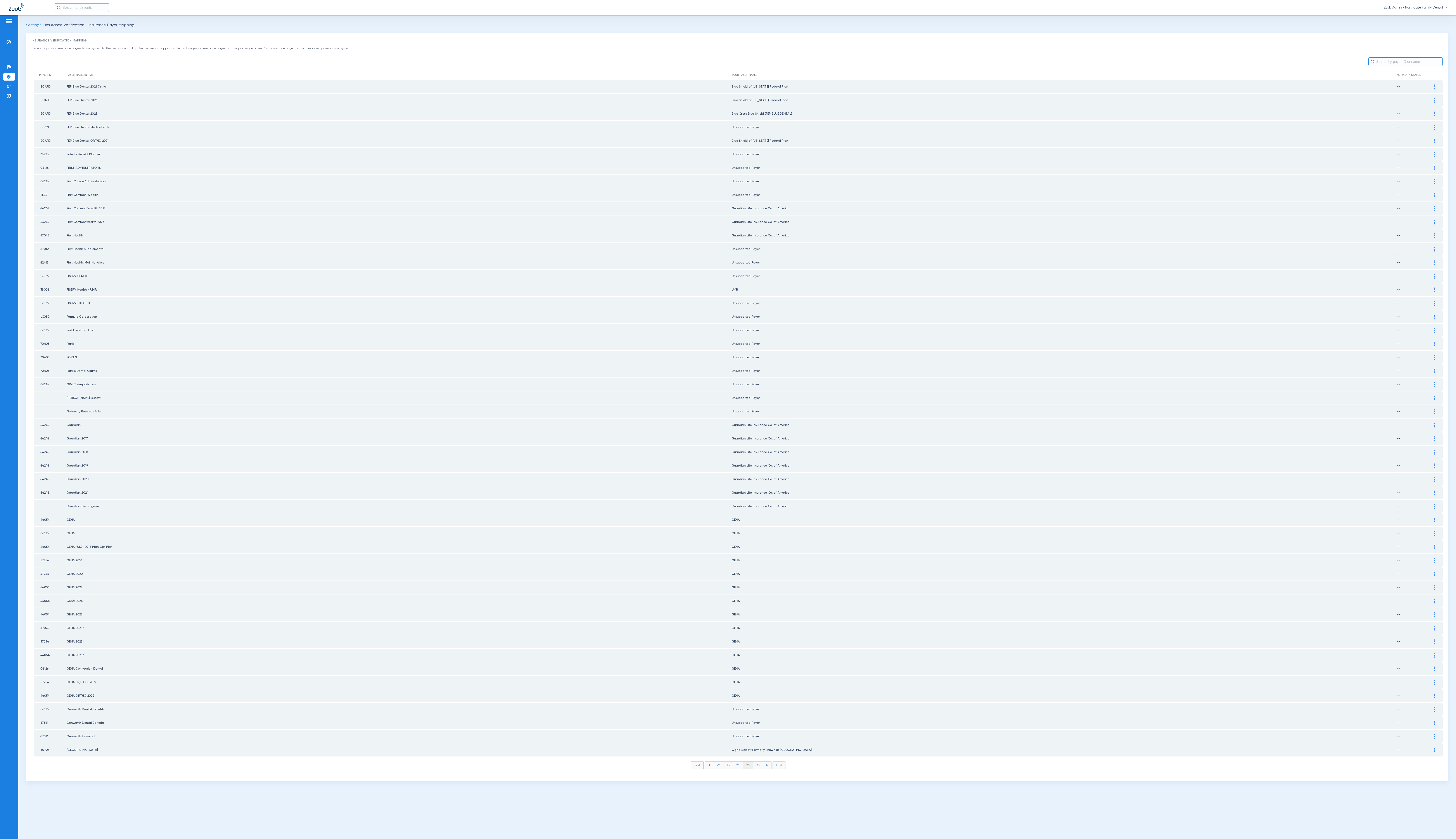
click at [758, 762] on li "26" at bounding box center [757, 765] width 10 height 7
click at [758, 762] on li "27" at bounding box center [758, 765] width 10 height 7
click at [758, 762] on li "28" at bounding box center [758, 765] width 10 height 7
click at [758, 762] on li "29" at bounding box center [757, 765] width 10 height 7
click at [758, 762] on li "30" at bounding box center [758, 765] width 10 height 7
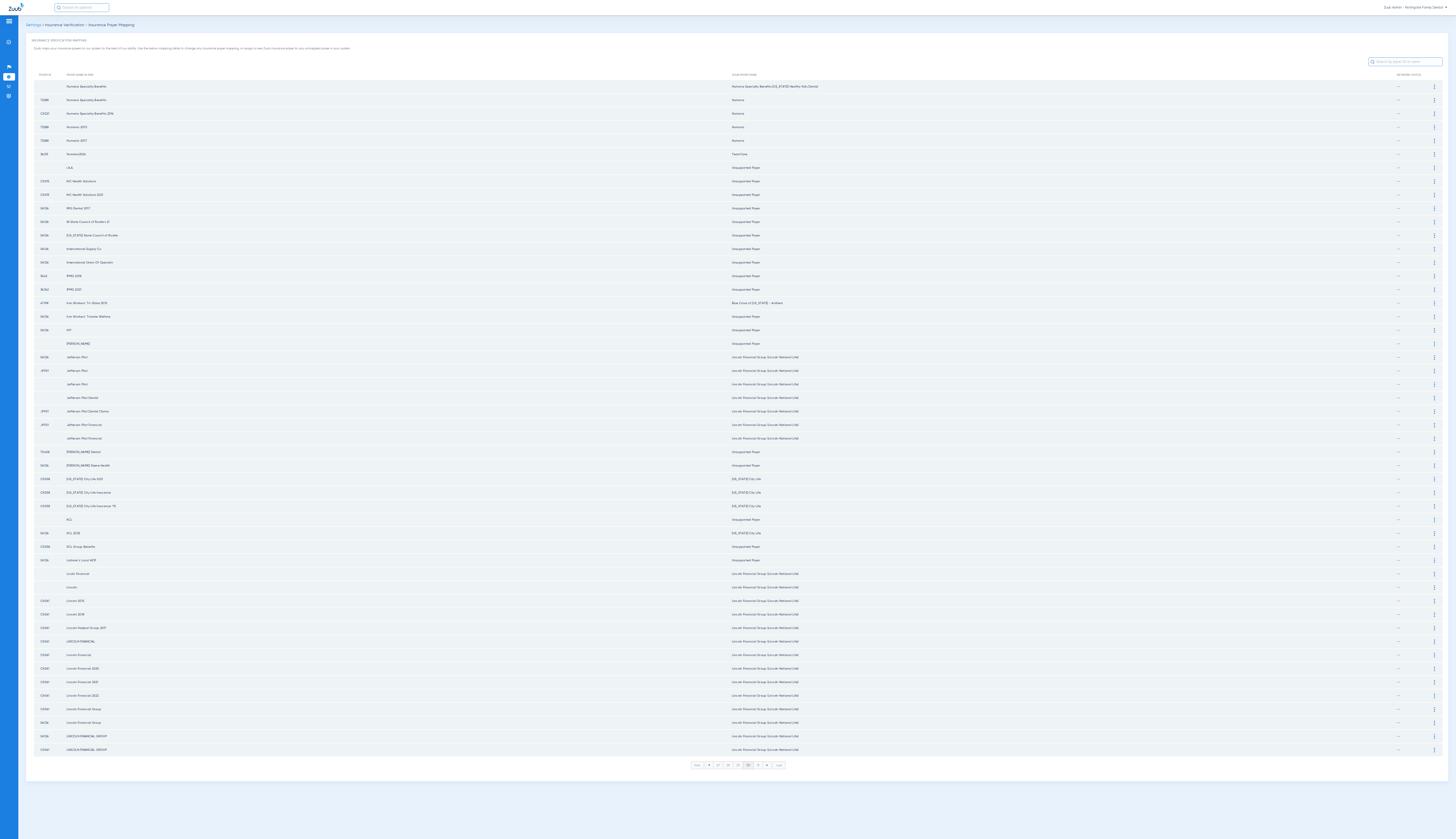
click at [758, 762] on li "31" at bounding box center [758, 765] width 10 height 7
click at [758, 762] on li "32" at bounding box center [757, 765] width 10 height 7
click at [758, 762] on li "33" at bounding box center [757, 765] width 10 height 7
click at [758, 762] on li "34" at bounding box center [758, 765] width 10 height 7
click at [758, 762] on li "35" at bounding box center [758, 765] width 10 height 7
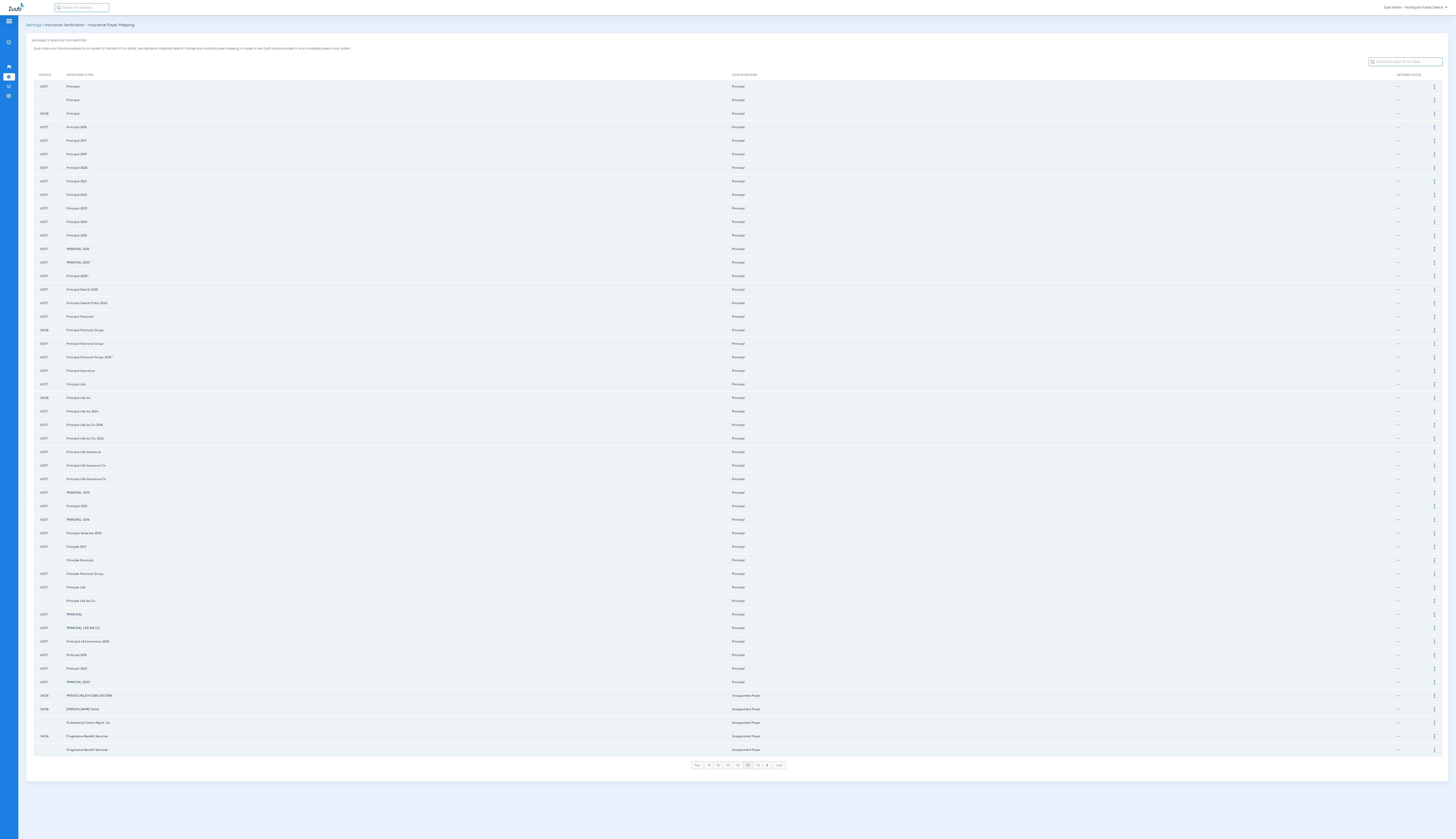
click at [758, 762] on li "36" at bounding box center [758, 765] width 10 height 7
click at [758, 762] on li "37" at bounding box center [758, 765] width 10 height 7
click at [758, 762] on li "38" at bounding box center [758, 765] width 10 height 7
click at [758, 762] on li "39" at bounding box center [758, 765] width 10 height 7
click at [758, 762] on li "40" at bounding box center [758, 765] width 11 height 7
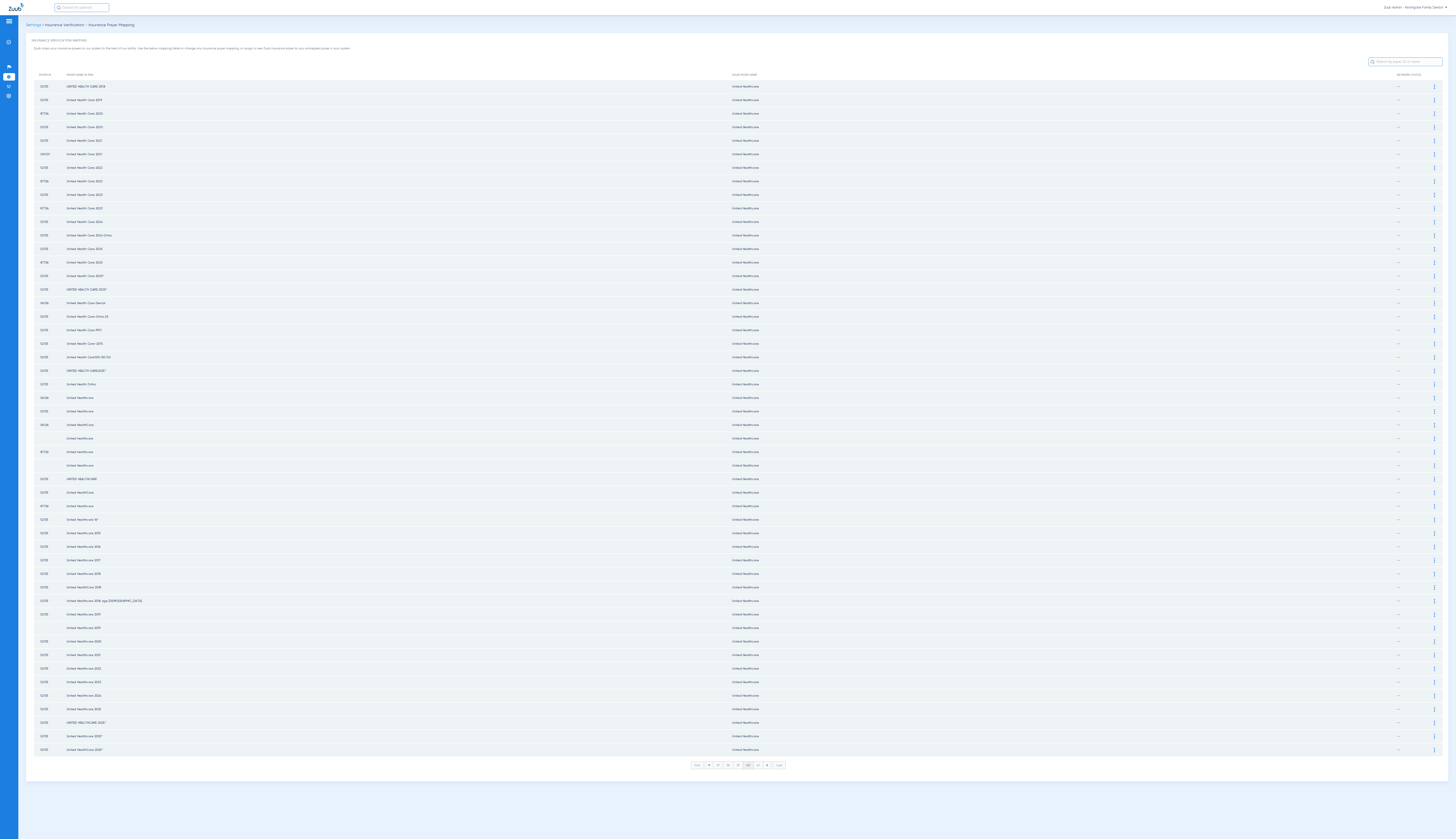
click at [758, 762] on li "41" at bounding box center [758, 765] width 10 height 7
click at [758, 762] on li "42" at bounding box center [758, 765] width 10 height 7
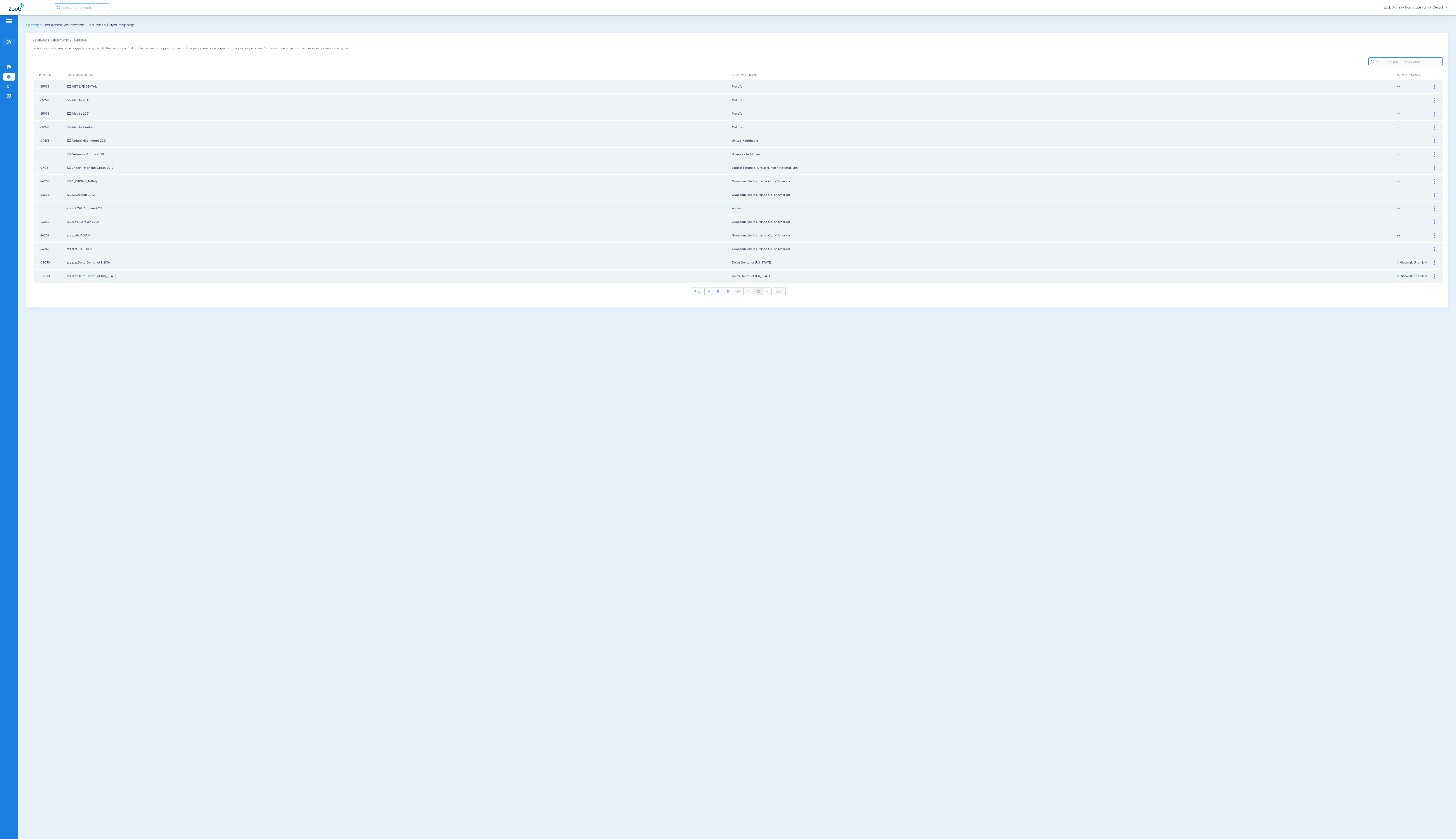
click at [10, 46] on li "Insurance Verification" at bounding box center [9, 42] width 12 height 7
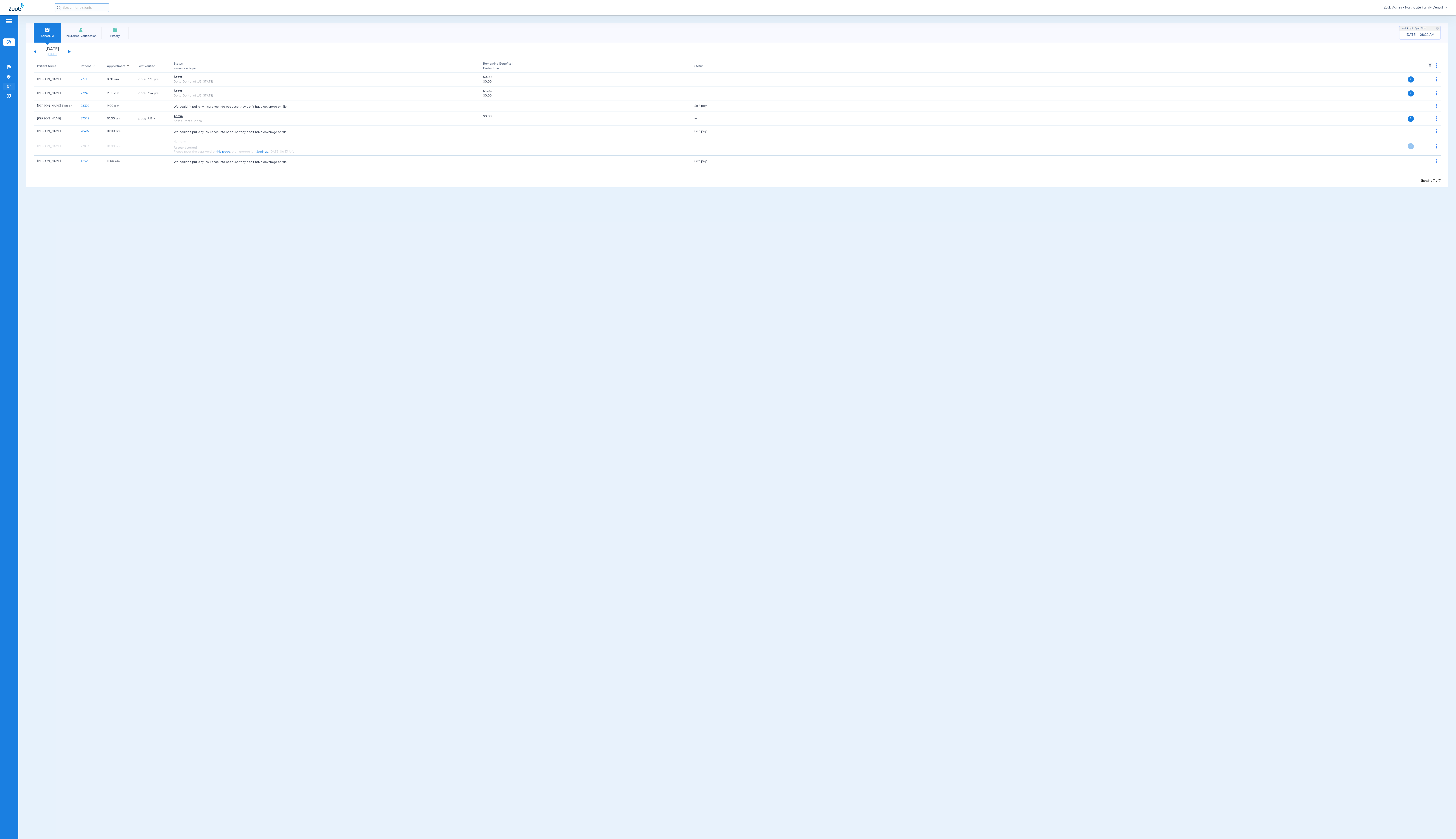
click at [11, 88] on li "Admin" at bounding box center [9, 86] width 12 height 7
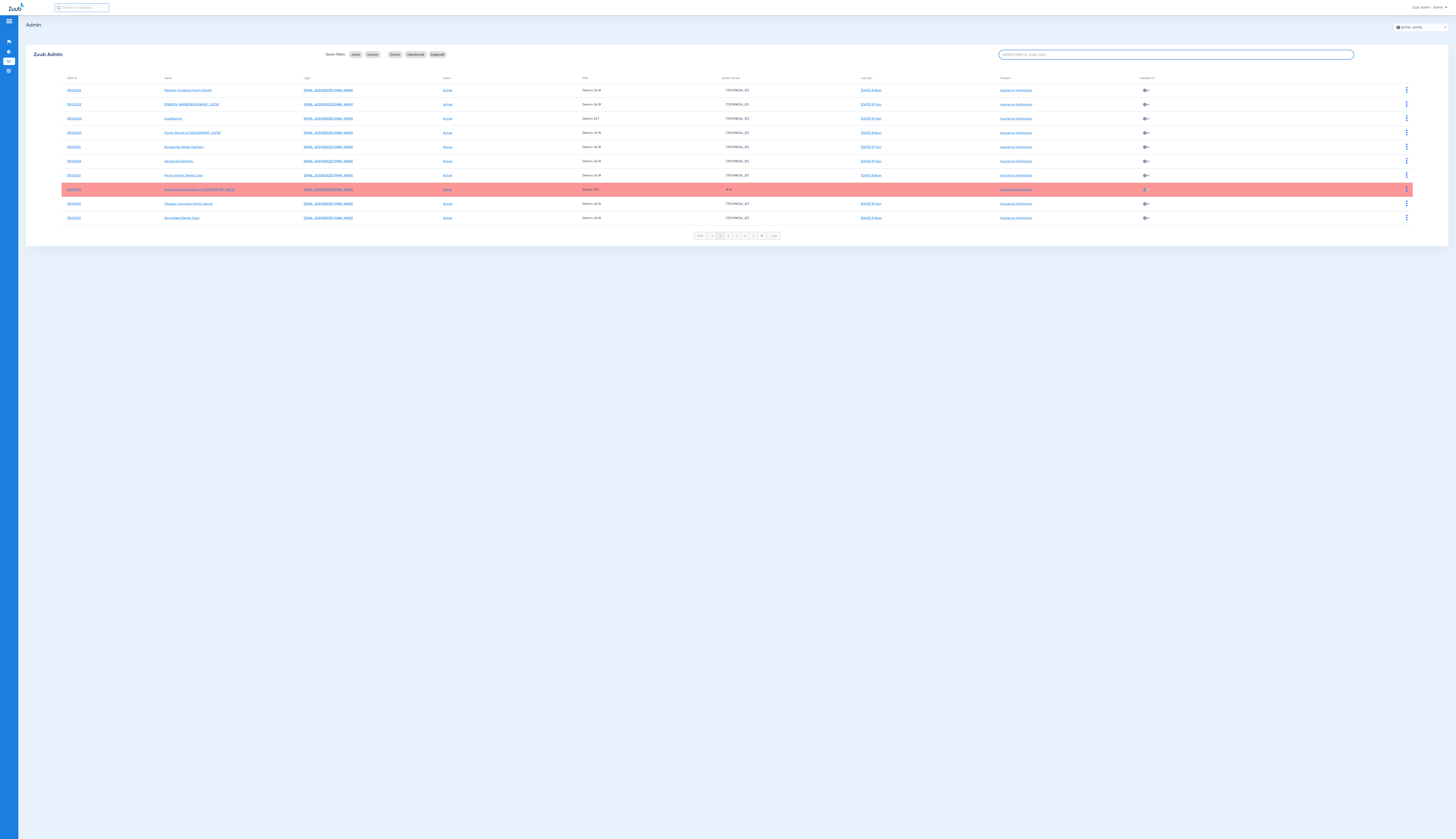
click at [1206, 51] on input at bounding box center [1176, 54] width 356 height 10
paste input "31000038"
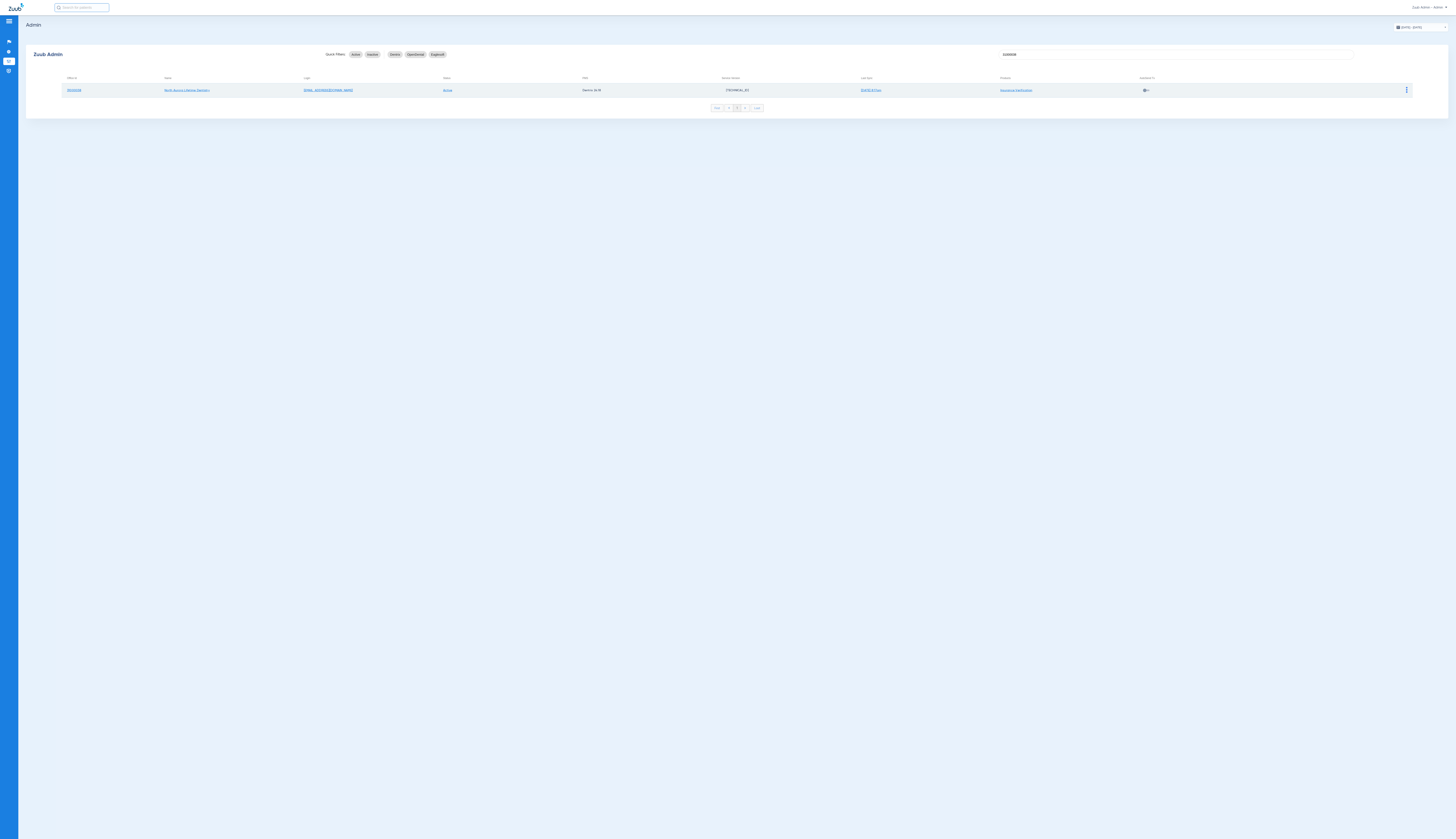
type input "31000038"
click at [1408, 89] on td at bounding box center [1343, 90] width 140 height 14
click at [1407, 89] on img at bounding box center [1407, 90] width 2 height 6
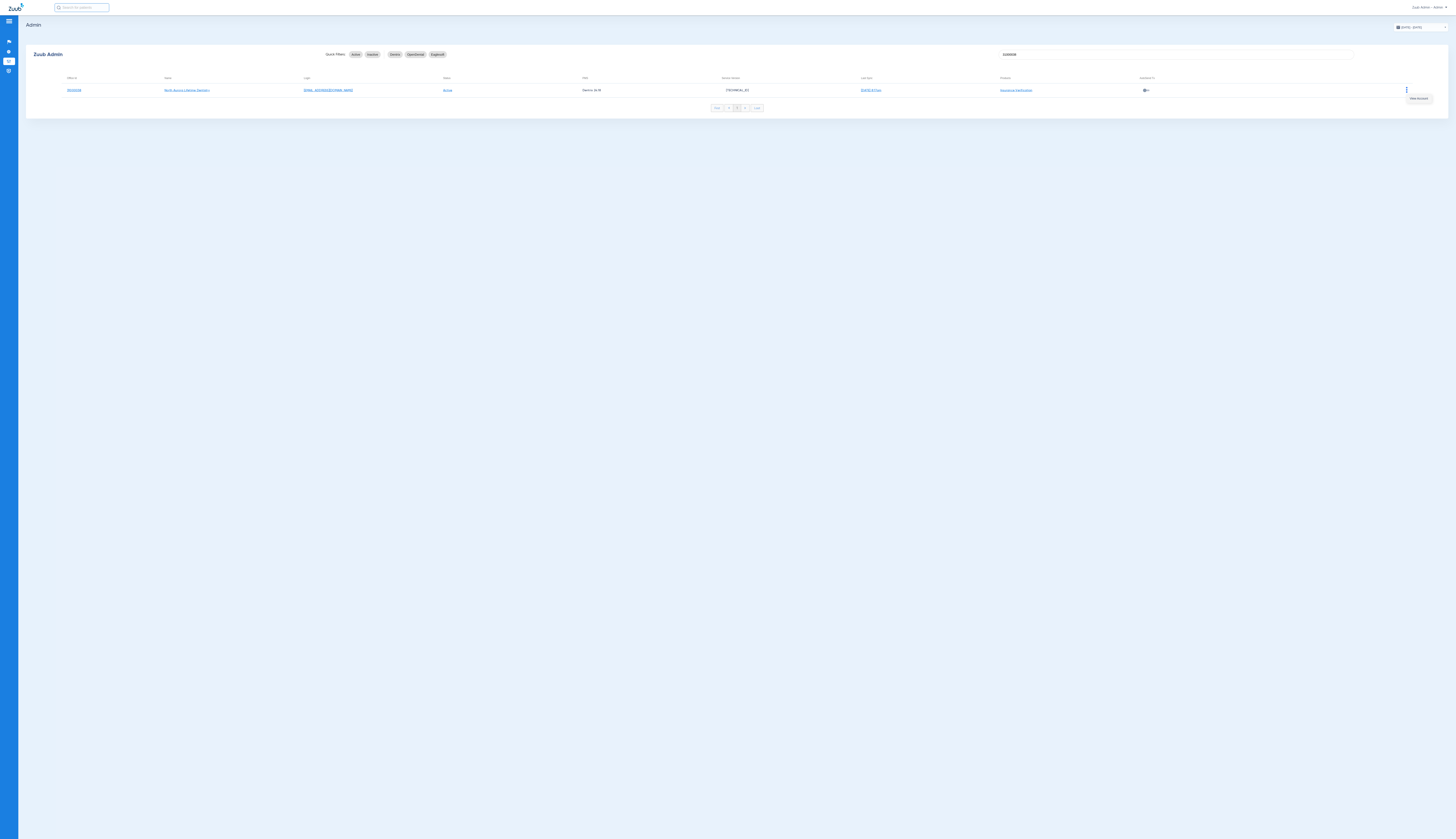
click at [1411, 94] on button "View Account" at bounding box center [1419, 98] width 25 height 8
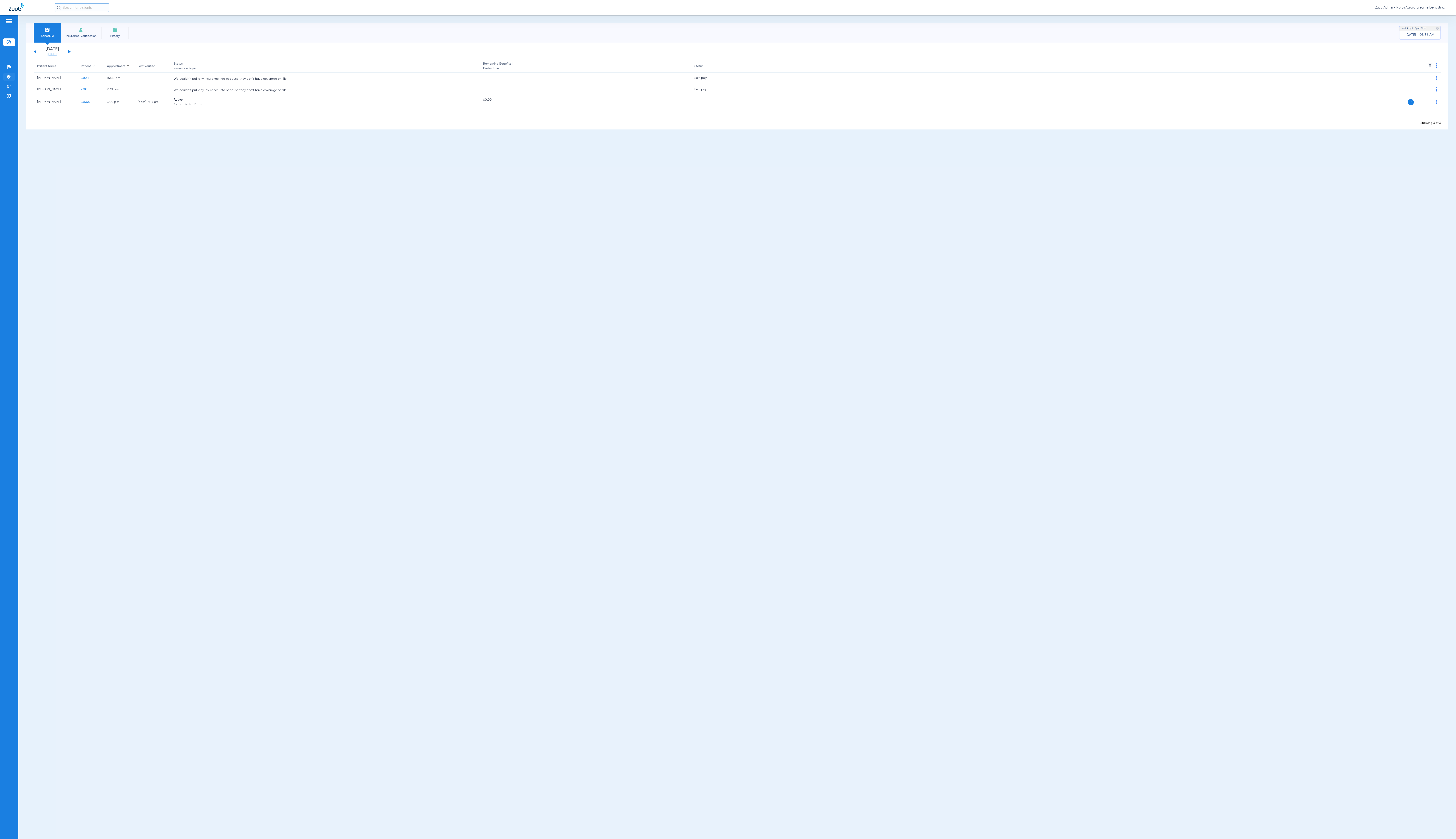
click at [13, 79] on li "Settings" at bounding box center [9, 76] width 12 height 7
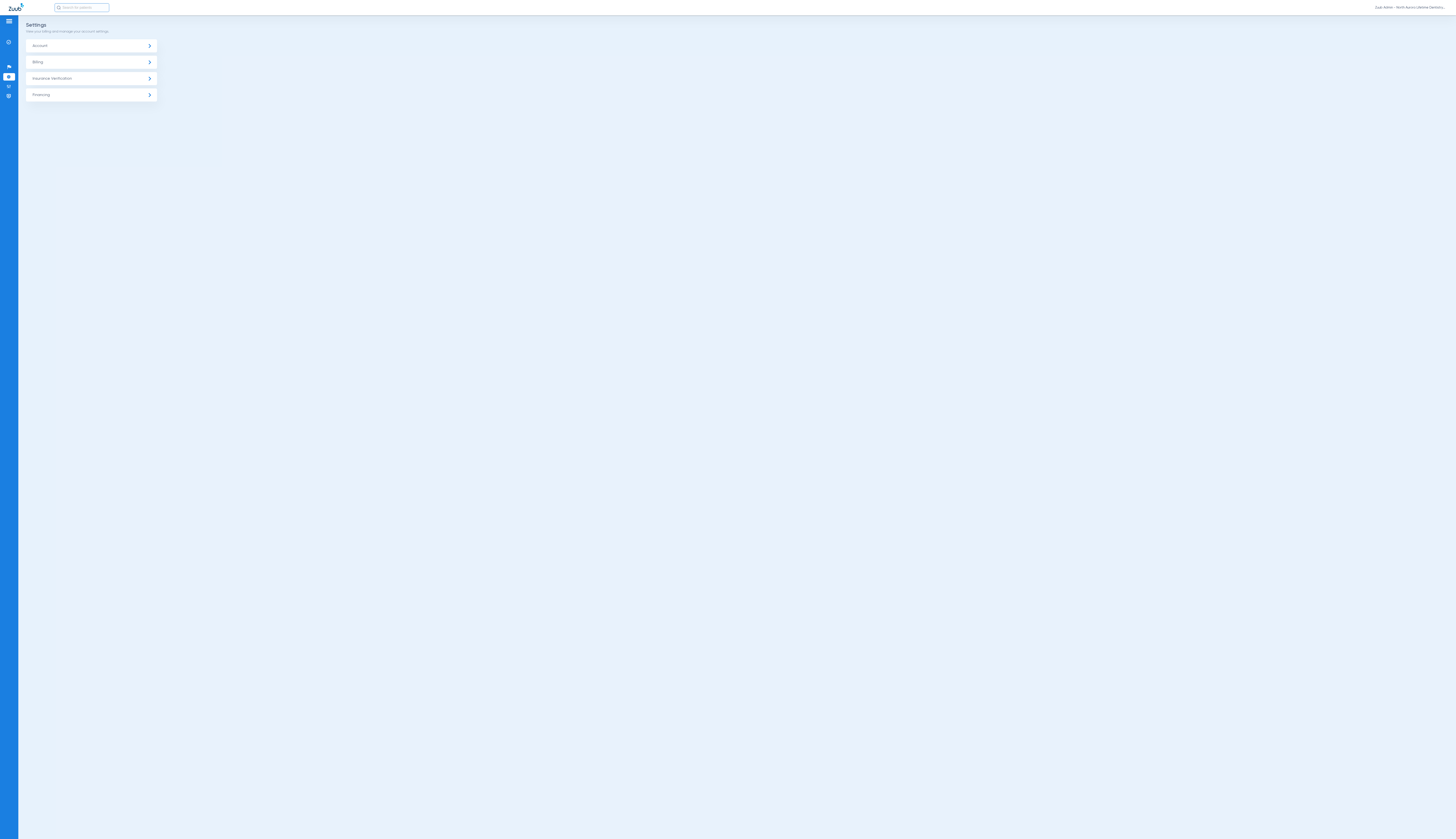
click at [53, 79] on span "Insurance Verification" at bounding box center [92, 79] width 131 height 13
click at [125, 110] on li "Insurance Payer Mapping" at bounding box center [92, 113] width 131 height 11
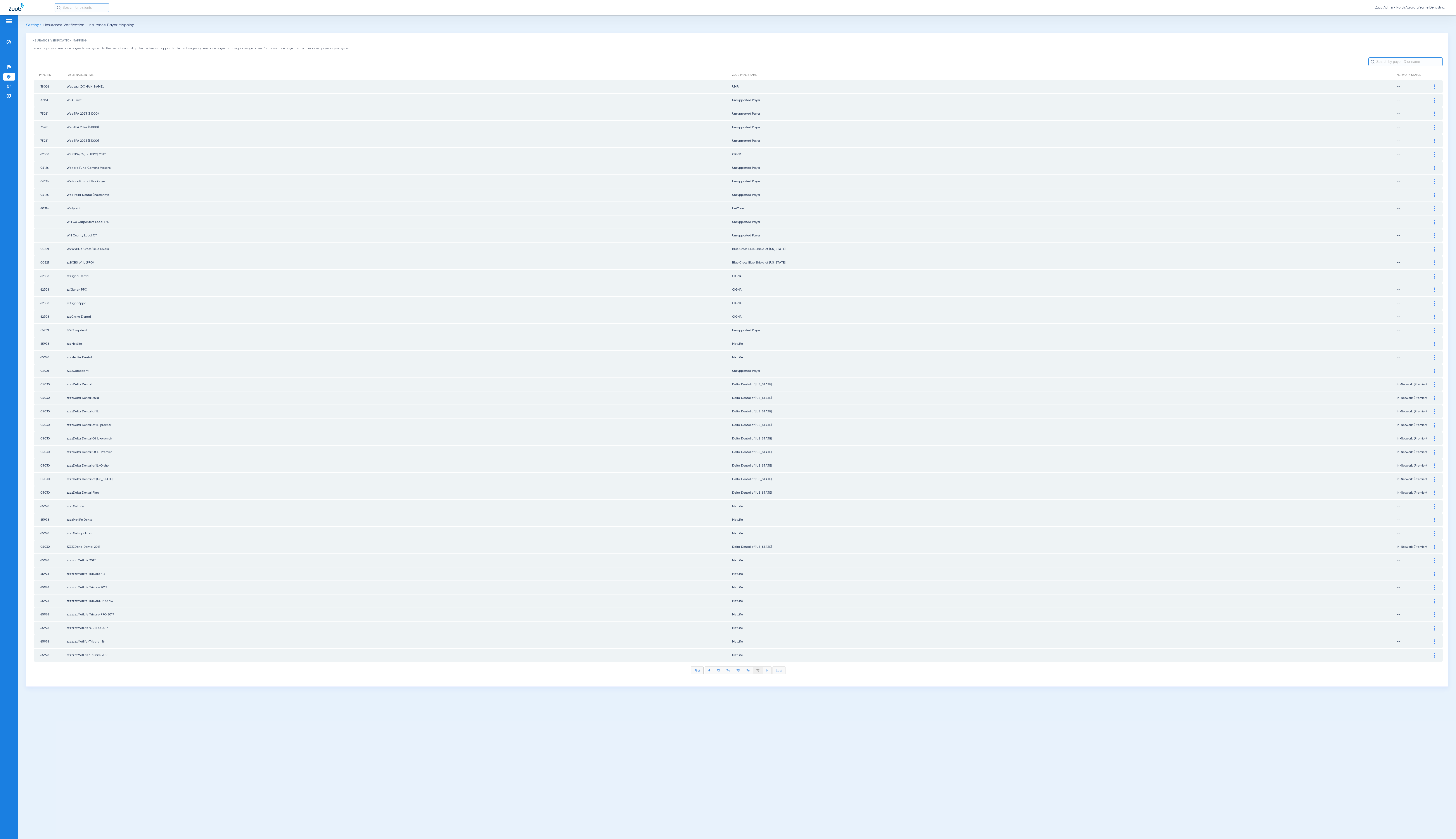
click at [760, 667] on div "First 73 74 75 76 77 Last Items per page: 50 3801 – 3843 of 3843" at bounding box center [738, 674] width 1409 height 15
click at [11, 85] on img at bounding box center [9, 86] width 5 height 5
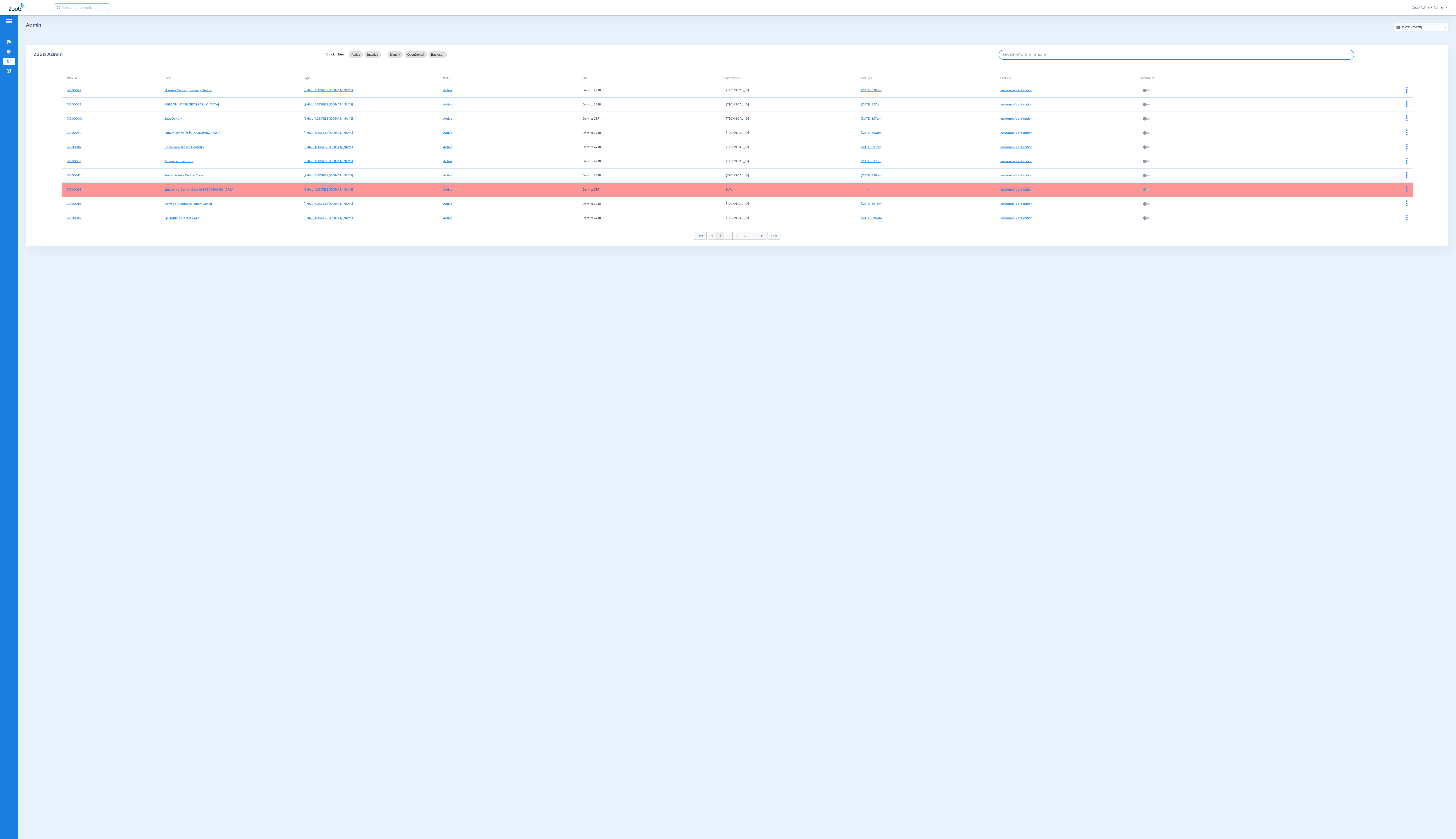
click at [1130, 53] on input at bounding box center [1176, 54] width 356 height 10
paste input "31000013"
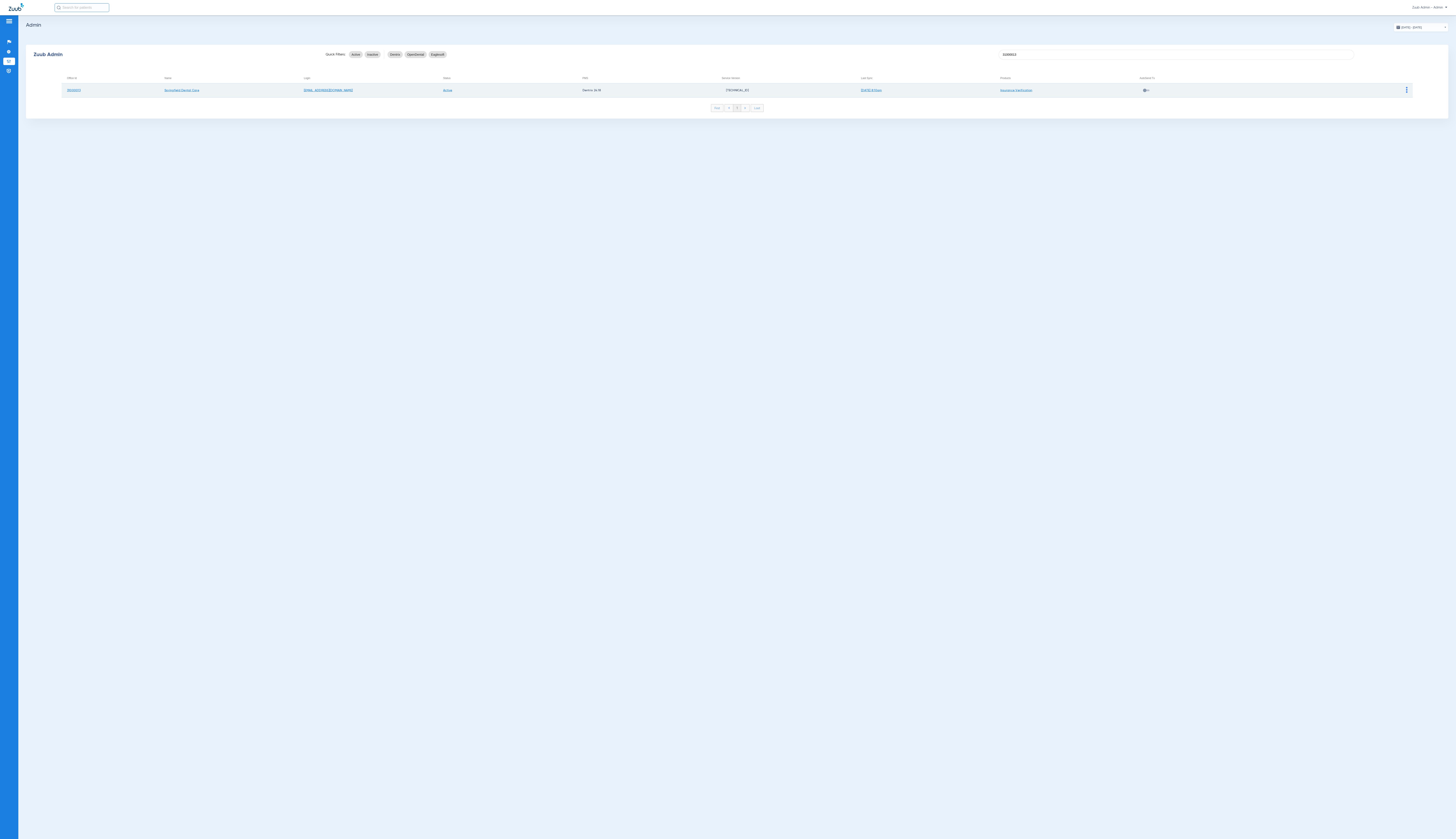
type input "31000013"
click at [1405, 91] on td at bounding box center [1343, 90] width 140 height 14
click at [1407, 91] on img at bounding box center [1407, 90] width 2 height 6
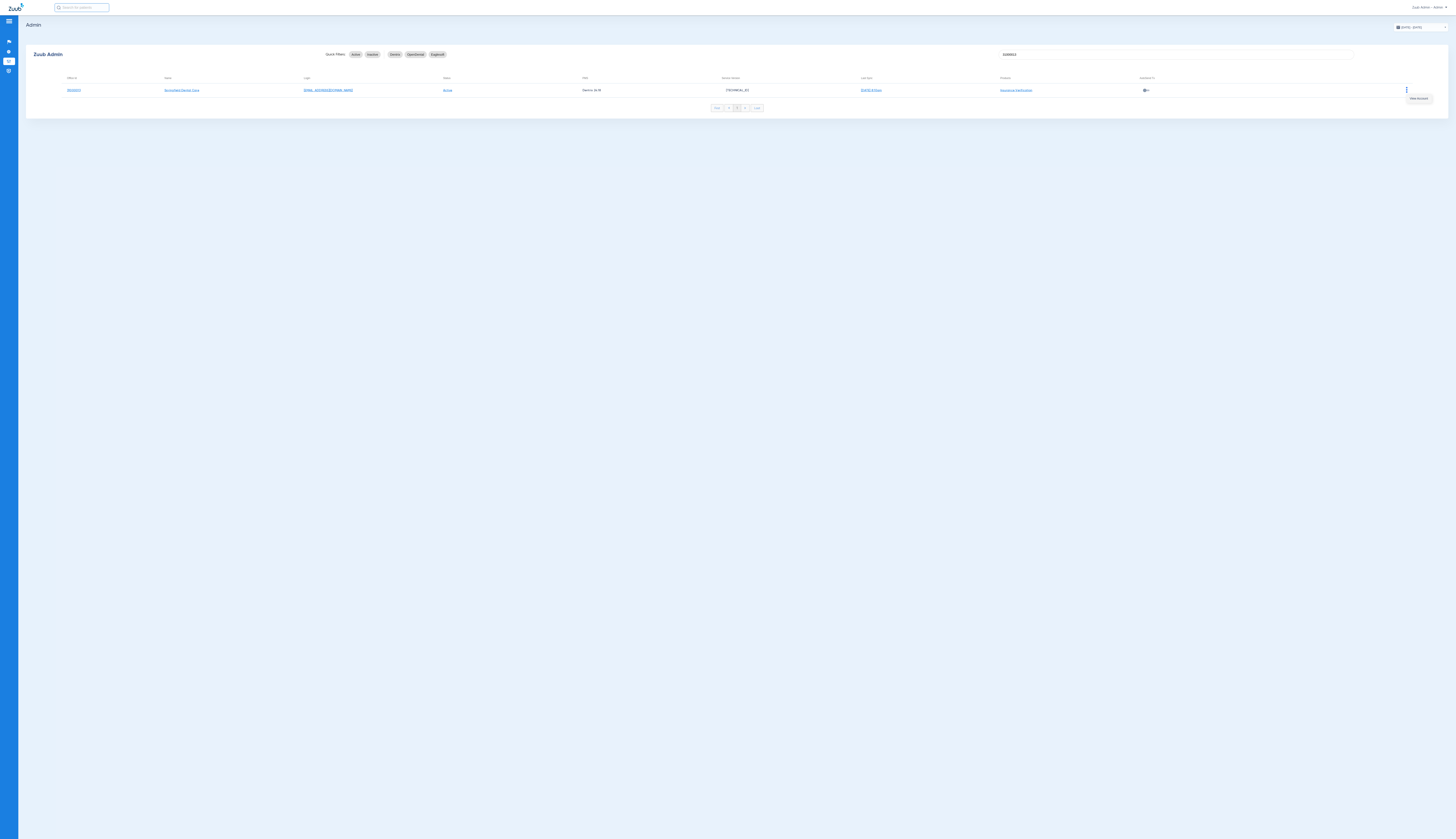
click at [1411, 95] on button "View Account" at bounding box center [1419, 98] width 25 height 8
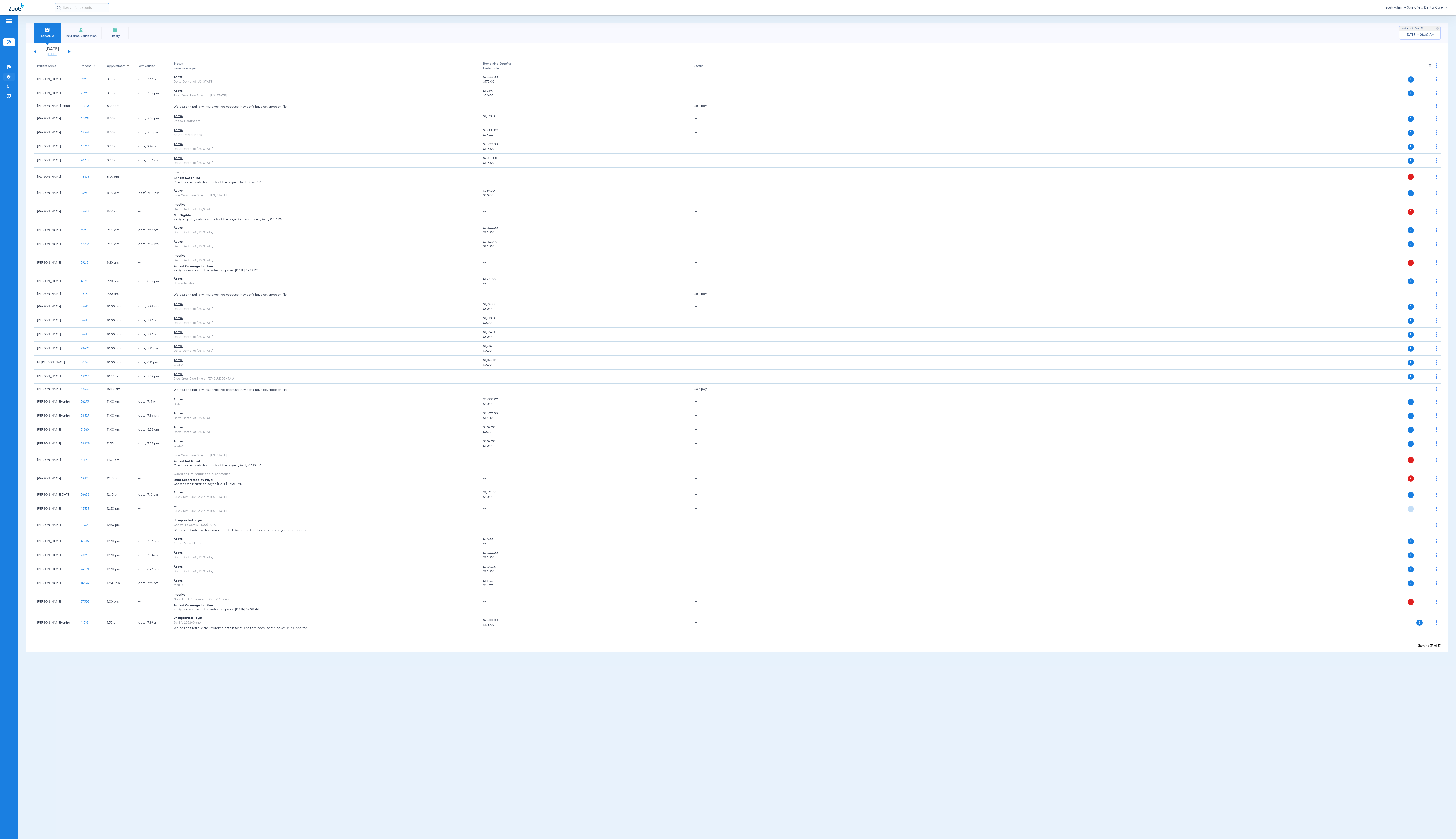
click at [10, 79] on img at bounding box center [9, 77] width 5 height 5
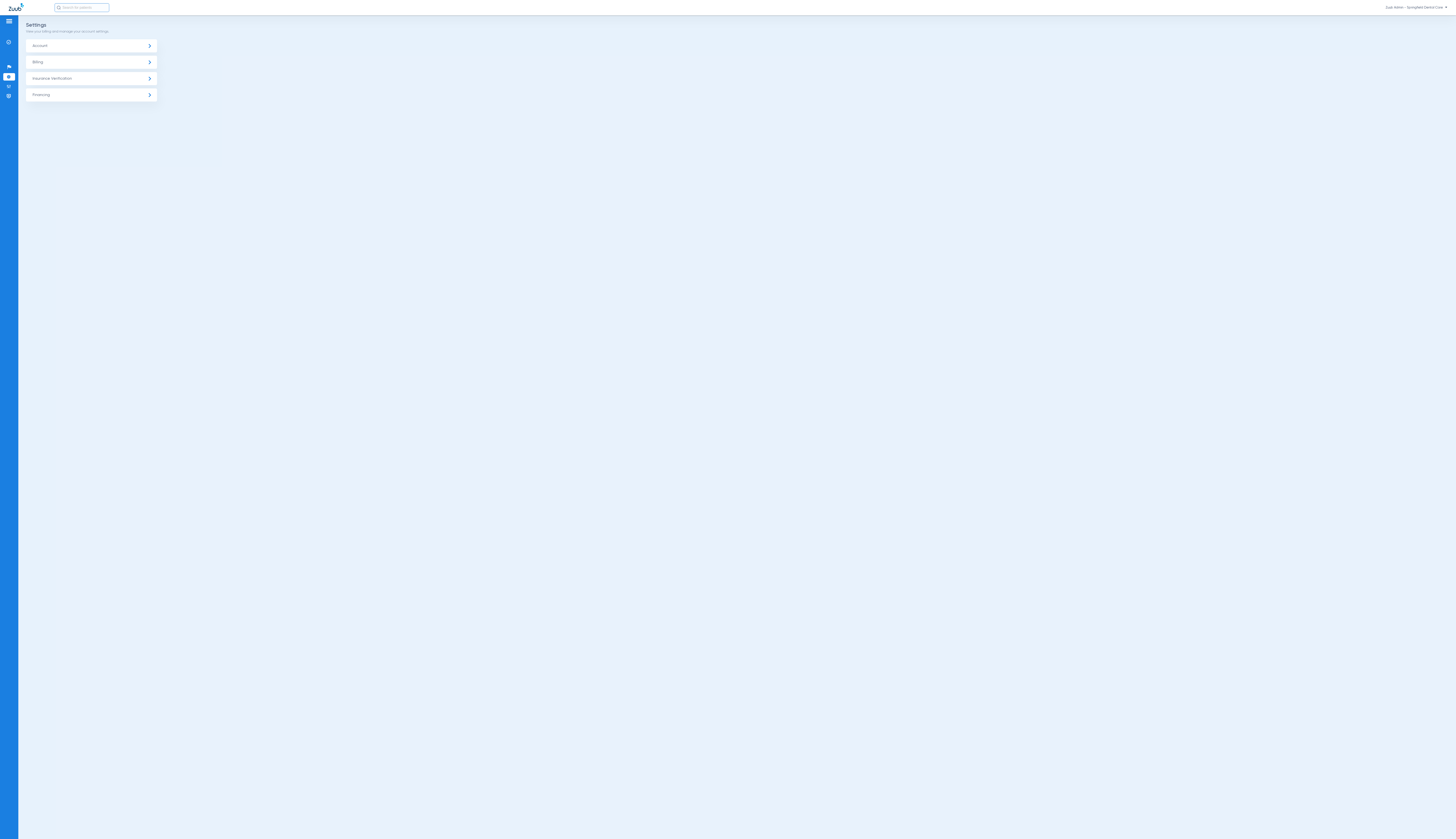
click at [89, 78] on span "Insurance Verification" at bounding box center [92, 79] width 131 height 13
click at [101, 110] on li "Insurance Payer Mapping" at bounding box center [92, 113] width 131 height 11
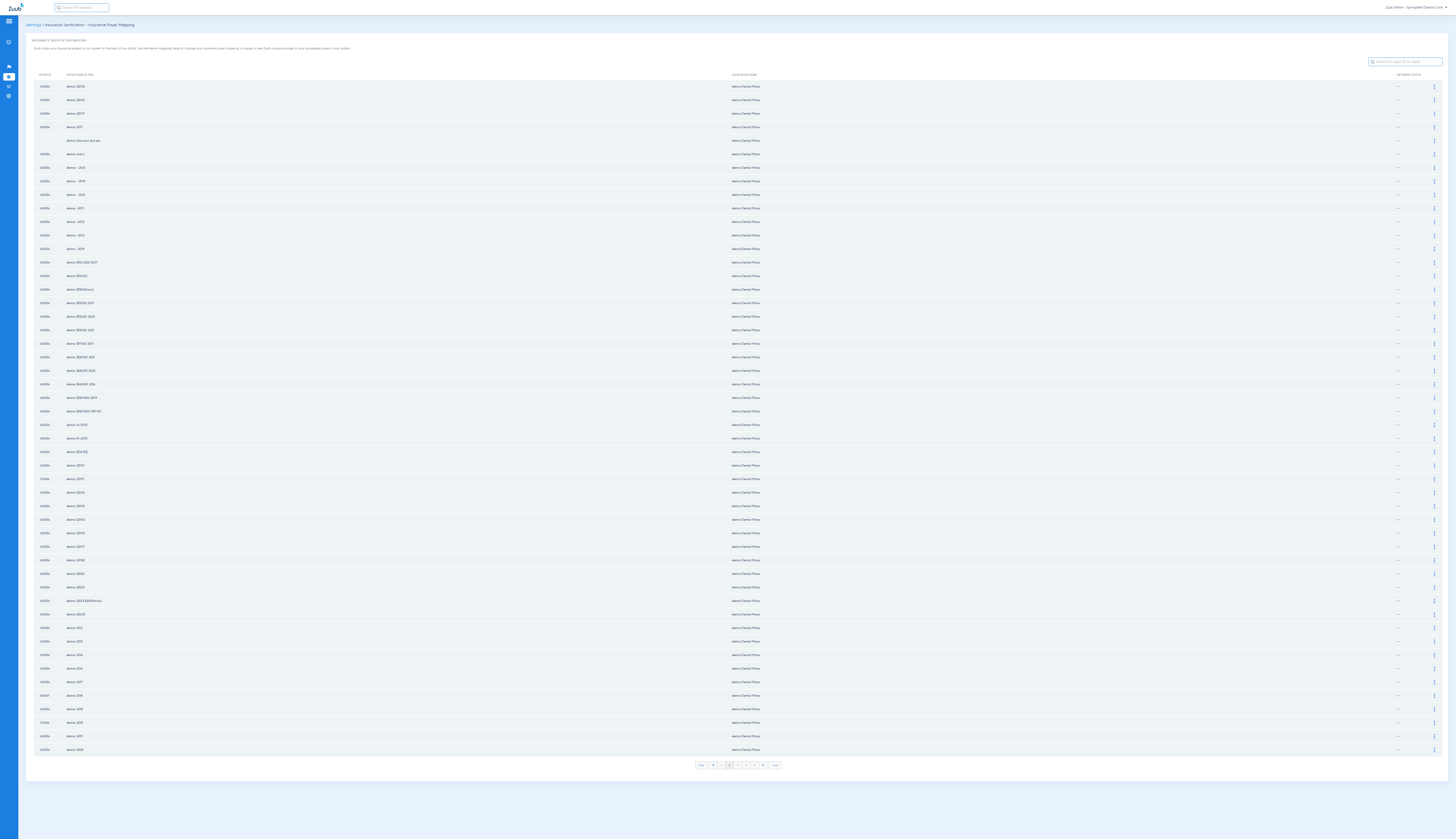
click at [739, 762] on li "3" at bounding box center [738, 765] width 8 height 7
click at [746, 762] on li "4" at bounding box center [746, 765] width 8 height 7
click at [755, 762] on li "5" at bounding box center [755, 765] width 8 height 7
click at [755, 762] on li "6" at bounding box center [755, 765] width 8 height 7
click at [740, 762] on li "5" at bounding box center [738, 765] width 8 height 7
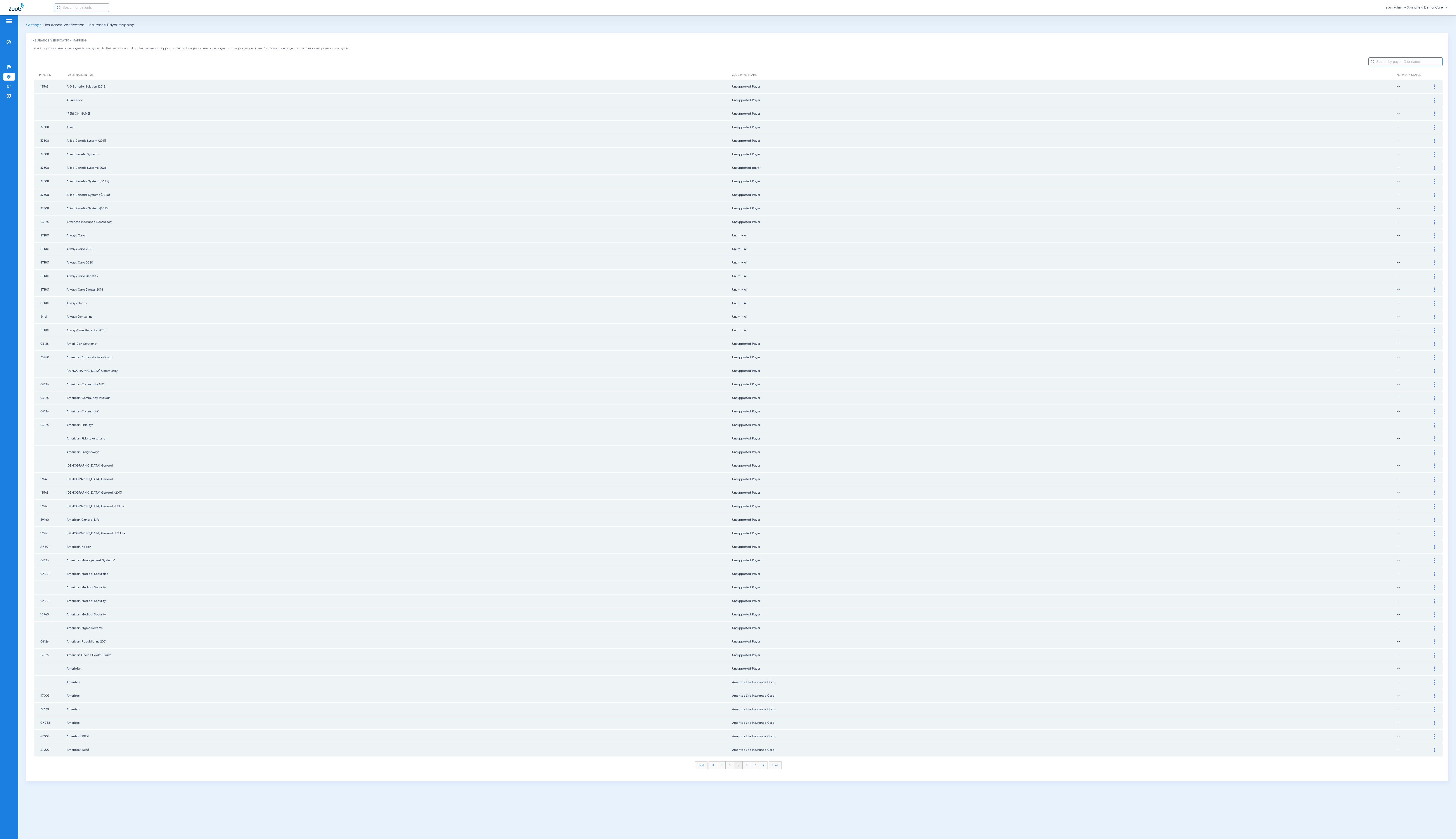
click at [755, 762] on li "7" at bounding box center [755, 765] width 8 height 7
click at [755, 762] on li "8" at bounding box center [755, 765] width 8 height 7
click at [755, 762] on li "9" at bounding box center [755, 765] width 8 height 7
click at [755, 762] on li "10" at bounding box center [755, 765] width 10 height 7
click at [755, 762] on li "11" at bounding box center [756, 765] width 9 height 7
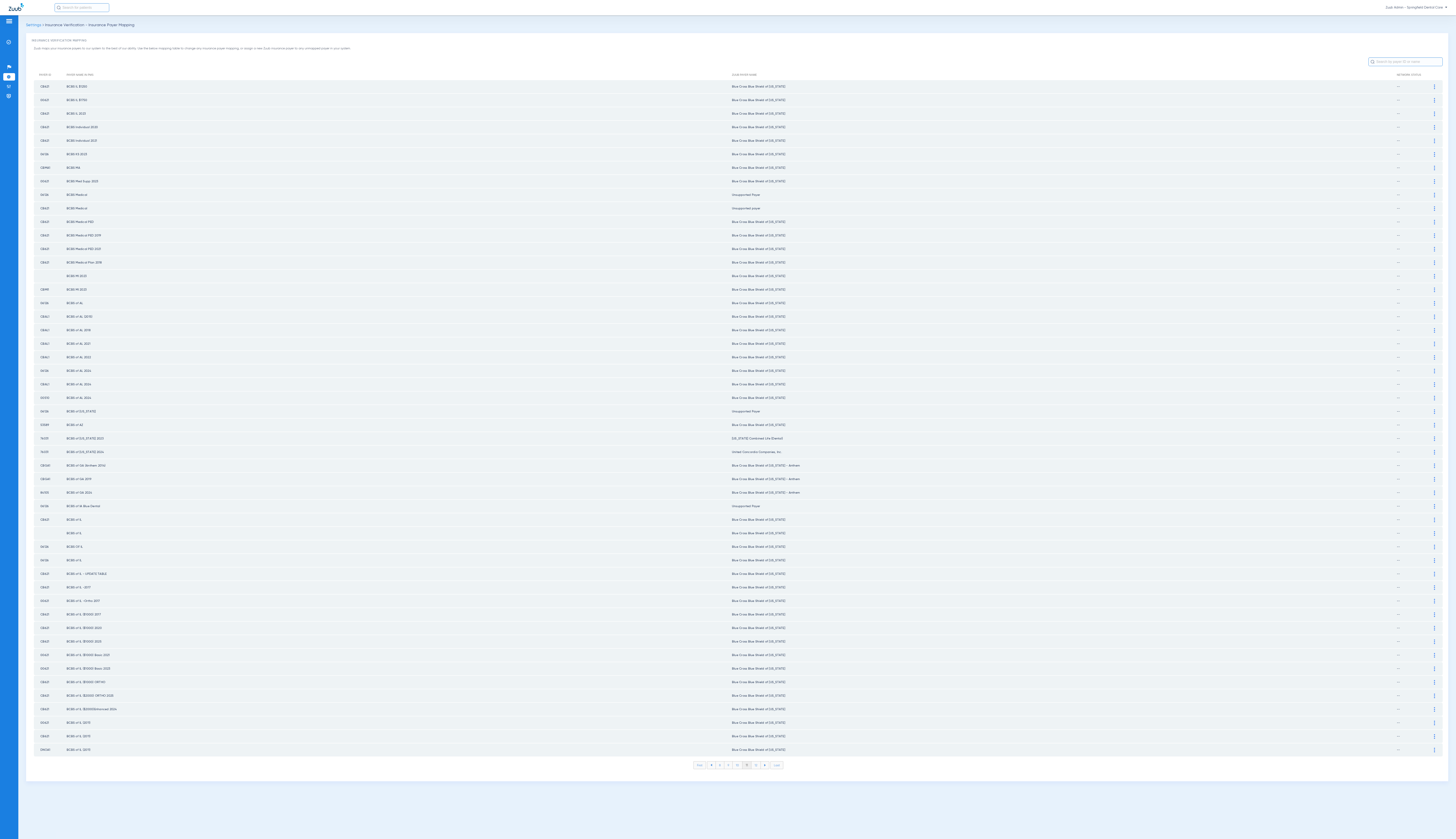
click at [755, 762] on li "12" at bounding box center [756, 765] width 10 height 7
click at [755, 762] on li "13" at bounding box center [756, 765] width 10 height 7
click at [755, 762] on li "14" at bounding box center [757, 765] width 10 height 7
click at [755, 762] on li "15" at bounding box center [757, 765] width 10 height 7
click at [755, 762] on li "16" at bounding box center [757, 765] width 10 height 7
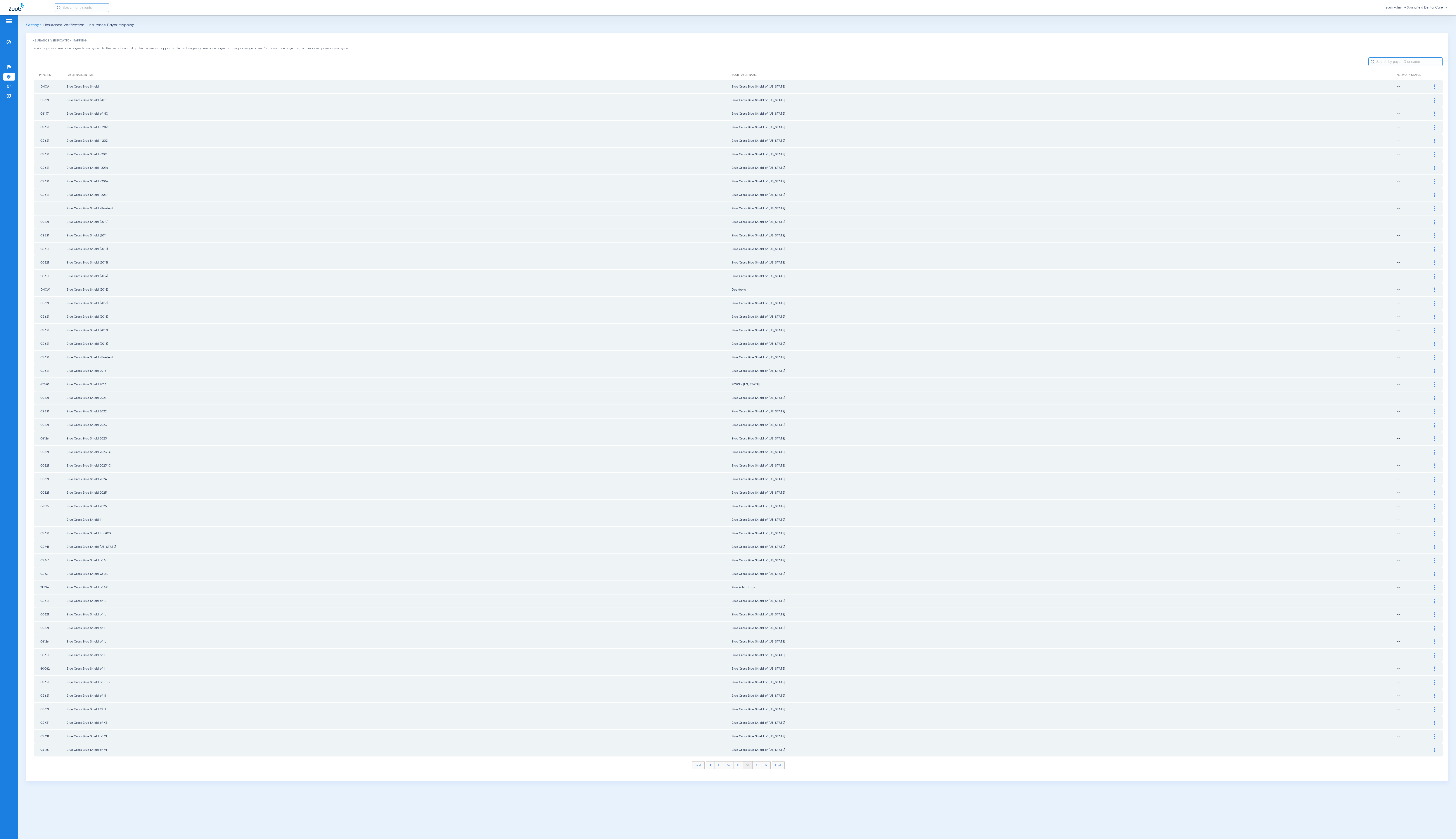
click at [755, 762] on li "17" at bounding box center [757, 765] width 10 height 7
click at [755, 762] on li "18" at bounding box center [757, 765] width 10 height 7
click at [755, 762] on li "19" at bounding box center [757, 765] width 10 height 7
click at [755, 762] on li "20" at bounding box center [757, 765] width 10 height 7
click at [755, 762] on li "21" at bounding box center [757, 765] width 10 height 7
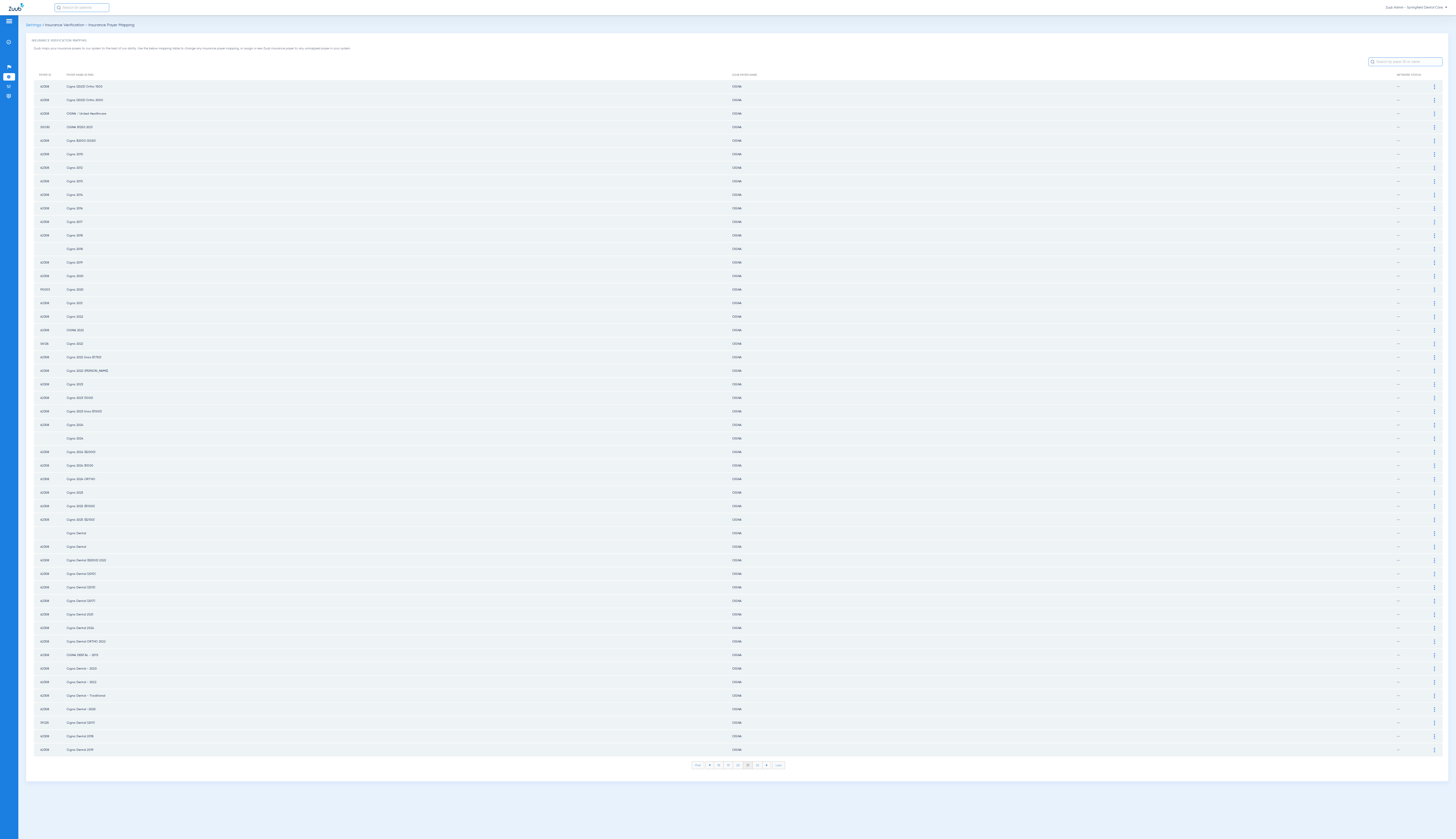
click at [755, 762] on li "22" at bounding box center [757, 765] width 10 height 7
click at [755, 762] on li "23" at bounding box center [757, 765] width 10 height 7
click at [755, 762] on li "24" at bounding box center [758, 765] width 10 height 7
click at [755, 762] on li "25" at bounding box center [758, 765] width 10 height 7
click at [755, 762] on li "26" at bounding box center [757, 765] width 10 height 7
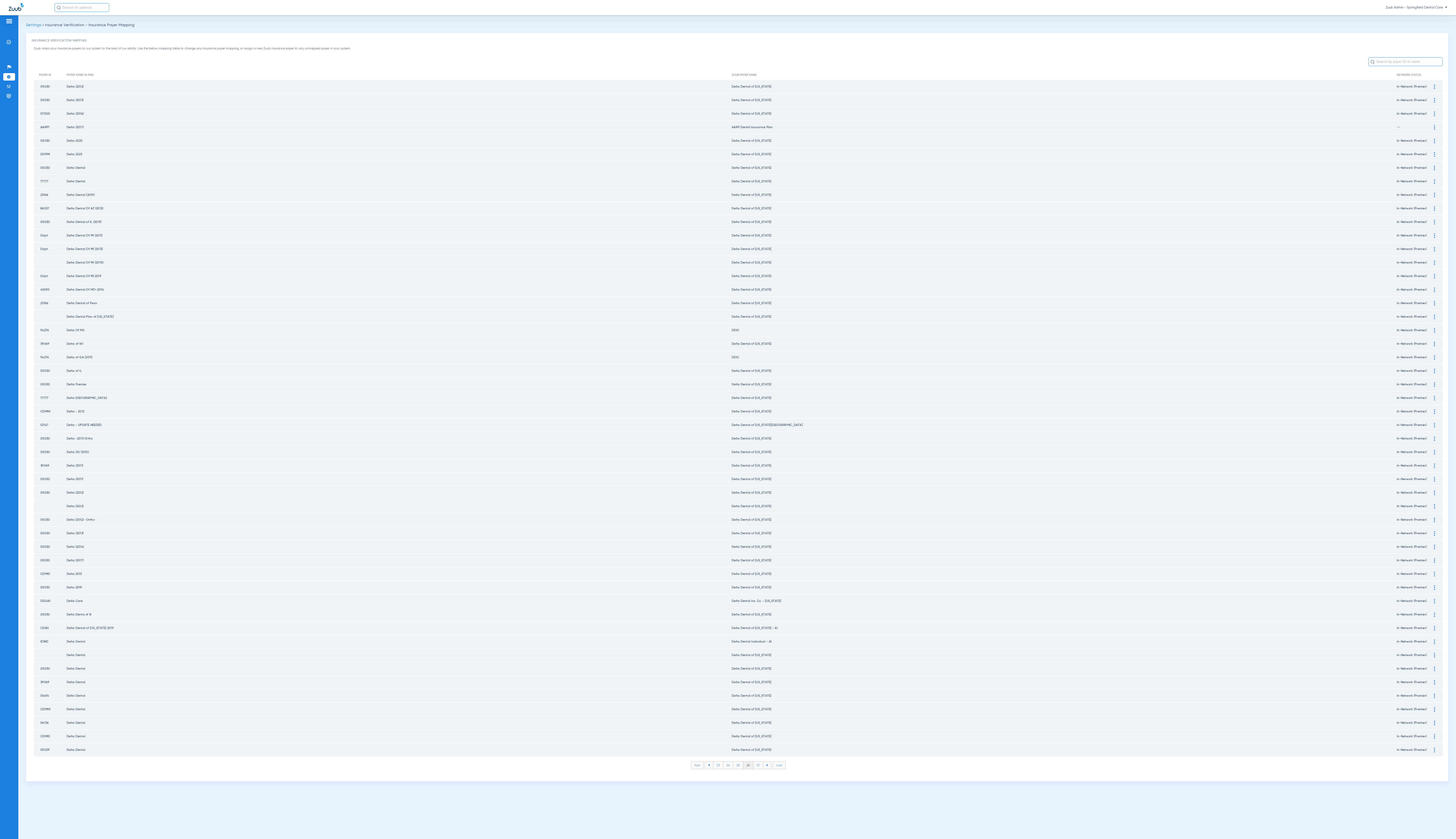
click at [738, 762] on li "25" at bounding box center [738, 765] width 10 height 7
click at [748, 762] on li "26" at bounding box center [748, 765] width 10 height 7
click at [759, 762] on li "27" at bounding box center [758, 765] width 10 height 7
click at [759, 762] on li "28" at bounding box center [758, 765] width 10 height 7
click at [759, 762] on li "29" at bounding box center [757, 765] width 10 height 7
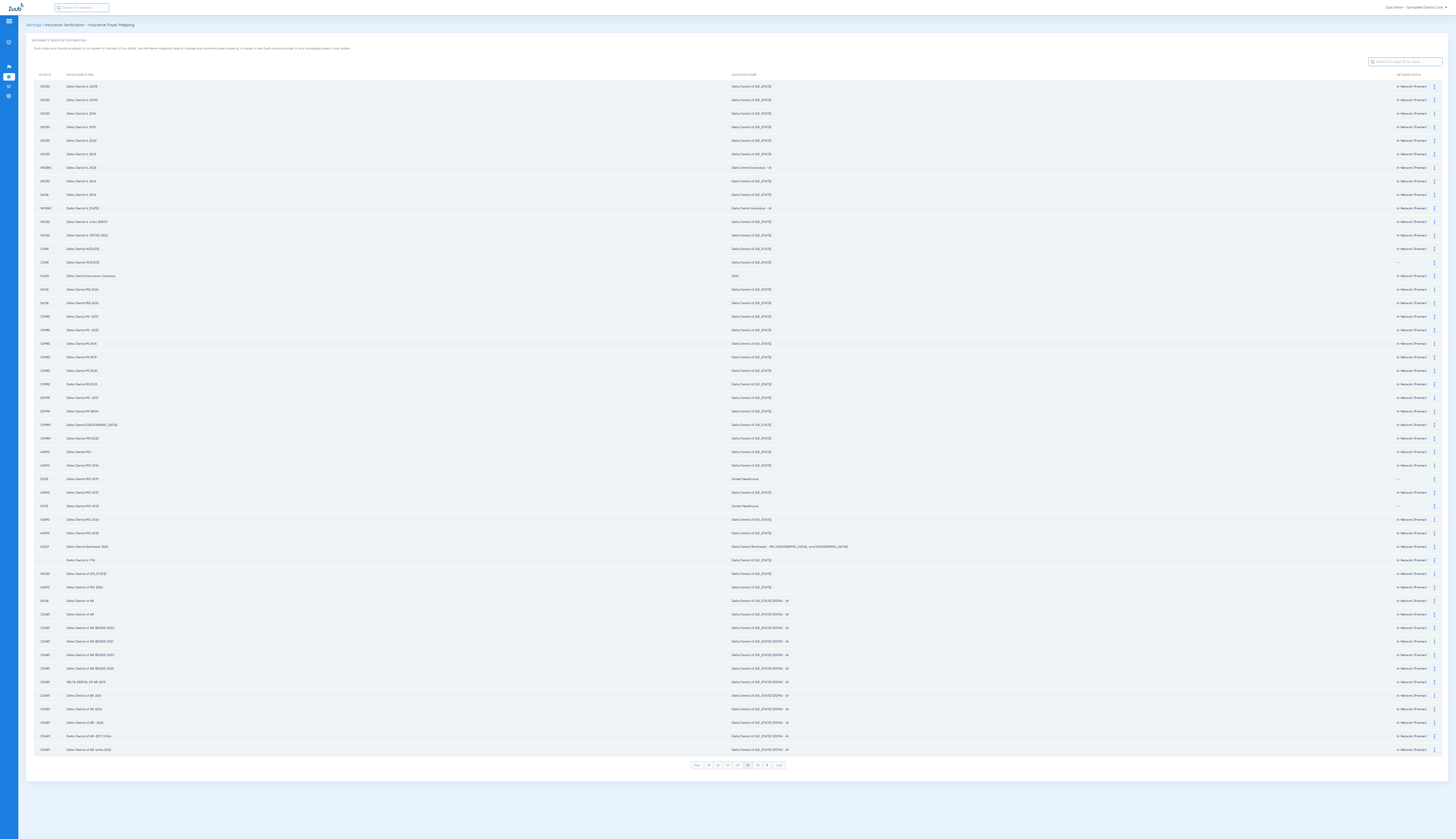
click at [759, 762] on li "30" at bounding box center [758, 765] width 10 height 7
click at [759, 762] on li "31" at bounding box center [758, 765] width 10 height 7
click at [759, 762] on li "32" at bounding box center [757, 765] width 10 height 7
click at [759, 762] on li "33" at bounding box center [757, 765] width 10 height 7
click at [759, 762] on li "34" at bounding box center [758, 765] width 10 height 7
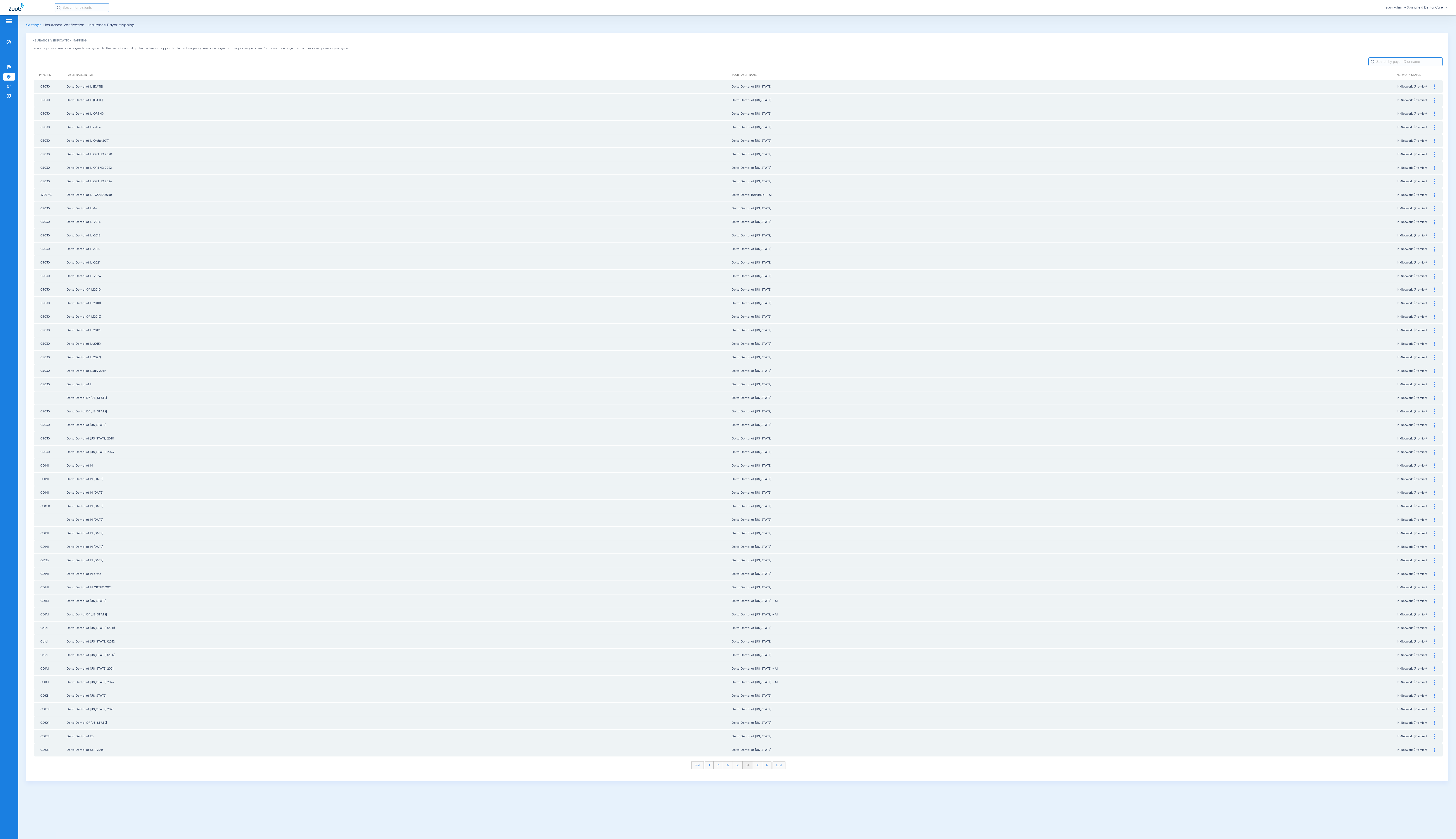
click at [759, 762] on li "35" at bounding box center [758, 765] width 10 height 7
click at [759, 762] on li "36" at bounding box center [758, 765] width 10 height 7
click at [759, 762] on li "37" at bounding box center [758, 765] width 10 height 7
click at [759, 762] on li "38" at bounding box center [758, 765] width 10 height 7
click at [759, 762] on li "39" at bounding box center [758, 765] width 10 height 7
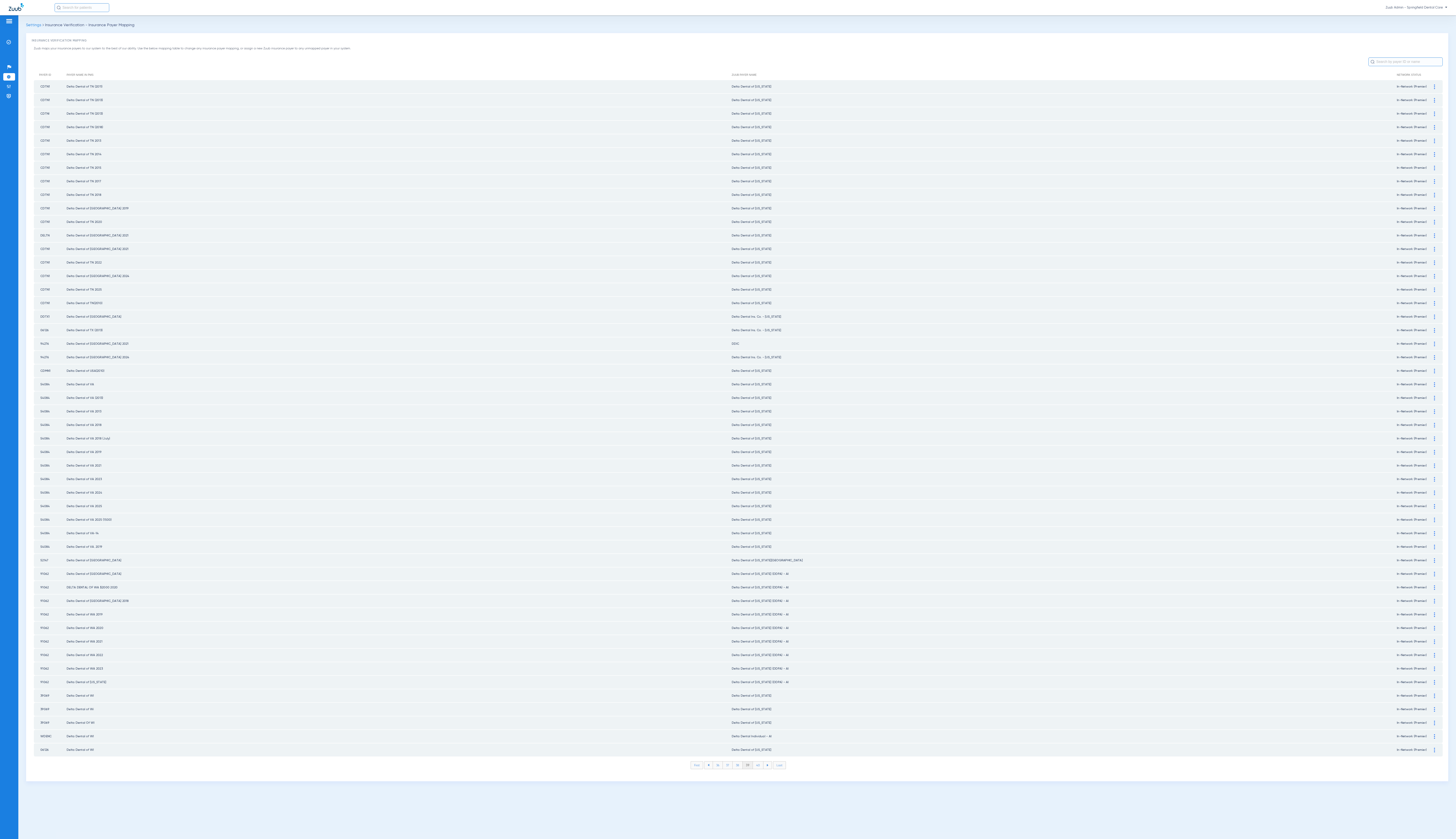
click at [759, 762] on li "40" at bounding box center [758, 765] width 11 height 7
click at [759, 762] on li "41" at bounding box center [758, 765] width 10 height 7
click at [759, 762] on li "42" at bounding box center [758, 765] width 10 height 7
click at [759, 762] on li "43" at bounding box center [758, 765] width 10 height 7
click at [759, 762] on li "44" at bounding box center [759, 765] width 10 height 7
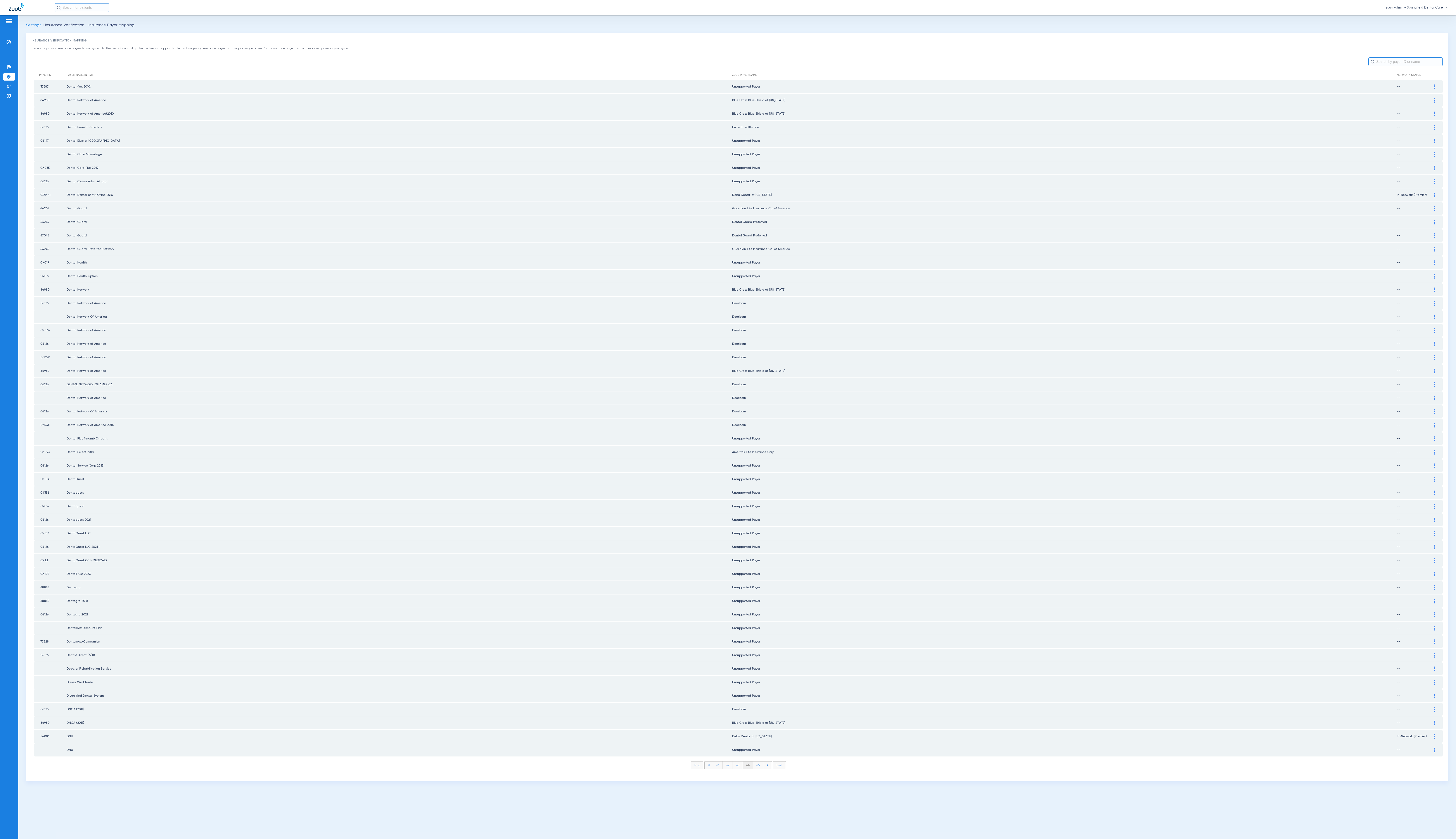
click at [759, 762] on li "45" at bounding box center [758, 765] width 10 height 7
click at [759, 762] on li "46" at bounding box center [759, 765] width 10 height 7
click at [759, 762] on li "47" at bounding box center [759, 765] width 10 height 7
click at [759, 762] on li "48" at bounding box center [759, 765] width 10 height 7
click at [759, 762] on li "49" at bounding box center [759, 765] width 10 height 7
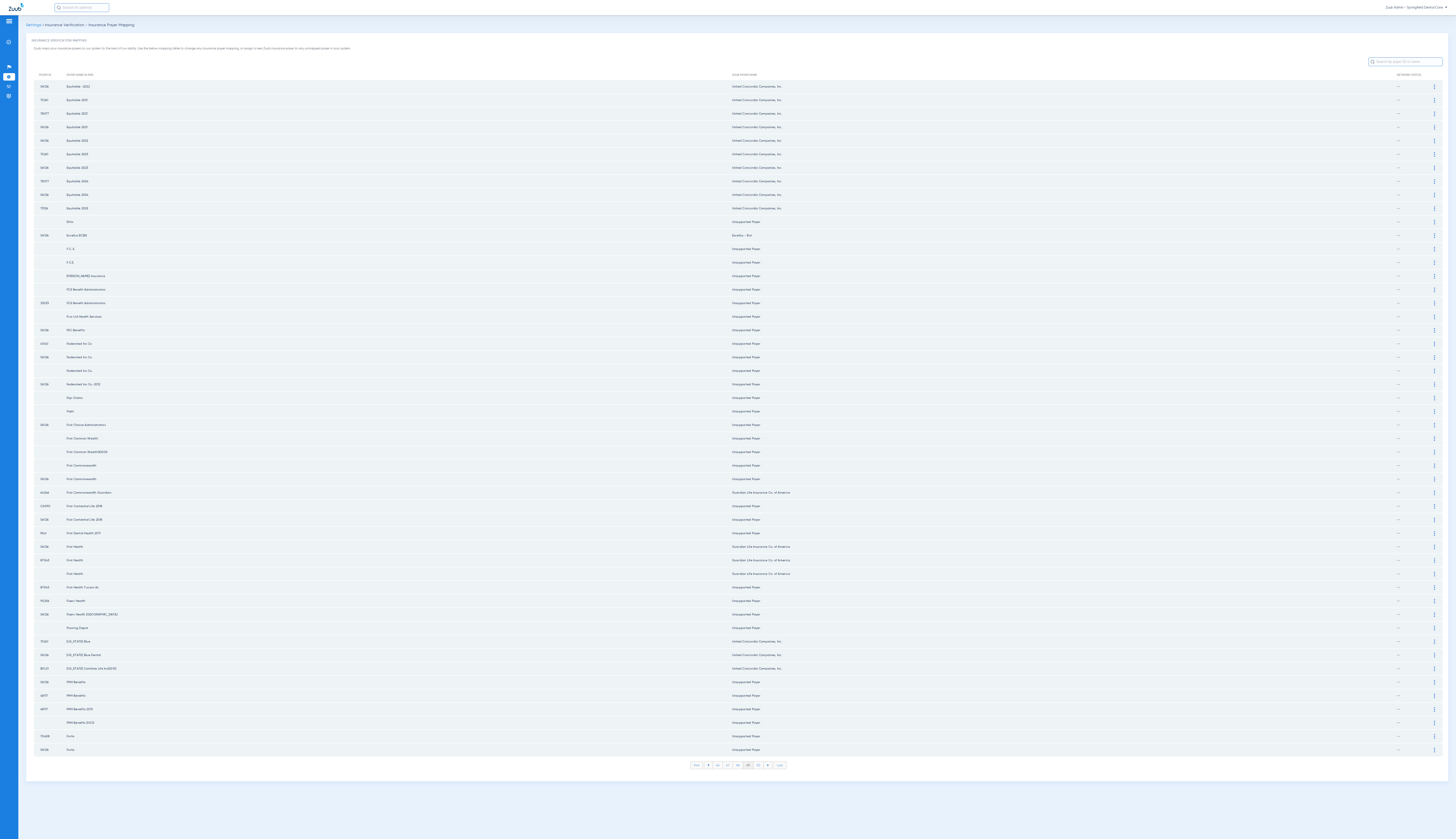
click at [759, 762] on li "50" at bounding box center [759, 765] width 11 height 7
click at [759, 762] on li "51" at bounding box center [759, 765] width 10 height 7
click at [759, 762] on li "52" at bounding box center [759, 765] width 10 height 7
click at [759, 762] on li "53" at bounding box center [759, 765] width 10 height 7
click at [759, 762] on li "54" at bounding box center [759, 765] width 10 height 7
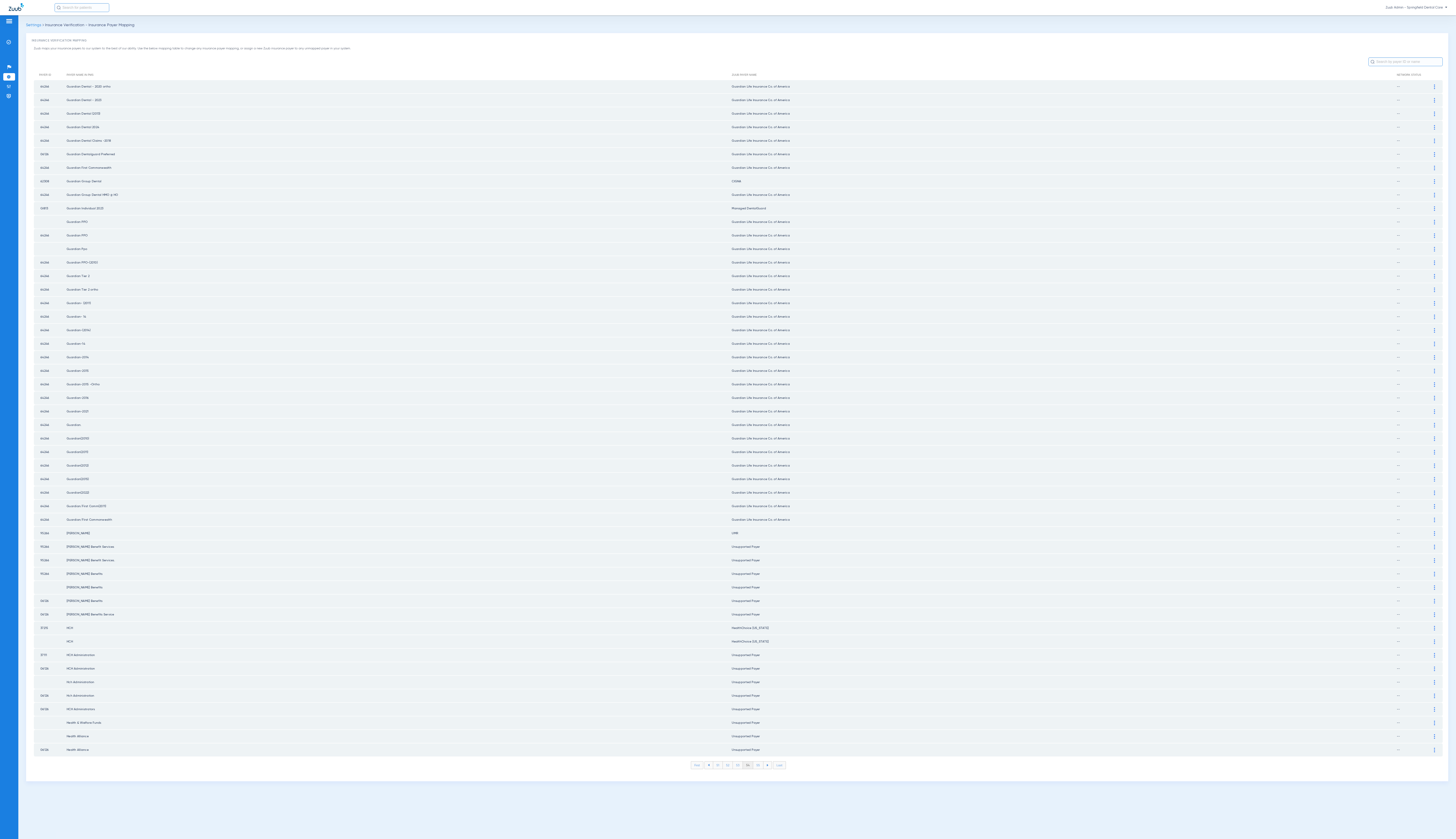
click at [759, 762] on li "55" at bounding box center [758, 765] width 10 height 7
click at [759, 762] on li "56" at bounding box center [759, 765] width 10 height 7
click at [759, 762] on li "57" at bounding box center [759, 765] width 10 height 7
click at [759, 762] on li "58" at bounding box center [759, 765] width 10 height 7
click at [759, 762] on li "59" at bounding box center [759, 765] width 10 height 7
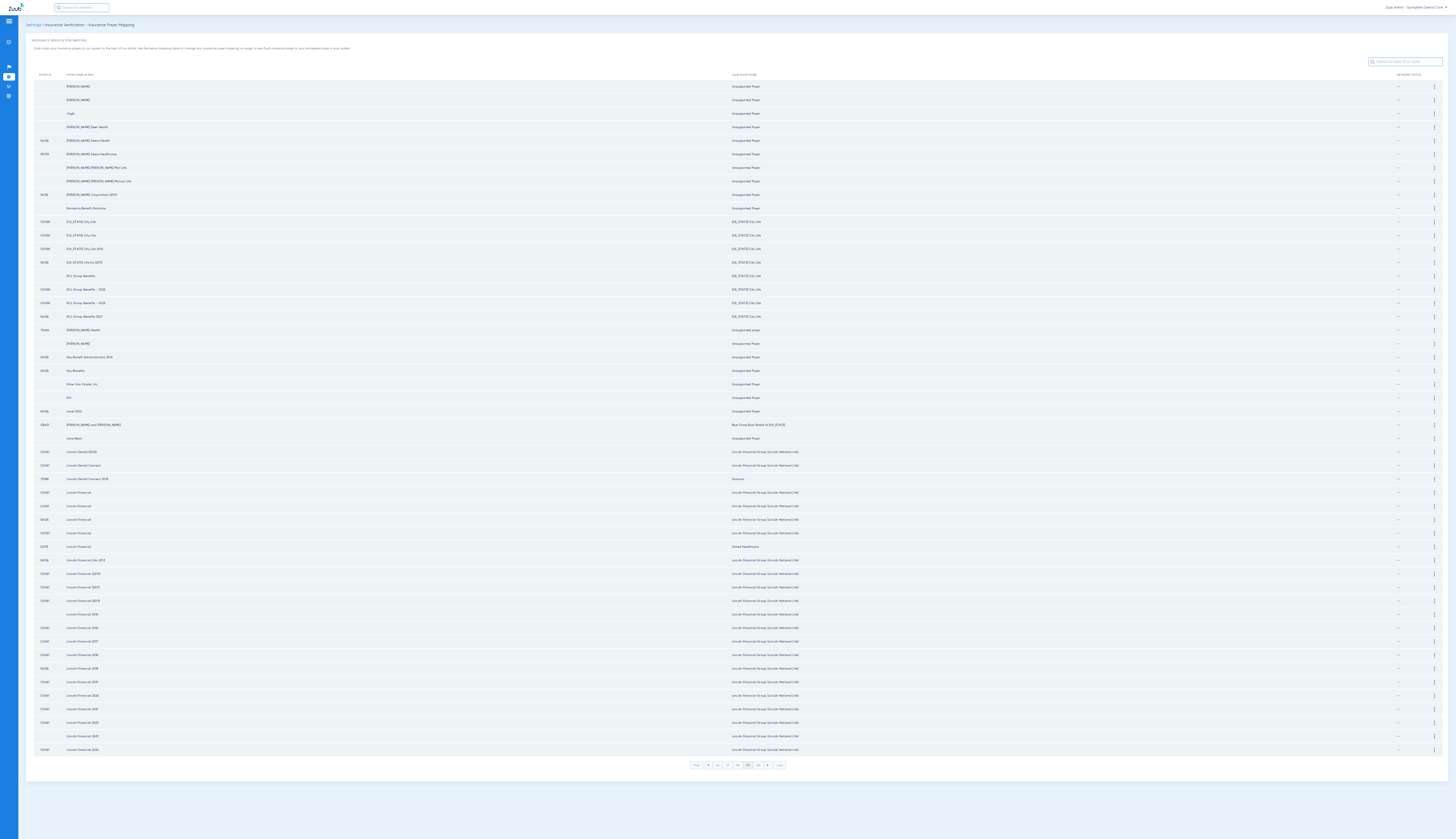
click at [759, 762] on li "60" at bounding box center [759, 765] width 10 height 7
click at [759, 762] on li "61" at bounding box center [759, 765] width 10 height 7
click at [759, 762] on li "62" at bounding box center [758, 765] width 10 height 7
click at [759, 762] on li "63" at bounding box center [757, 765] width 10 height 7
click at [759, 762] on li "64" at bounding box center [758, 765] width 10 height 7
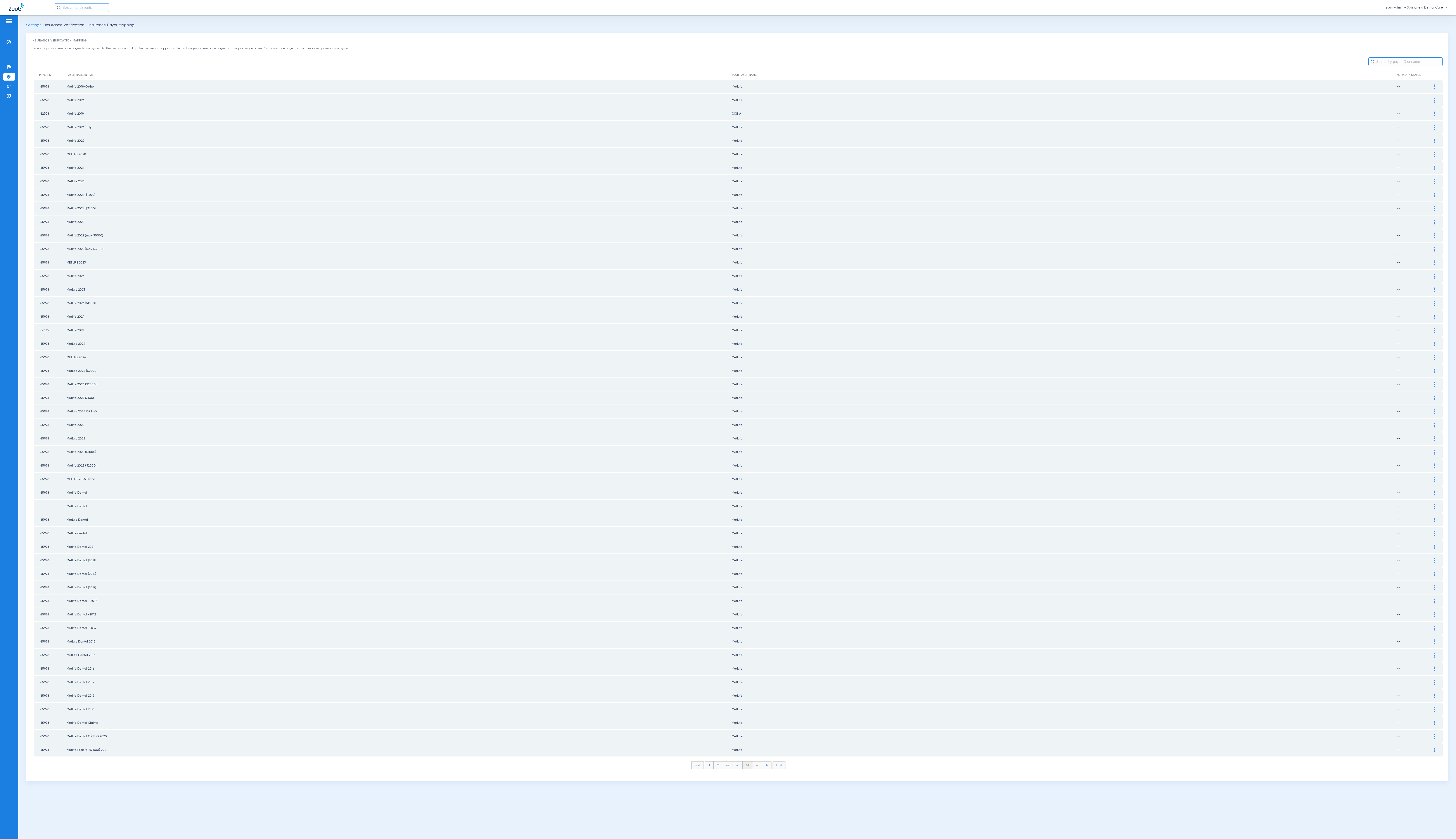
click at [759, 762] on li "65" at bounding box center [758, 765] width 10 height 7
click at [759, 762] on li "66" at bounding box center [758, 765] width 10 height 7
click at [759, 762] on li "67" at bounding box center [758, 765] width 10 height 7
click at [759, 762] on li "68" at bounding box center [758, 765] width 10 height 7
click at [759, 762] on li "69" at bounding box center [758, 765] width 10 height 7
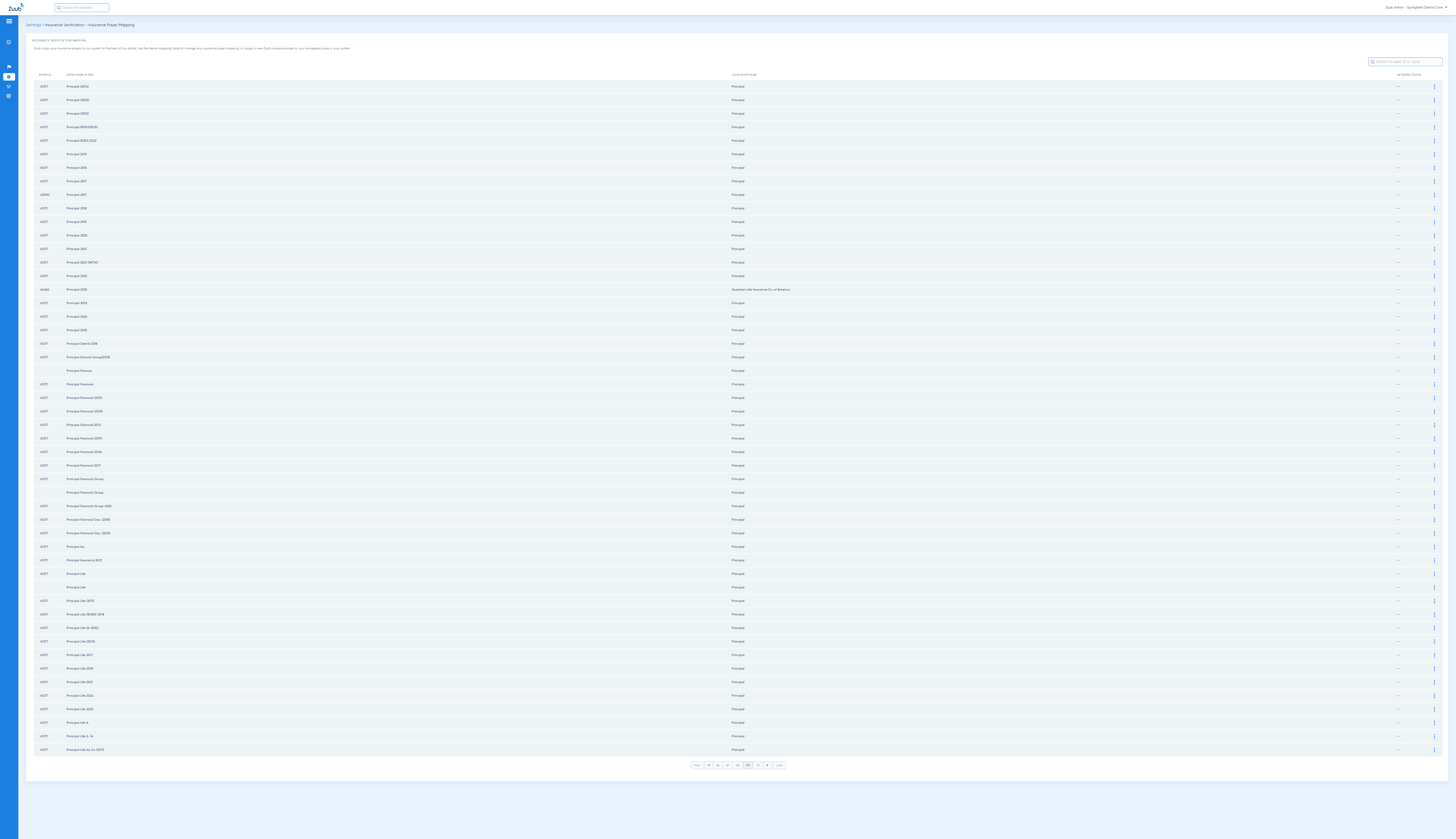
click at [759, 762] on li "70" at bounding box center [758, 765] width 10 height 7
click at [759, 762] on li "71" at bounding box center [758, 765] width 10 height 7
click at [759, 762] on li "72" at bounding box center [757, 765] width 10 height 7
click at [759, 762] on li "73" at bounding box center [757, 765] width 10 height 7
click at [759, 762] on li "74" at bounding box center [758, 765] width 10 height 7
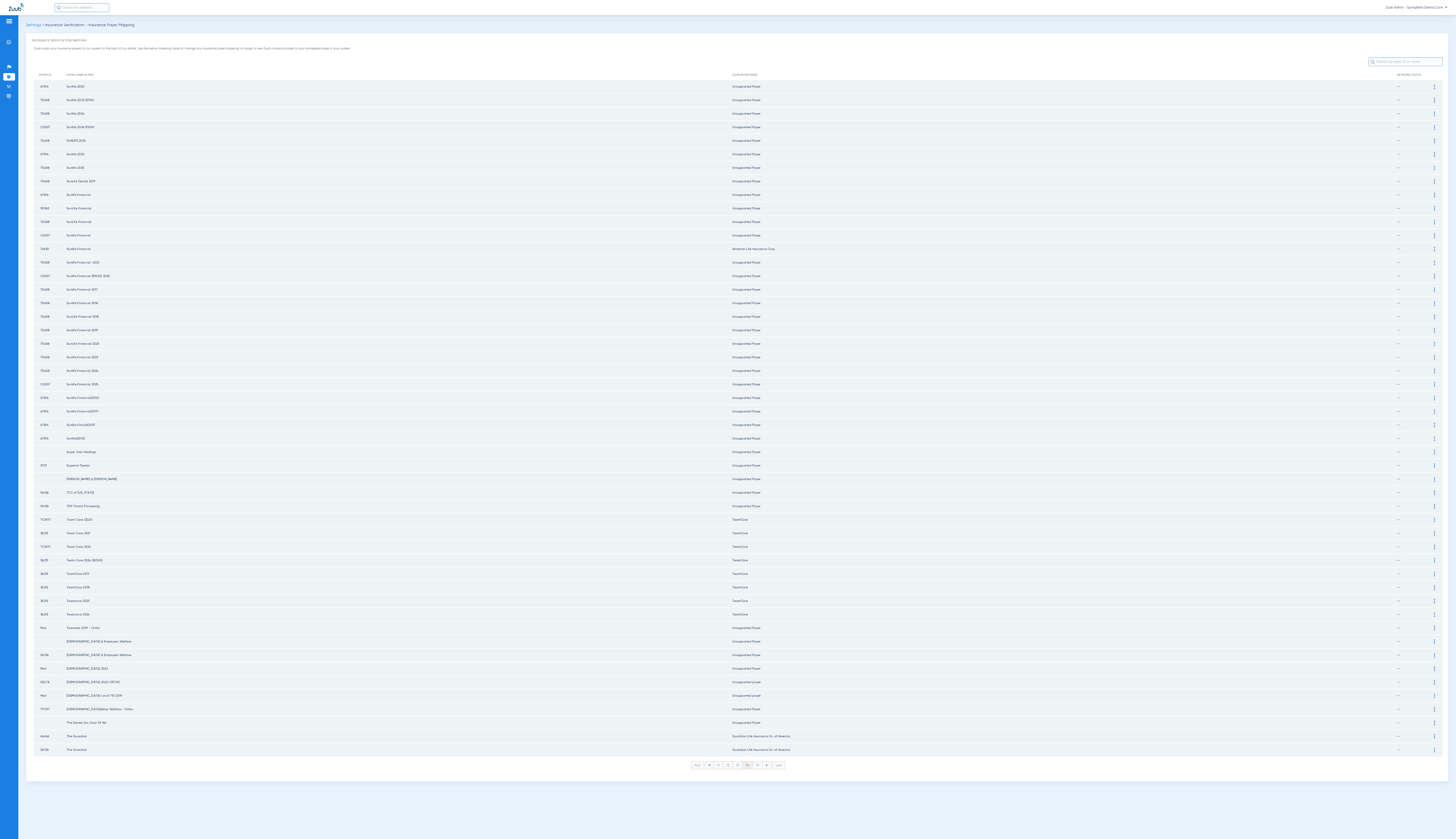
click at [759, 762] on li "75" at bounding box center [758, 765] width 10 height 7
click at [759, 762] on li "76" at bounding box center [757, 765] width 10 height 7
click at [759, 762] on li "77" at bounding box center [758, 765] width 10 height 7
click at [759, 762] on li "78" at bounding box center [758, 765] width 10 height 7
click at [759, 762] on li "79" at bounding box center [757, 765] width 10 height 7
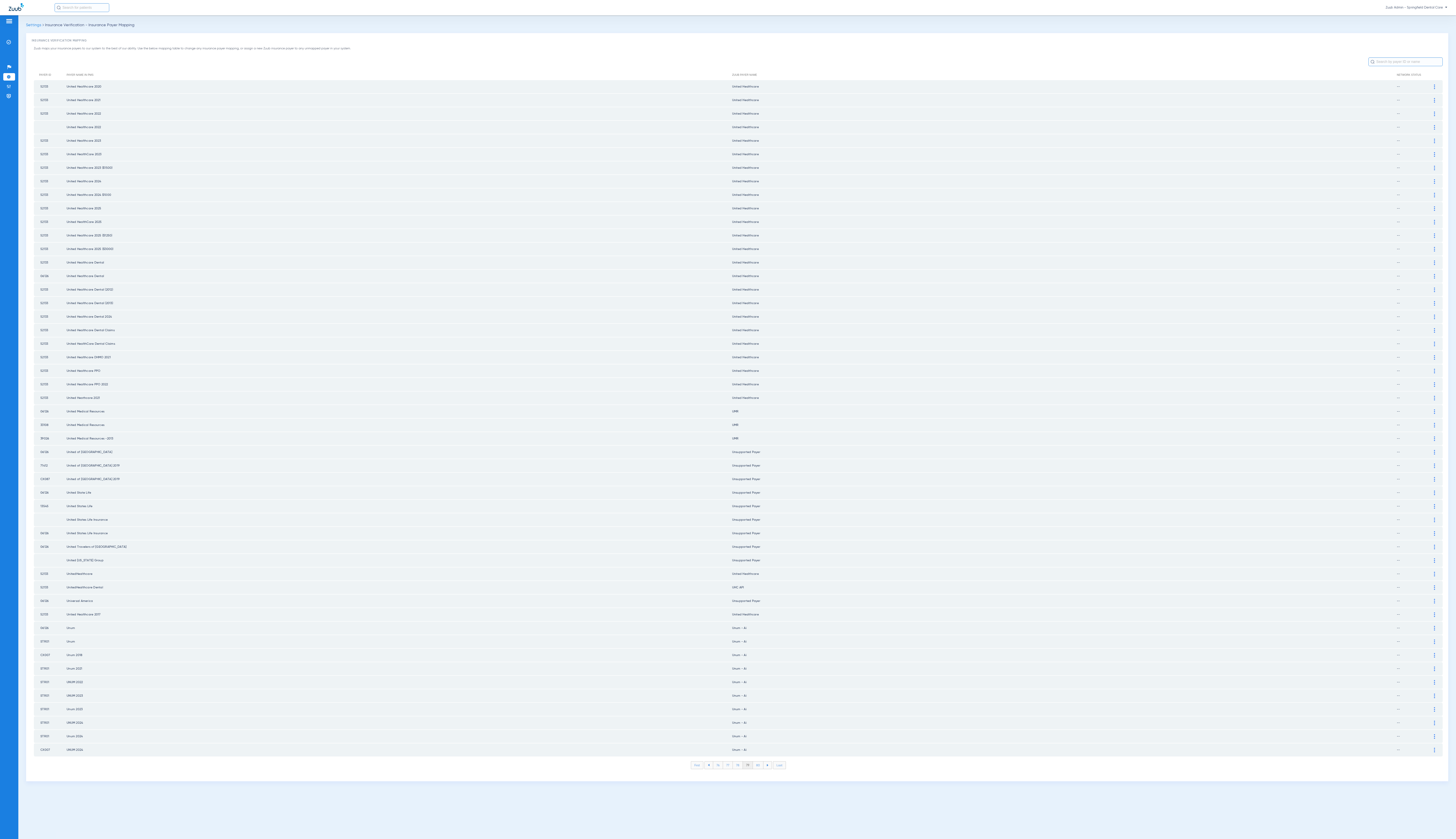
click at [759, 762] on li "80" at bounding box center [758, 765] width 11 height 7
click at [759, 762] on li "81" at bounding box center [758, 765] width 10 height 7
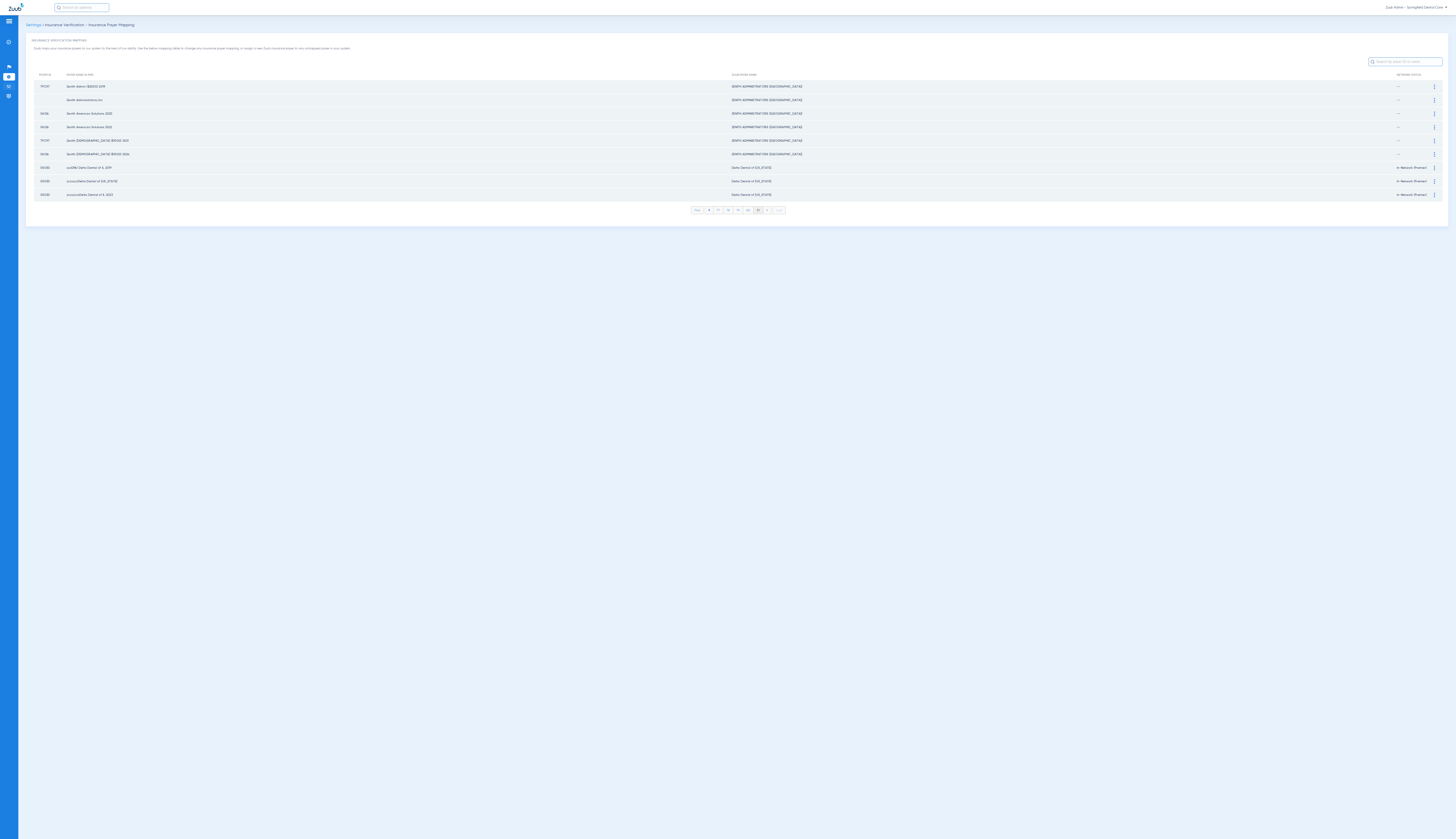
click at [12, 87] on li "Admin" at bounding box center [9, 86] width 12 height 7
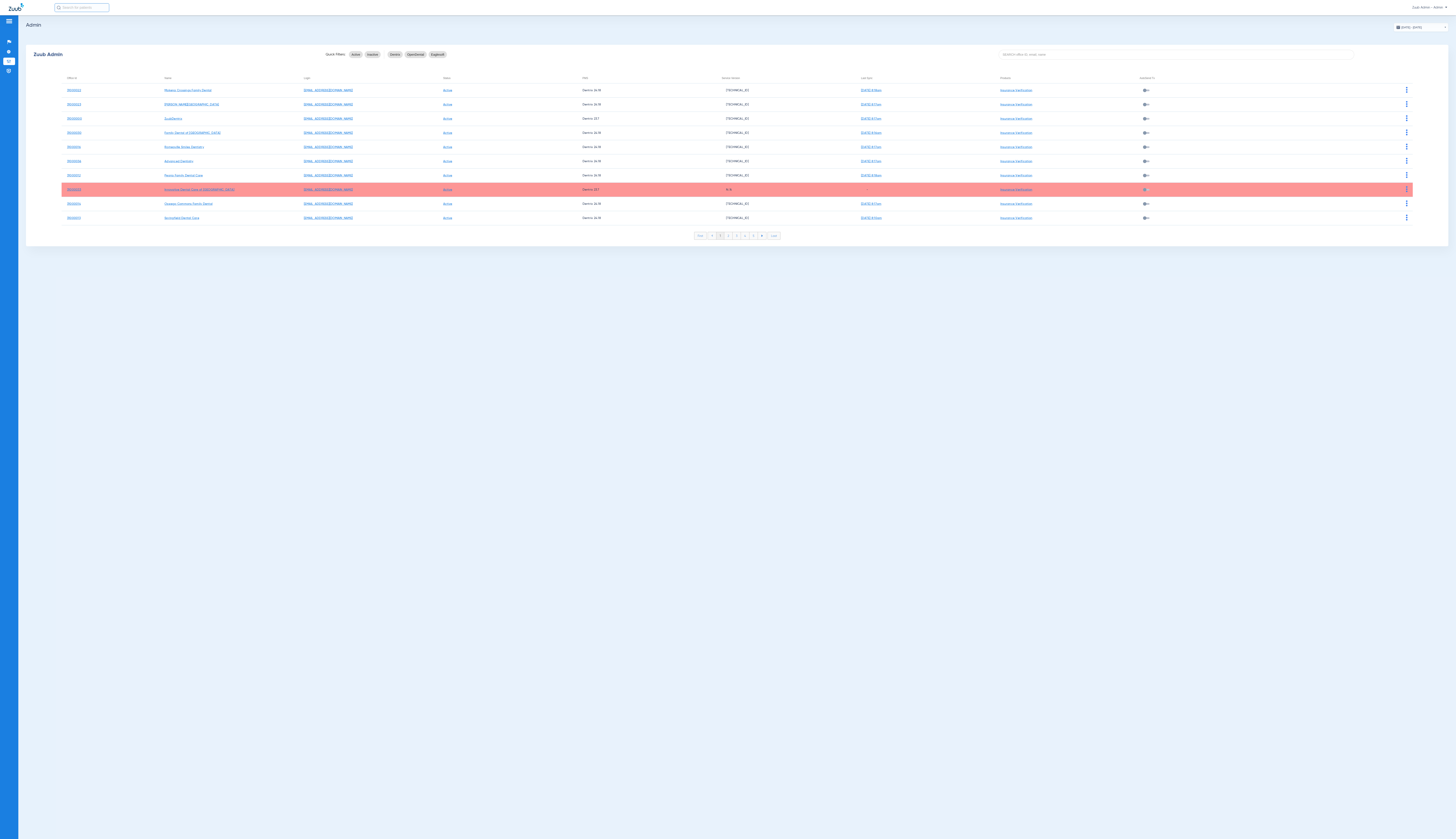
click at [1050, 60] on div "Zuub Admin Quick Filters: Active Inactive Dentrix OpenDental Eaglesoft" at bounding box center [737, 54] width 1422 height 18
click at [1050, 59] on input at bounding box center [1176, 54] width 356 height 10
paste input "31000001"
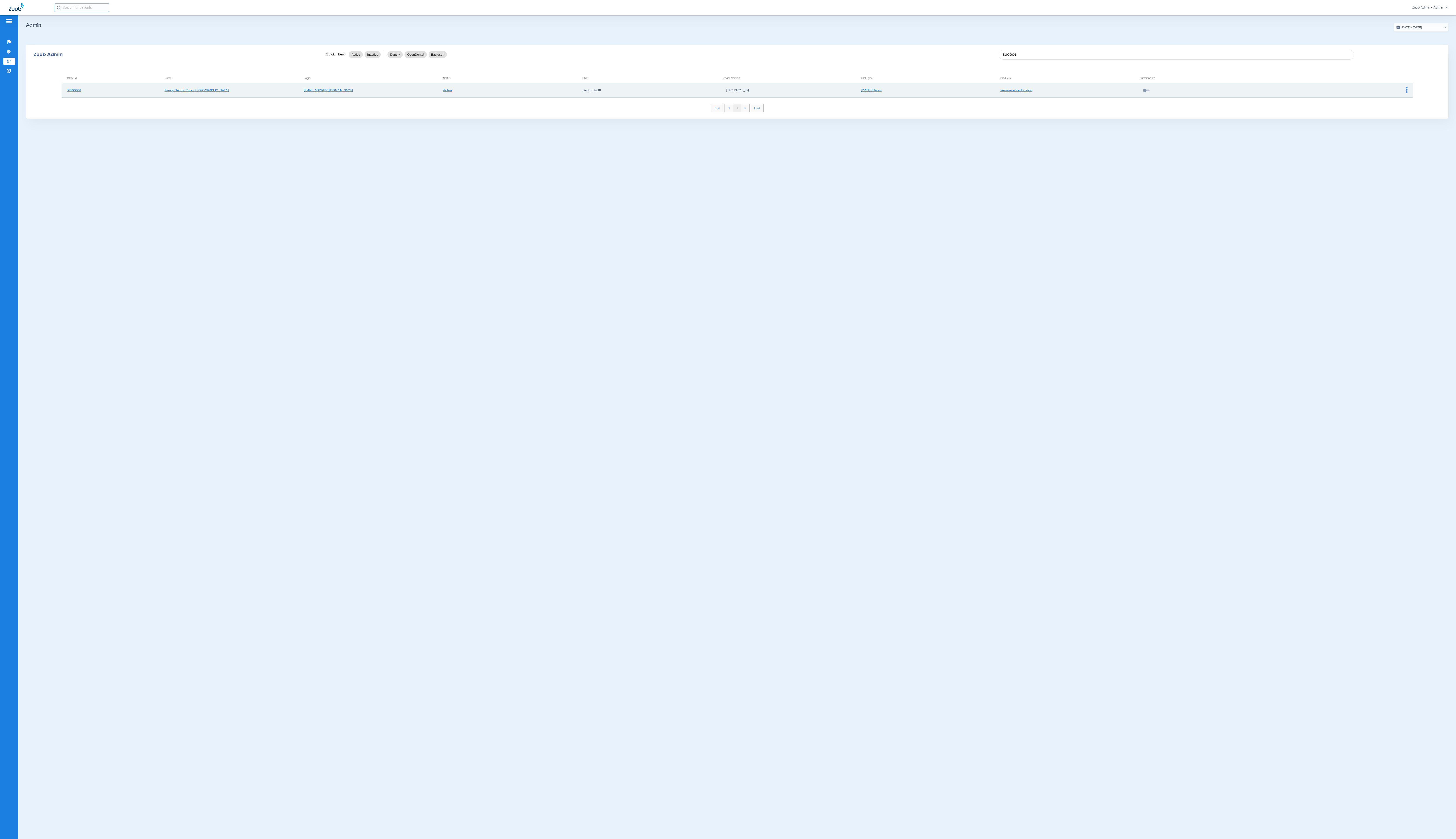
type input "31000001"
click at [1407, 89] on td at bounding box center [1343, 90] width 140 height 14
click at [1406, 90] on img at bounding box center [1407, 90] width 2 height 6
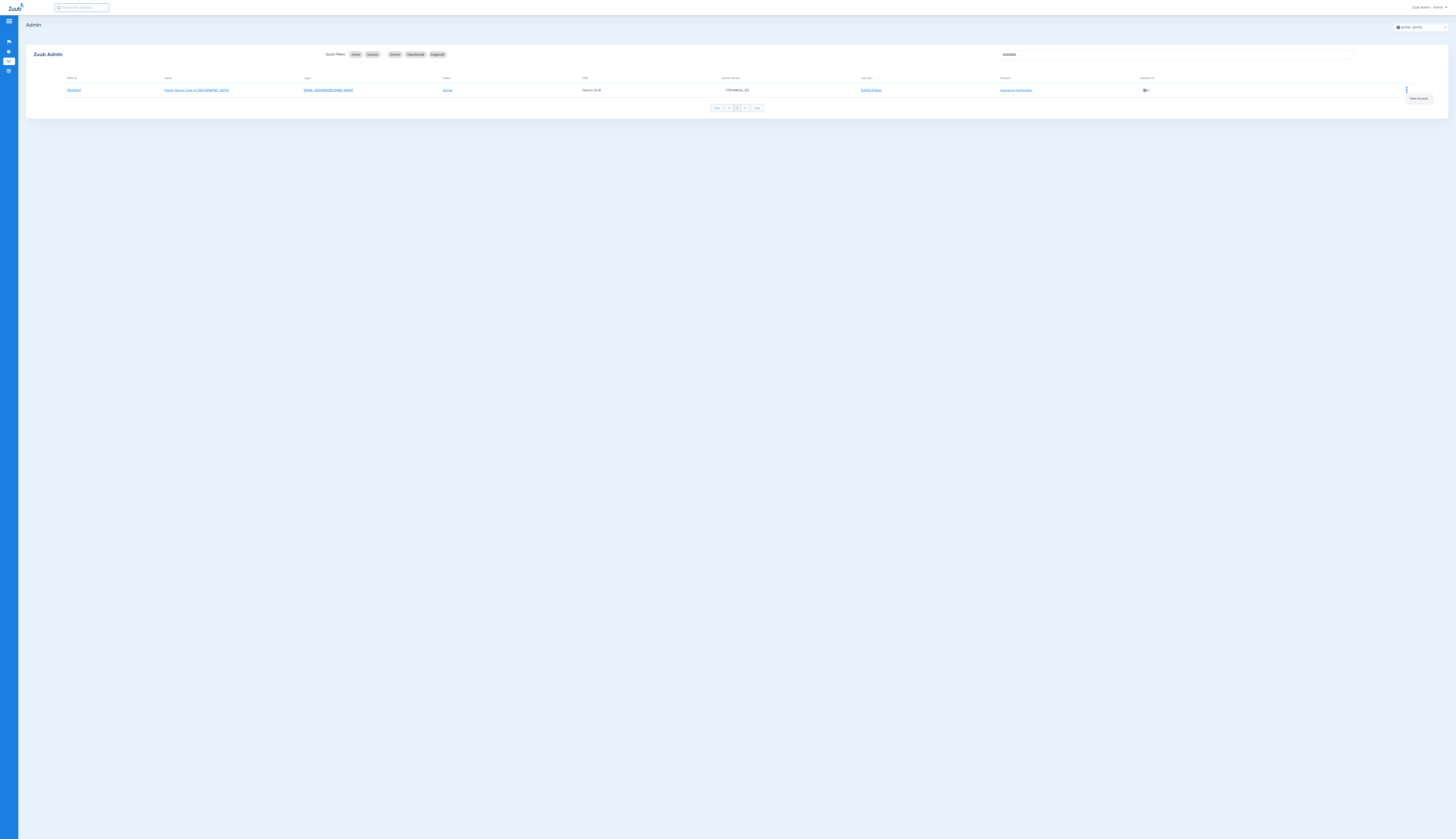
click at [1410, 97] on span "View Account" at bounding box center [1419, 98] width 18 height 3
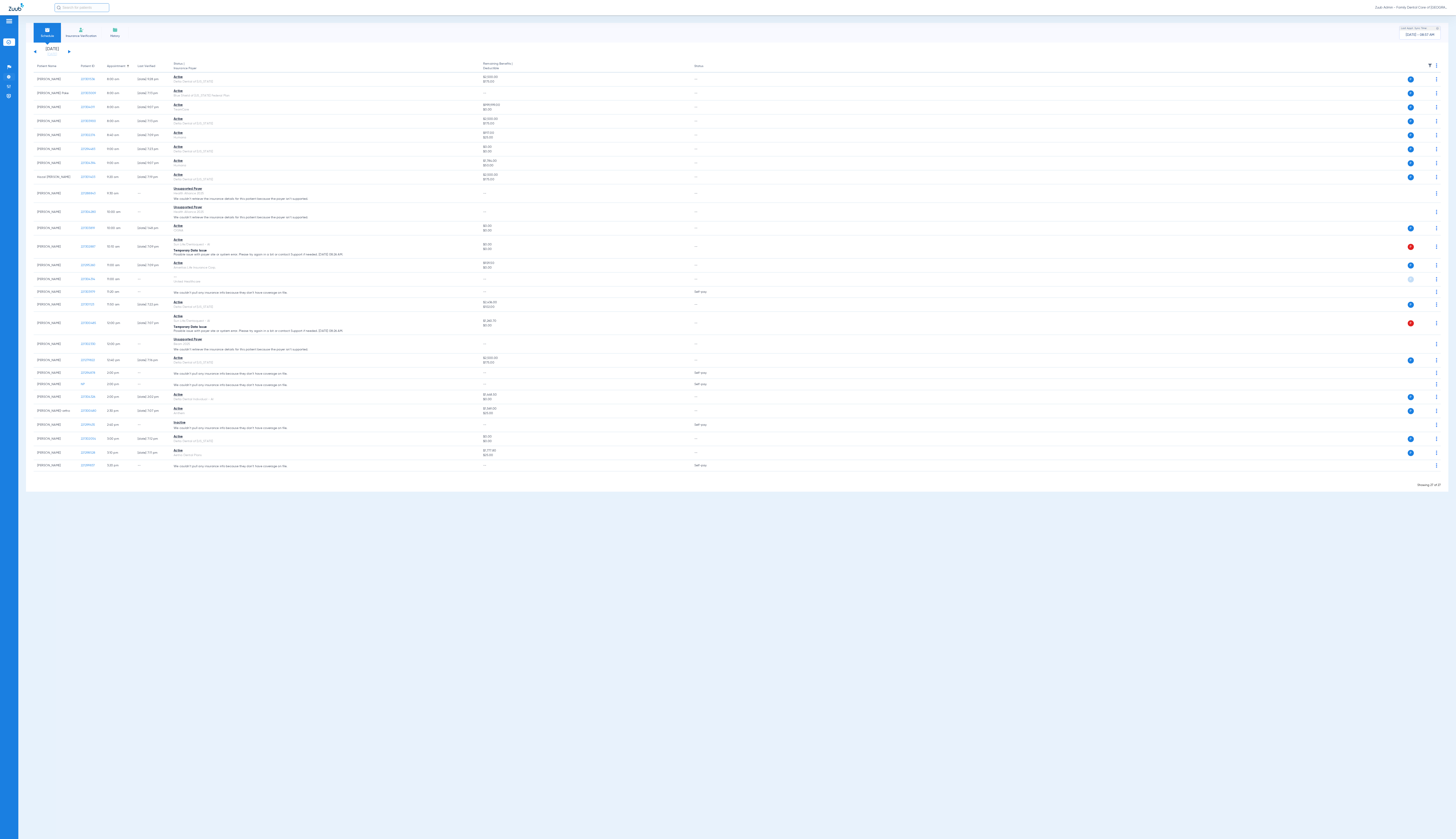
click at [12, 77] on li "Settings" at bounding box center [9, 76] width 12 height 7
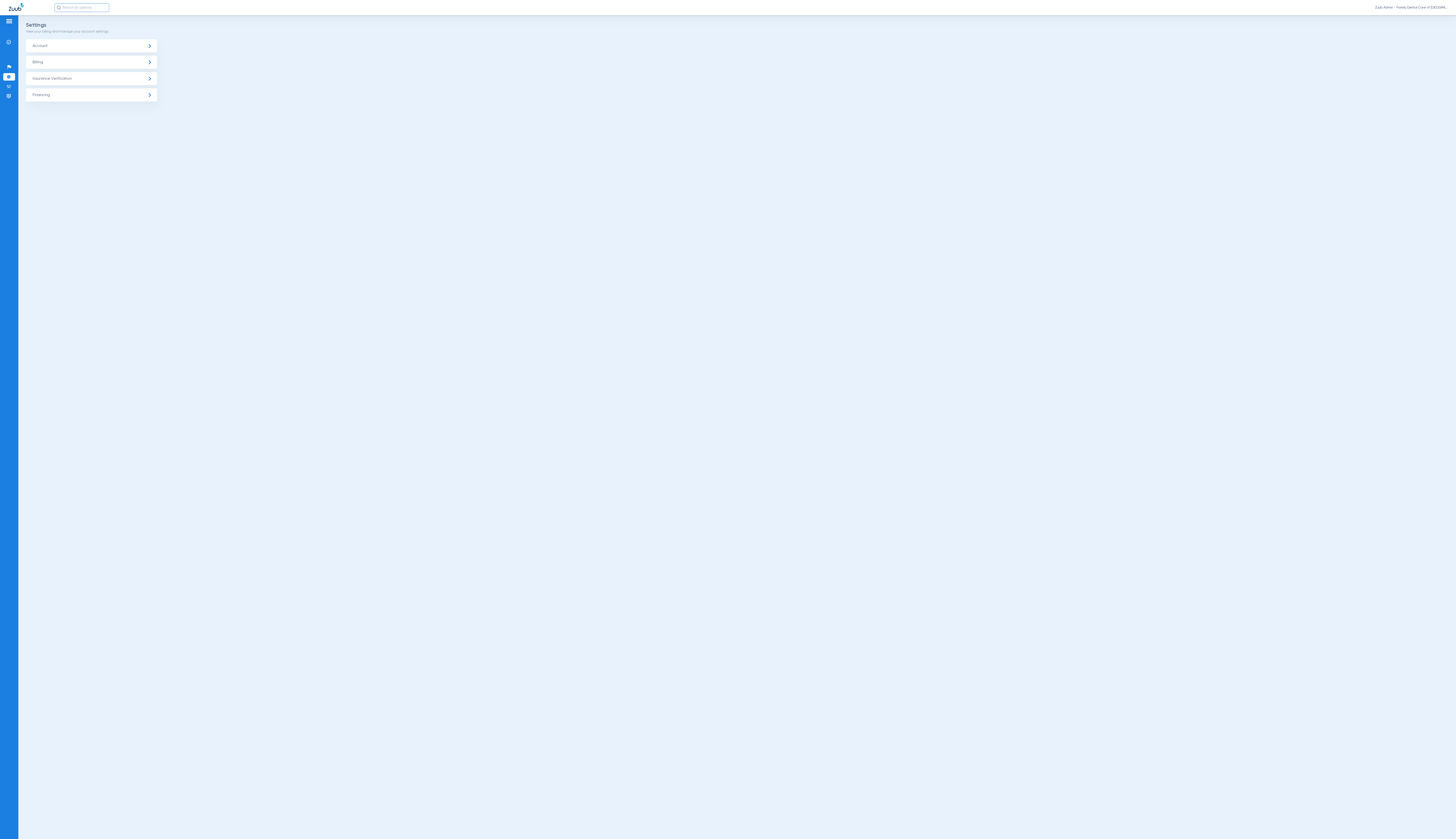
click at [56, 80] on span "Insurance Verification" at bounding box center [92, 79] width 131 height 13
click at [118, 111] on li "Insurance Payer Mapping" at bounding box center [92, 113] width 131 height 11
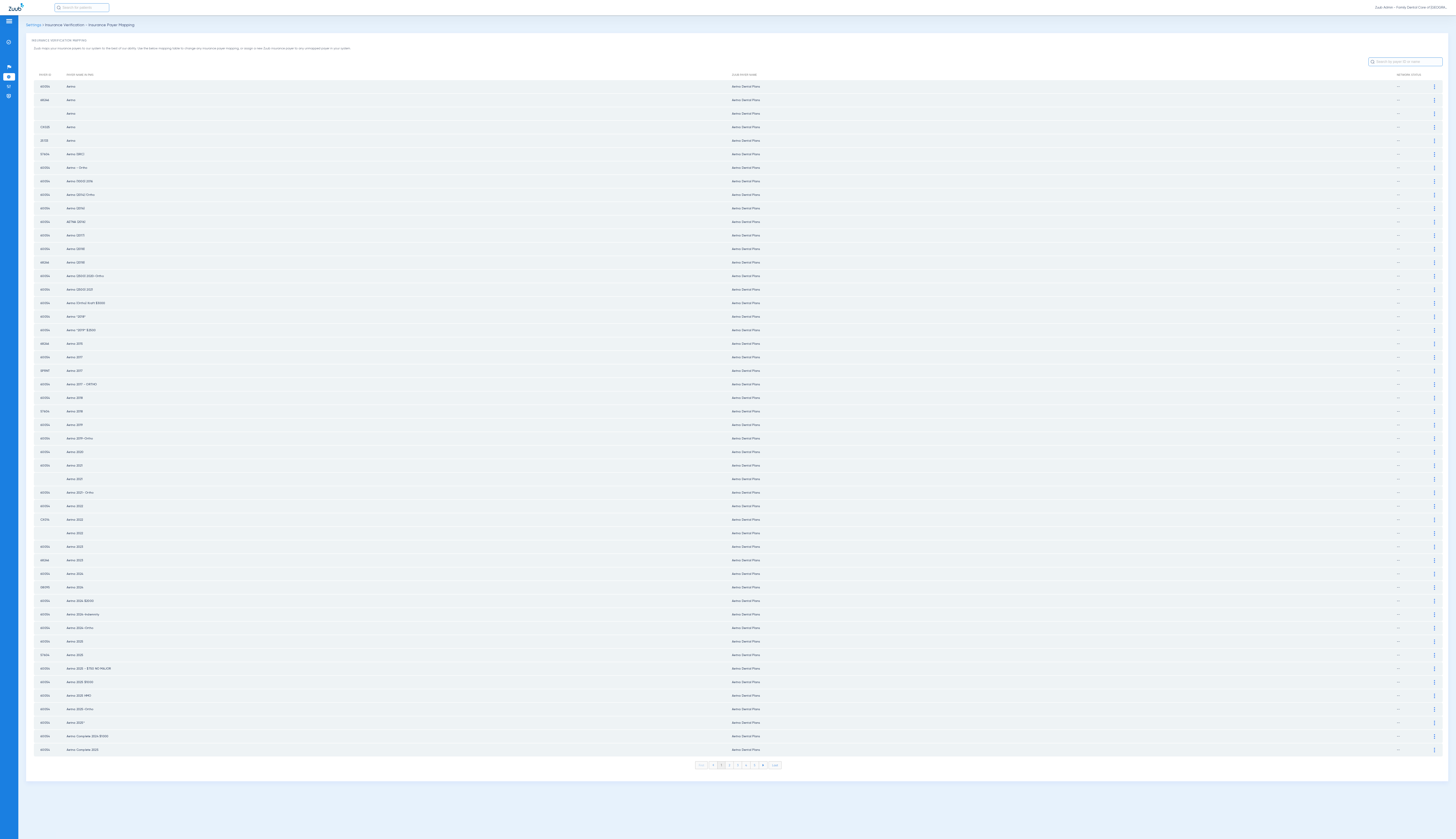
click at [732, 762] on li "2" at bounding box center [729, 765] width 8 height 7
click at [740, 762] on li "3" at bounding box center [738, 765] width 8 height 7
click at [746, 762] on li "4" at bounding box center [746, 765] width 8 height 7
click at [755, 762] on li "5" at bounding box center [755, 765] width 8 height 7
click at [755, 762] on li "6" at bounding box center [755, 765] width 8 height 7
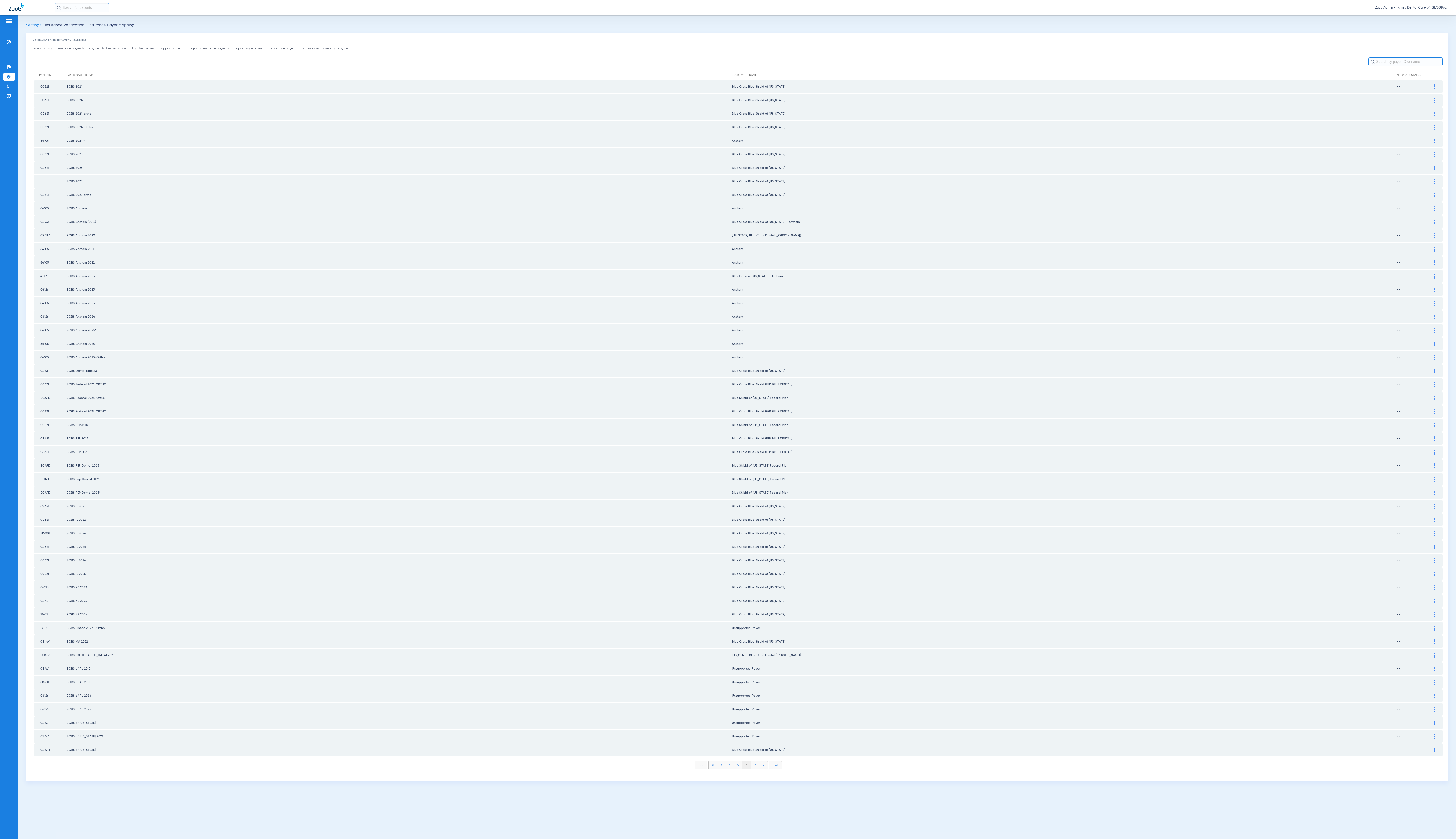
click at [755, 762] on li "7" at bounding box center [755, 765] width 8 height 7
click at [755, 762] on li "8" at bounding box center [755, 765] width 8 height 7
click at [755, 762] on li "9" at bounding box center [755, 765] width 8 height 7
click at [755, 762] on li "10" at bounding box center [755, 765] width 10 height 7
click at [755, 762] on li "11" at bounding box center [756, 765] width 9 height 7
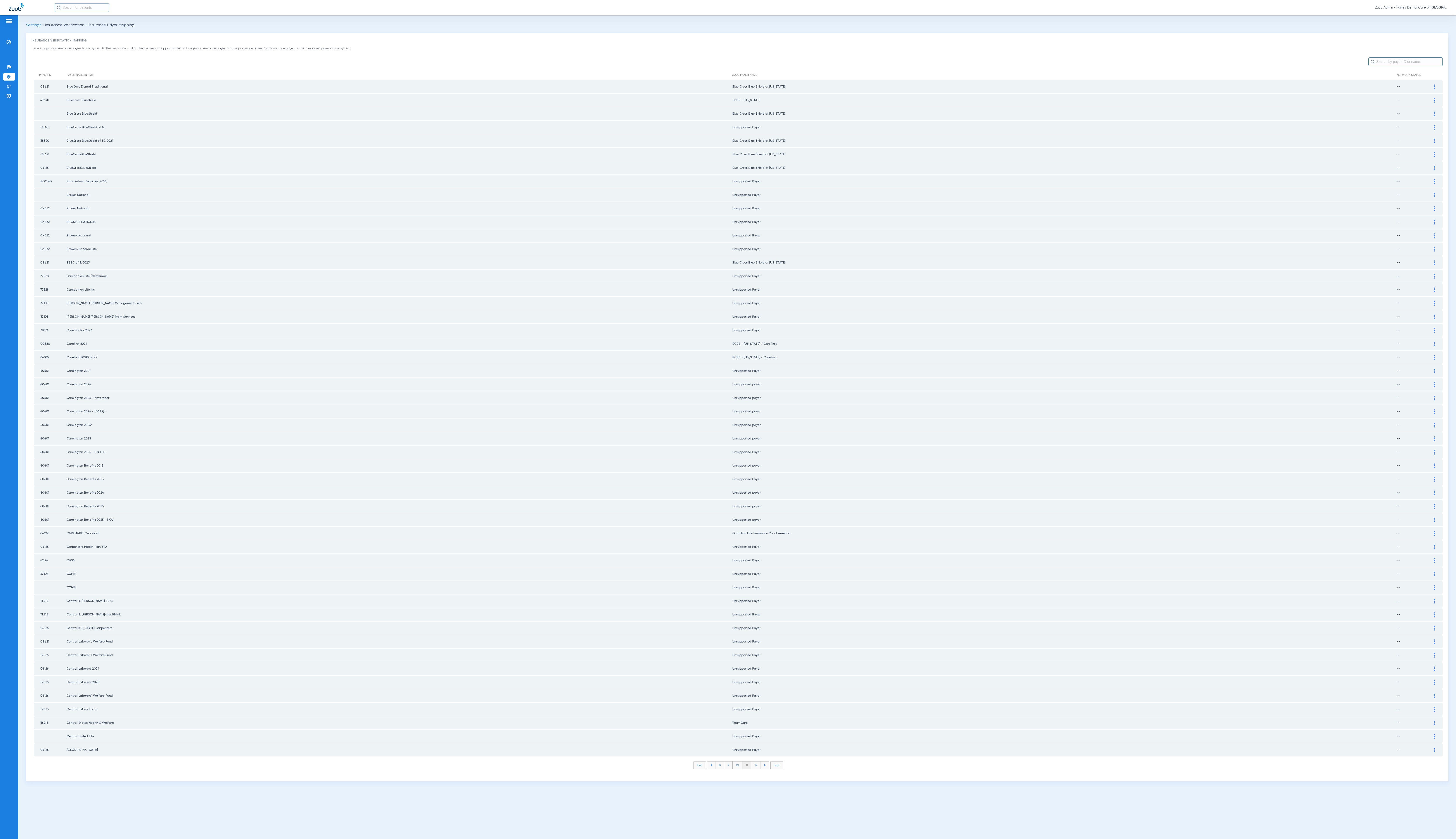
click at [755, 762] on li "12" at bounding box center [756, 765] width 10 height 7
click at [755, 762] on li "13" at bounding box center [756, 765] width 10 height 7
click at [755, 762] on li "14" at bounding box center [757, 765] width 10 height 7
click at [755, 762] on li "15" at bounding box center [757, 765] width 10 height 7
click at [755, 762] on li "16" at bounding box center [757, 765] width 10 height 7
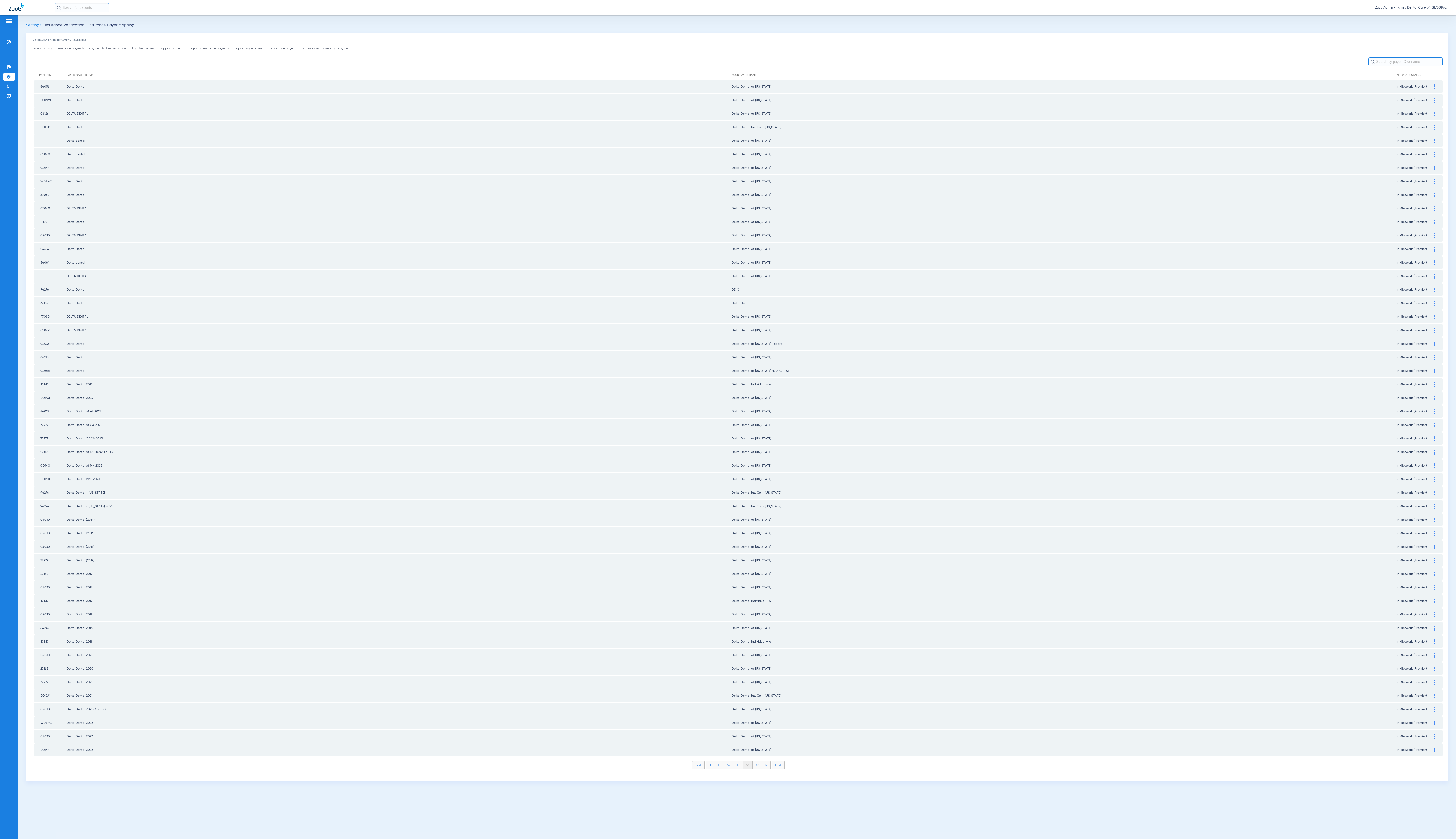
click at [755, 762] on li "17" at bounding box center [757, 765] width 10 height 7
click at [755, 762] on li "18" at bounding box center [757, 765] width 10 height 7
click at [755, 762] on li "19" at bounding box center [757, 765] width 10 height 7
click at [755, 762] on li "20" at bounding box center [757, 765] width 10 height 7
click at [755, 762] on li "21" at bounding box center [757, 765] width 10 height 7
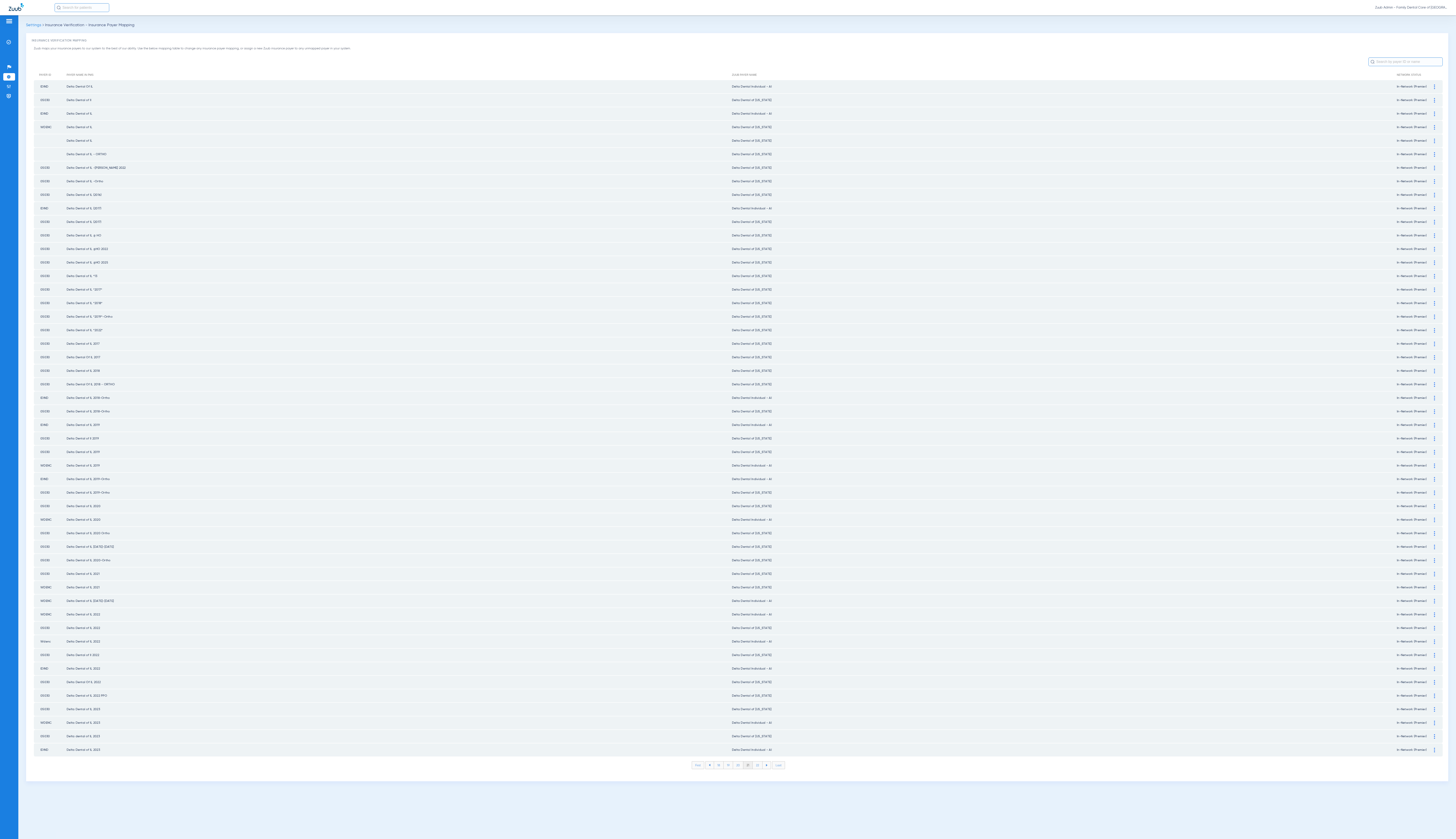
click at [755, 762] on li "22" at bounding box center [757, 765] width 10 height 7
click at [755, 762] on li "23" at bounding box center [757, 765] width 10 height 7
click at [755, 762] on li "24" at bounding box center [758, 765] width 10 height 7
click at [755, 762] on li "25" at bounding box center [758, 765] width 10 height 7
click at [755, 762] on li "26" at bounding box center [757, 765] width 10 height 7
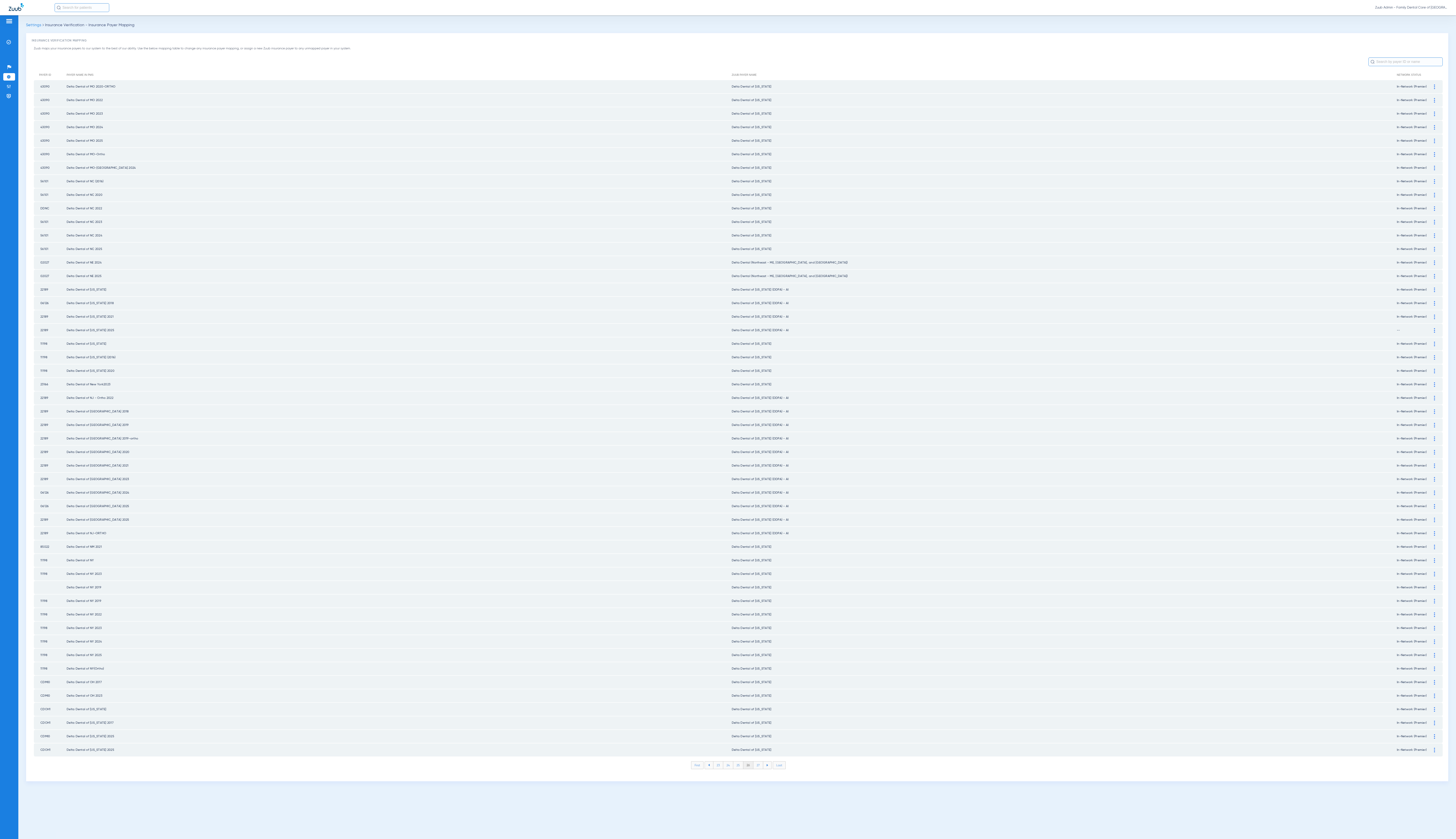
click at [755, 762] on li "27" at bounding box center [758, 765] width 10 height 7
click at [755, 762] on li "28" at bounding box center [758, 765] width 10 height 7
click at [755, 762] on li "29" at bounding box center [757, 765] width 10 height 7
click at [755, 762] on li "30" at bounding box center [758, 765] width 10 height 7
click at [755, 762] on li "31" at bounding box center [758, 765] width 10 height 7
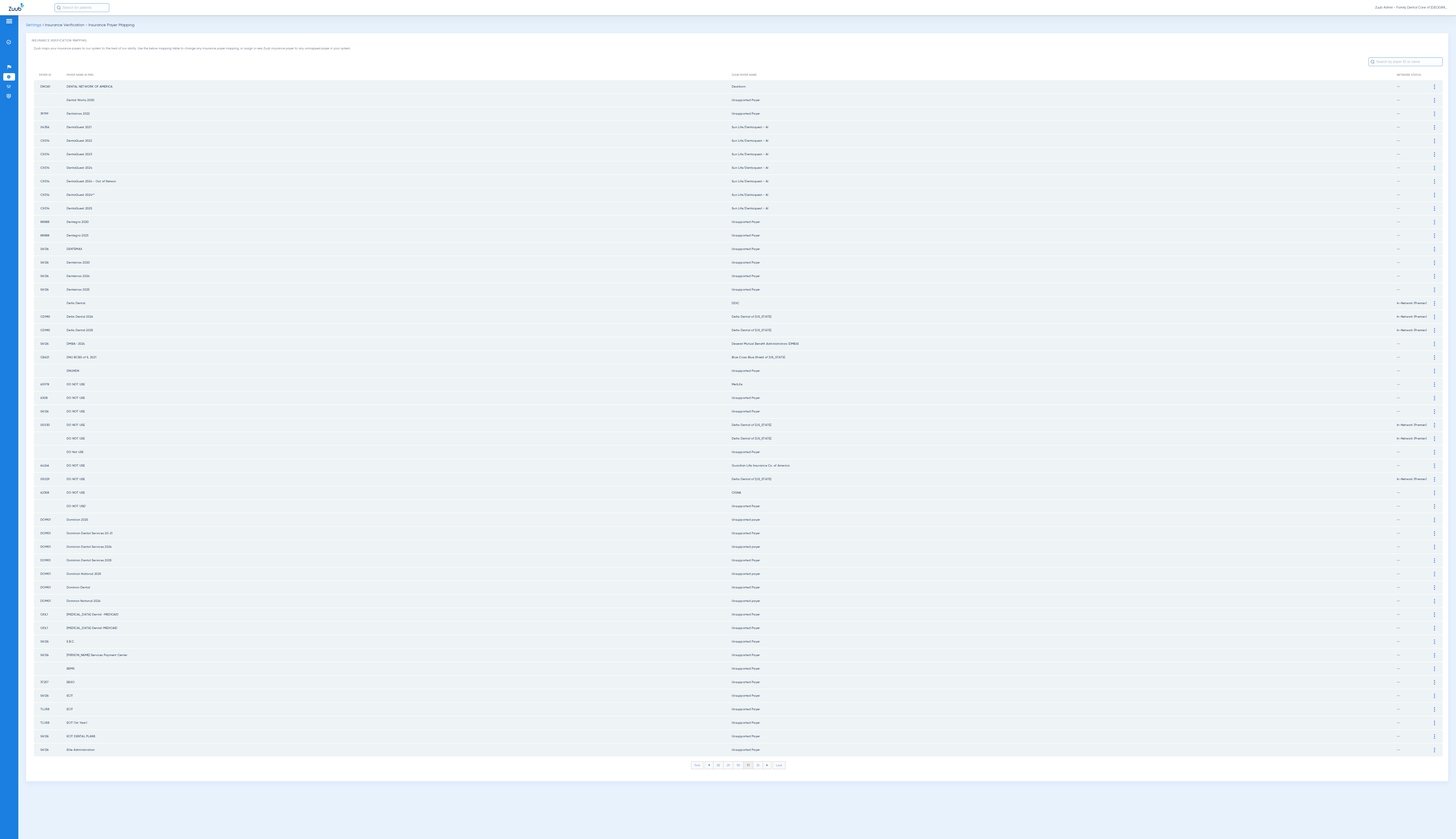
click at [755, 762] on li "32" at bounding box center [757, 765] width 10 height 7
click at [755, 762] on li "33" at bounding box center [757, 765] width 10 height 7
click at [755, 762] on li "34" at bounding box center [758, 765] width 10 height 7
click at [755, 762] on li "35" at bounding box center [758, 765] width 10 height 7
click at [755, 762] on li "36" at bounding box center [758, 765] width 10 height 7
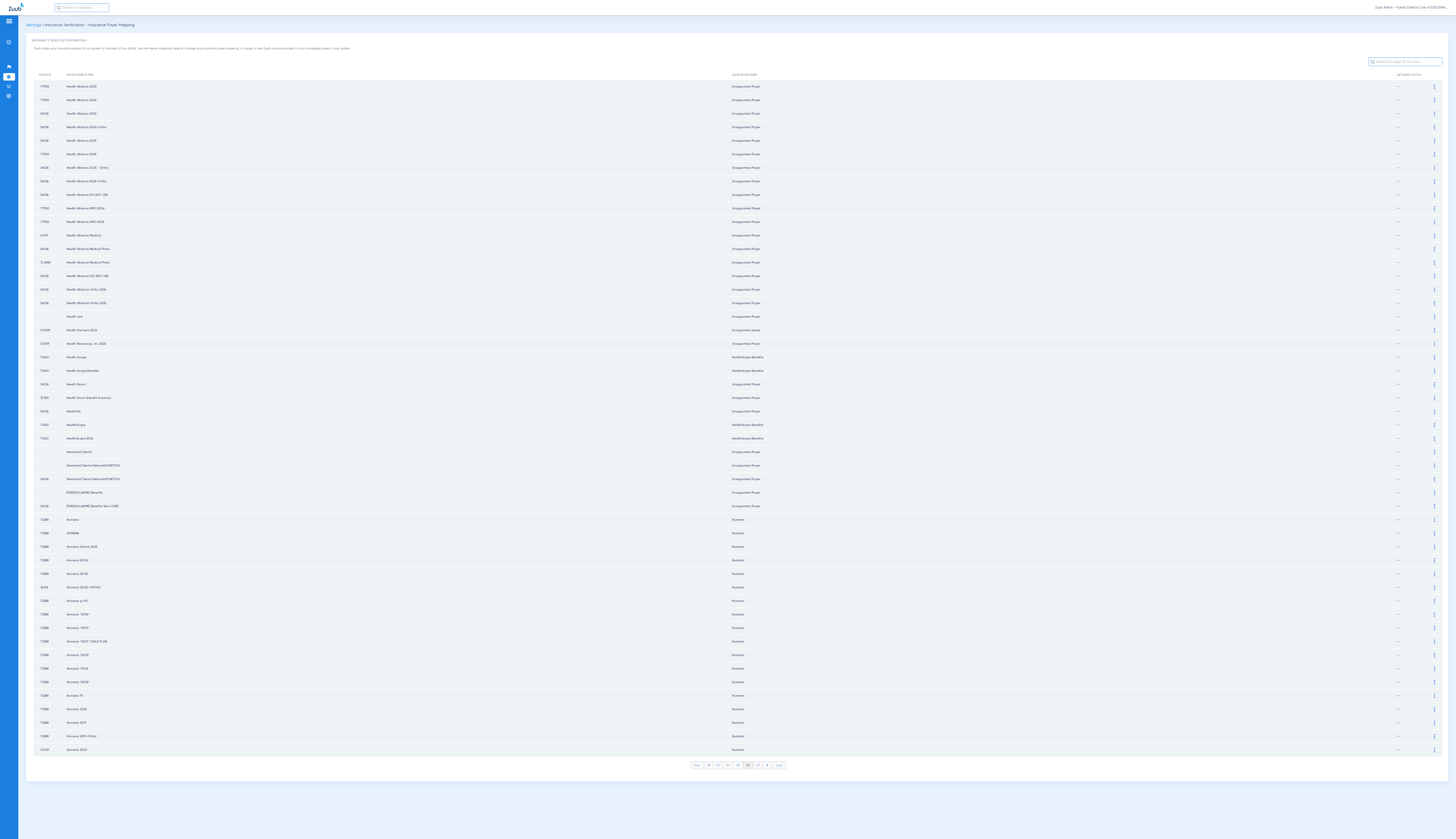
click at [755, 762] on li "37" at bounding box center [758, 765] width 10 height 7
click at [755, 762] on li "38" at bounding box center [758, 765] width 10 height 7
click at [755, 762] on li "39" at bounding box center [758, 765] width 10 height 7
click at [755, 762] on li "40" at bounding box center [758, 765] width 11 height 7
click at [755, 762] on li "41" at bounding box center [758, 765] width 10 height 7
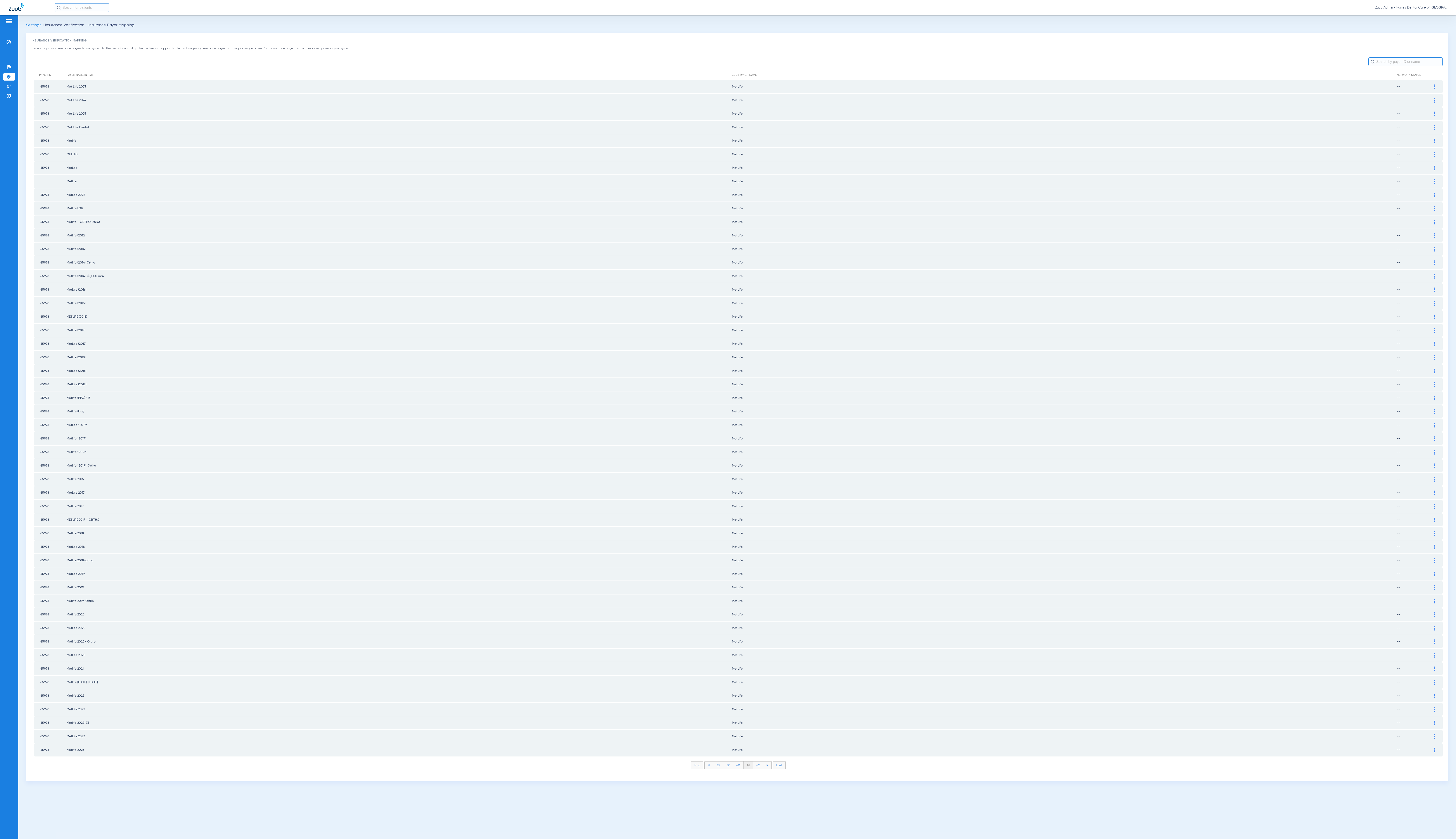
click at [755, 762] on li "42" at bounding box center [758, 765] width 10 height 7
click at [755, 762] on li "43" at bounding box center [758, 765] width 10 height 7
click at [755, 762] on li "44" at bounding box center [759, 765] width 10 height 7
click at [755, 762] on li "45" at bounding box center [758, 765] width 10 height 7
click at [755, 762] on li "46" at bounding box center [759, 765] width 10 height 7
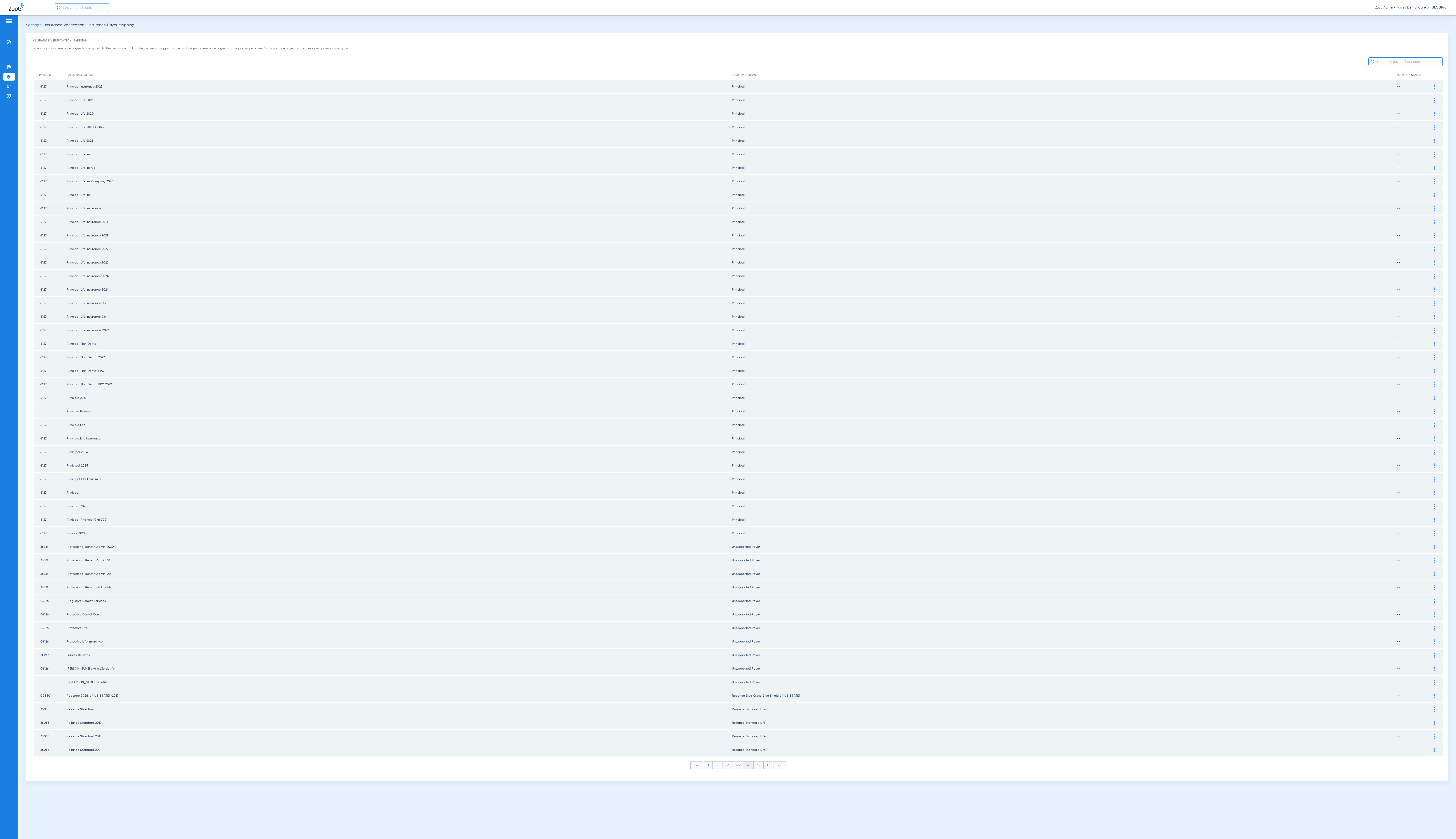
click at [755, 762] on li "47" at bounding box center [759, 765] width 10 height 7
click at [755, 762] on li "48" at bounding box center [759, 765] width 10 height 7
click at [755, 762] on li "49" at bounding box center [759, 765] width 10 height 7
click at [755, 762] on li "50" at bounding box center [759, 765] width 11 height 7
click at [755, 762] on li "51" at bounding box center [759, 765] width 10 height 7
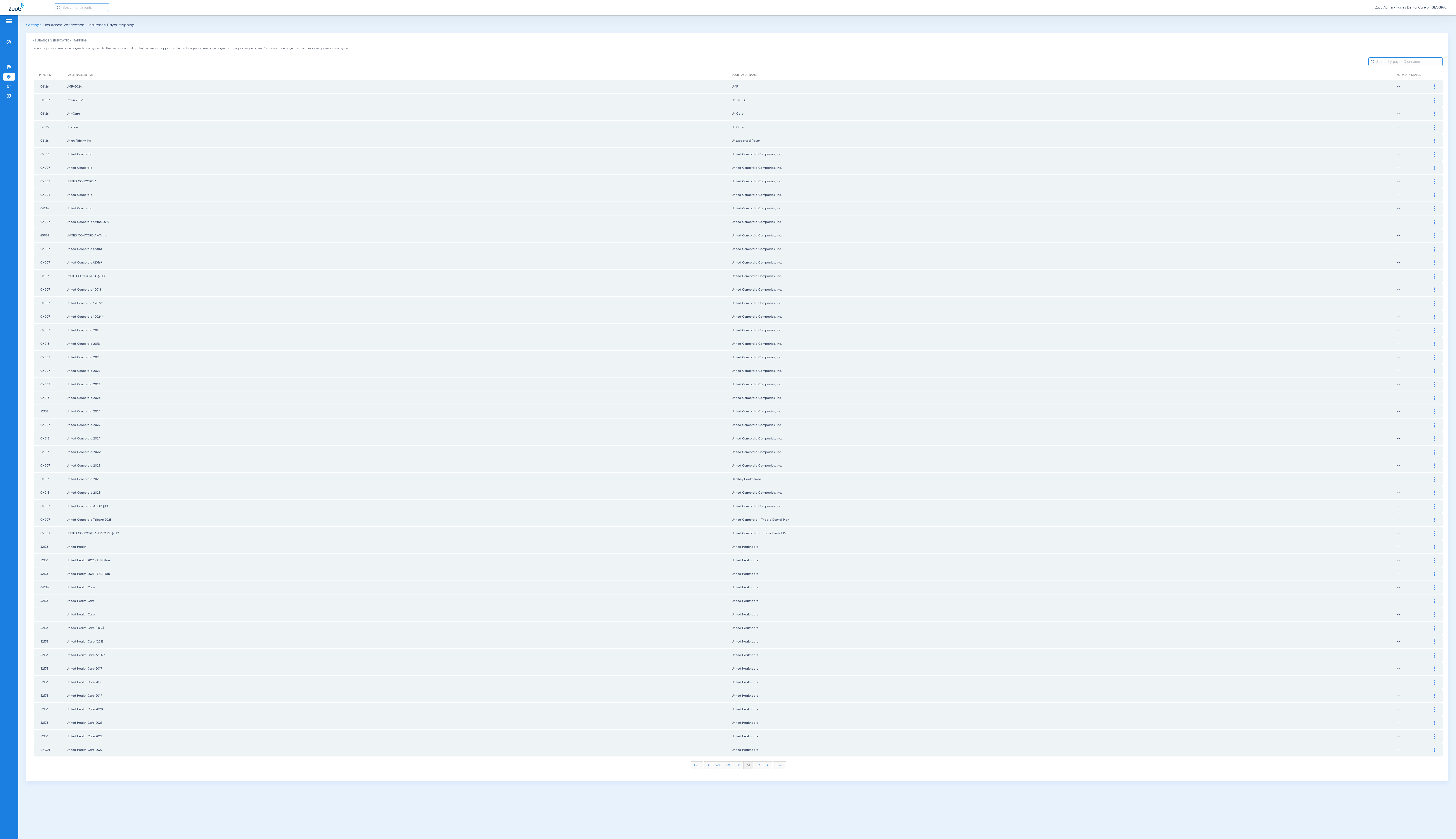
click at [755, 762] on li "52" at bounding box center [759, 765] width 10 height 7
click at [755, 762] on li "53" at bounding box center [759, 765] width 10 height 7
click at [755, 762] on li "54" at bounding box center [759, 765] width 10 height 7
click at [755, 762] on li "55" at bounding box center [758, 765] width 10 height 7
click at [755, 762] on li "56" at bounding box center [759, 765] width 10 height 7
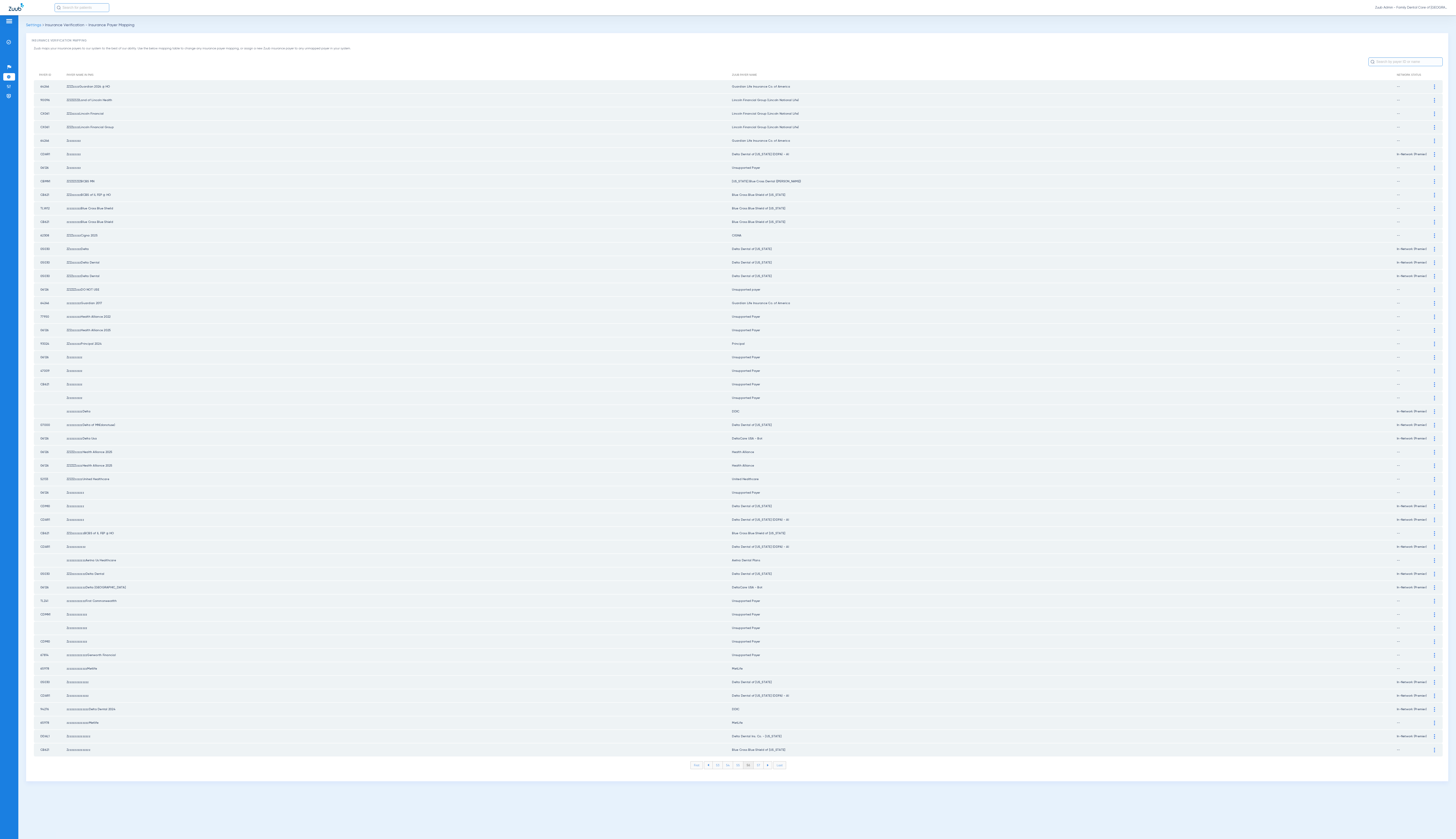
click at [755, 762] on li "57" at bounding box center [759, 765] width 10 height 7
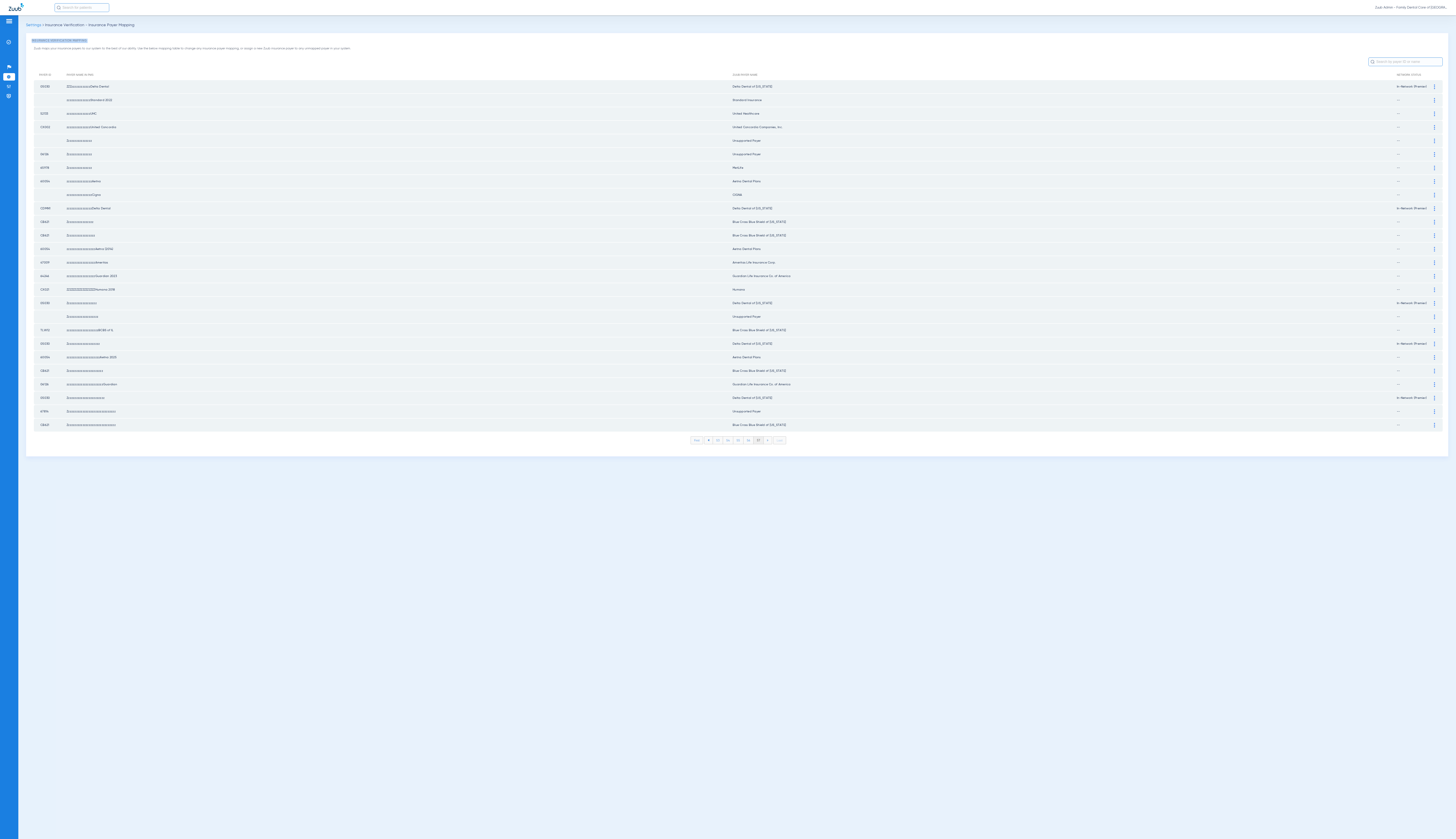
click at [755, 745] on div "Settings Insurance Verification - Insurance Payer Mapping Insurance Verificatio…" at bounding box center [737, 427] width 1438 height 824
click at [8, 86] on img at bounding box center [9, 86] width 5 height 5
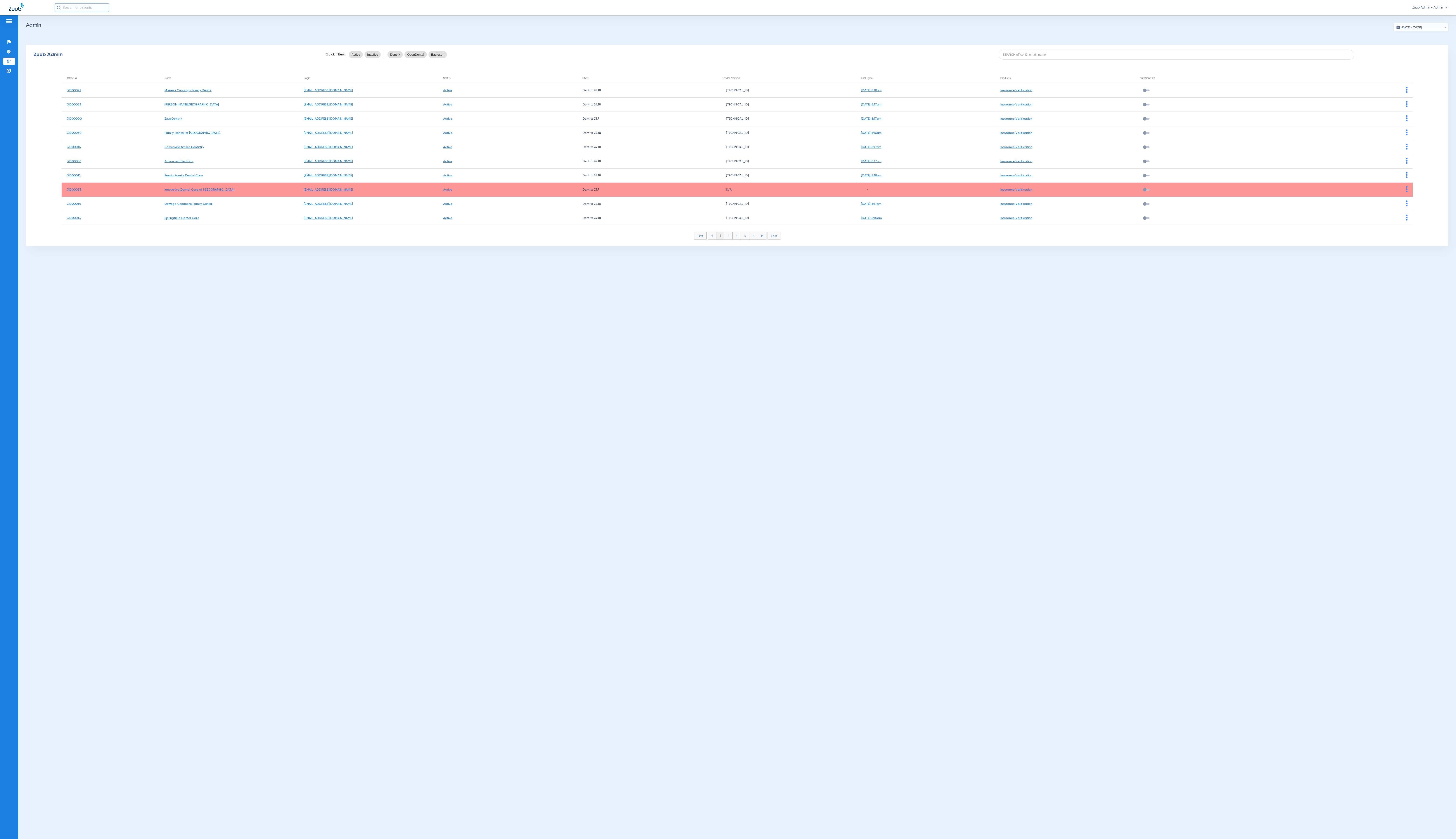
click at [1235, 49] on div "Zuub Admin Quick Filters: Active Inactive Dentrix OpenDental Eaglesoft" at bounding box center [737, 54] width 1422 height 18
click at [1234, 54] on input at bounding box center [1176, 54] width 356 height 10
paste input "31000029"
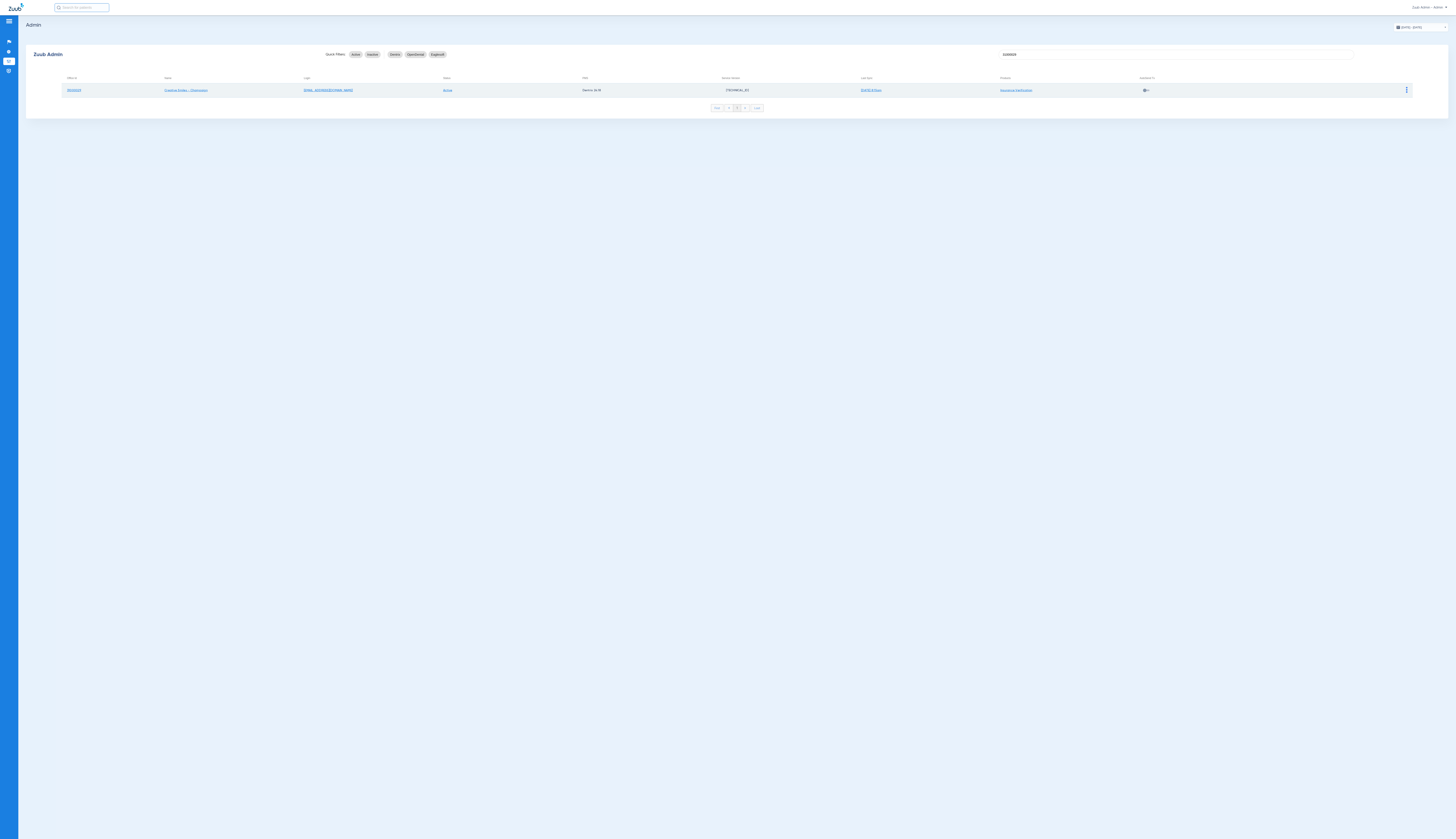
type input "31000029"
click at [1407, 90] on td at bounding box center [1343, 90] width 140 height 14
click at [1406, 87] on img at bounding box center [1407, 90] width 2 height 6
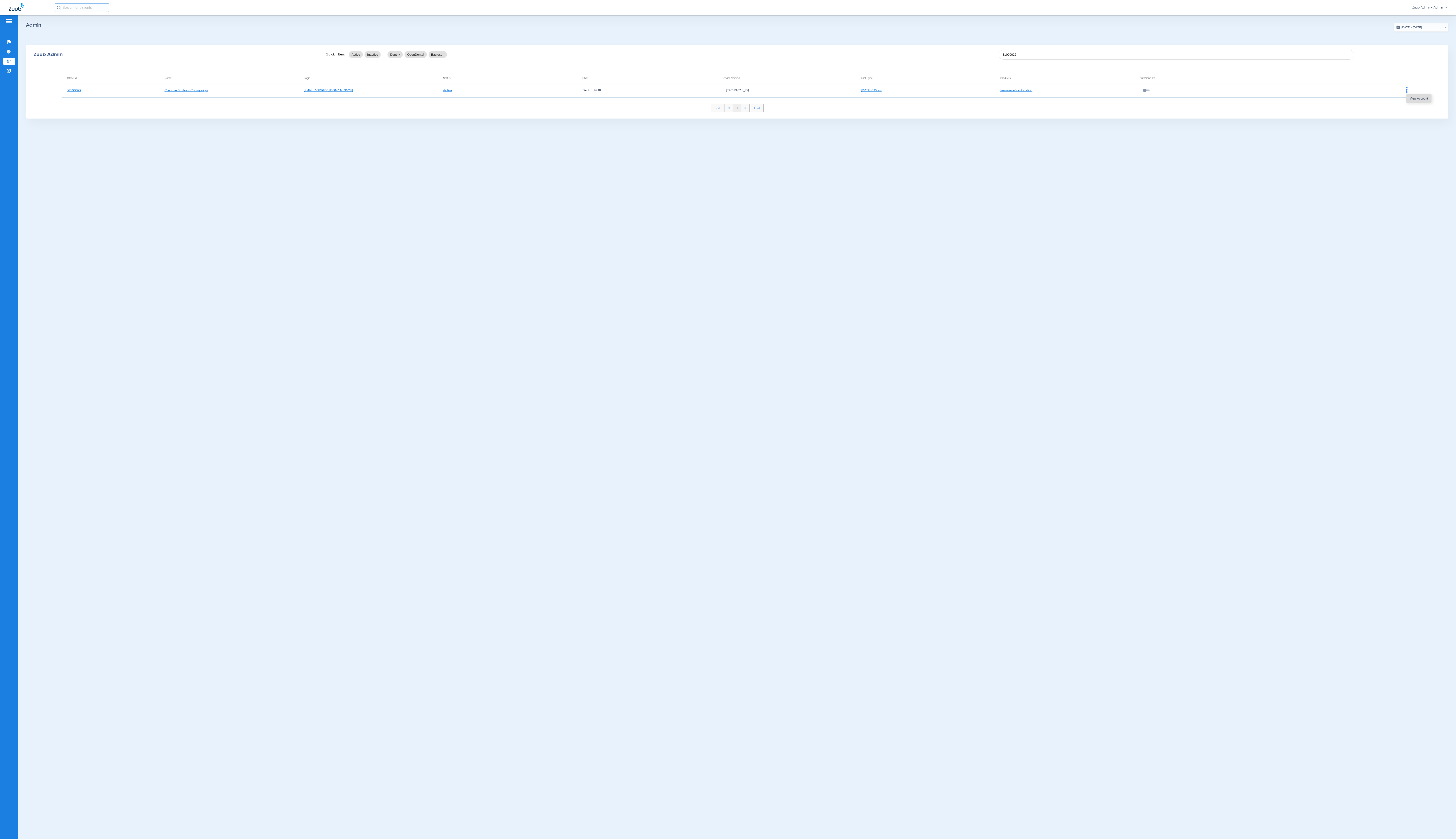
click at [1412, 94] on button "View Account" at bounding box center [1419, 98] width 25 height 8
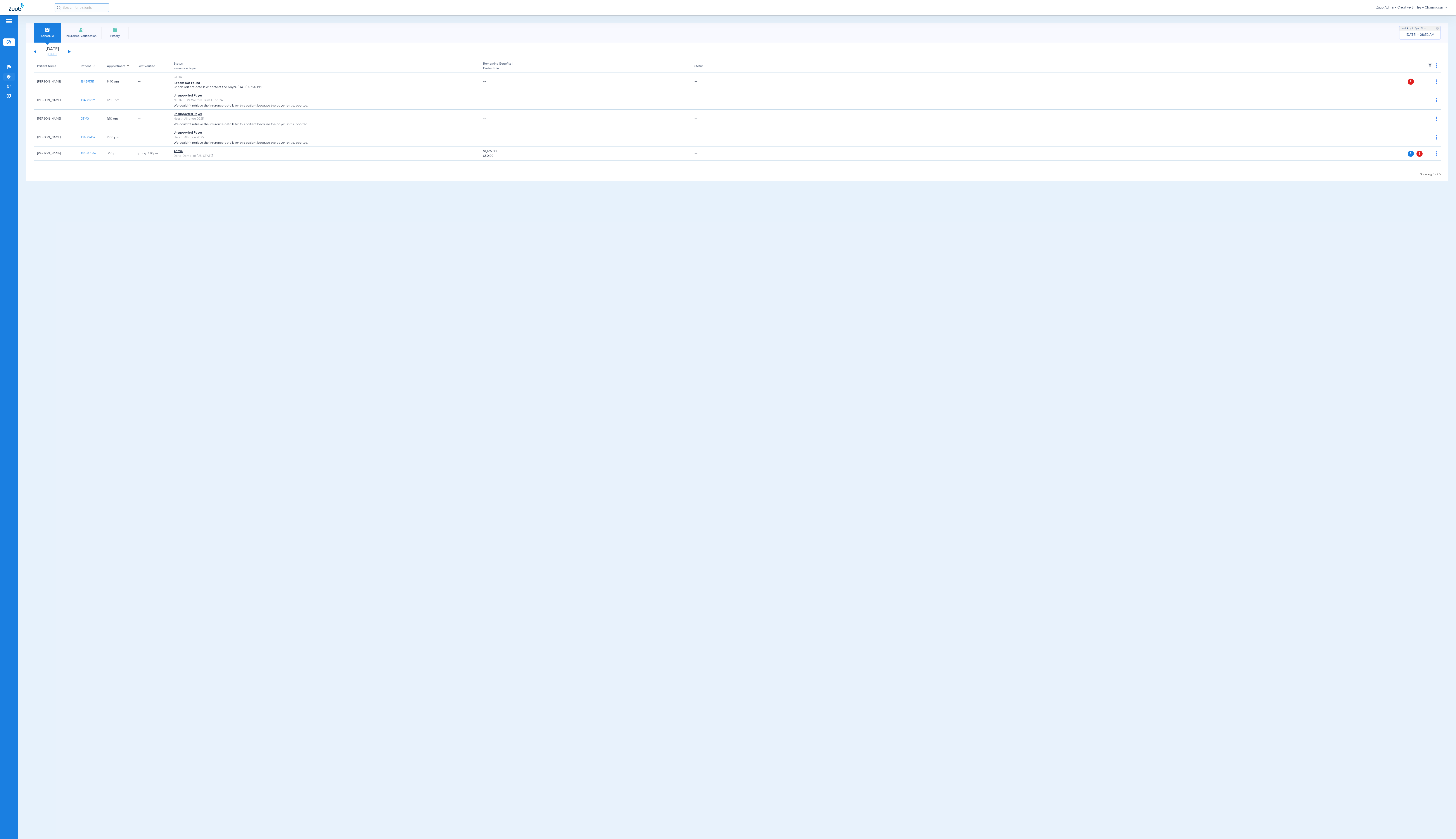
click at [9, 77] on img at bounding box center [9, 77] width 5 height 5
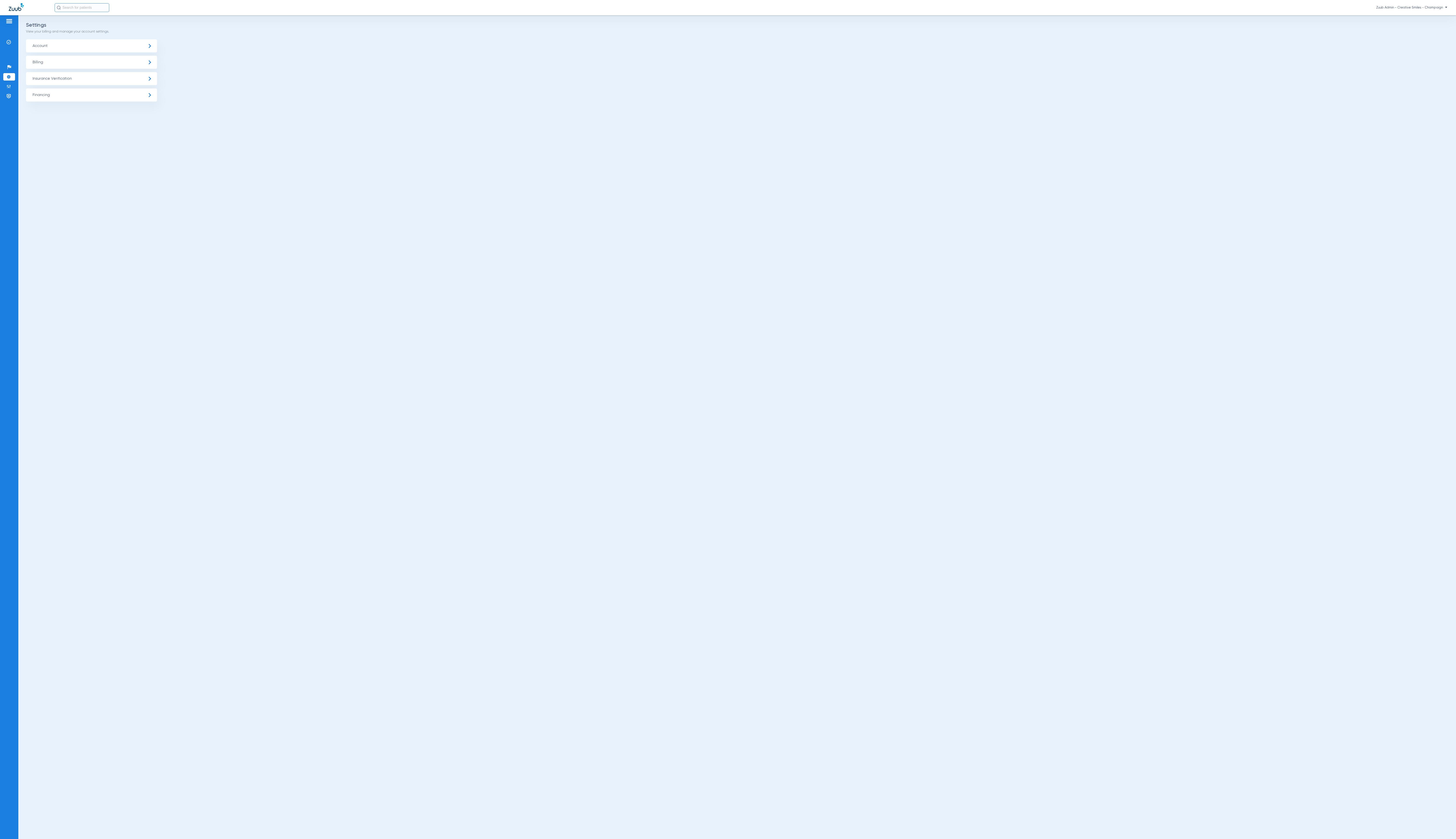
click at [50, 79] on span "Insurance Verification" at bounding box center [92, 79] width 131 height 13
click at [124, 108] on li "Insurance Payer Mapping" at bounding box center [92, 113] width 131 height 11
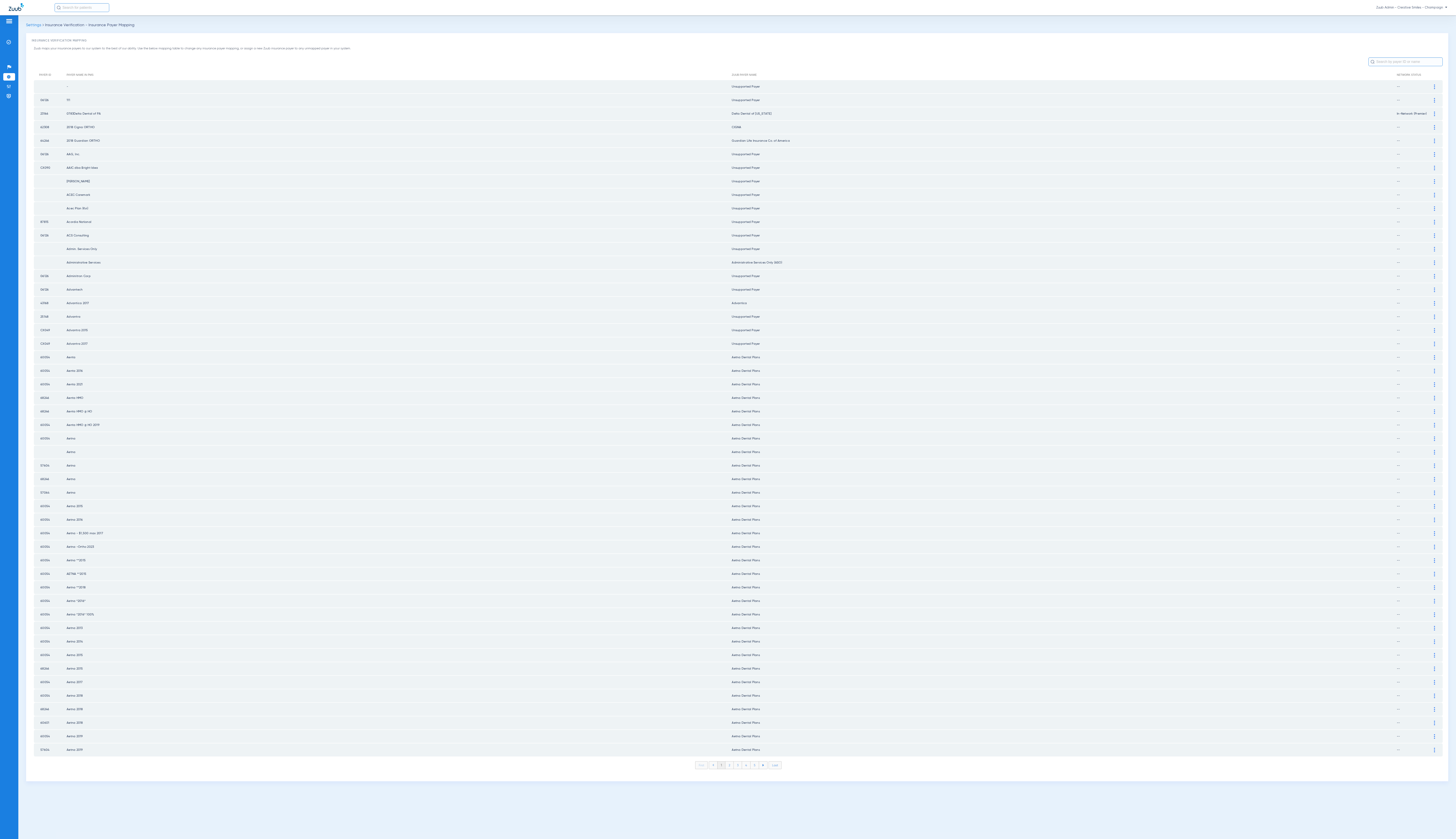
click at [729, 762] on li "2" at bounding box center [729, 765] width 8 height 7
click at [735, 762] on li "3" at bounding box center [738, 765] width 8 height 7
click at [746, 762] on li "4" at bounding box center [746, 765] width 8 height 7
click at [756, 762] on li "5" at bounding box center [755, 765] width 8 height 7
click at [756, 762] on li "6" at bounding box center [755, 765] width 8 height 7
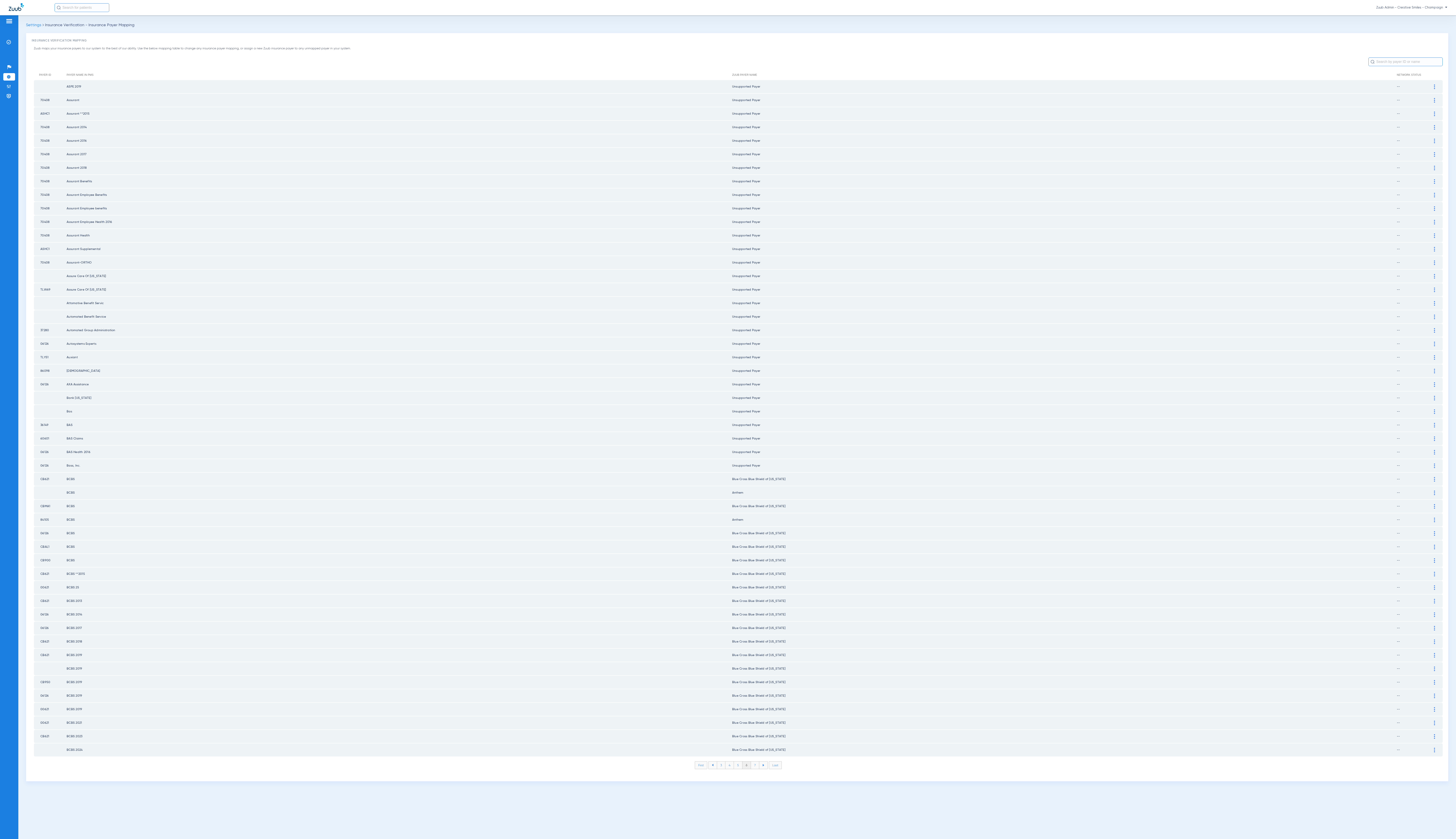
click at [756, 762] on li "7" at bounding box center [755, 765] width 8 height 7
click at [756, 762] on li "8" at bounding box center [755, 765] width 8 height 7
click at [756, 762] on li "9" at bounding box center [755, 765] width 8 height 7
click at [756, 762] on li "10" at bounding box center [755, 765] width 10 height 7
click at [756, 762] on li "11" at bounding box center [756, 765] width 9 height 7
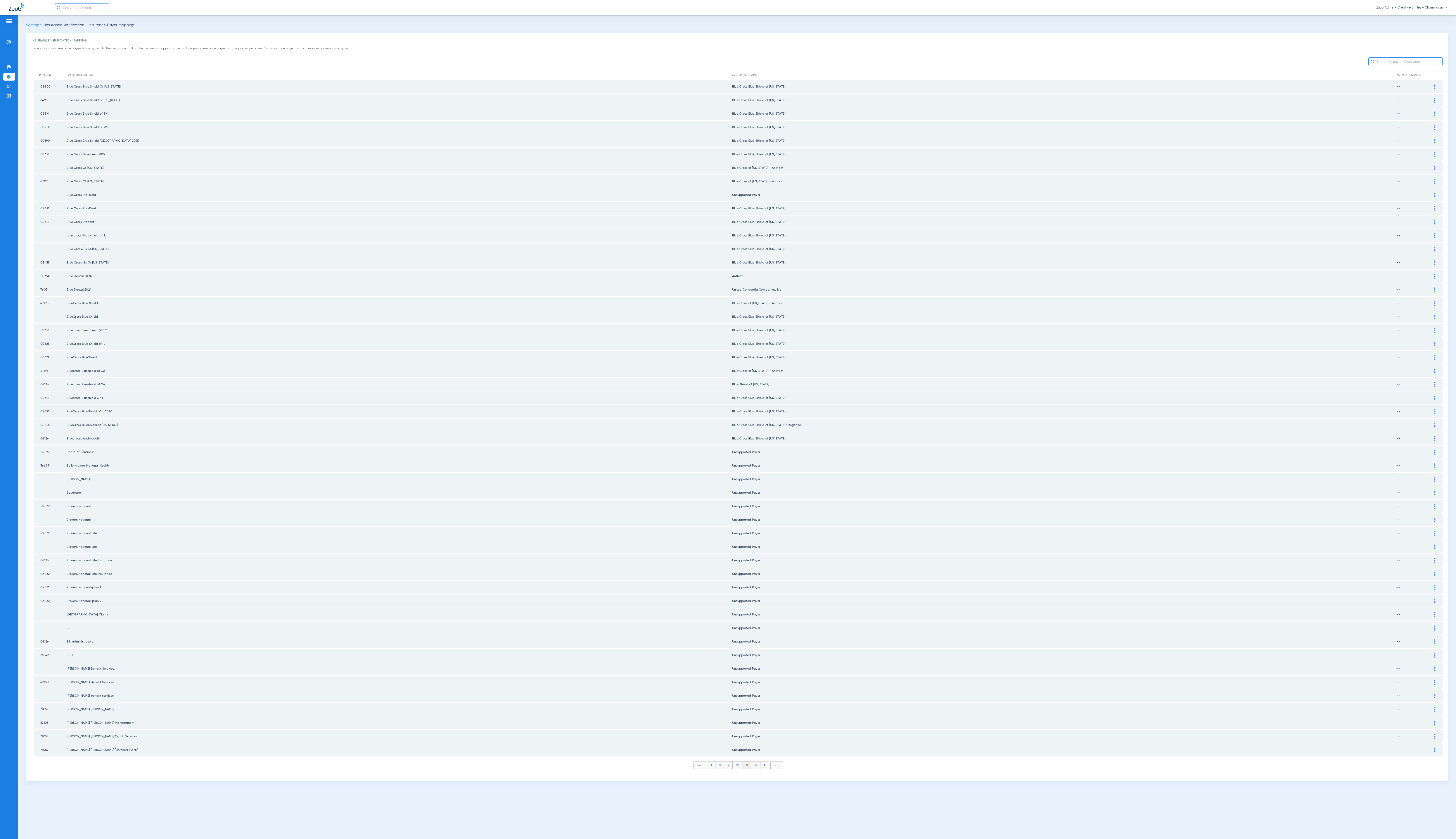
click at [756, 762] on li "12" at bounding box center [756, 765] width 10 height 7
click at [756, 762] on li "13" at bounding box center [756, 765] width 10 height 7
click at [756, 762] on li "14" at bounding box center [757, 765] width 10 height 7
click at [756, 762] on li "15" at bounding box center [757, 765] width 10 height 7
click at [756, 762] on li "16" at bounding box center [757, 765] width 10 height 7
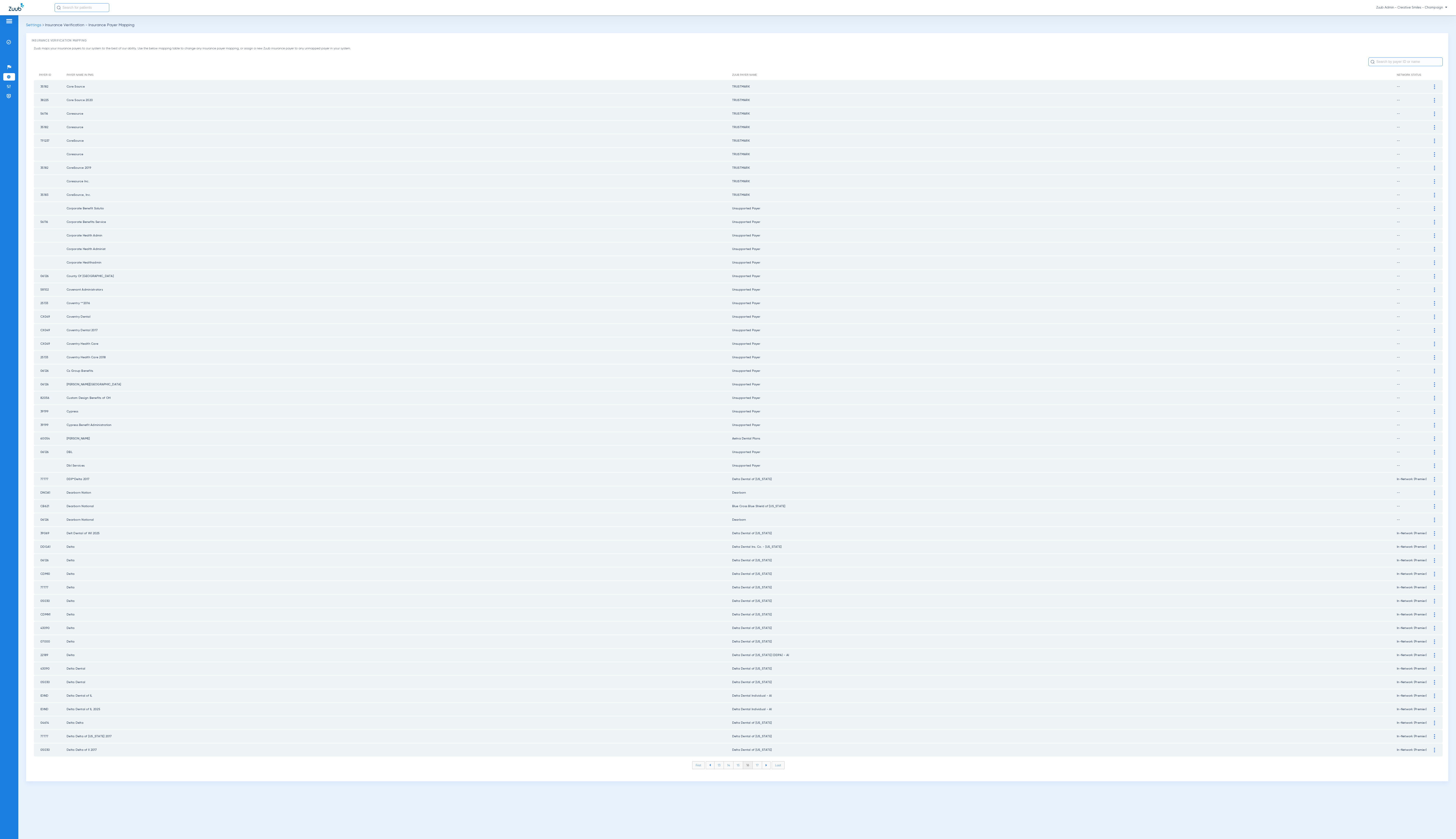
click at [736, 762] on li "15" at bounding box center [738, 765] width 10 height 7
click at [1431, 653] on div at bounding box center [1435, 655] width 8 height 5
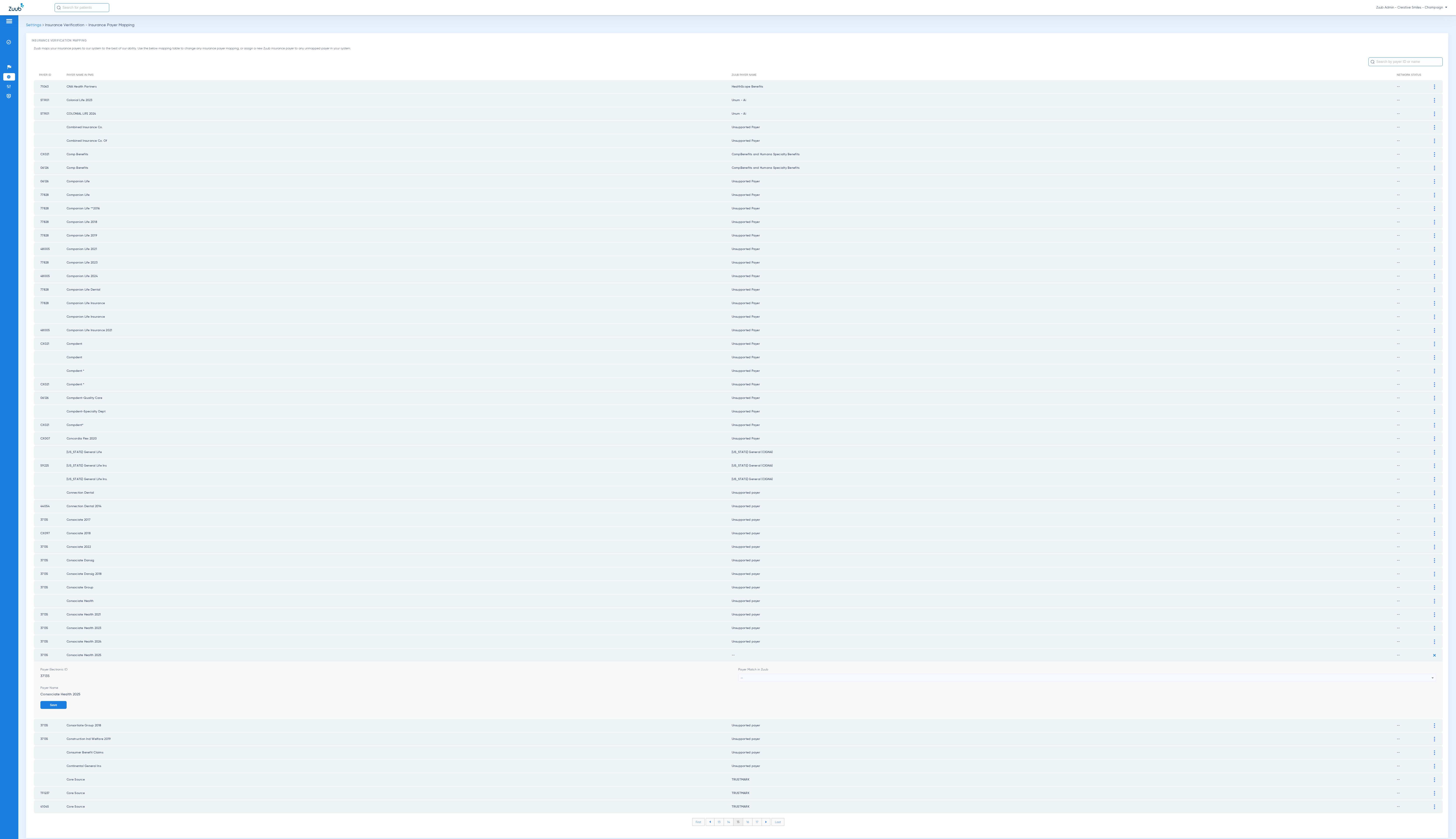
click at [894, 674] on div "--" at bounding box center [1086, 677] width 691 height 7
type input "unsu"
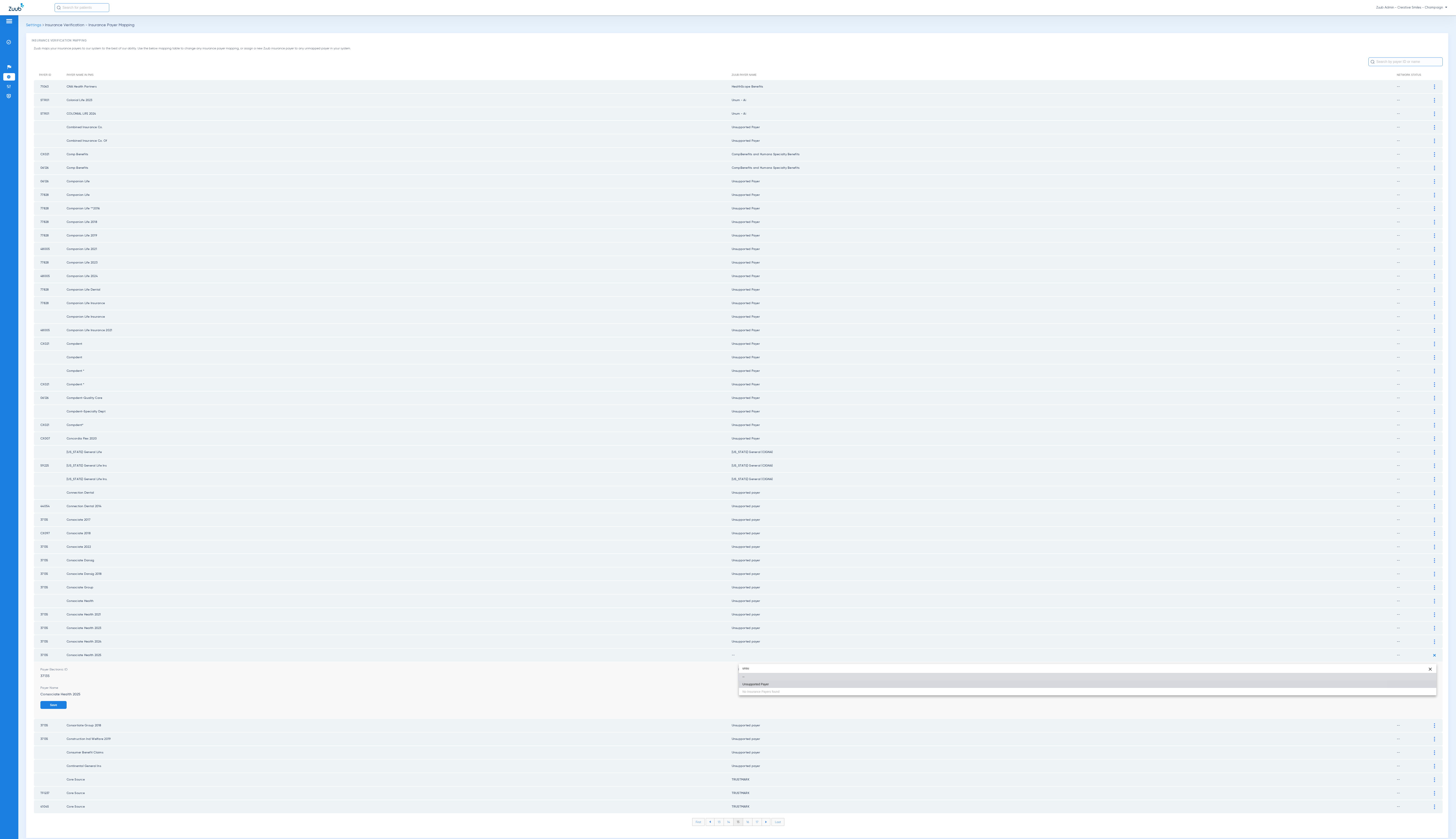
click at [829, 683] on mat-option "Unsupported Payer" at bounding box center [1087, 684] width 697 height 7
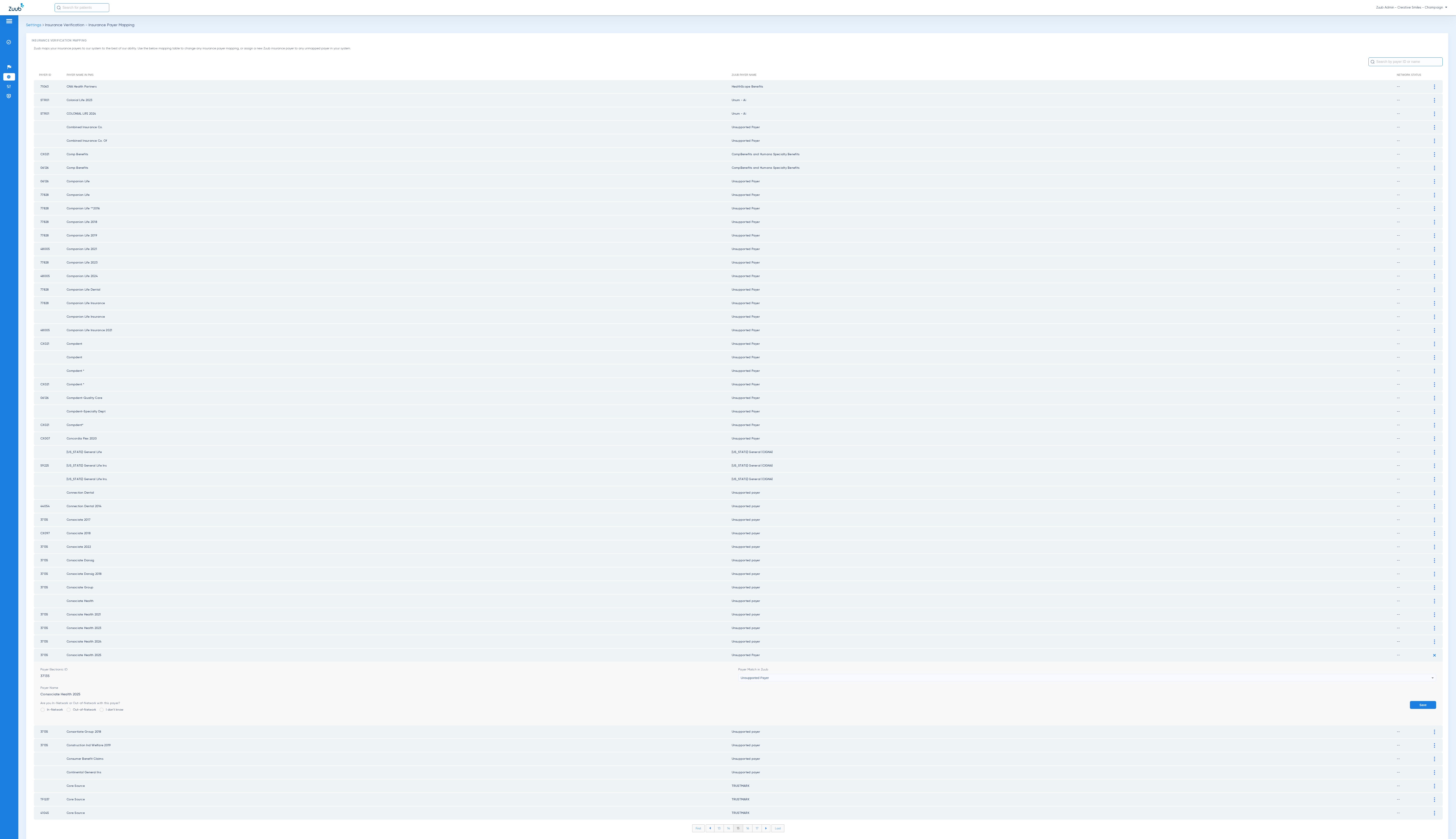
click at [1421, 701] on button "Save" at bounding box center [1423, 705] width 26 height 8
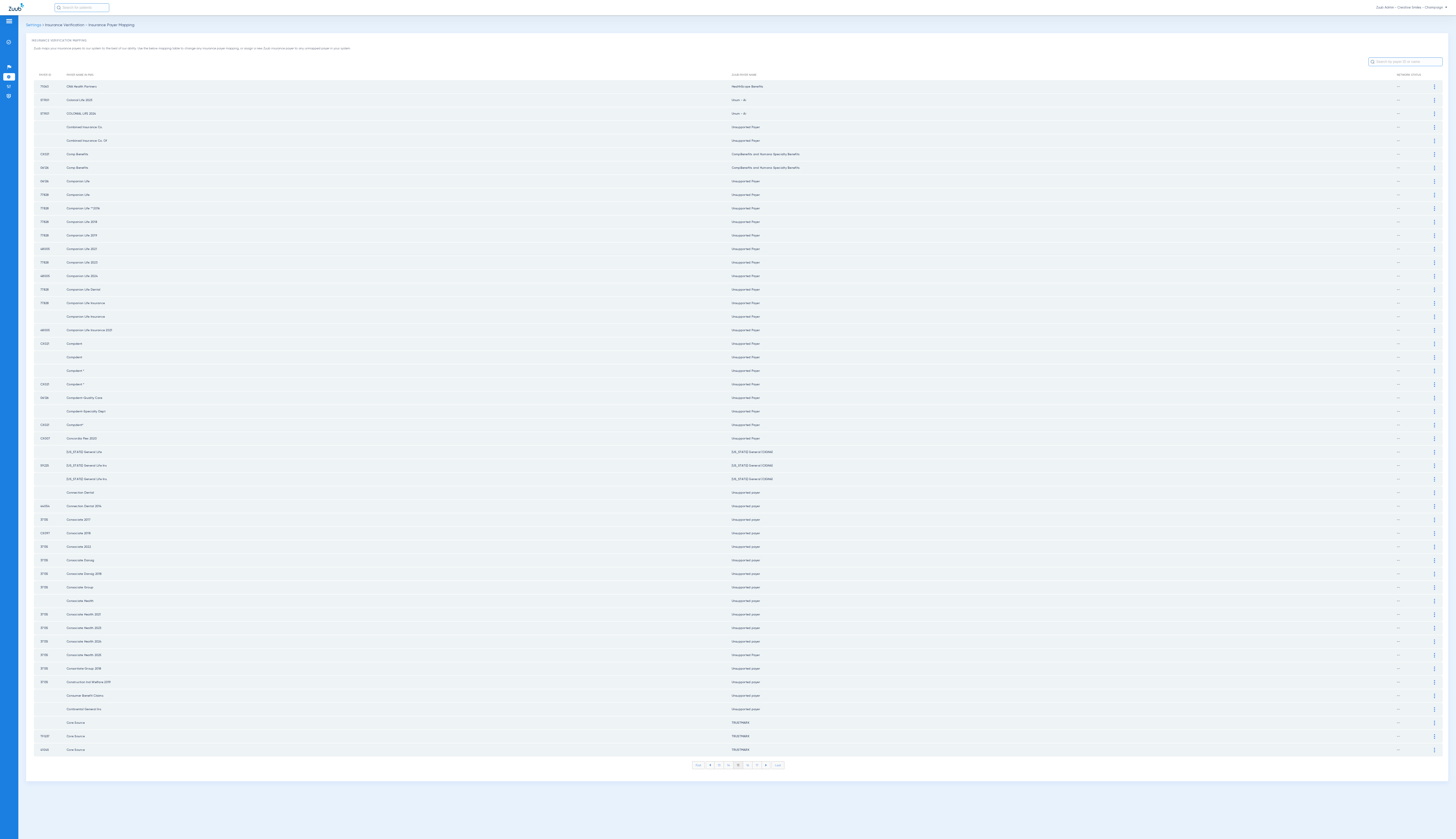
click at [747, 762] on li "16" at bounding box center [748, 765] width 10 height 7
click at [759, 762] on li "17" at bounding box center [757, 765] width 10 height 7
click at [759, 762] on li "18" at bounding box center [757, 765] width 10 height 7
click at [759, 762] on li "19" at bounding box center [757, 765] width 10 height 7
click at [759, 762] on li "20" at bounding box center [757, 765] width 10 height 7
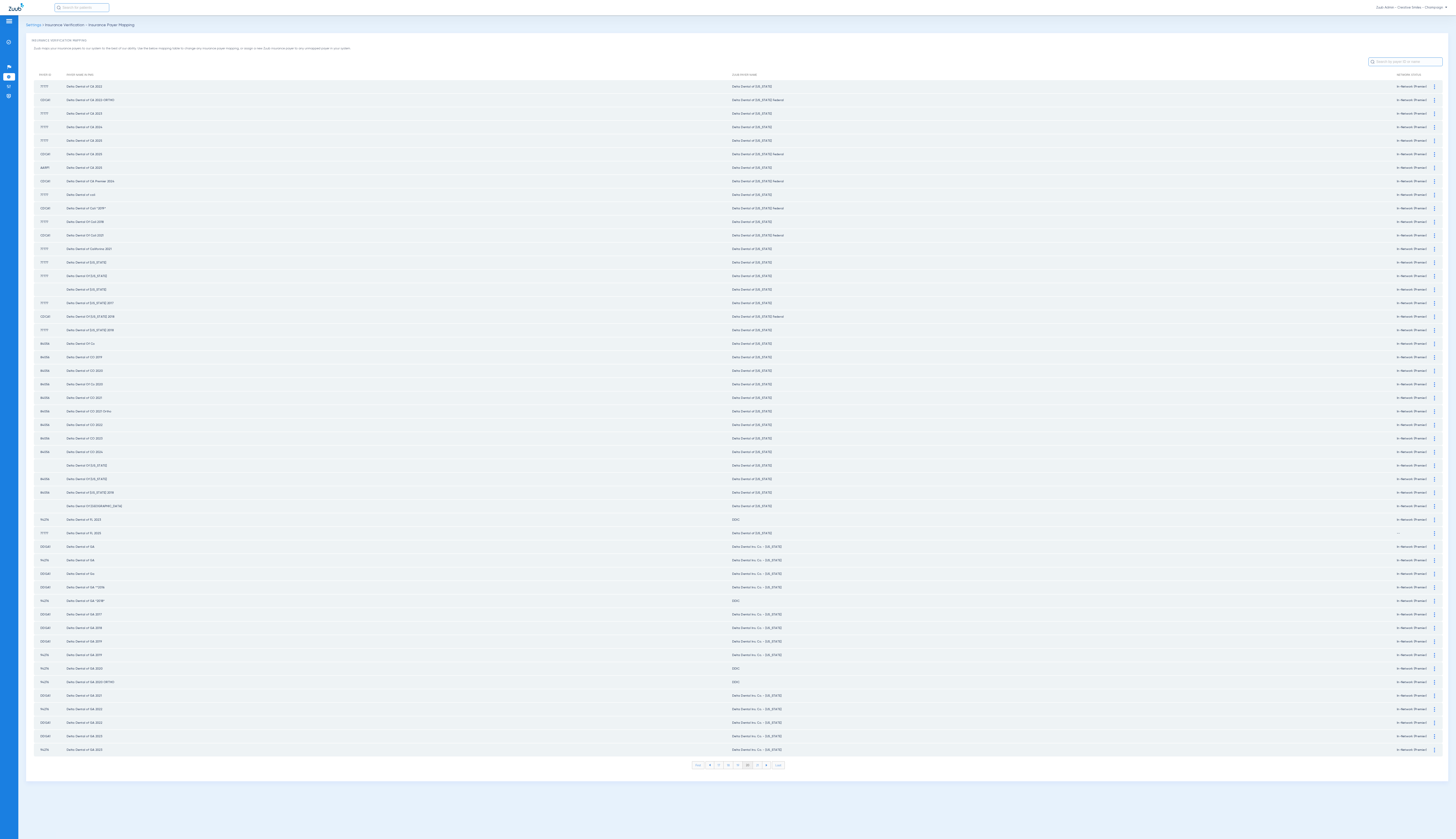
click at [759, 762] on li "21" at bounding box center [757, 765] width 10 height 7
click at [759, 762] on li "22" at bounding box center [757, 765] width 10 height 7
click at [759, 762] on li "23" at bounding box center [757, 765] width 10 height 7
click at [759, 762] on li "24" at bounding box center [758, 765] width 10 height 7
click at [759, 762] on li "25" at bounding box center [758, 765] width 10 height 7
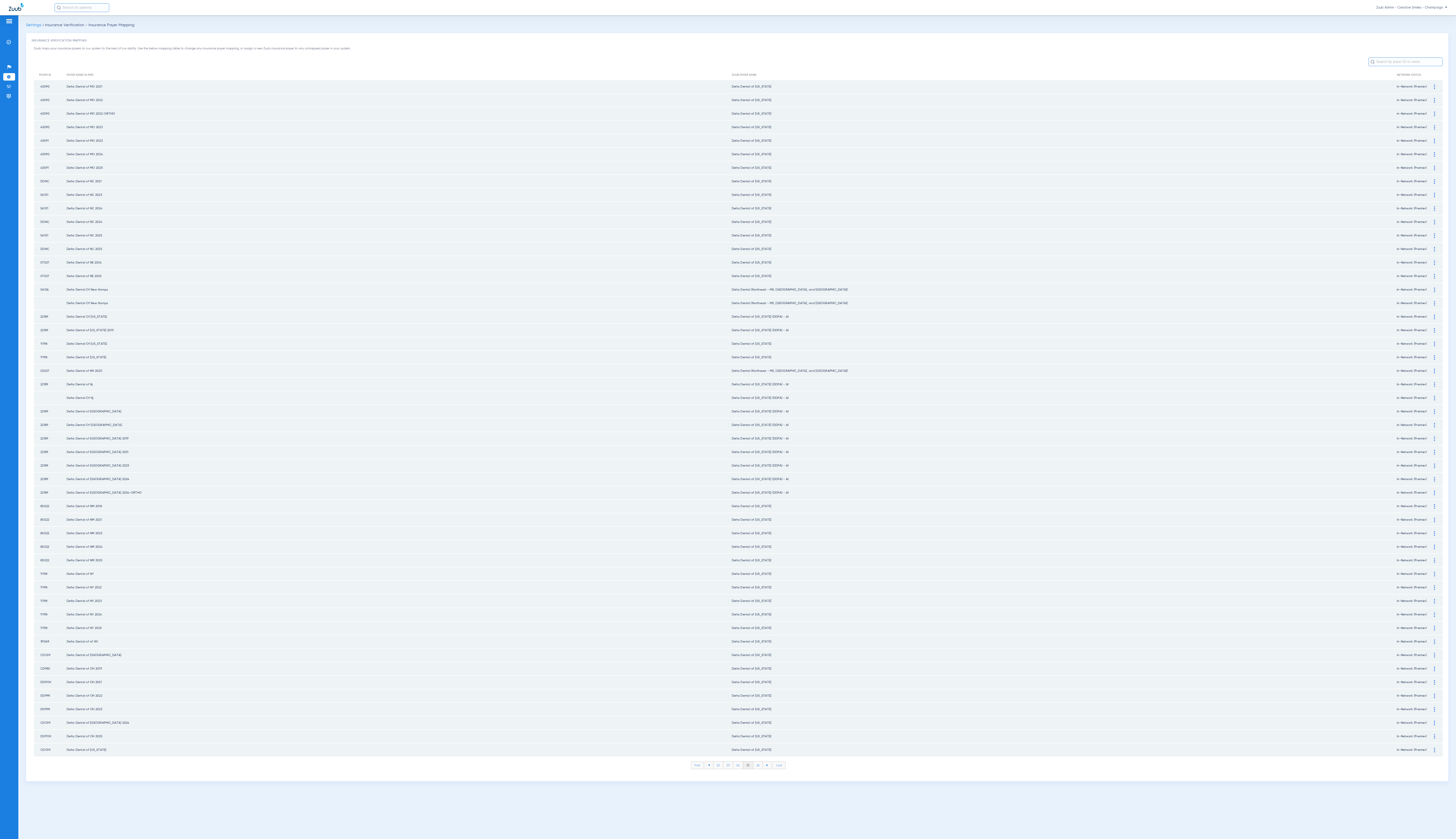
click at [759, 762] on li "26" at bounding box center [757, 765] width 10 height 7
click at [759, 762] on li "27" at bounding box center [758, 765] width 10 height 7
click at [759, 762] on li "28" at bounding box center [758, 765] width 10 height 7
click at [759, 762] on li "29" at bounding box center [757, 765] width 10 height 7
click at [759, 762] on li "30" at bounding box center [758, 765] width 10 height 7
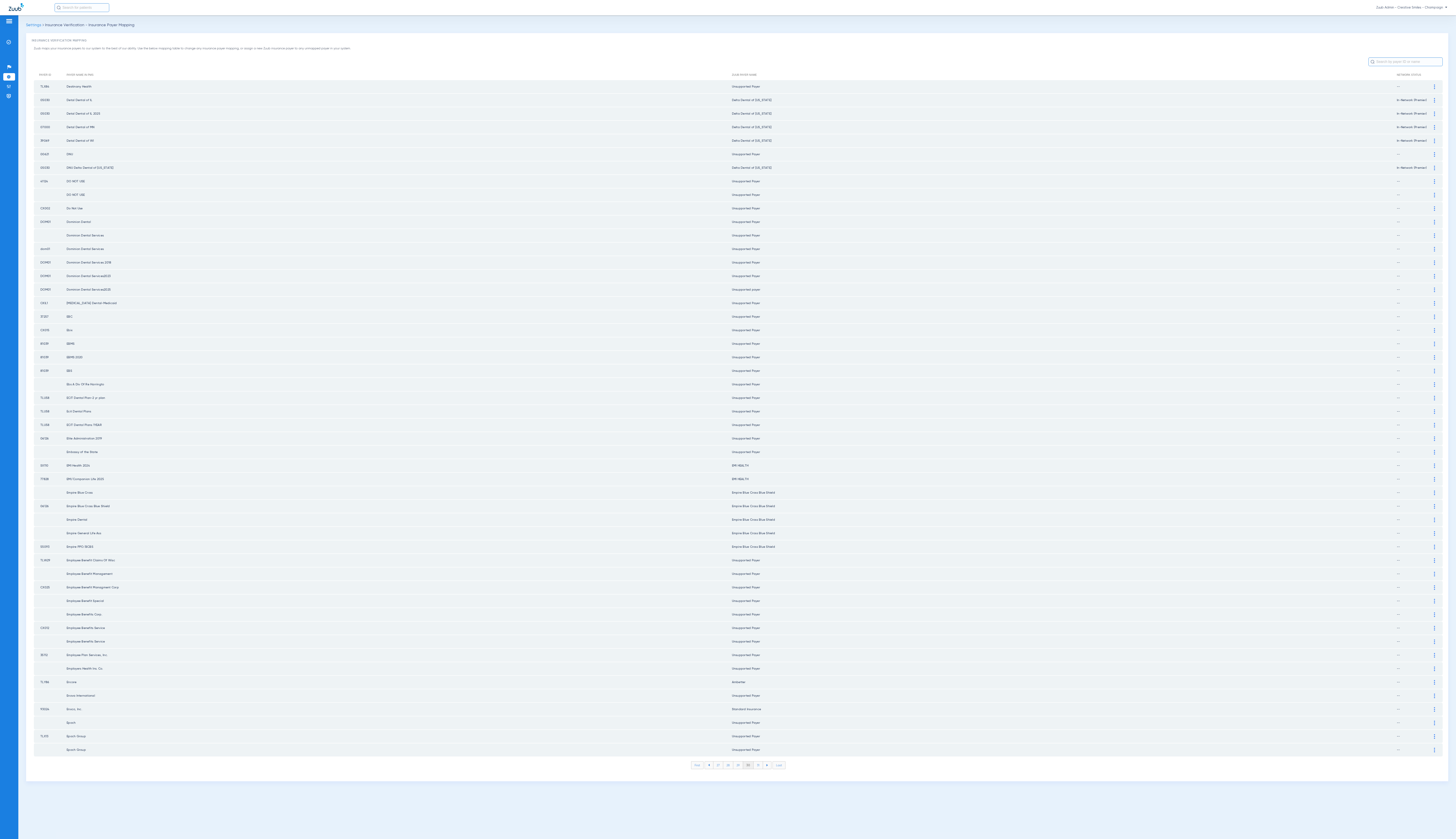
click at [759, 762] on li "31" at bounding box center [758, 765] width 10 height 7
click at [759, 762] on li "32" at bounding box center [757, 765] width 10 height 7
click at [759, 762] on li "33" at bounding box center [757, 765] width 10 height 7
click at [759, 762] on li "34" at bounding box center [758, 765] width 10 height 7
click at [759, 762] on li "35" at bounding box center [758, 765] width 10 height 7
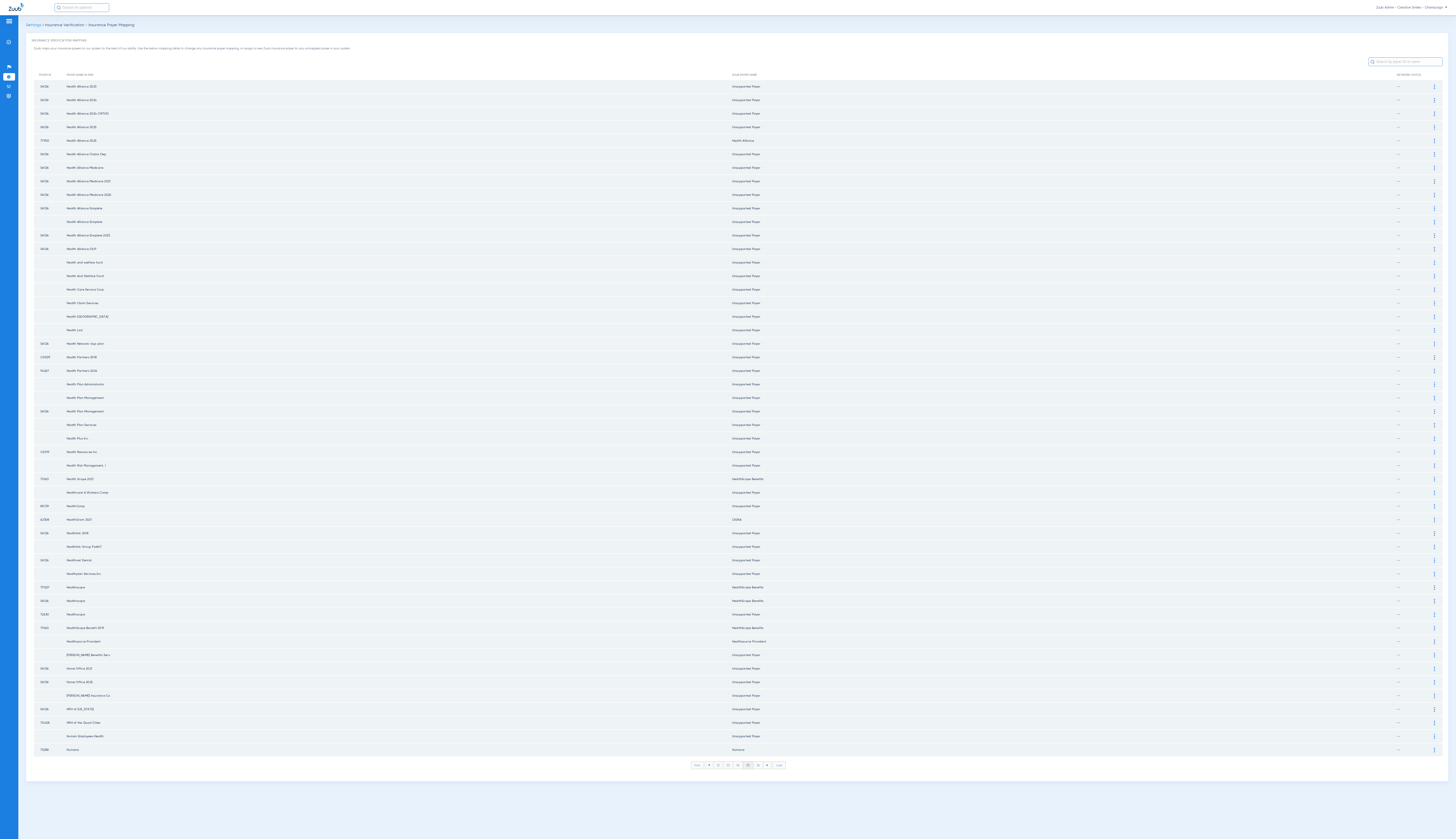
click at [759, 762] on li "36" at bounding box center [758, 765] width 10 height 7
click at [759, 762] on li "37" at bounding box center [758, 765] width 10 height 7
click at [759, 762] on li "38" at bounding box center [758, 765] width 10 height 7
click at [759, 762] on li "39" at bounding box center [758, 765] width 10 height 7
click at [759, 762] on li "40" at bounding box center [758, 765] width 11 height 7
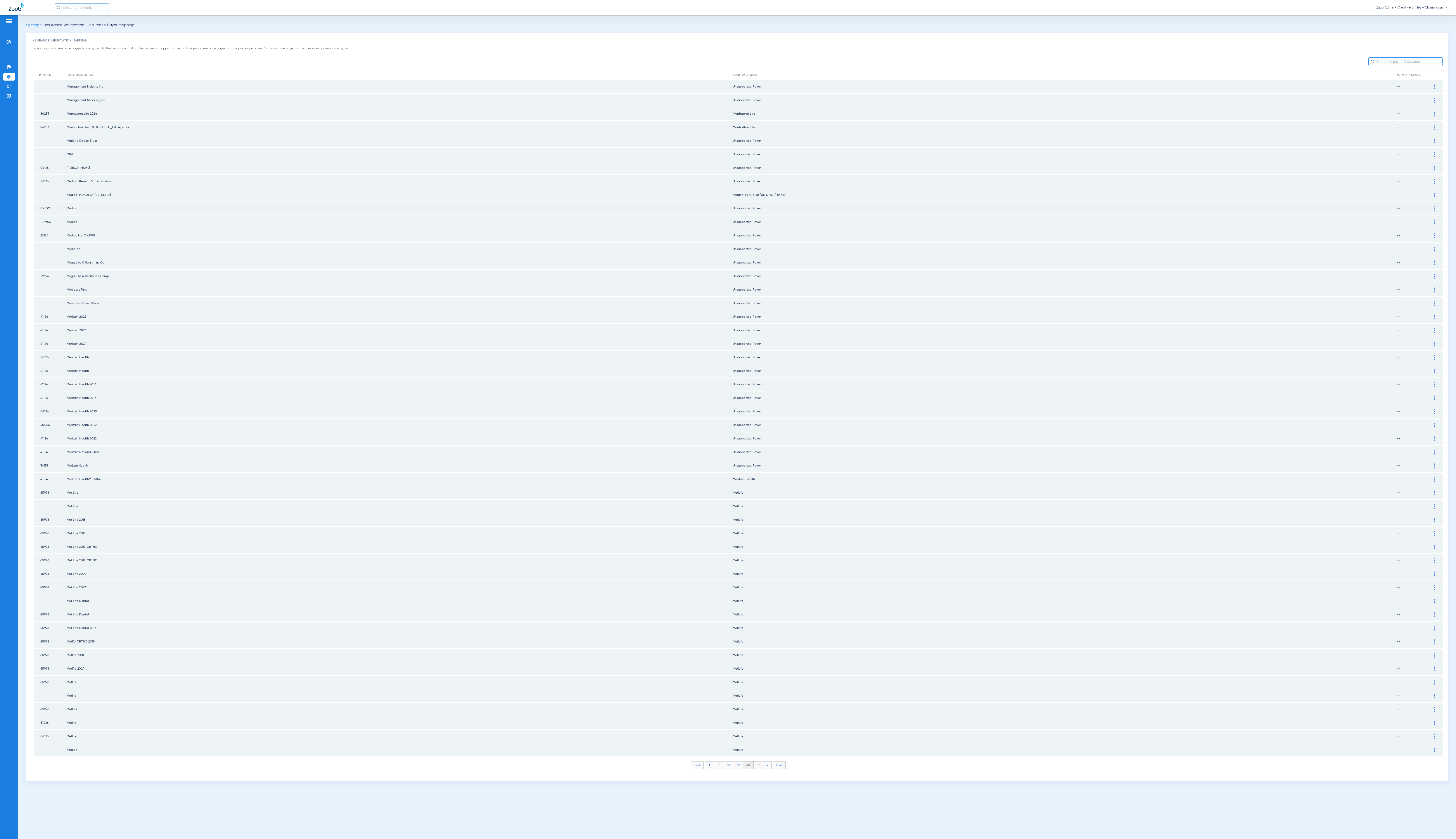
click at [759, 762] on li "41" at bounding box center [758, 765] width 10 height 7
click at [759, 762] on li "42" at bounding box center [758, 765] width 10 height 7
click at [759, 762] on li "43" at bounding box center [758, 765] width 10 height 7
click at [759, 762] on li "44" at bounding box center [759, 765] width 10 height 7
click at [759, 762] on li "45" at bounding box center [758, 765] width 10 height 7
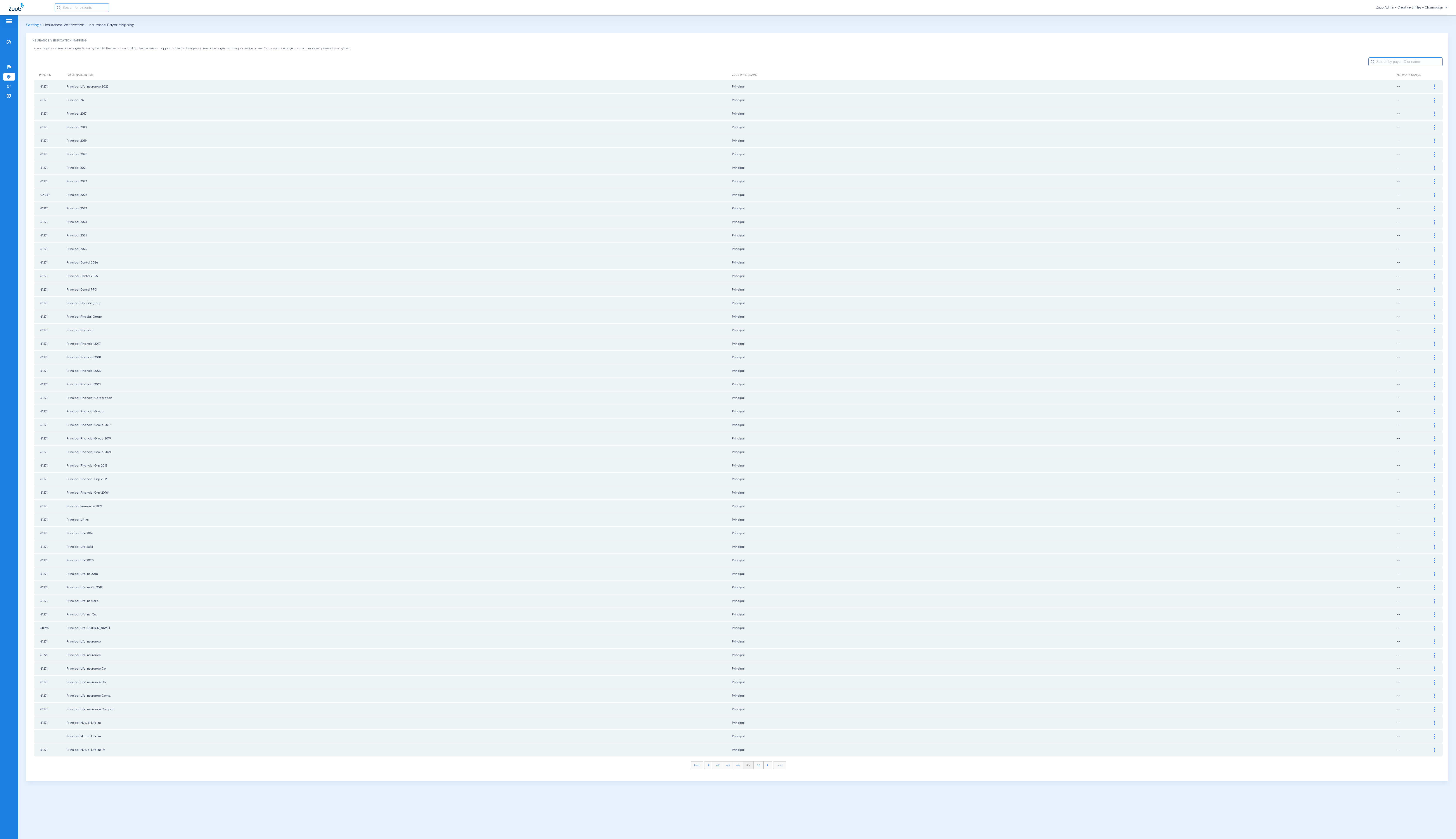
click at [759, 762] on li "46" at bounding box center [759, 765] width 10 height 7
click at [759, 762] on li "47" at bounding box center [759, 765] width 10 height 7
click at [759, 762] on li "48" at bounding box center [759, 765] width 10 height 7
click at [759, 762] on li "49" at bounding box center [759, 765] width 10 height 7
click at [759, 762] on li "50" at bounding box center [759, 765] width 11 height 7
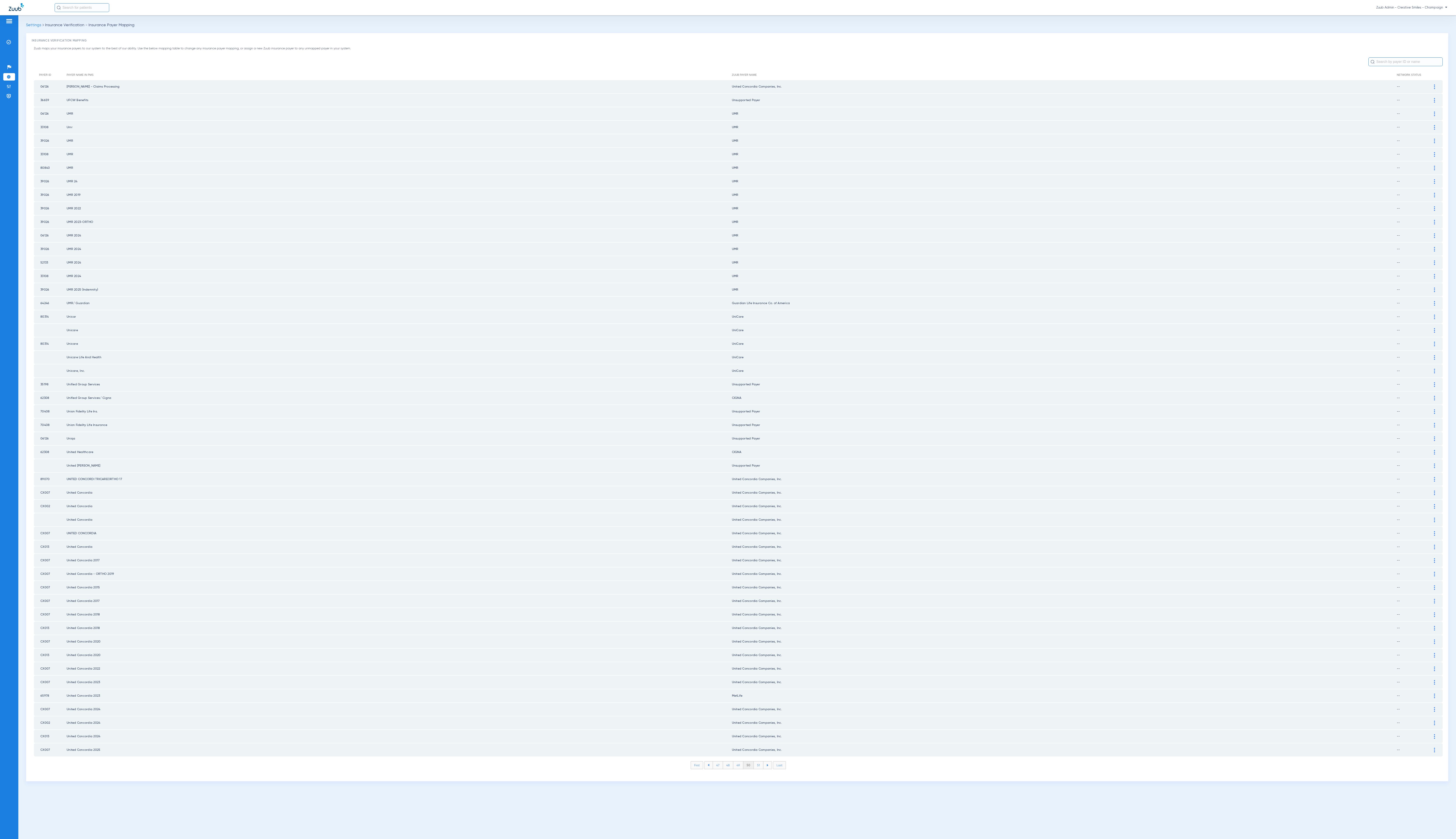
click at [759, 762] on li "51" at bounding box center [759, 765] width 10 height 7
click at [759, 762] on li "52" at bounding box center [759, 765] width 10 height 7
click at [759, 762] on li "53" at bounding box center [759, 765] width 10 height 7
click at [759, 762] on li "54" at bounding box center [759, 765] width 10 height 7
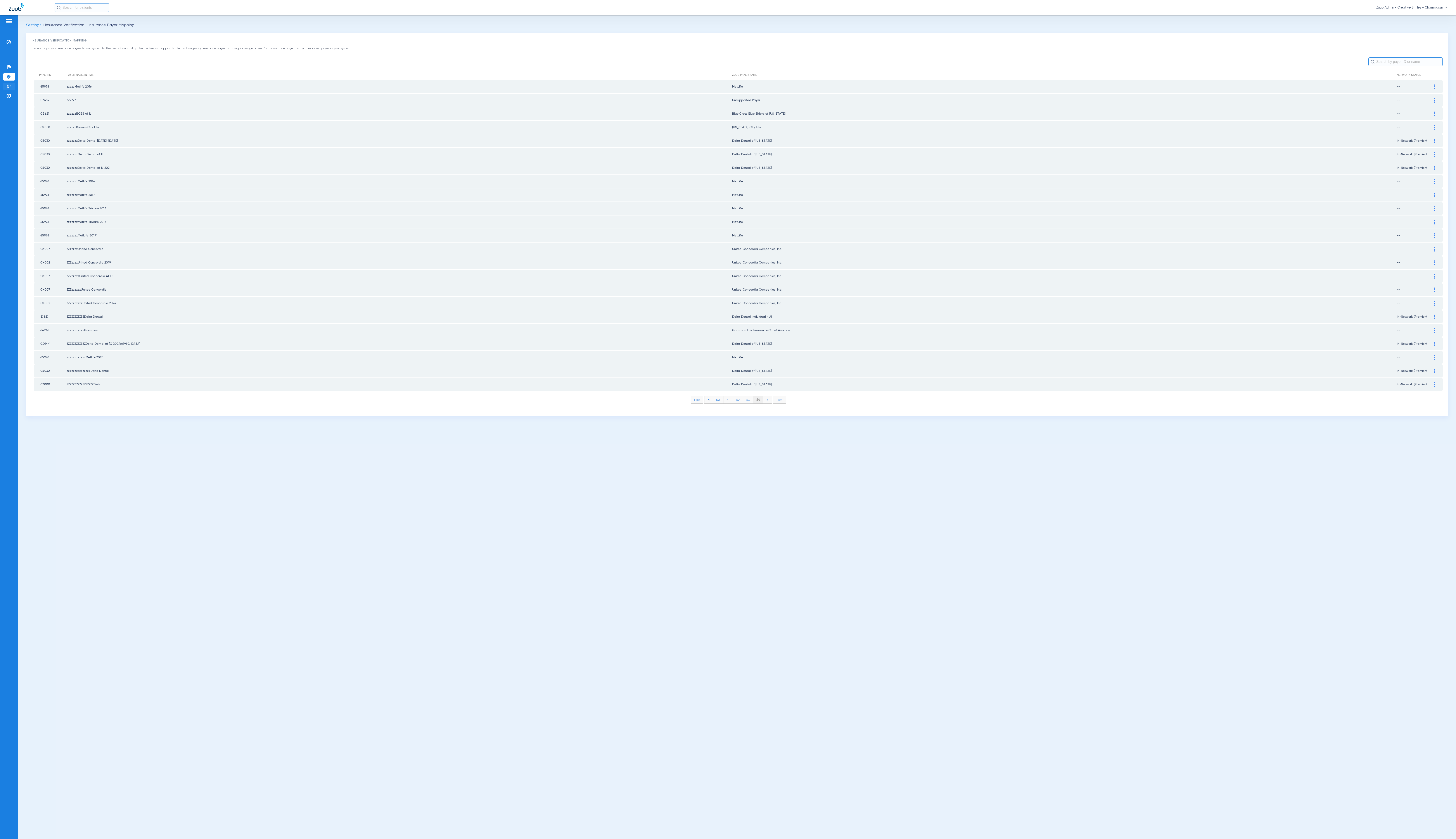
click at [10, 88] on img at bounding box center [9, 86] width 5 height 5
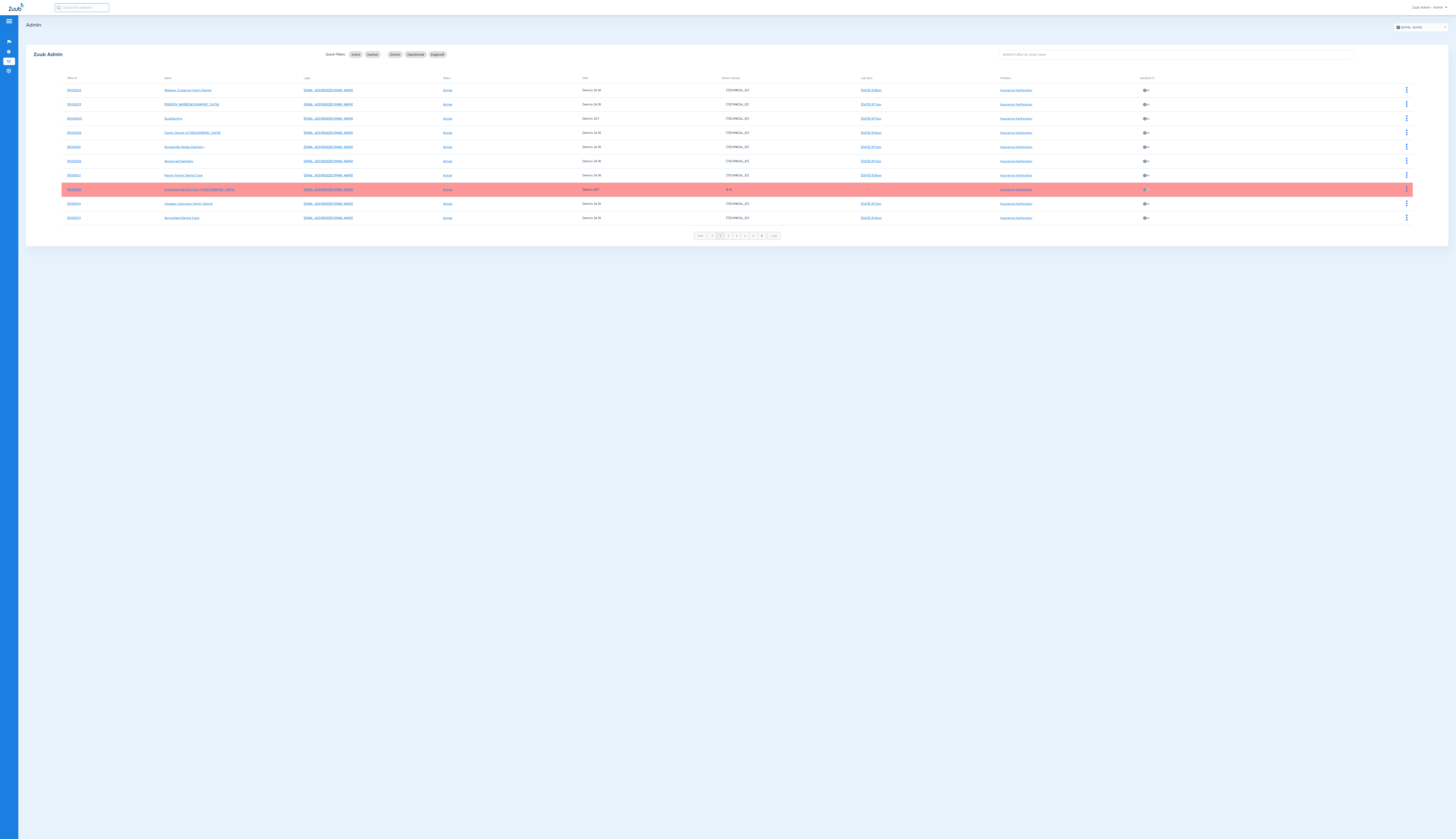
click at [1035, 62] on div "Zuub Admin Quick Filters: Active Inactive Dentrix OpenDental Eaglesoft" at bounding box center [737, 54] width 1422 height 18
click at [1026, 50] on input at bounding box center [1176, 54] width 356 height 10
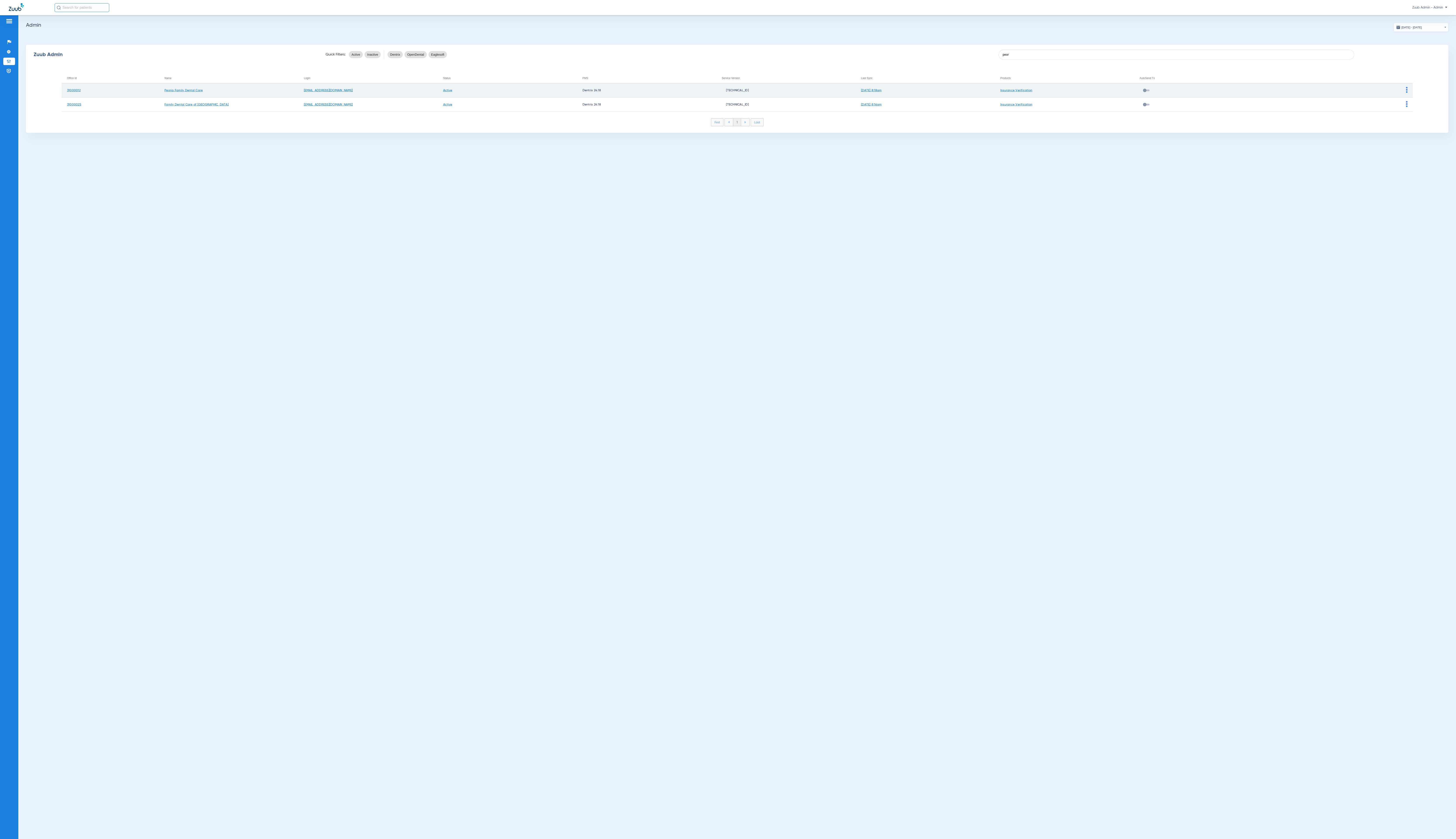
type input "peor"
click at [1405, 91] on td at bounding box center [1343, 90] width 140 height 14
click at [1407, 91] on img at bounding box center [1407, 90] width 2 height 6
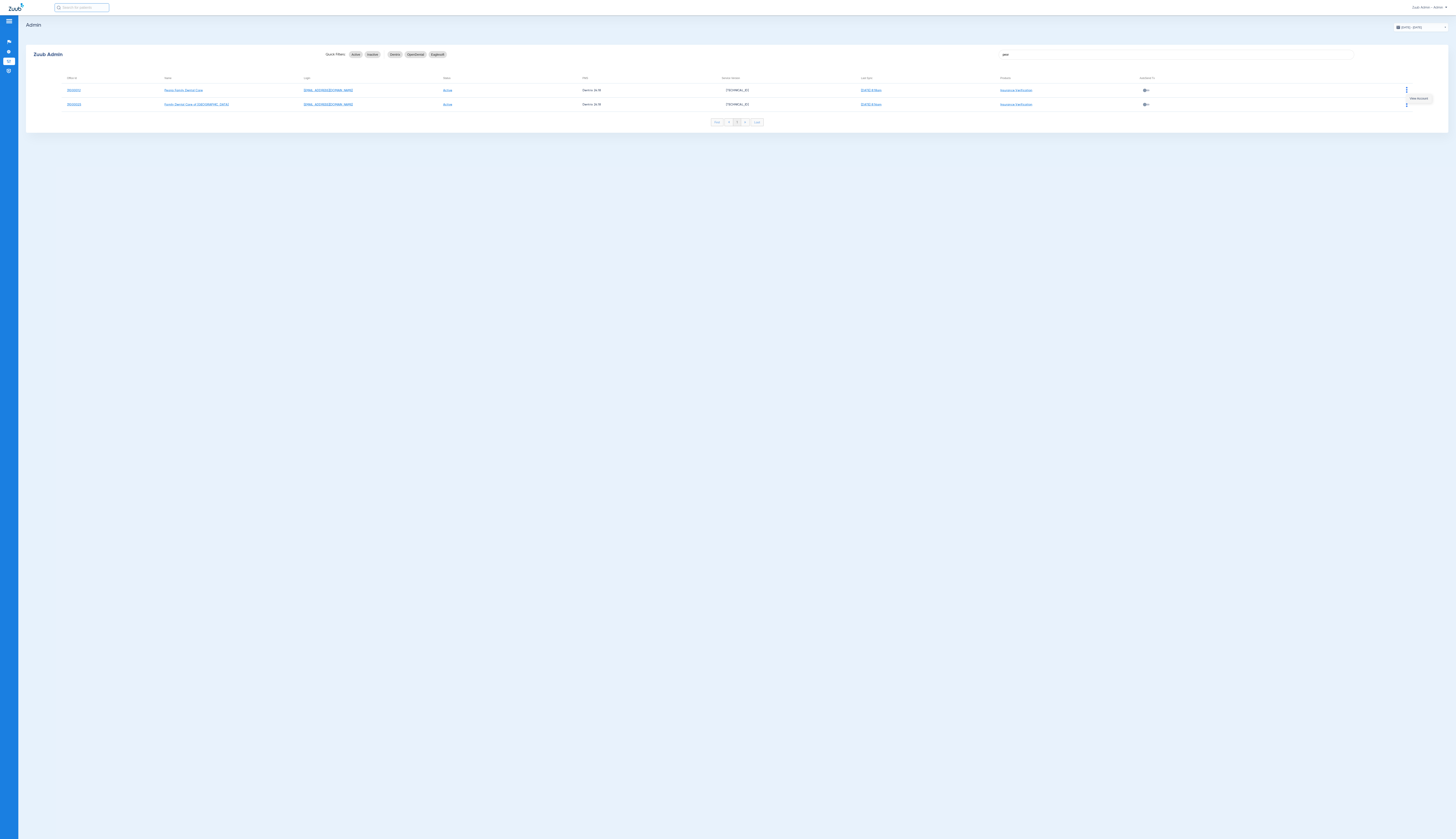
click at [1410, 98] on button "View Account" at bounding box center [1419, 98] width 25 height 8
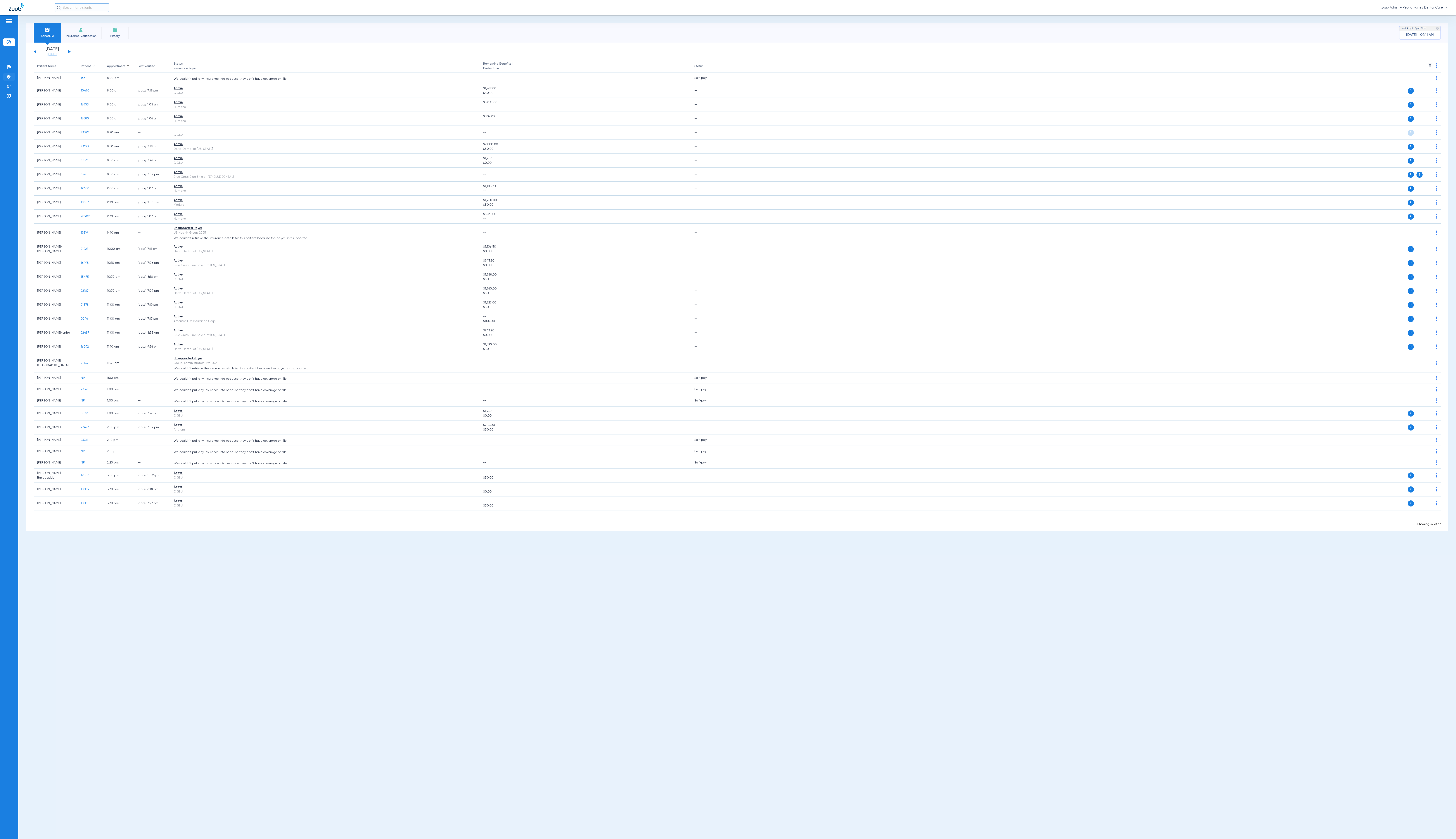
click at [11, 78] on li "Settings" at bounding box center [9, 76] width 12 height 7
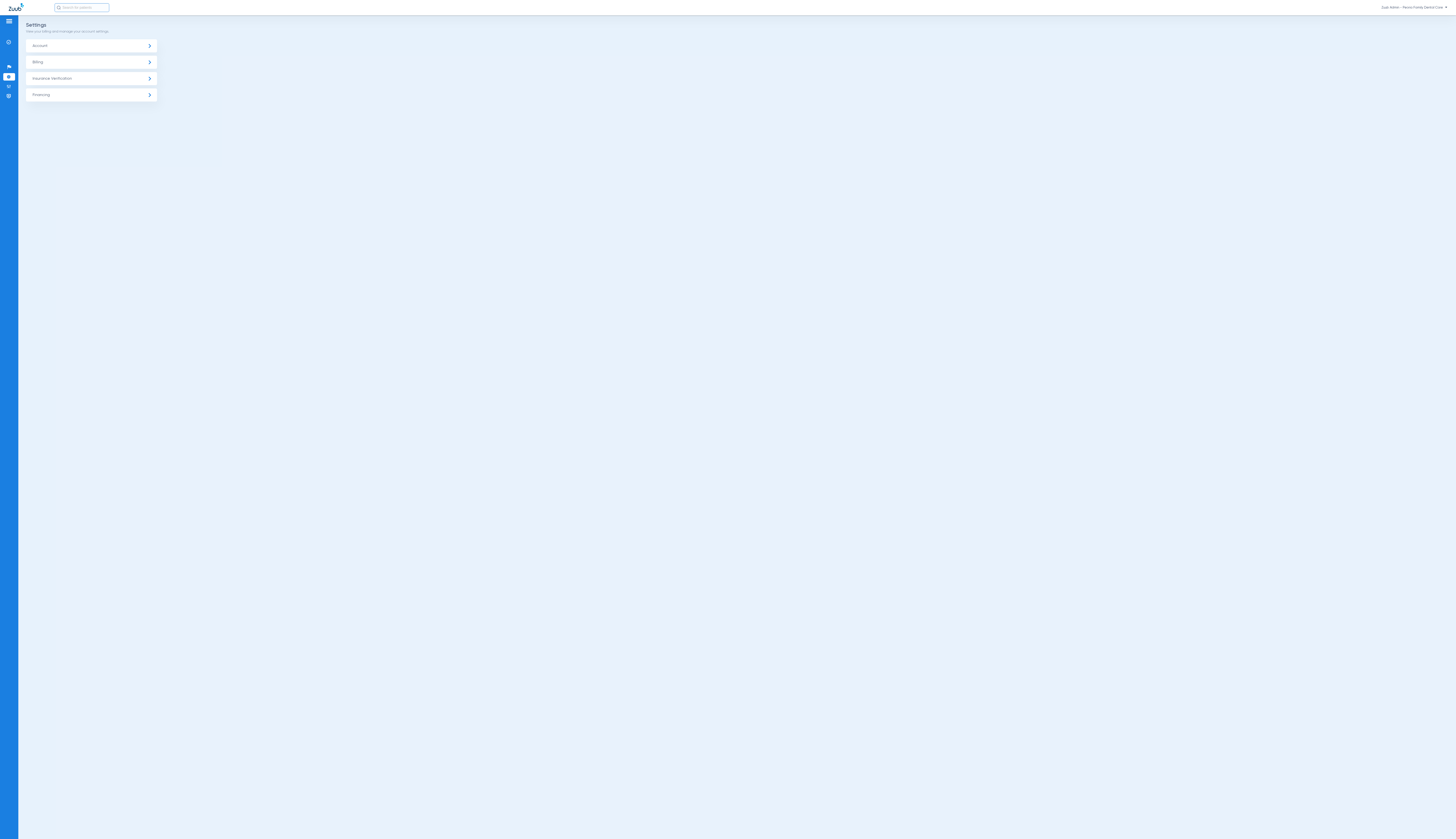
click at [67, 77] on span "Insurance Verification" at bounding box center [92, 79] width 131 height 13
click at [132, 114] on li "Insurance Payer Mapping" at bounding box center [92, 113] width 131 height 11
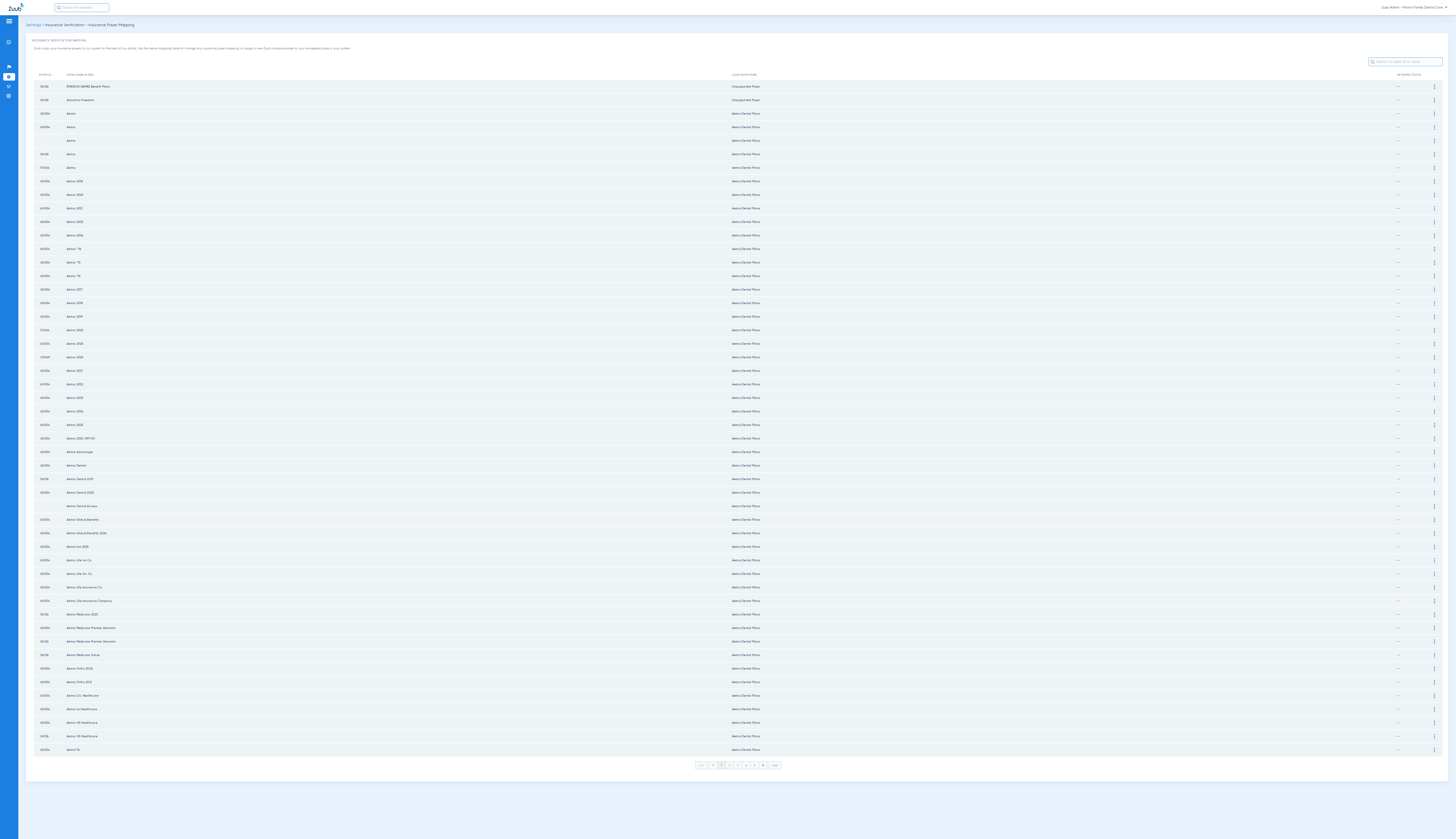
click at [727, 762] on li "2" at bounding box center [729, 765] width 8 height 7
click at [736, 762] on li "3" at bounding box center [738, 765] width 8 height 7
click at [746, 762] on li "4" at bounding box center [746, 765] width 8 height 7
click at [756, 762] on li "5" at bounding box center [755, 765] width 8 height 7
click at [756, 762] on li "6" at bounding box center [755, 765] width 8 height 7
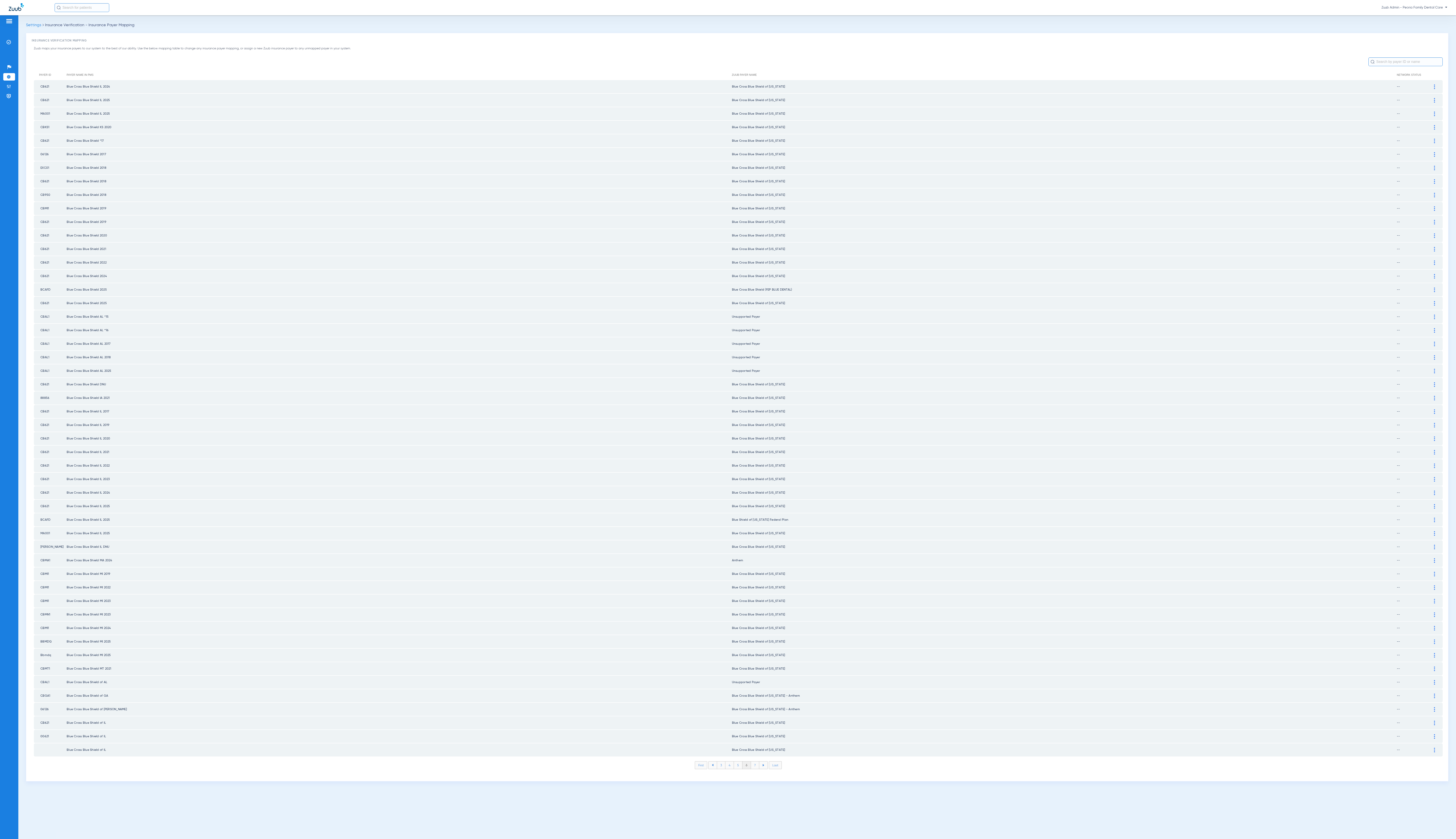
click at [756, 762] on li "7" at bounding box center [755, 765] width 8 height 7
click at [756, 762] on li "8" at bounding box center [755, 765] width 8 height 7
click at [756, 762] on li "9" at bounding box center [755, 765] width 8 height 7
click at [756, 762] on li "10" at bounding box center [755, 765] width 10 height 7
click at [756, 762] on li "11" at bounding box center [756, 765] width 9 height 7
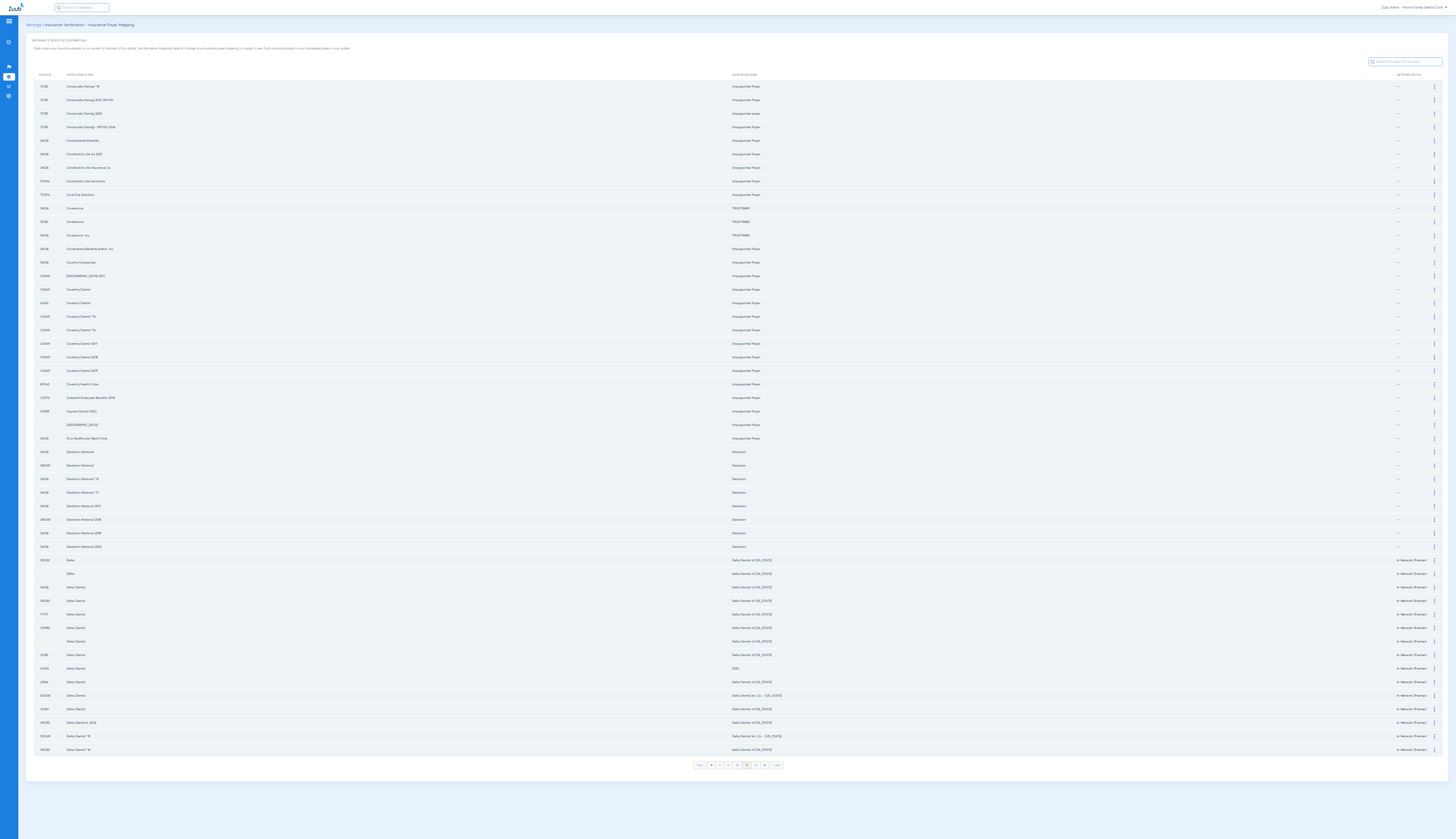
click at [756, 762] on li "12" at bounding box center [756, 765] width 10 height 7
click at [756, 762] on li "13" at bounding box center [756, 765] width 10 height 7
click at [756, 762] on li "14" at bounding box center [757, 765] width 10 height 7
click at [756, 762] on li "15" at bounding box center [757, 765] width 10 height 7
click at [756, 762] on li "16" at bounding box center [757, 765] width 10 height 7
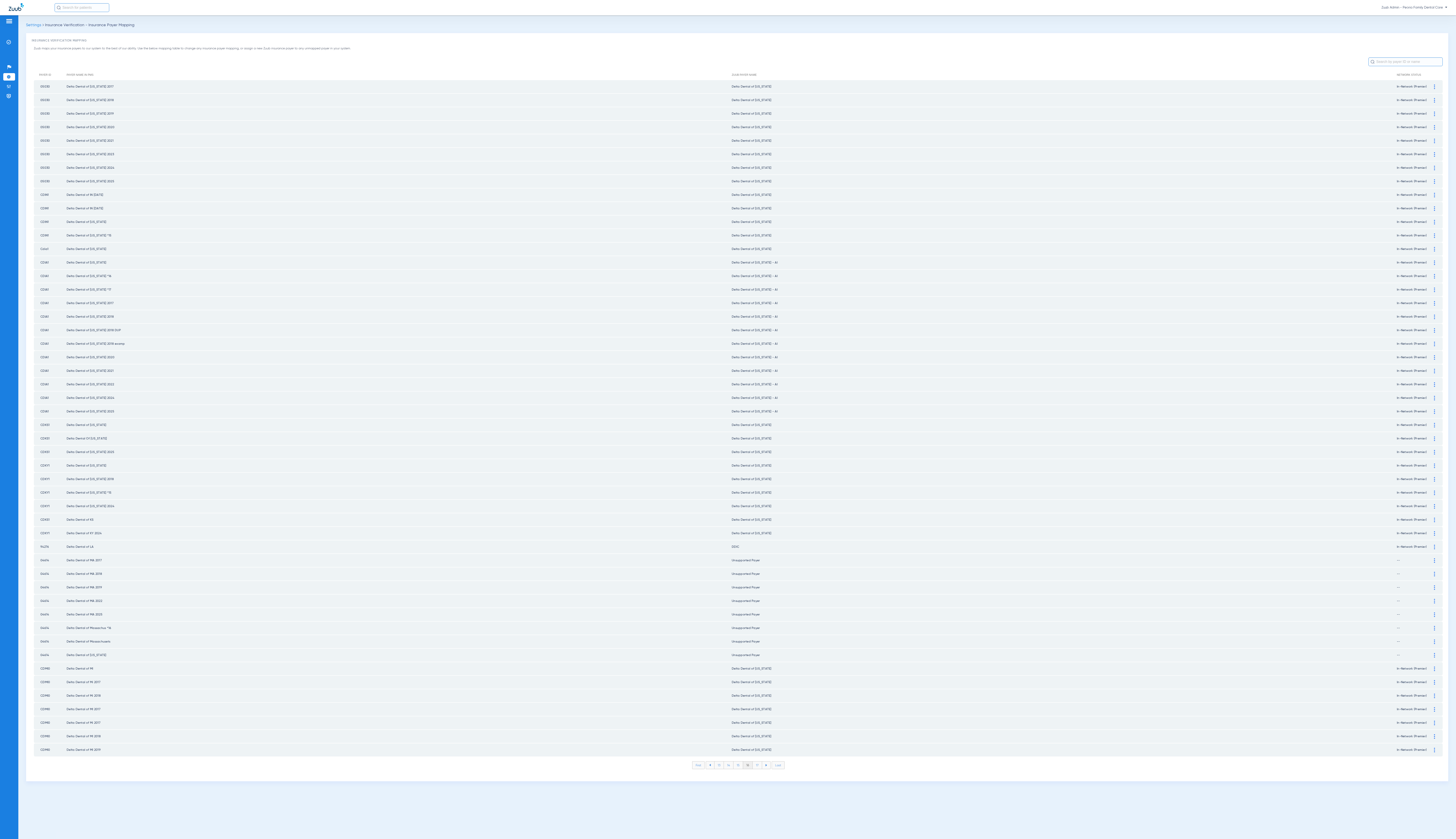
click at [756, 762] on li "17" at bounding box center [757, 765] width 10 height 7
click at [756, 762] on li "18" at bounding box center [757, 765] width 10 height 7
click at [756, 762] on li "19" at bounding box center [757, 765] width 10 height 7
click at [756, 762] on li "20" at bounding box center [757, 765] width 10 height 7
click at [756, 762] on li "21" at bounding box center [757, 765] width 10 height 7
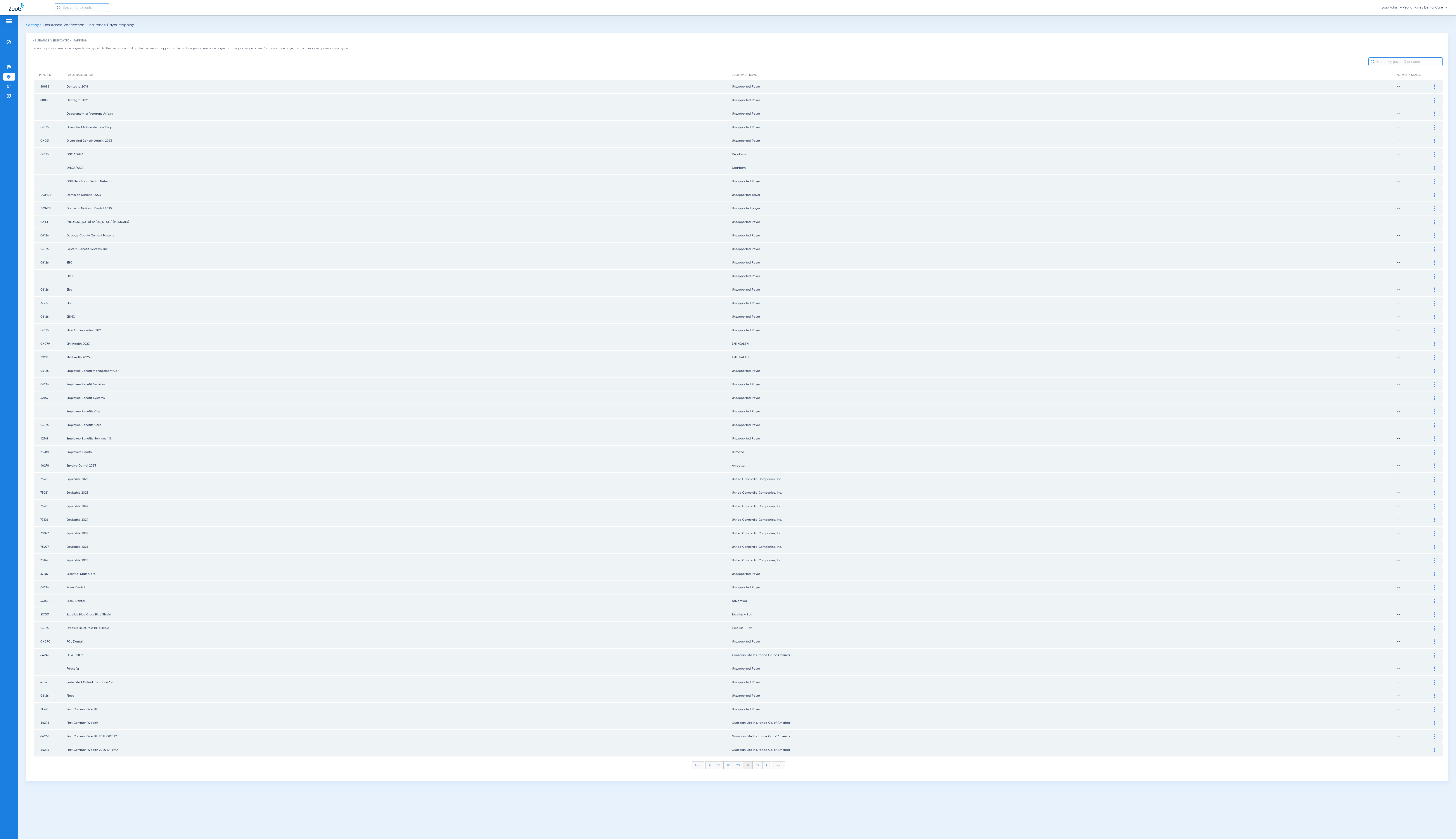
click at [756, 762] on li "22" at bounding box center [757, 765] width 10 height 7
click at [756, 762] on li "23" at bounding box center [757, 765] width 10 height 7
click at [756, 762] on li "24" at bounding box center [758, 765] width 10 height 7
click at [756, 762] on li "25" at bounding box center [758, 765] width 10 height 7
click at [756, 762] on li "26" at bounding box center [757, 765] width 10 height 7
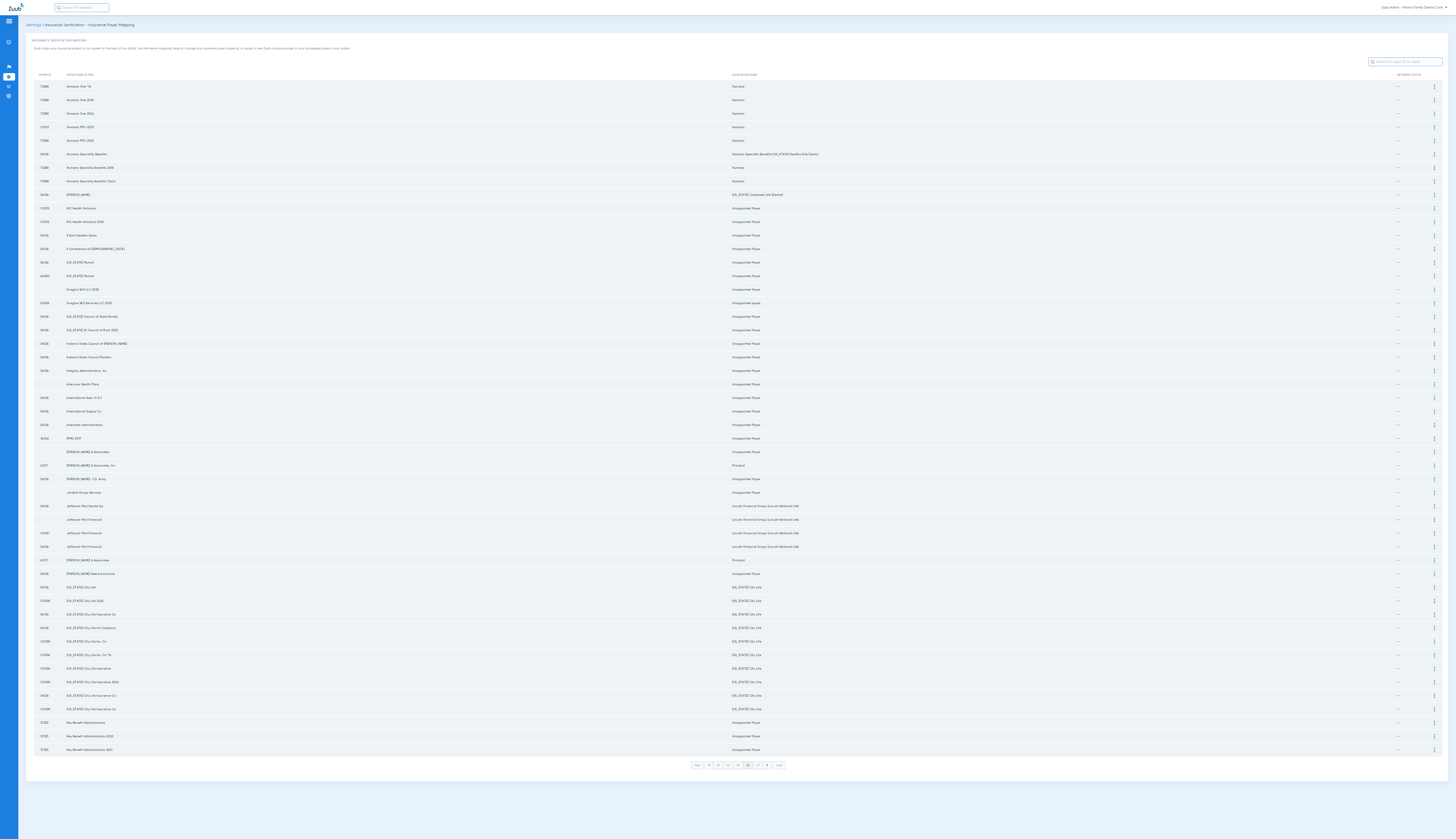
click at [756, 762] on li "27" at bounding box center [758, 765] width 10 height 7
click at [756, 762] on li "28" at bounding box center [758, 765] width 10 height 7
click at [756, 762] on li "29" at bounding box center [757, 765] width 10 height 7
click at [756, 762] on li "30" at bounding box center [758, 765] width 10 height 7
click at [756, 762] on li "31" at bounding box center [758, 765] width 10 height 7
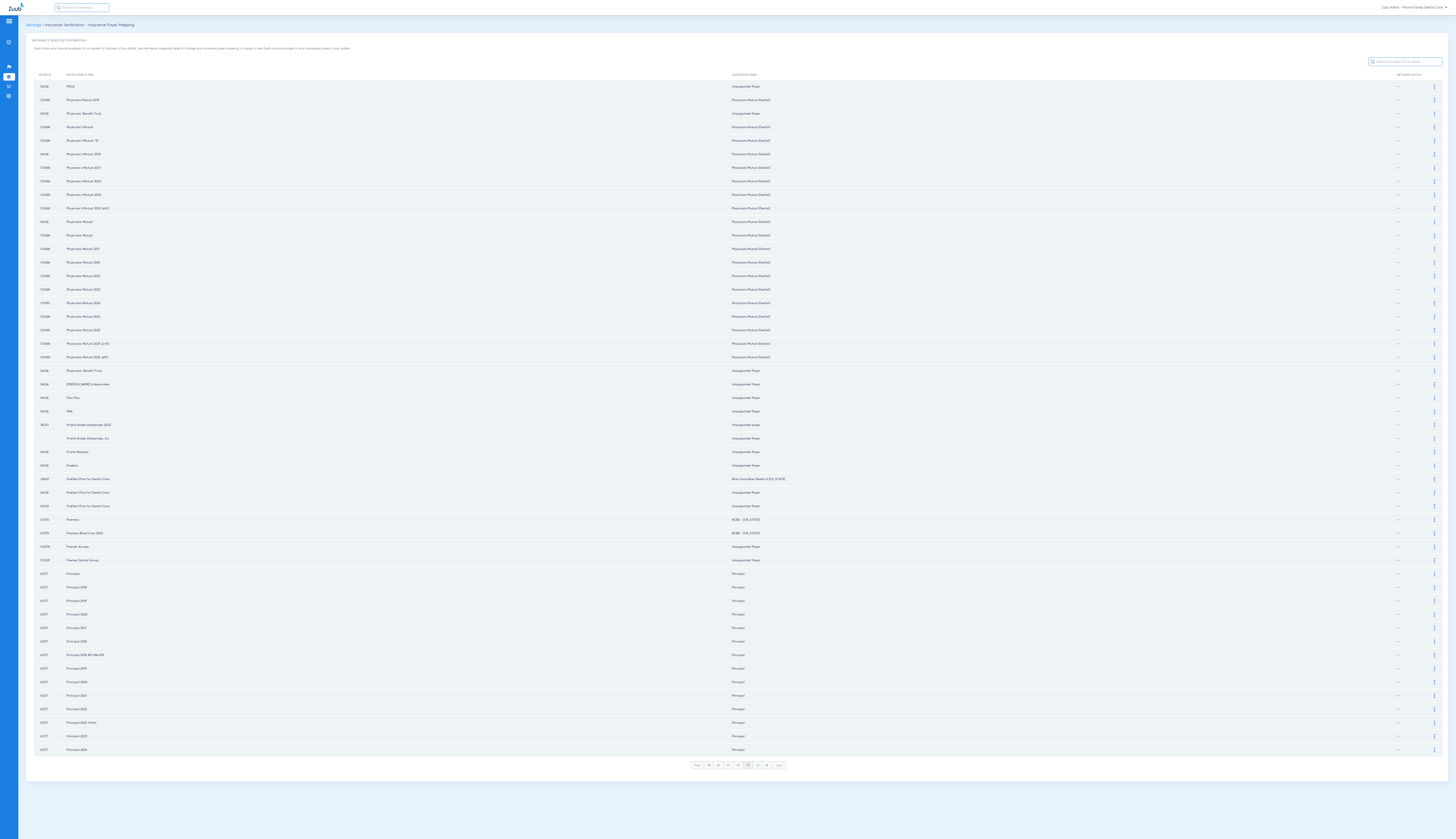
click at [756, 762] on li "32" at bounding box center [757, 765] width 10 height 7
click at [756, 762] on li "33" at bounding box center [757, 765] width 10 height 7
click at [756, 762] on li "34" at bounding box center [758, 765] width 10 height 7
click at [756, 762] on li "35" at bounding box center [758, 765] width 10 height 7
click at [756, 762] on li "36" at bounding box center [758, 765] width 10 height 7
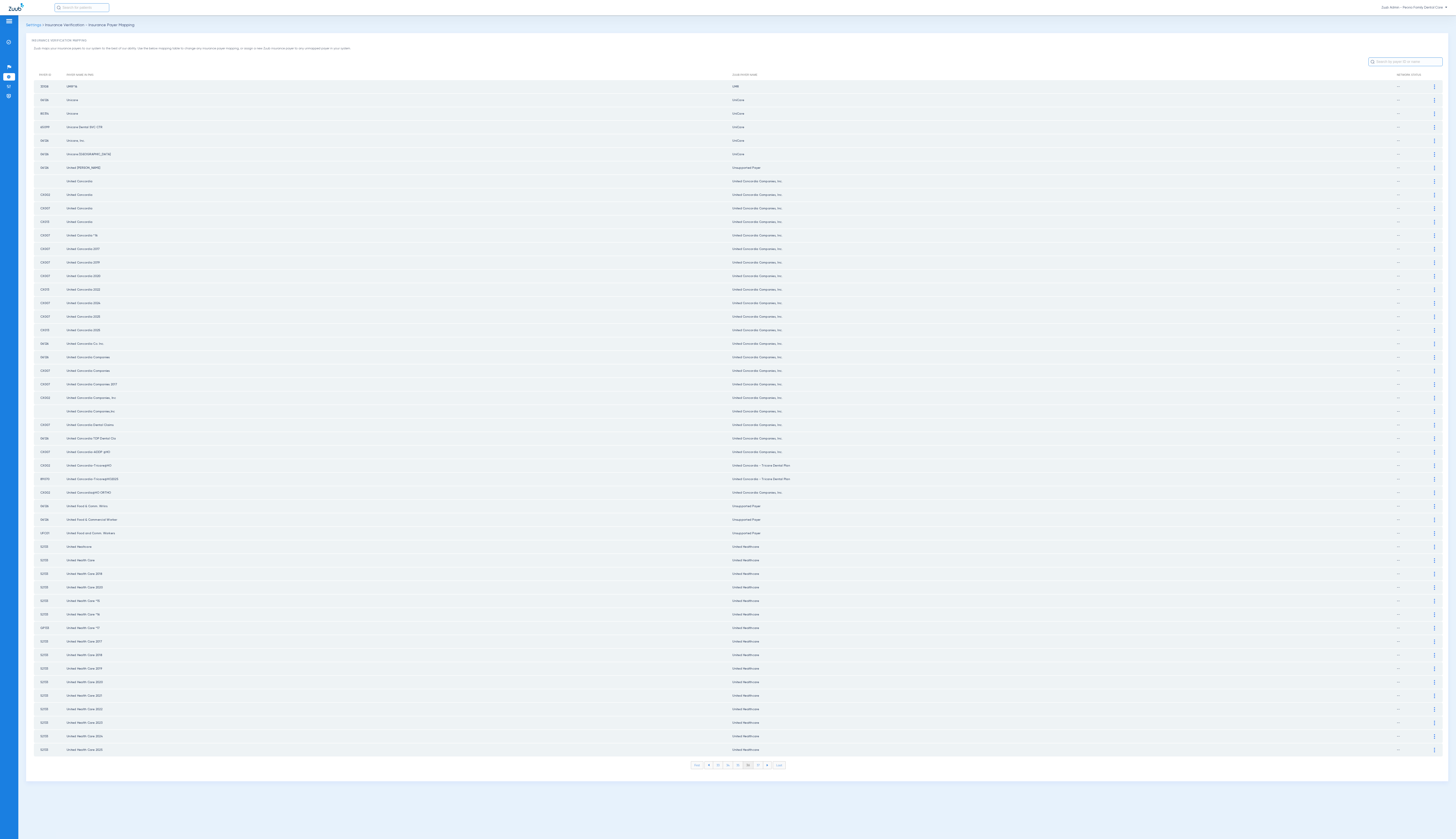
click at [756, 762] on li "37" at bounding box center [758, 765] width 10 height 7
click at [756, 762] on li "38" at bounding box center [758, 765] width 10 height 7
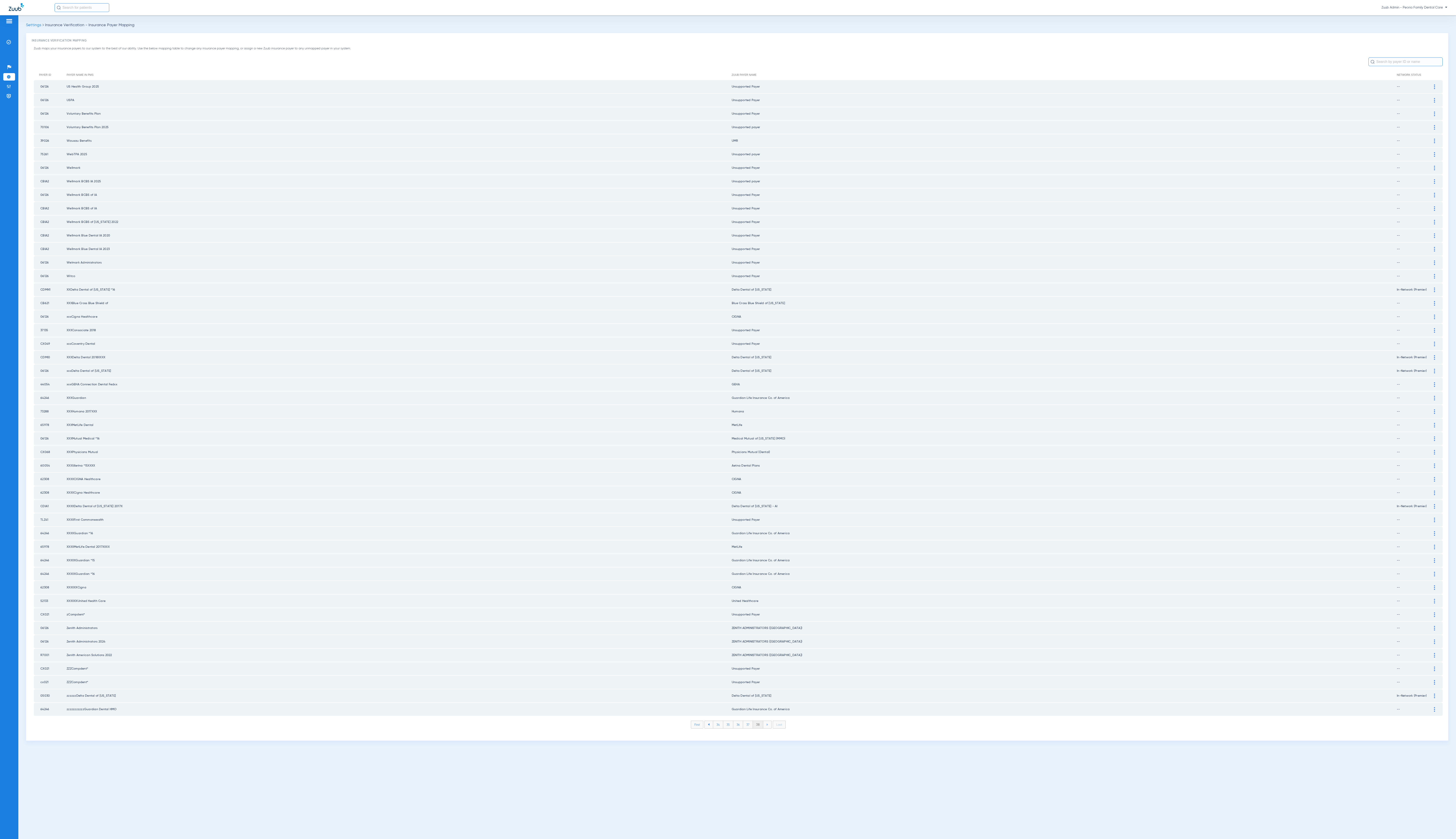
click at [756, 746] on div "Settings Insurance Verification - Insurance Payer Mapping Insurance Verificatio…" at bounding box center [737, 427] width 1438 height 824
click at [7, 88] on img at bounding box center [9, 86] width 5 height 5
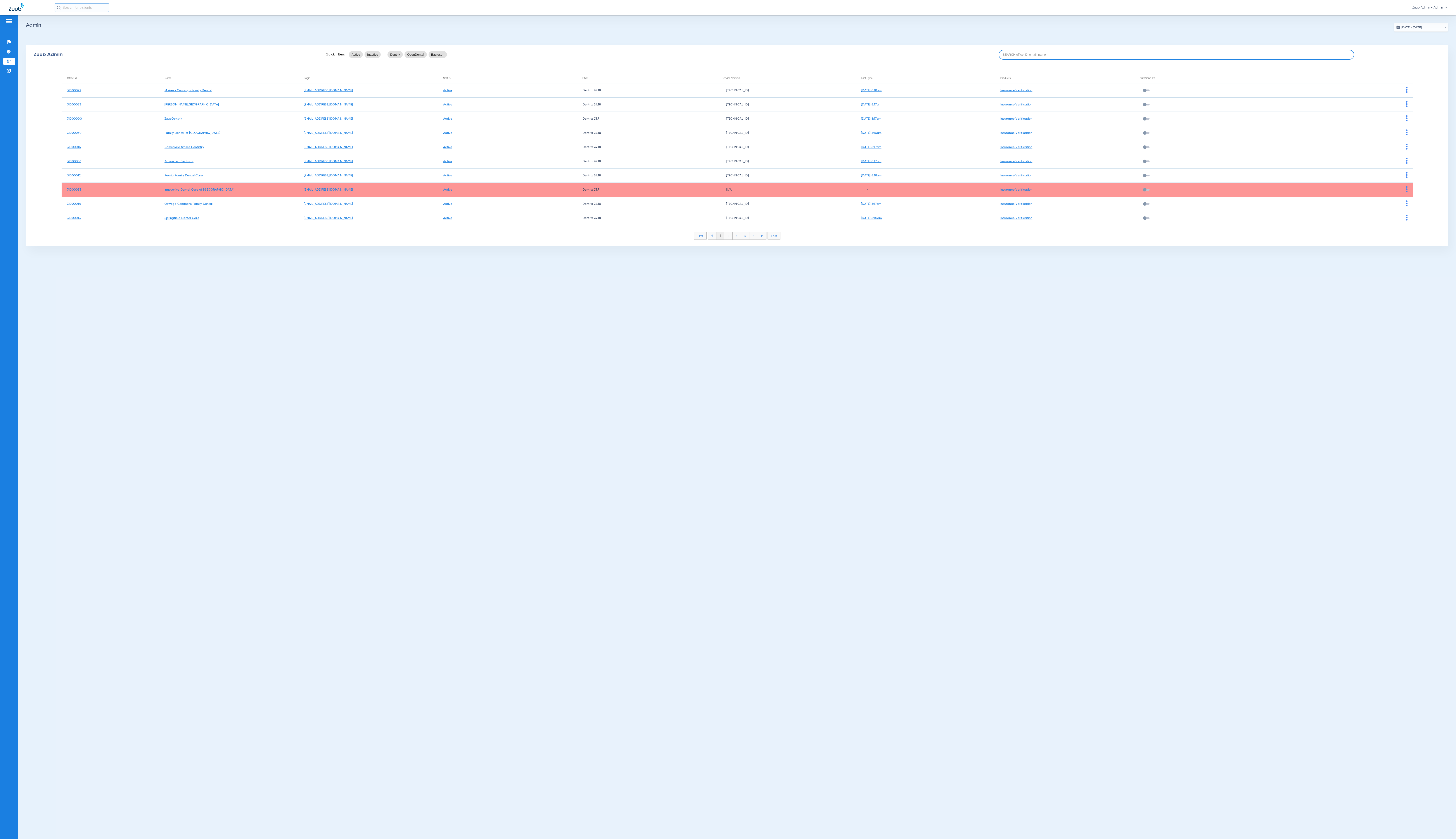
click at [1094, 56] on input at bounding box center [1176, 54] width 356 height 10
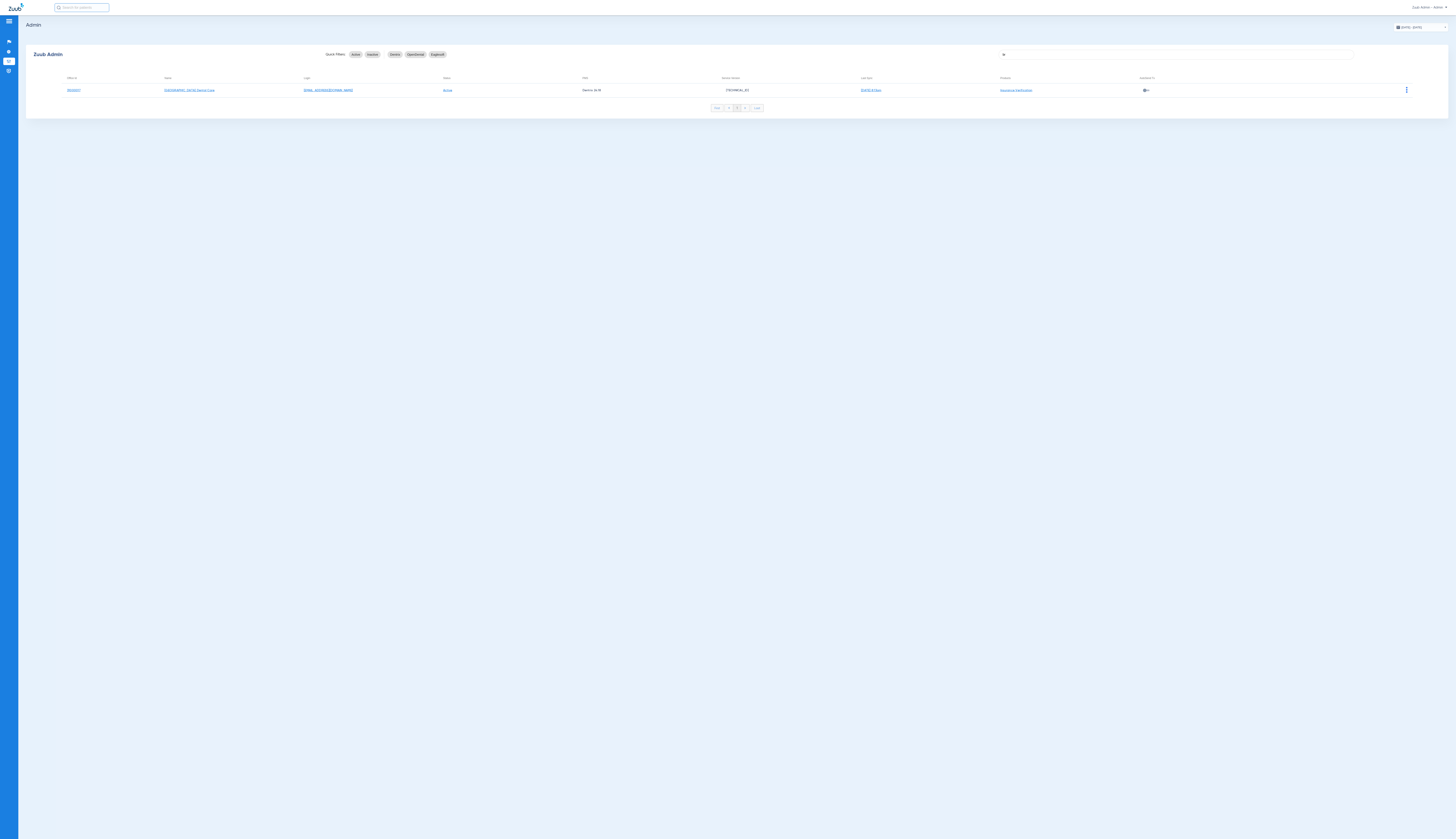
type input "br"
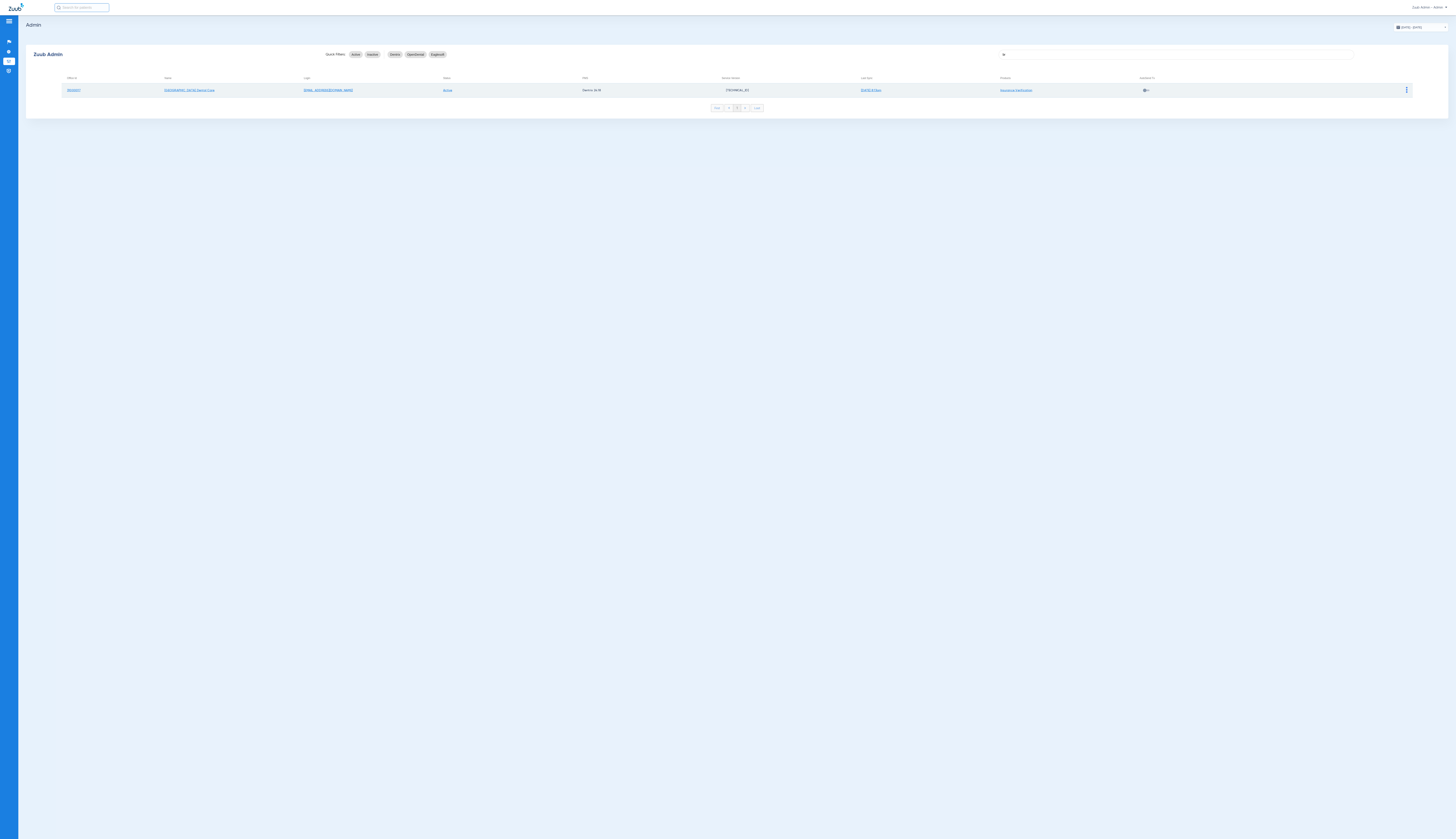
click at [1406, 88] on img at bounding box center [1407, 90] width 2 height 6
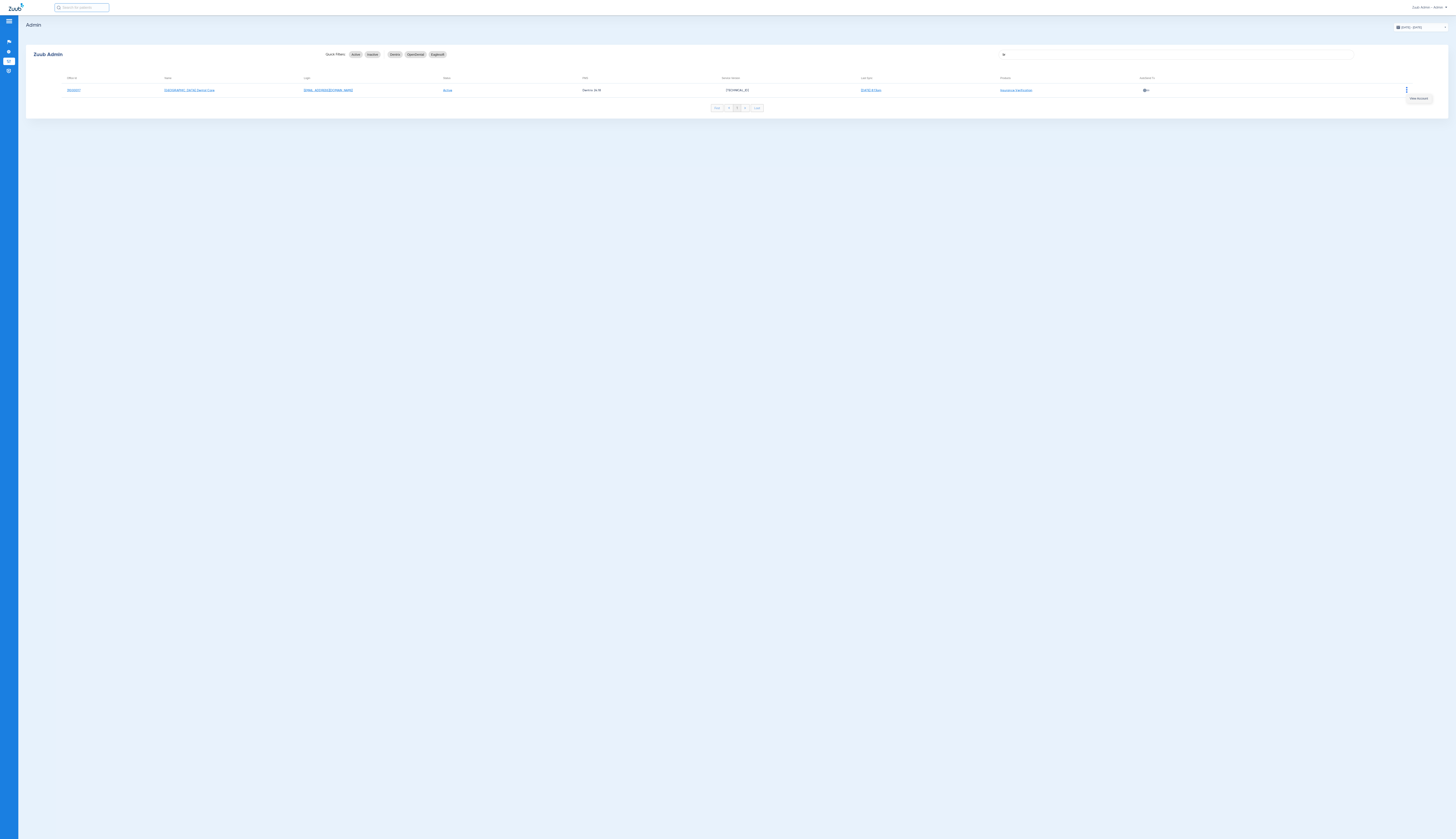
click at [1416, 100] on span "View Account" at bounding box center [1419, 98] width 18 height 3
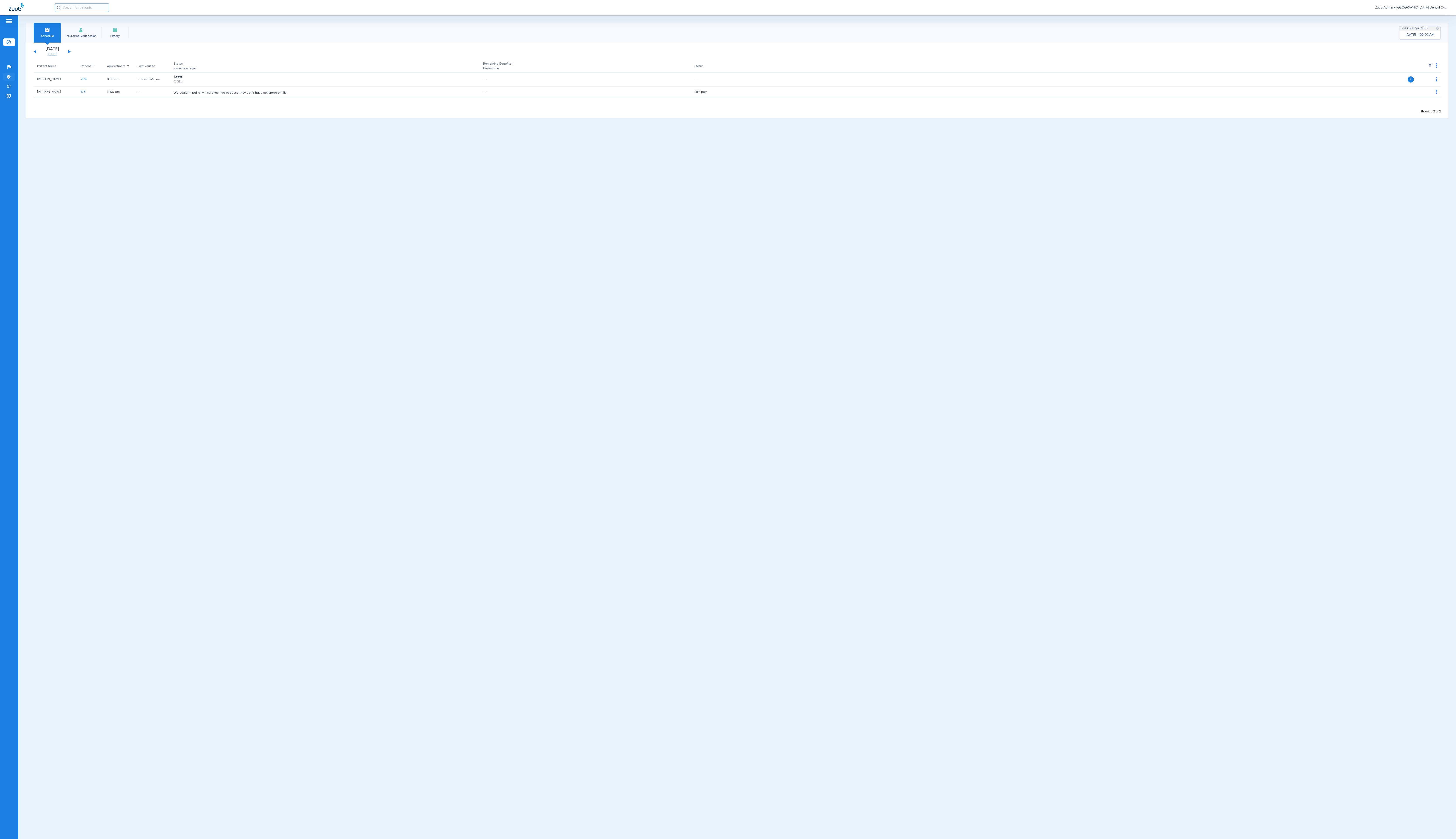
click at [11, 79] on img at bounding box center [9, 77] width 5 height 5
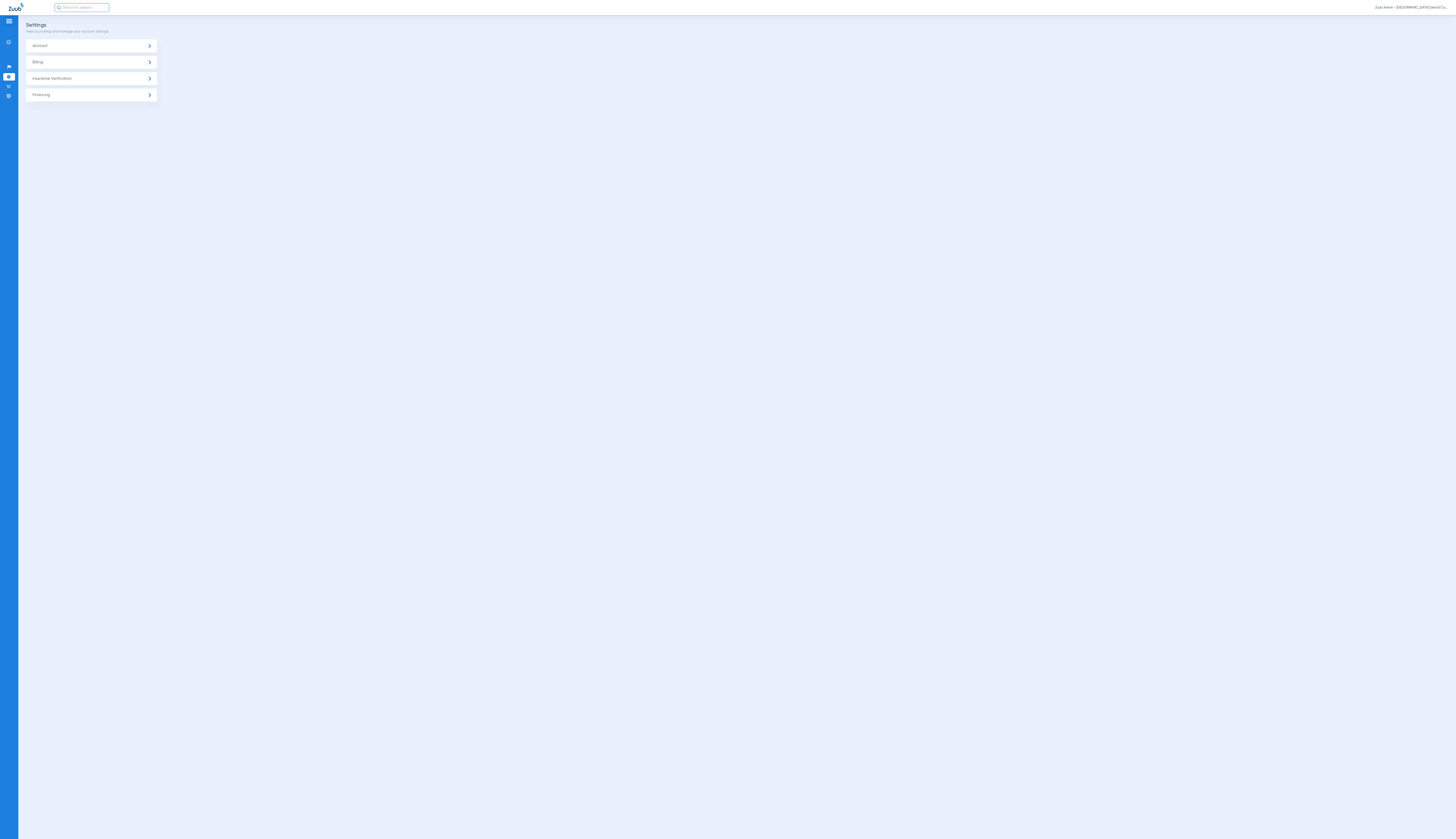
click at [66, 79] on span "Insurance Verification" at bounding box center [92, 79] width 131 height 13
click at [99, 108] on li "Insurance Payer Mapping" at bounding box center [92, 113] width 131 height 11
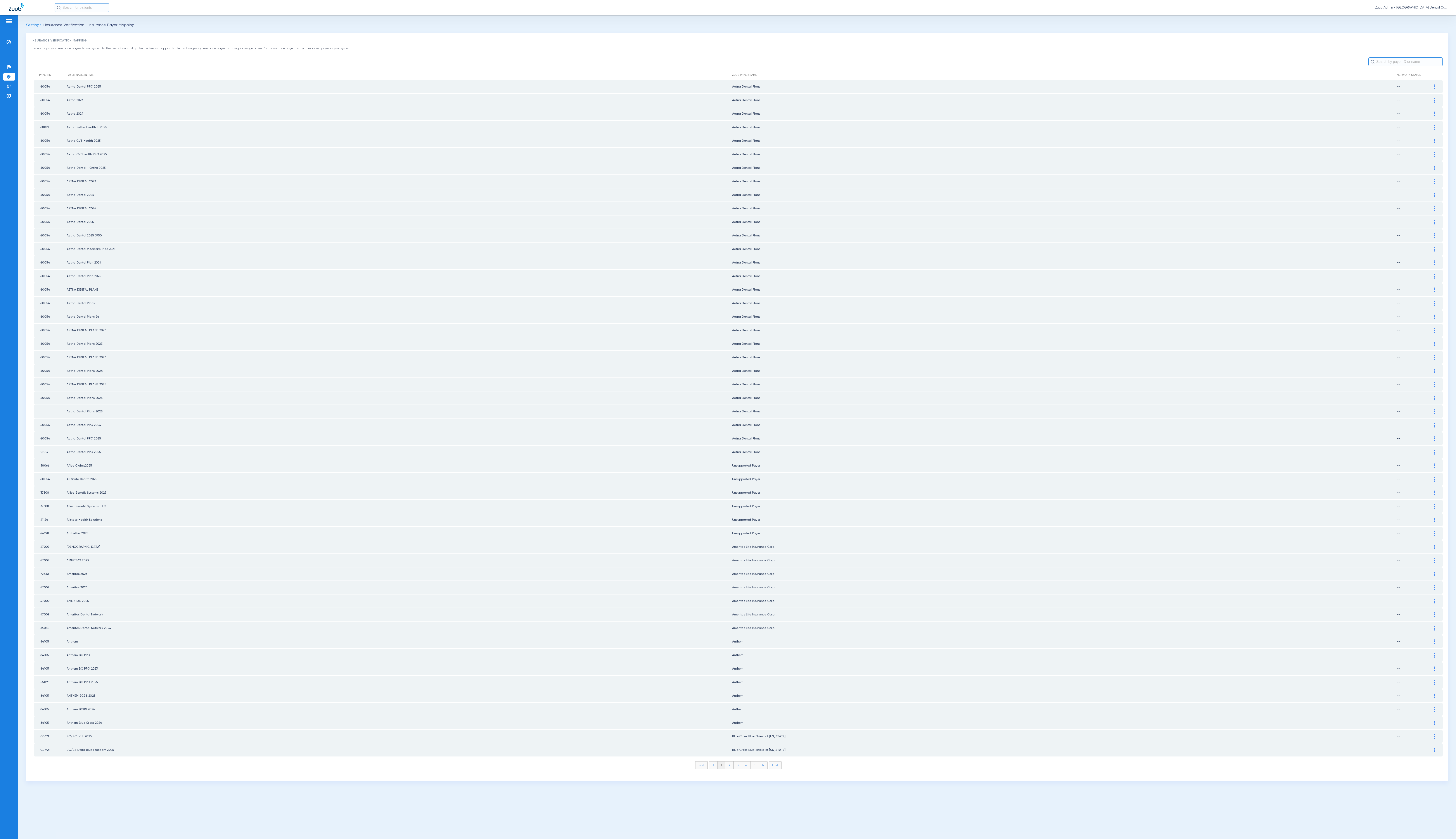
click at [729, 762] on li "2" at bounding box center [729, 765] width 8 height 7
click at [737, 762] on li "3" at bounding box center [738, 765] width 8 height 7
click at [726, 762] on li "2" at bounding box center [729, 765] width 8 height 7
click at [1435, 274] on img at bounding box center [1435, 276] width 1 height 5
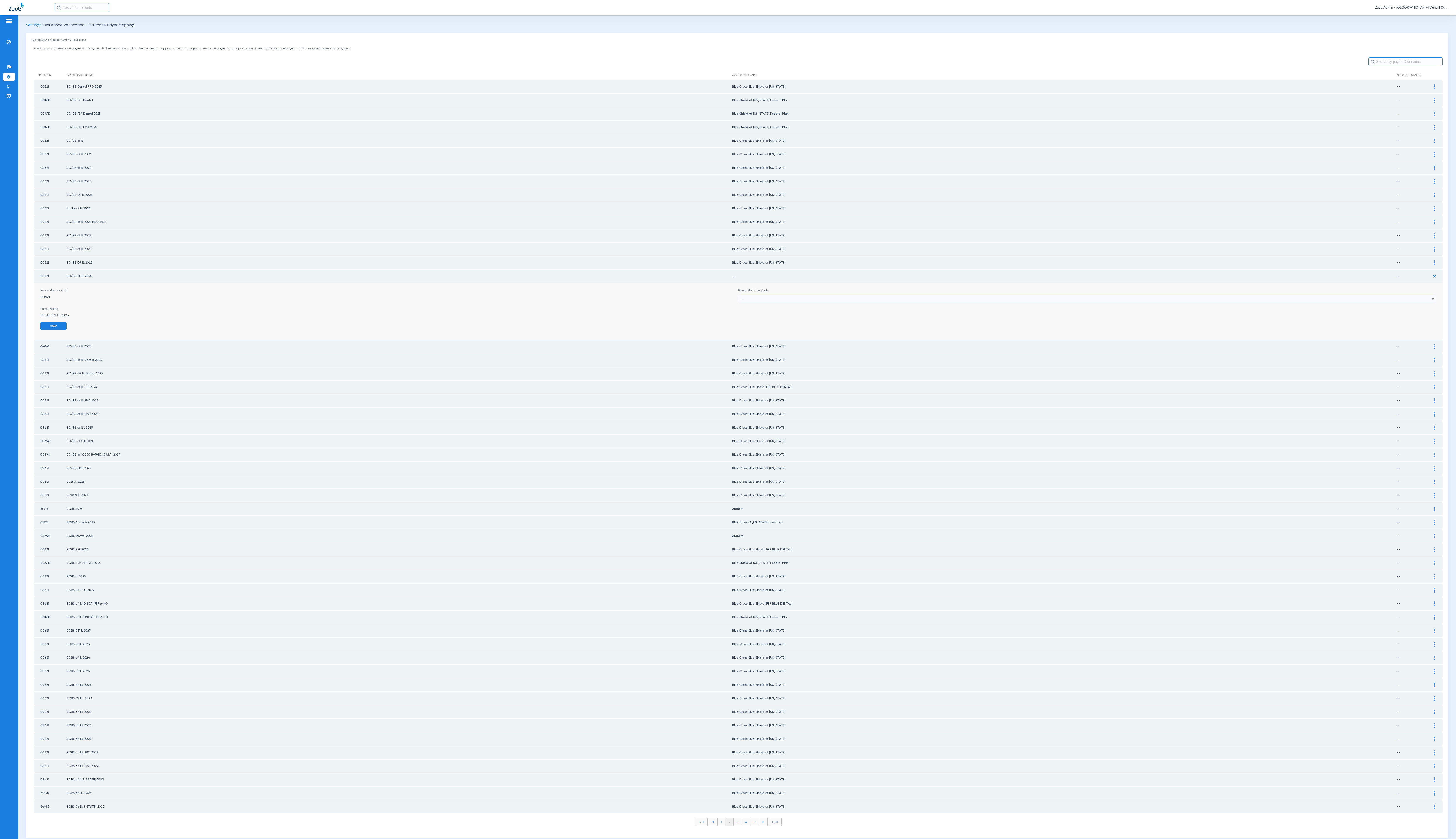
click at [850, 297] on form "Payer Electronic ID 00621 Payer Match in Zuub -- Payer Name BC/BS Of IL 2025 Sa…" at bounding box center [738, 311] width 1396 height 56
click at [850, 296] on div "--" at bounding box center [1086, 298] width 691 height 7
type input "ill"
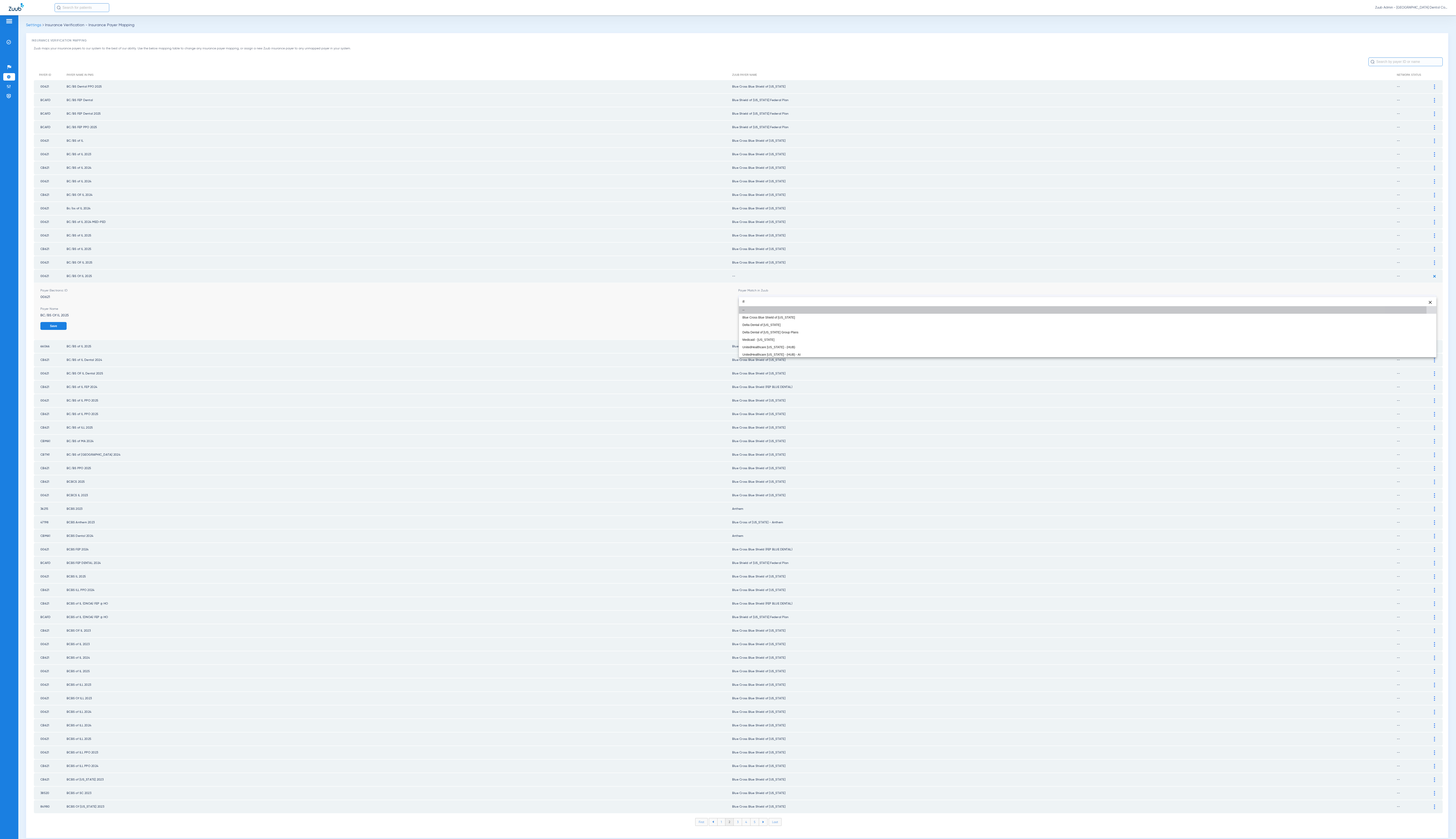
click at [851, 313] on mat-option "--" at bounding box center [1087, 310] width 697 height 7
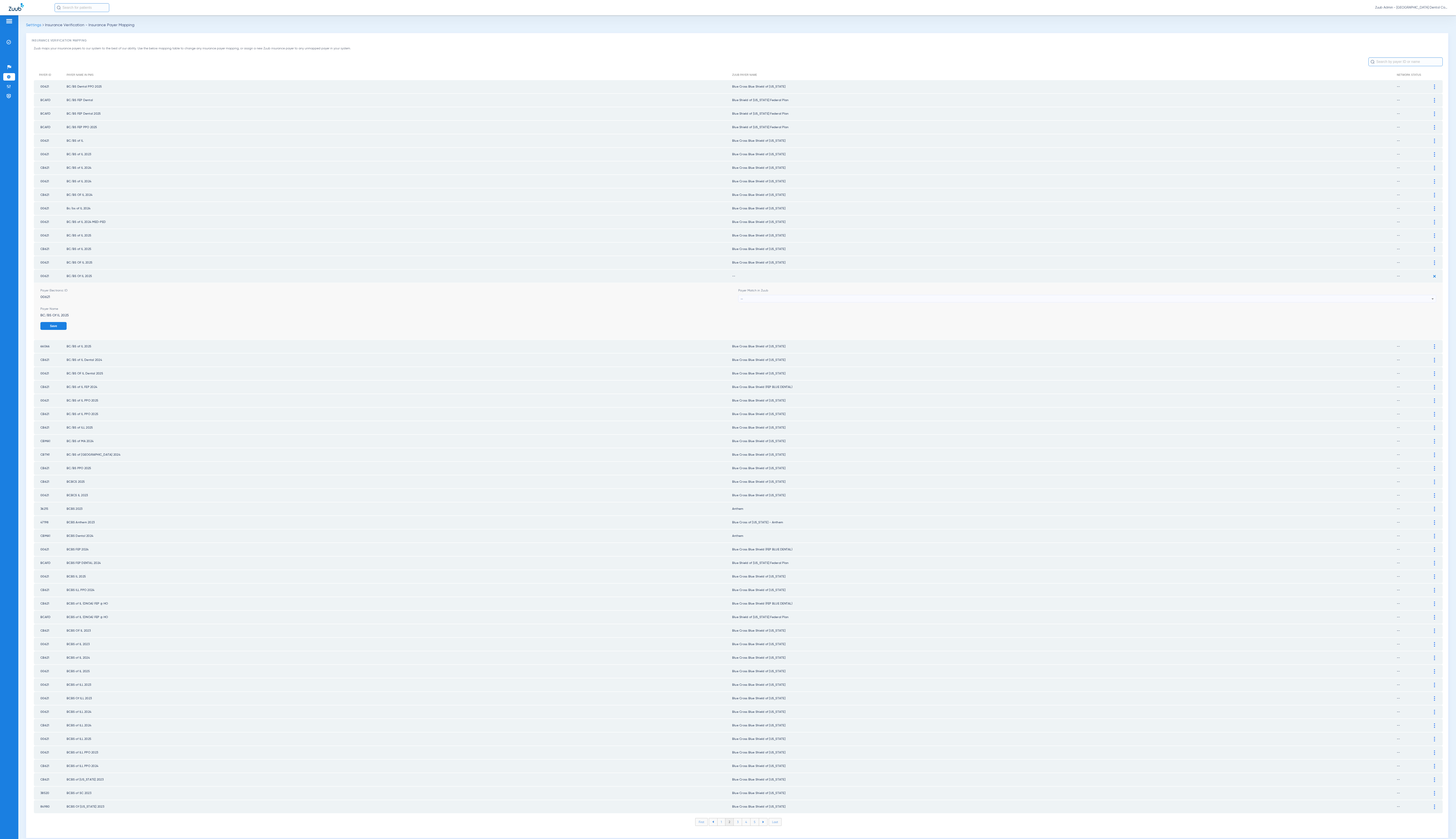
click at [832, 295] on div "--" at bounding box center [1086, 298] width 691 height 7
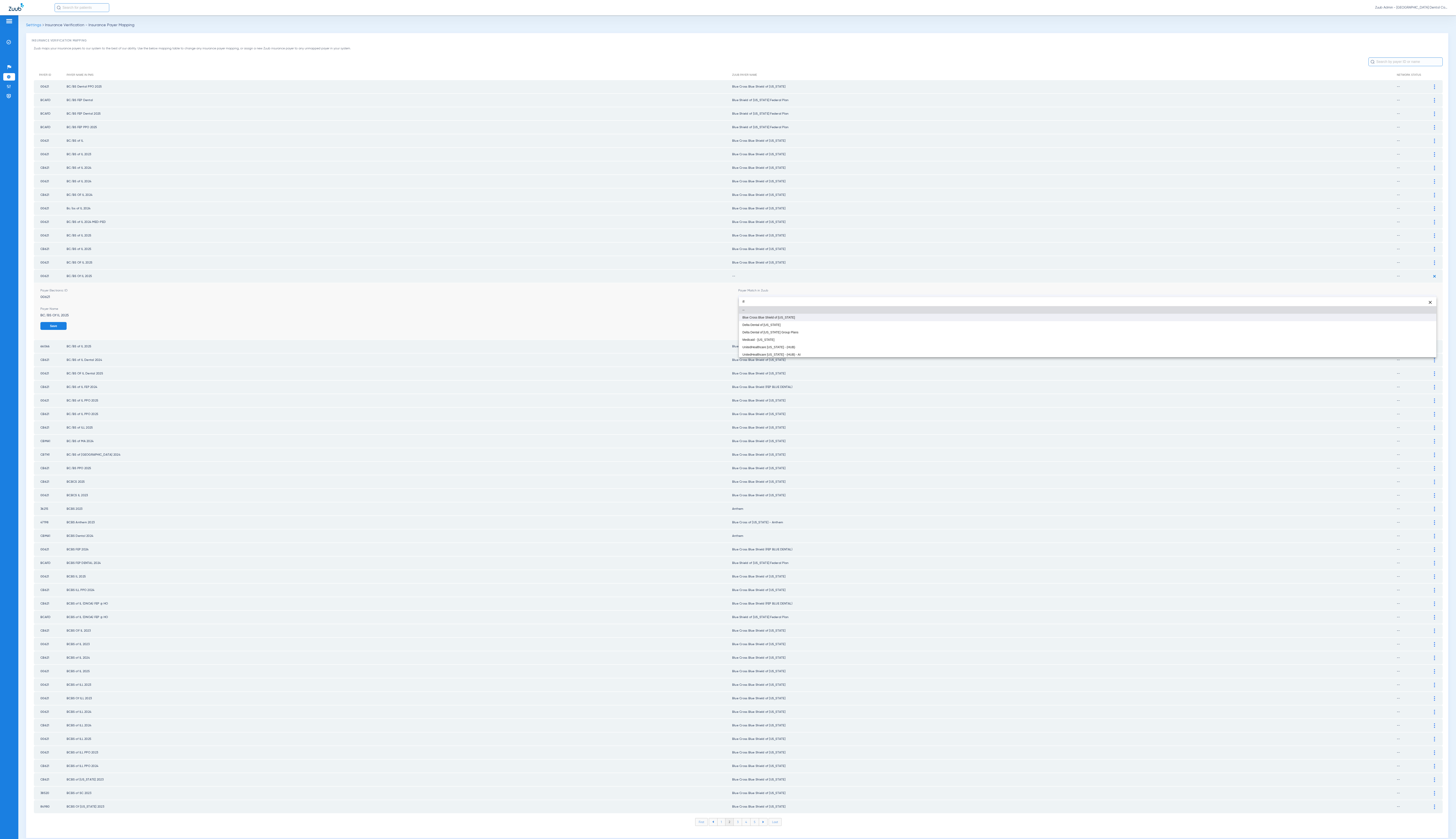
type input "ill"
click at [826, 316] on mat-option "Blue Cross Blue Shield of [US_STATE]" at bounding box center [1087, 317] width 697 height 7
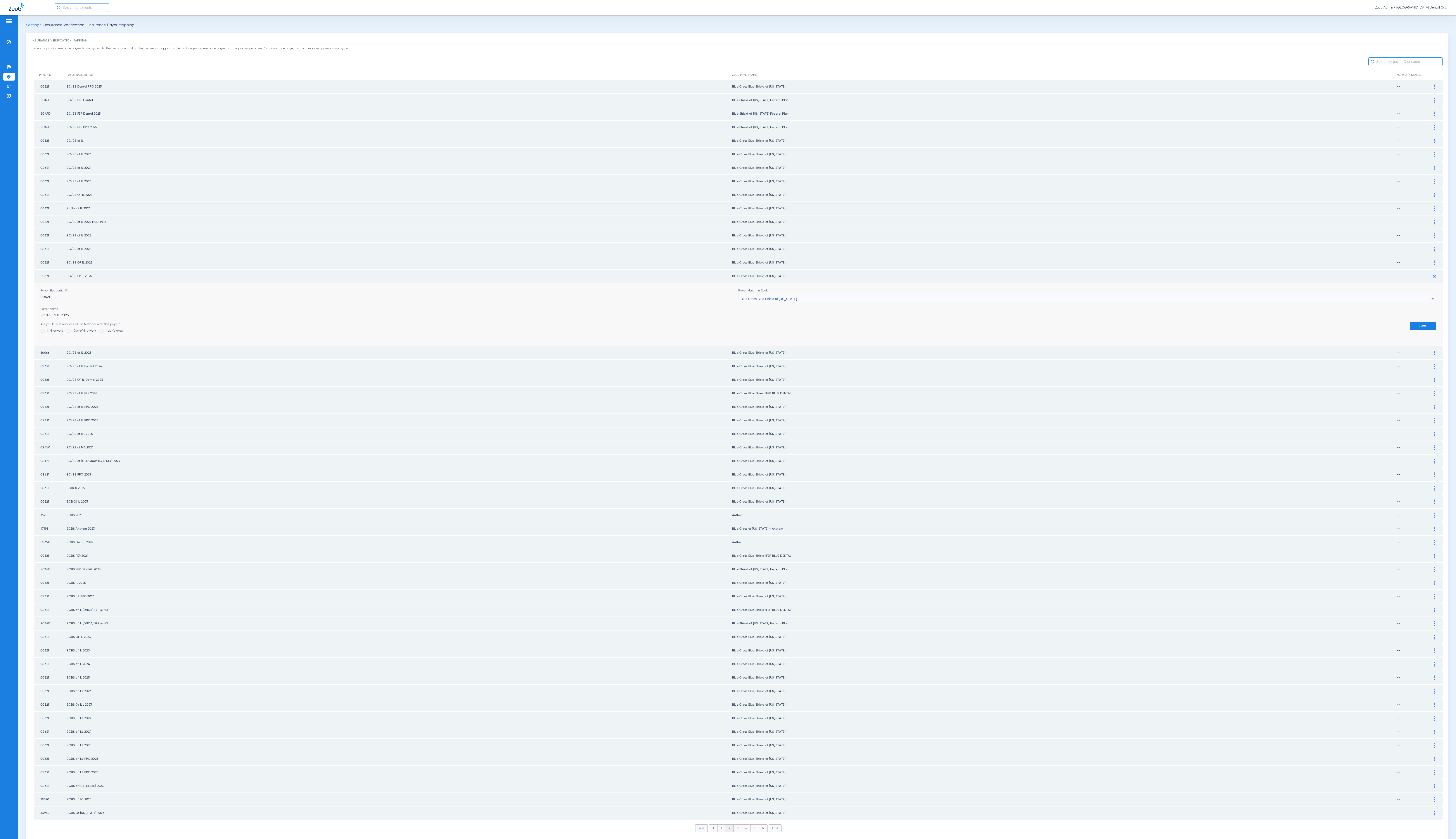
click at [1424, 322] on button "Save" at bounding box center [1423, 326] width 26 height 8
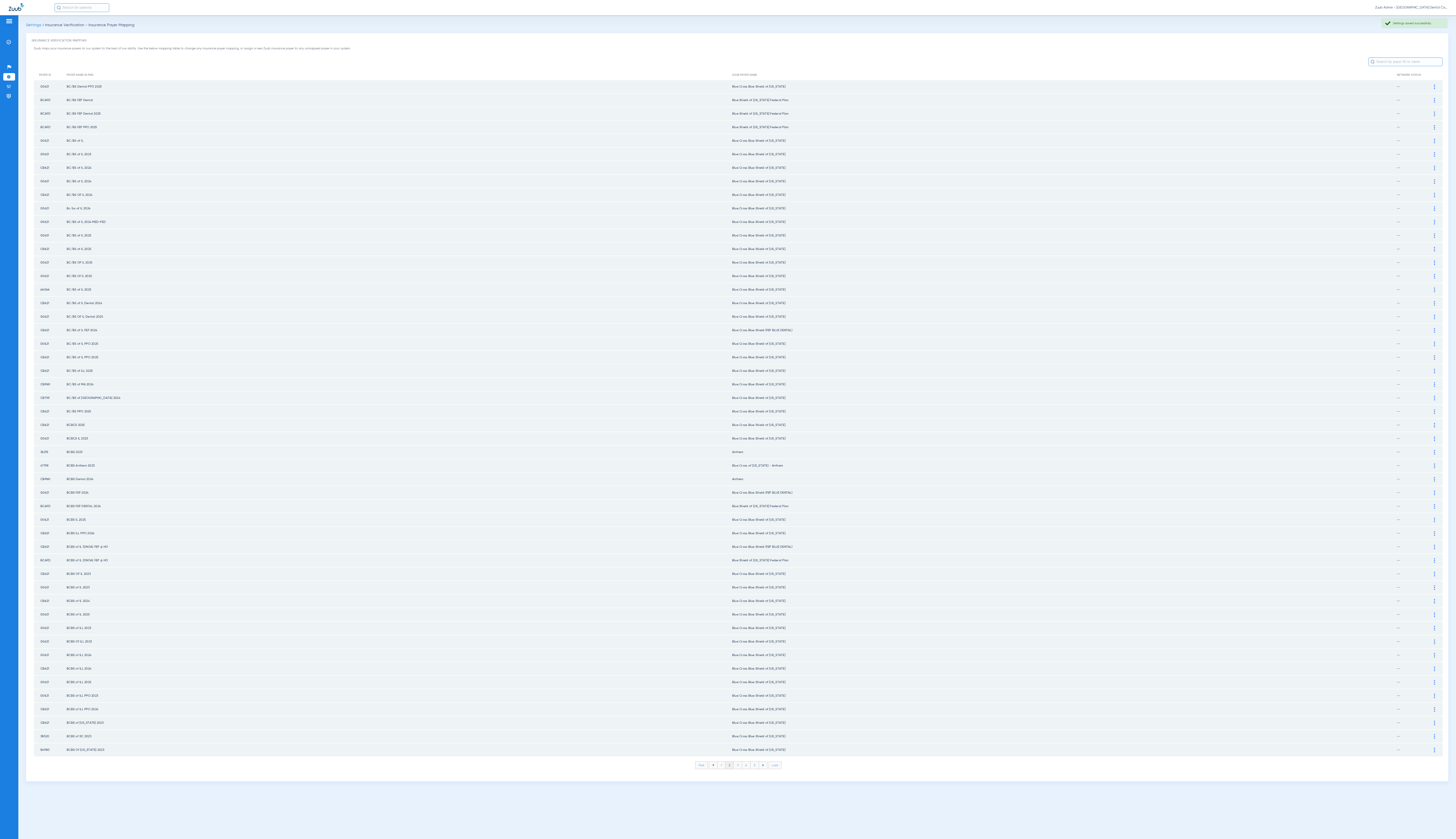
click at [738, 762] on li "3" at bounding box center [738, 765] width 8 height 7
click at [749, 762] on li "4" at bounding box center [746, 765] width 8 height 7
click at [754, 762] on li "5" at bounding box center [755, 765] width 8 height 7
click at [754, 762] on li "6" at bounding box center [755, 765] width 8 height 7
click at [754, 762] on li "7" at bounding box center [755, 765] width 8 height 7
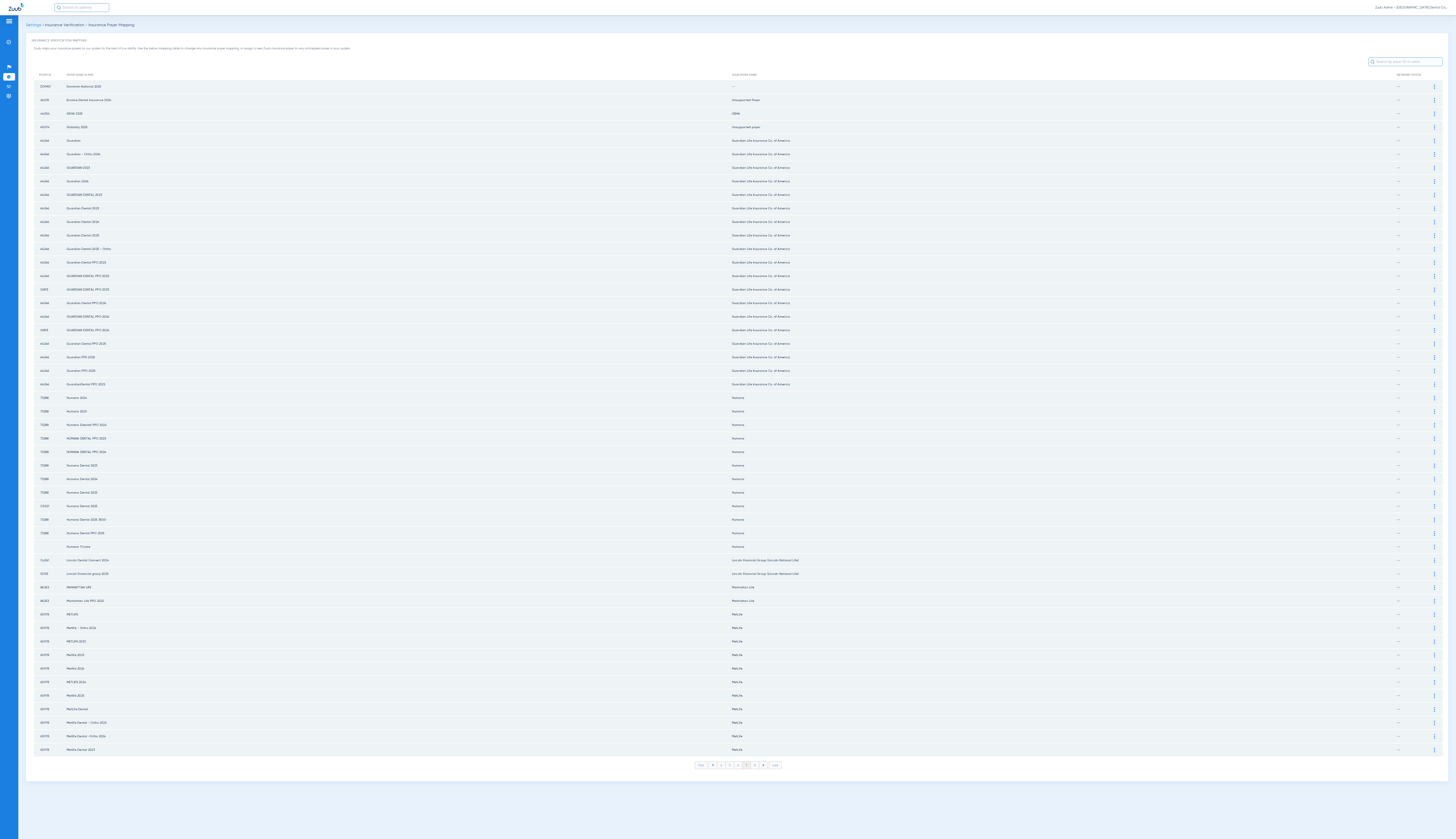
click at [754, 762] on li "8" at bounding box center [755, 765] width 8 height 7
click at [754, 762] on li "9" at bounding box center [755, 765] width 8 height 7
